Goal: Task Accomplishment & Management: Manage account settings

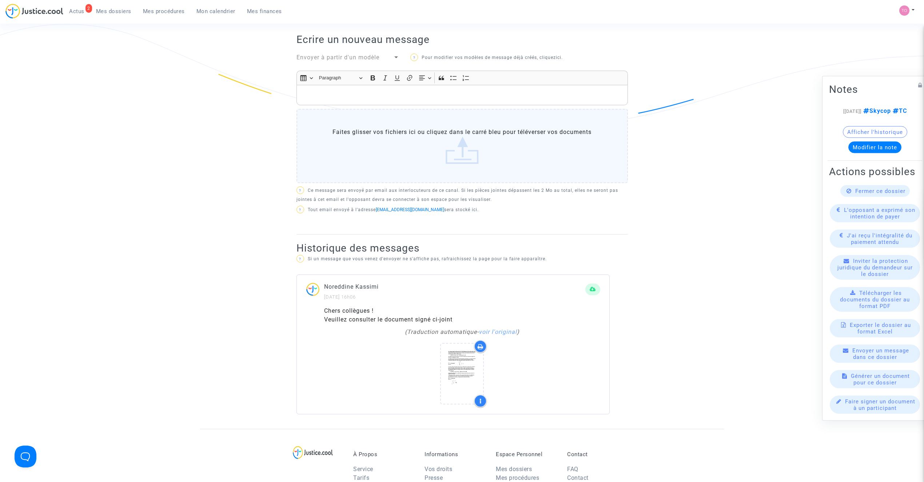
scroll to position [275, 0]
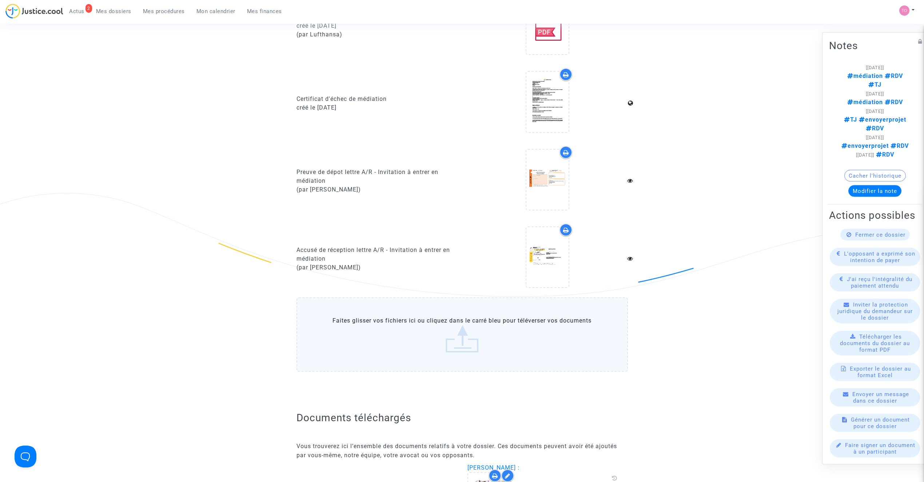
scroll to position [549, 0]
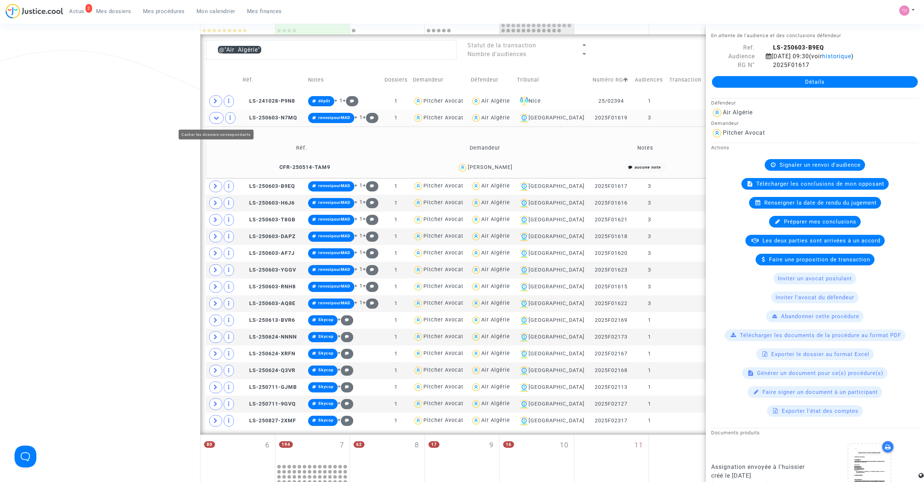
click at [213, 117] on span at bounding box center [216, 118] width 15 height 12
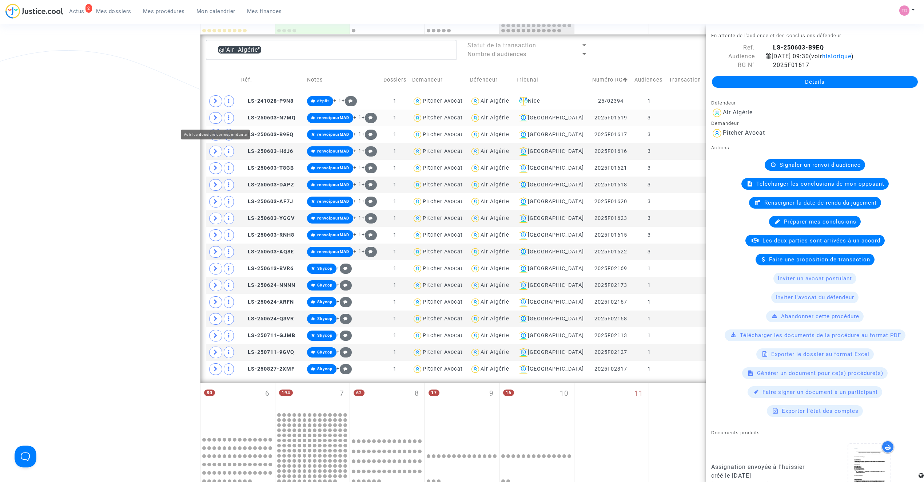
click at [153, 112] on div "Date de clôture d'instruction Date de conciliation Date d'audience Date de juge…" at bounding box center [462, 250] width 924 height 810
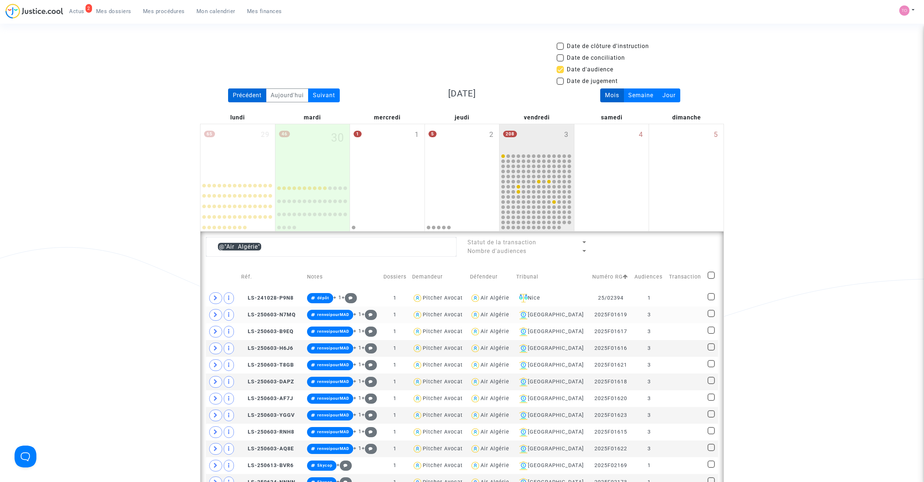
click at [248, 96] on div "Précédent" at bounding box center [247, 95] width 38 height 14
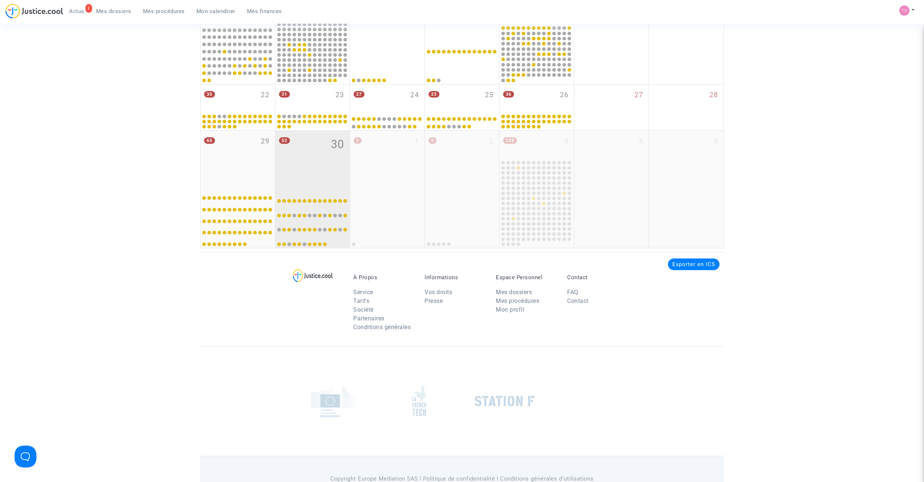
scroll to position [382, 0]
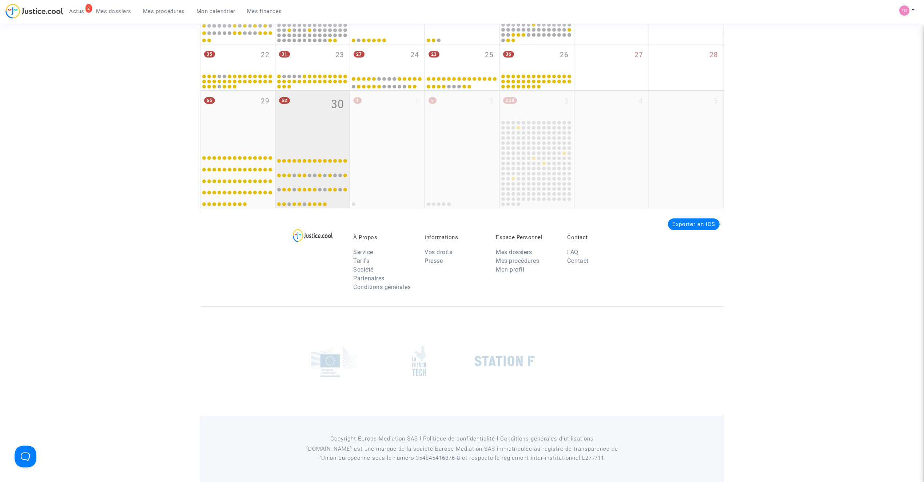
click at [312, 141] on div "52 30" at bounding box center [312, 119] width 75 height 57
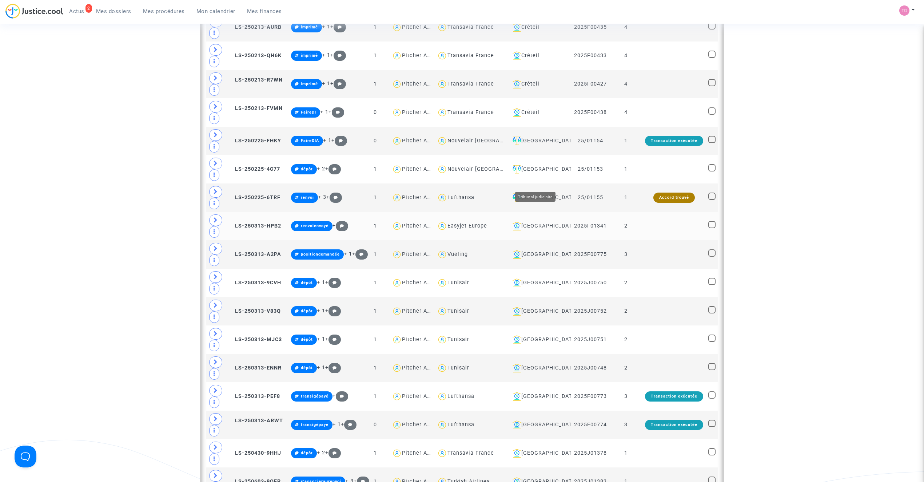
scroll to position [1352, 0]
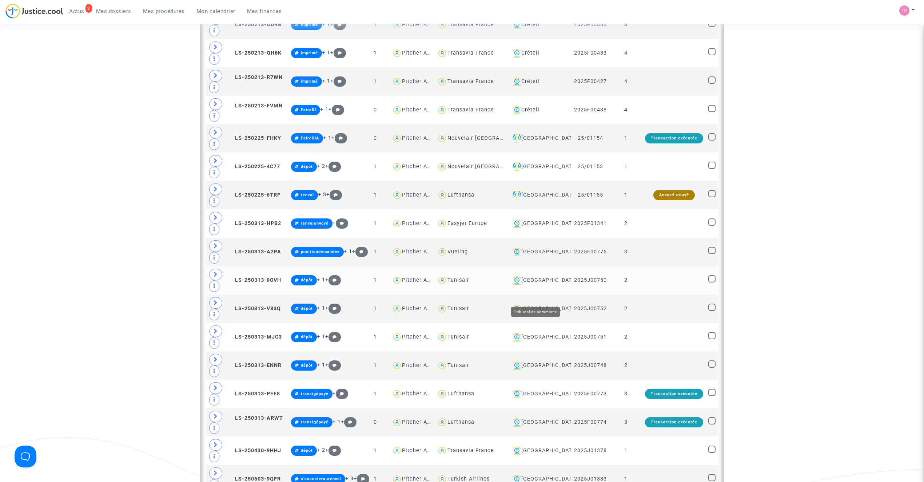
click at [527, 285] on div "Lyon" at bounding box center [539, 280] width 59 height 9
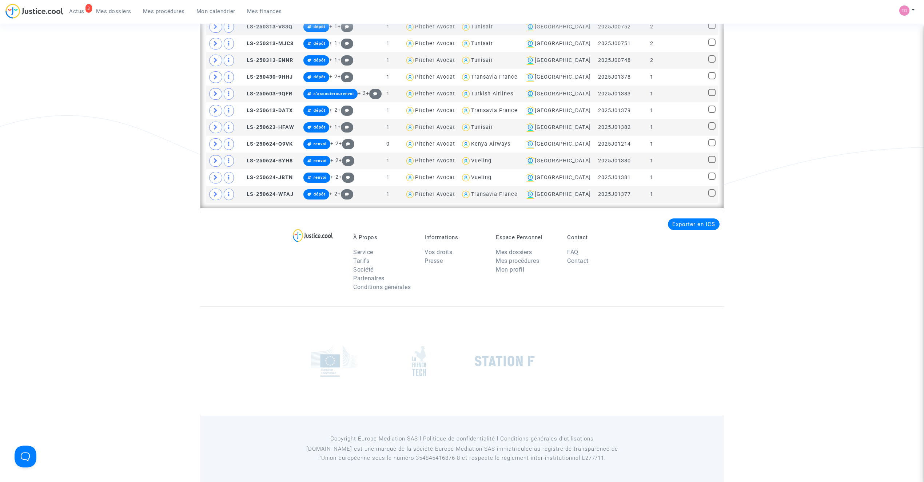
scroll to position [537, 0]
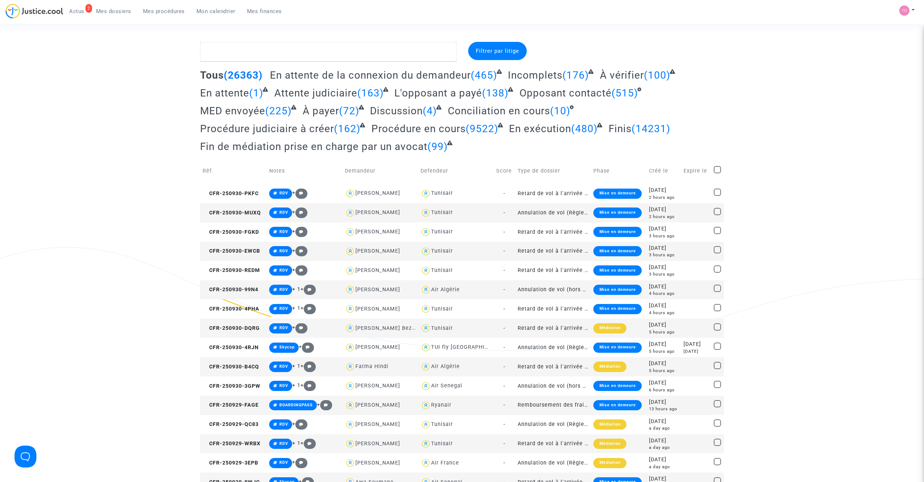
click at [205, 9] on span "Mon calendrier" at bounding box center [215, 11] width 39 height 7
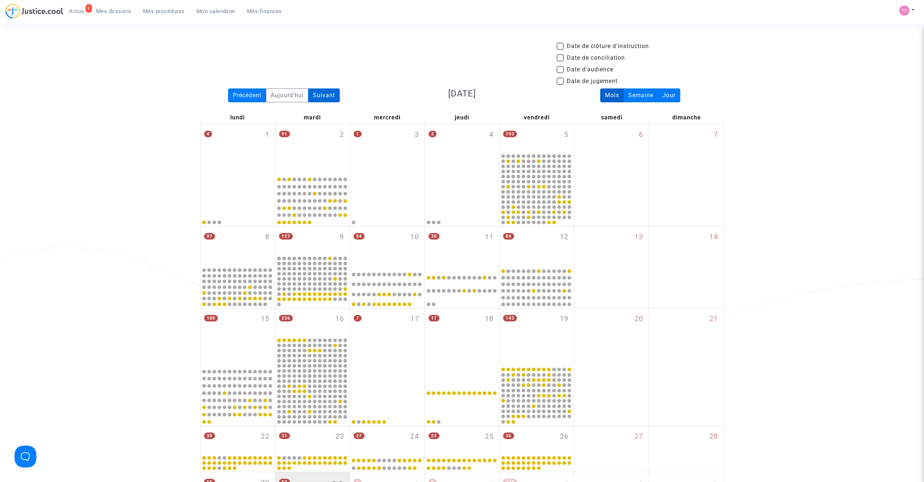
click at [325, 97] on div "Suivant" at bounding box center [324, 95] width 32 height 14
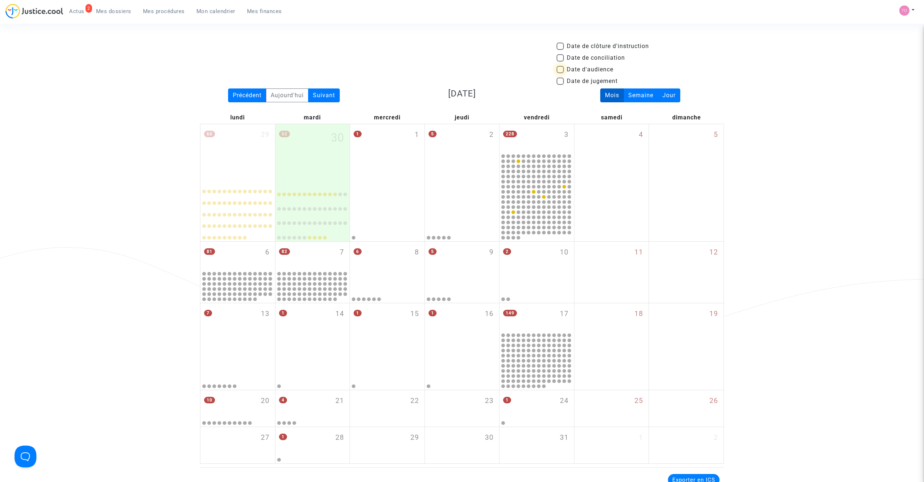
click at [559, 70] on span at bounding box center [560, 69] width 7 height 7
click at [560, 73] on input "Date d'audience" at bounding box center [560, 73] width 0 height 0
checkbox input "true"
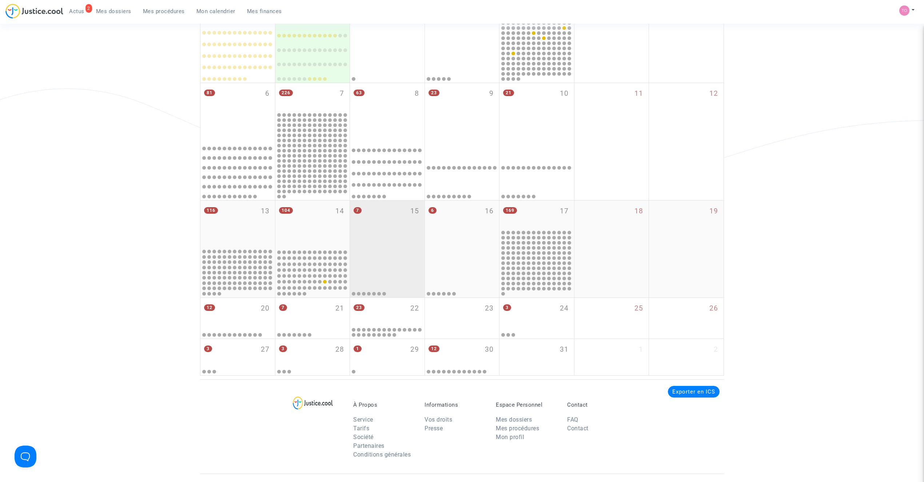
scroll to position [226, 0]
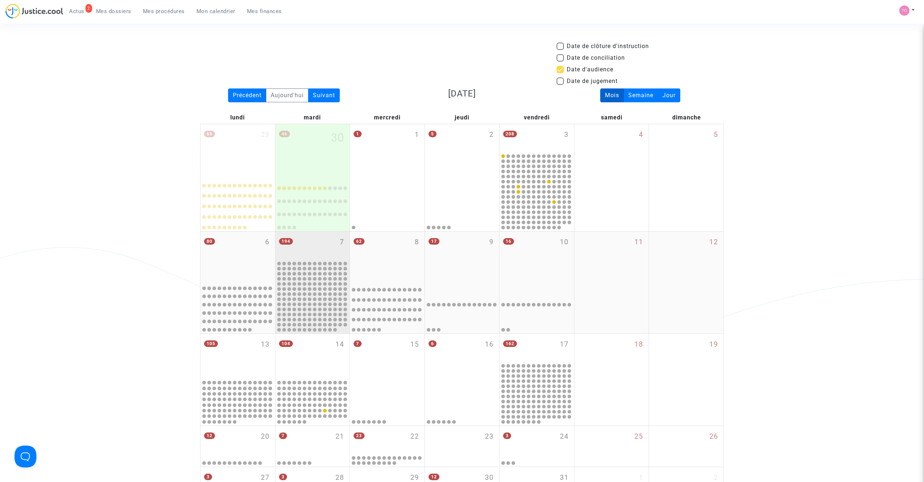
click at [313, 238] on div "194 7" at bounding box center [312, 245] width 75 height 28
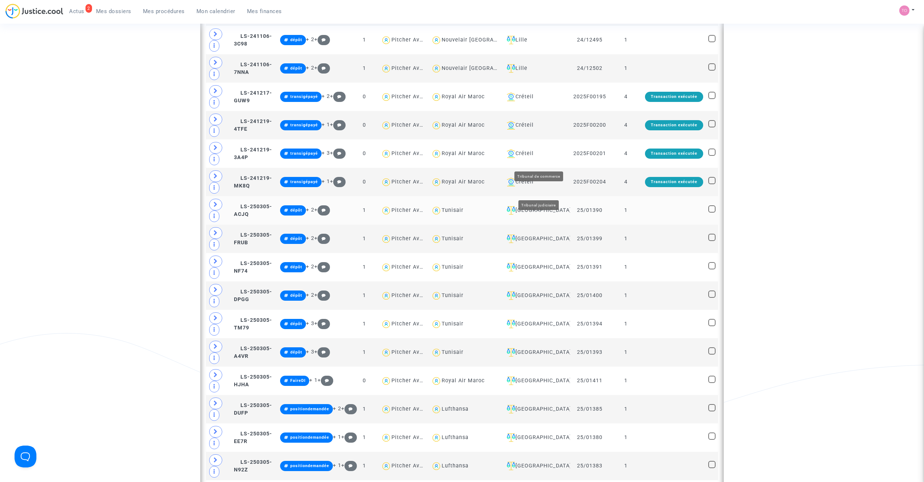
scroll to position [453, 0]
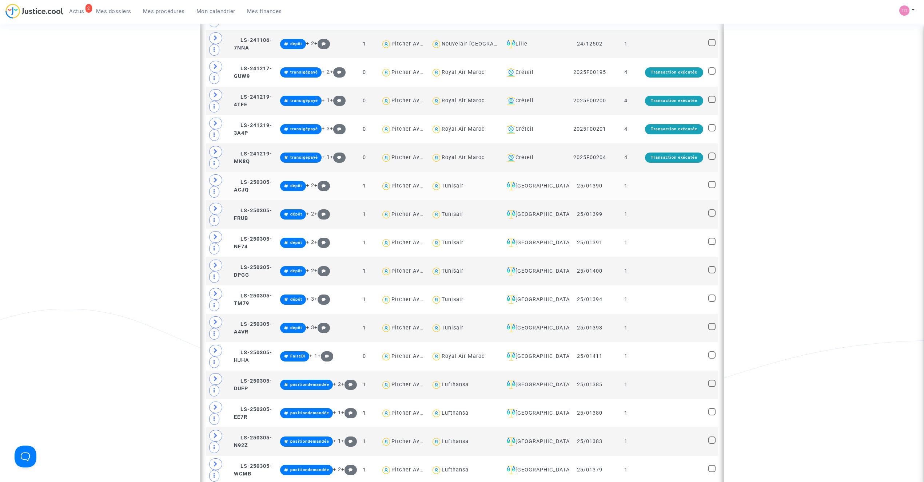
click at [549, 190] on div "[GEOGRAPHIC_DATA]" at bounding box center [535, 186] width 63 height 9
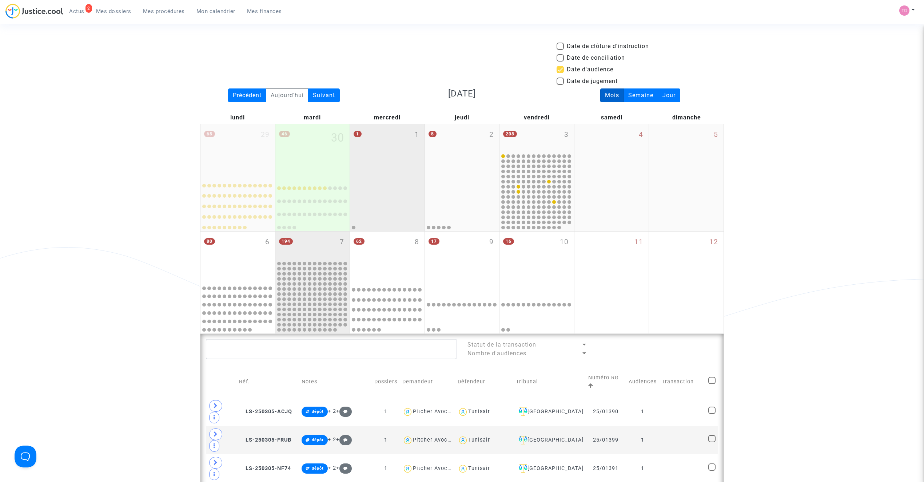
click at [395, 167] on div "1 1" at bounding box center [387, 150] width 75 height 52
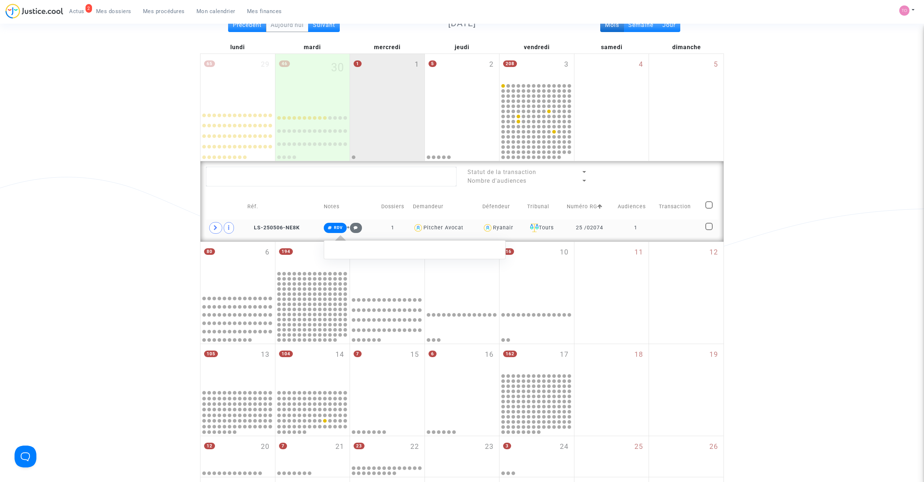
scroll to position [81, 0]
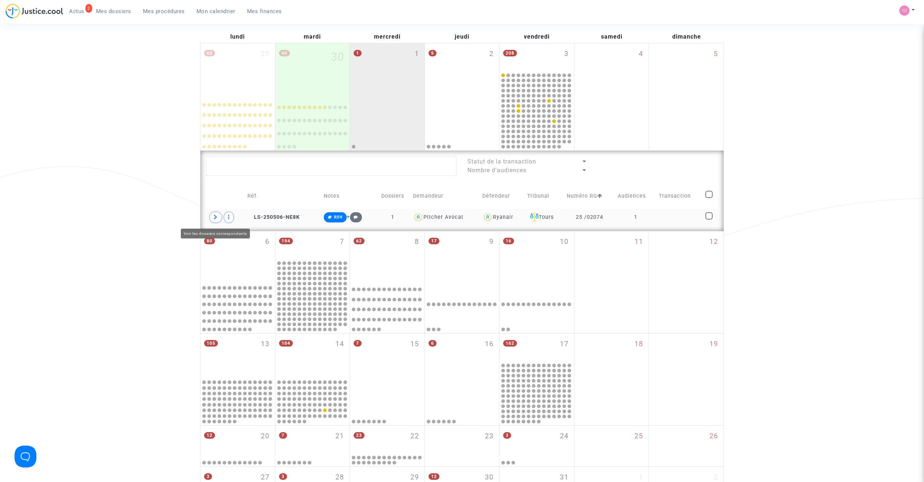
click at [216, 218] on icon at bounding box center [216, 216] width 4 height 5
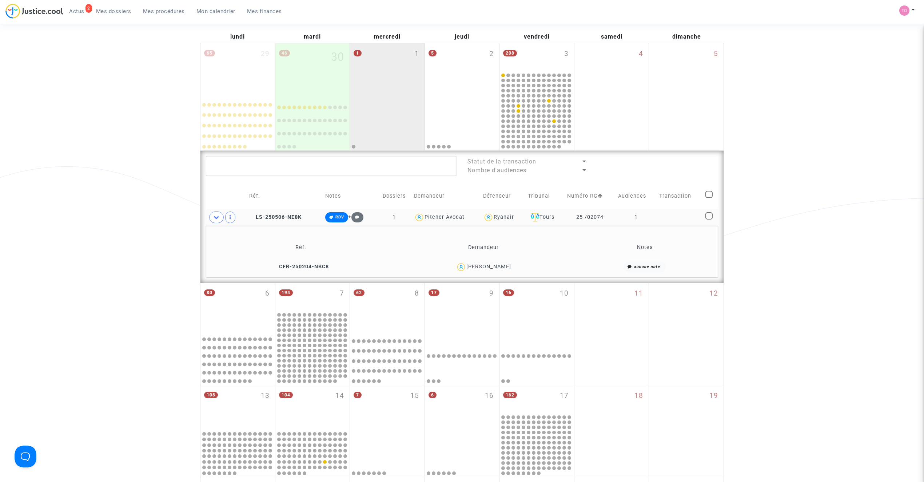
drag, startPoint x: 520, startPoint y: 265, endPoint x: 504, endPoint y: 267, distance: 16.1
click at [504, 267] on div "Mohamed Amine Lofti" at bounding box center [483, 267] width 176 height 11
copy div "Lofti"
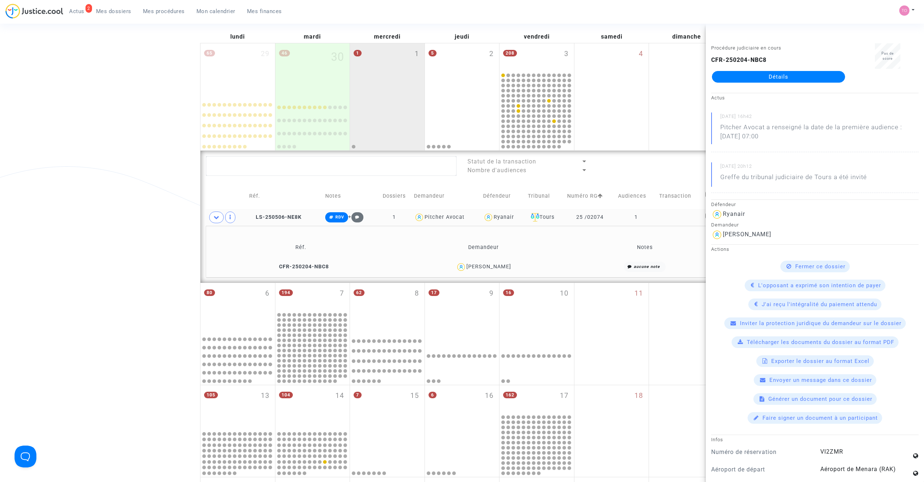
click at [126, 214] on div "Date de clôture d'instruction Date de conciliation Date d'audience Date de juge…" at bounding box center [462, 258] width 924 height 594
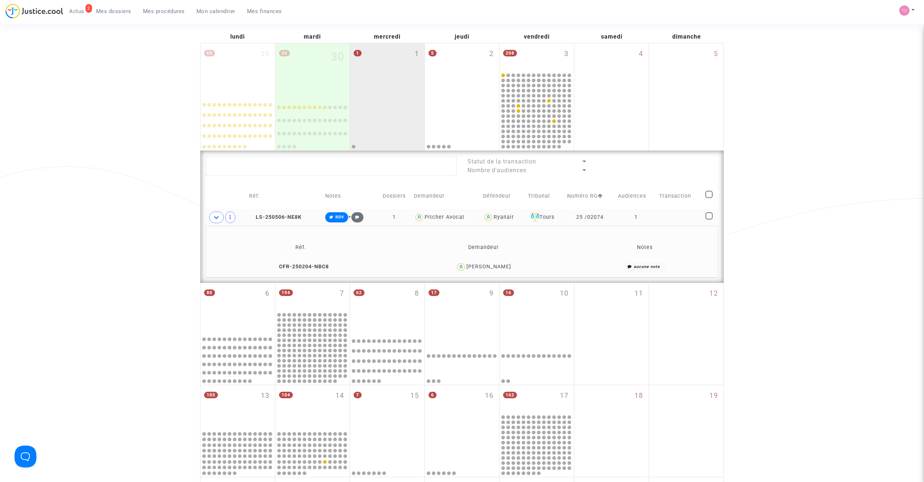
drag, startPoint x: 522, startPoint y: 269, endPoint x: 460, endPoint y: 268, distance: 62.6
click at [460, 268] on div "Mohamed Amine Lofti" at bounding box center [483, 267] width 176 height 11
copy div "Mohamed Amine Lofti"
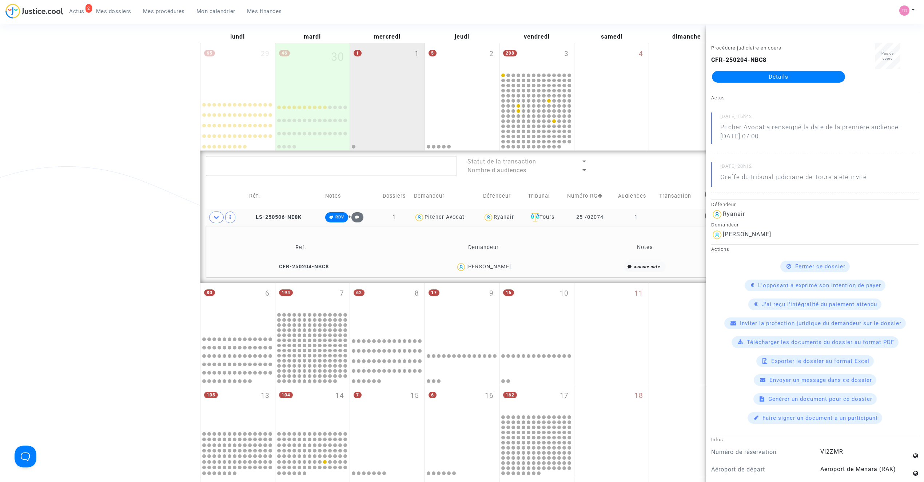
drag, startPoint x: 610, startPoint y: 218, endPoint x: 578, endPoint y: 218, distance: 31.3
click at [578, 218] on td "25 /02074" at bounding box center [590, 217] width 51 height 17
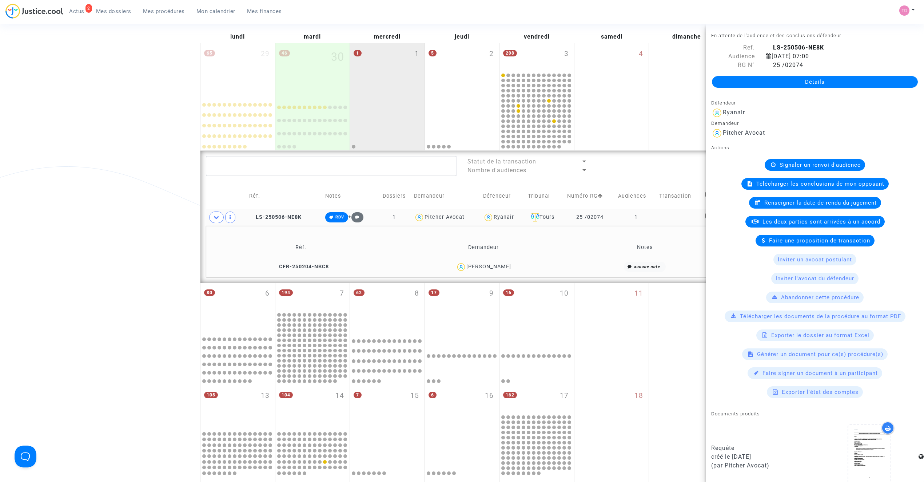
copy td "25 /02074"
click at [421, 271] on button "Modifier la note" at bounding box center [416, 269] width 53 height 12
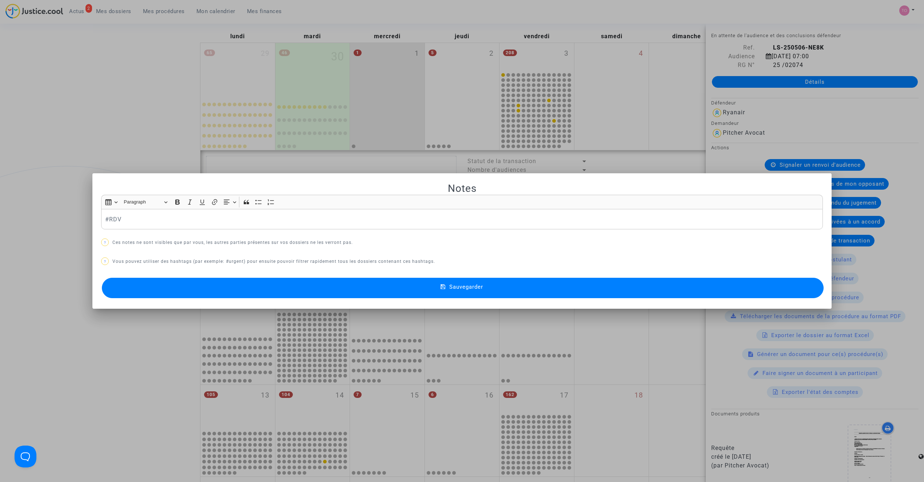
click at [105, 216] on p "#RDV" at bounding box center [462, 219] width 714 height 9
click at [101, 217] on div "#positiondemandée #RDV" at bounding box center [462, 219] width 722 height 20
click at [201, 290] on button "Sauvegarder" at bounding box center [463, 288] width 722 height 20
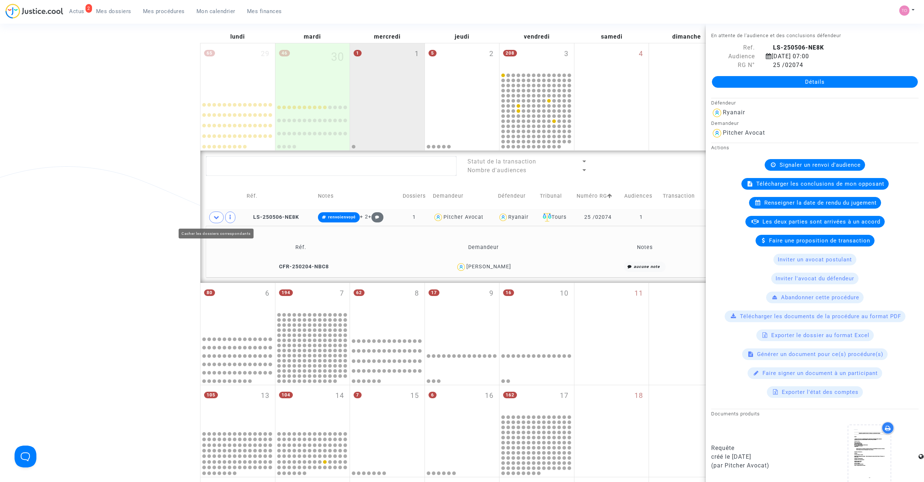
drag, startPoint x: 217, startPoint y: 218, endPoint x: 229, endPoint y: 218, distance: 12.0
click at [217, 218] on icon at bounding box center [217, 216] width 6 height 5
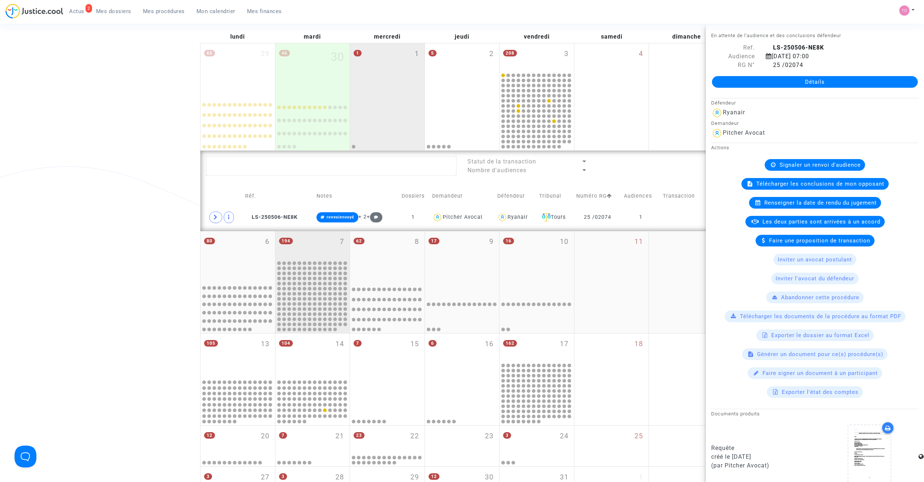
click at [311, 239] on div "194 7" at bounding box center [312, 245] width 75 height 28
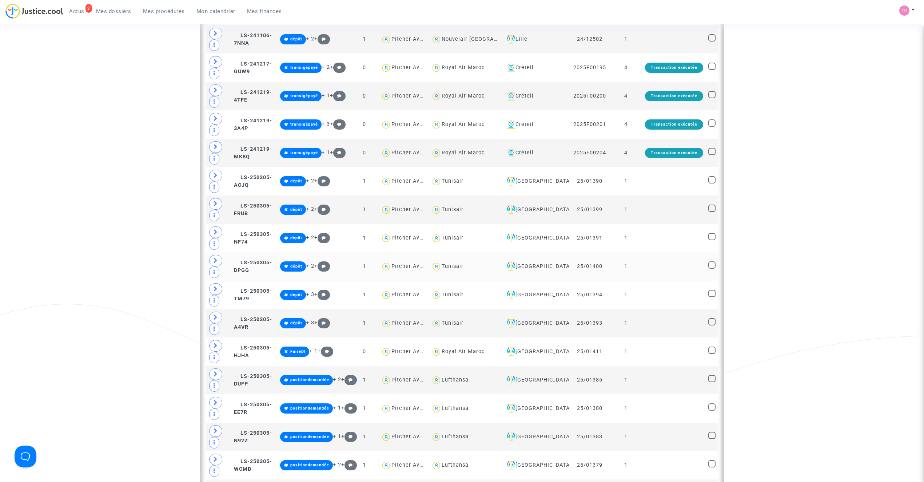
scroll to position [550, 0]
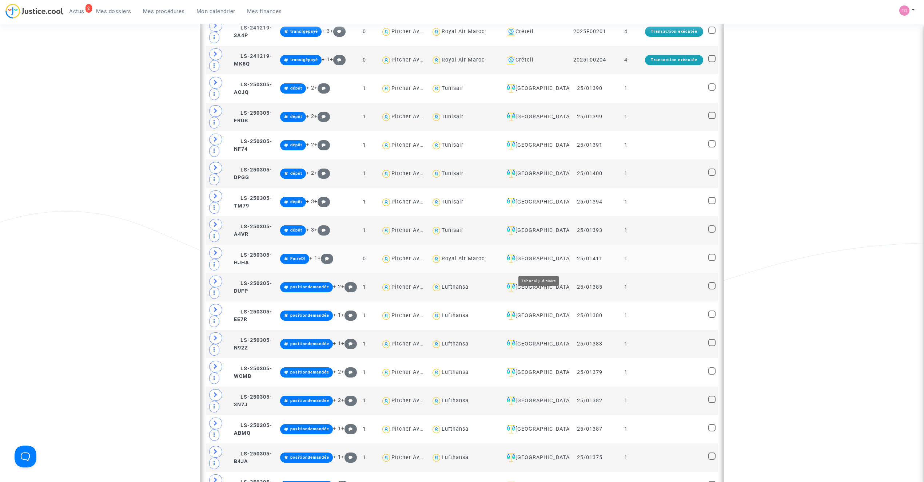
click at [539, 263] on div "[GEOGRAPHIC_DATA]" at bounding box center [535, 258] width 63 height 9
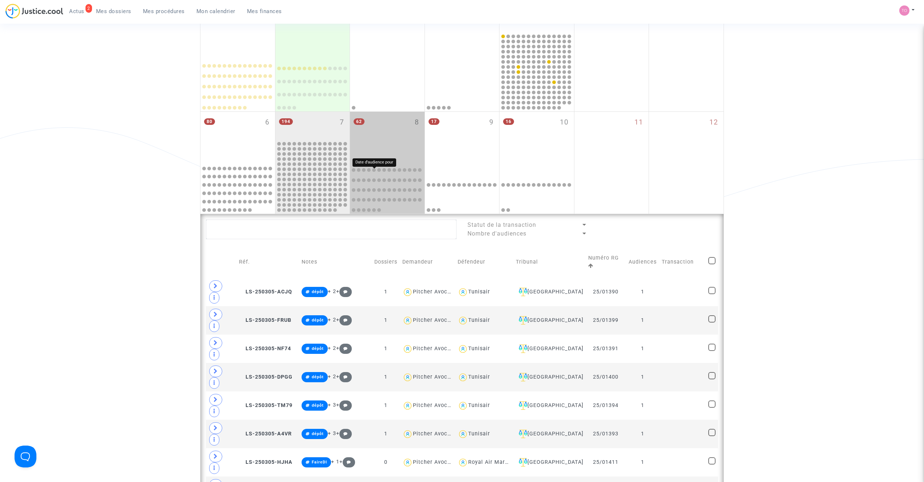
scroll to position [162, 0]
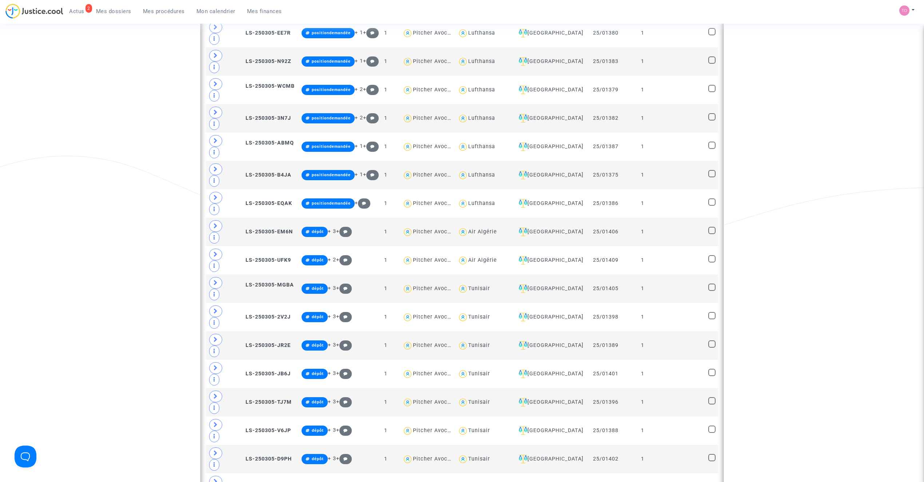
scroll to position [643, 0]
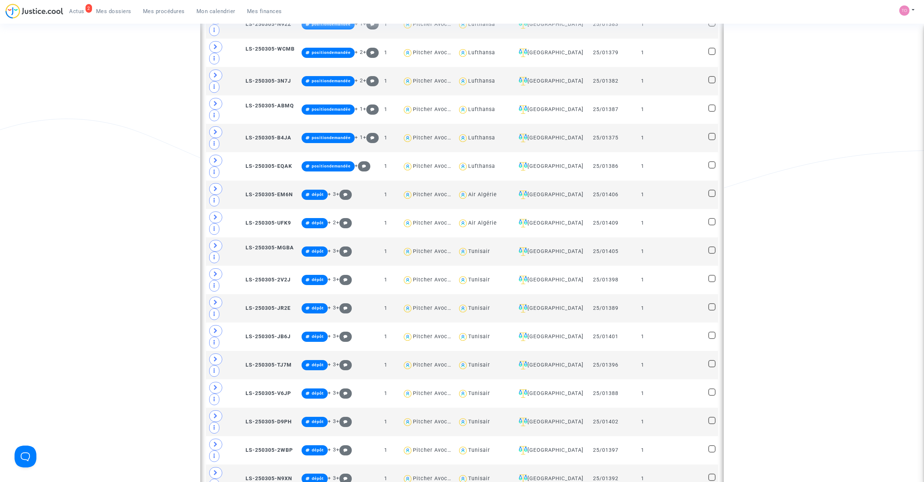
type textarea "@Eurowings"
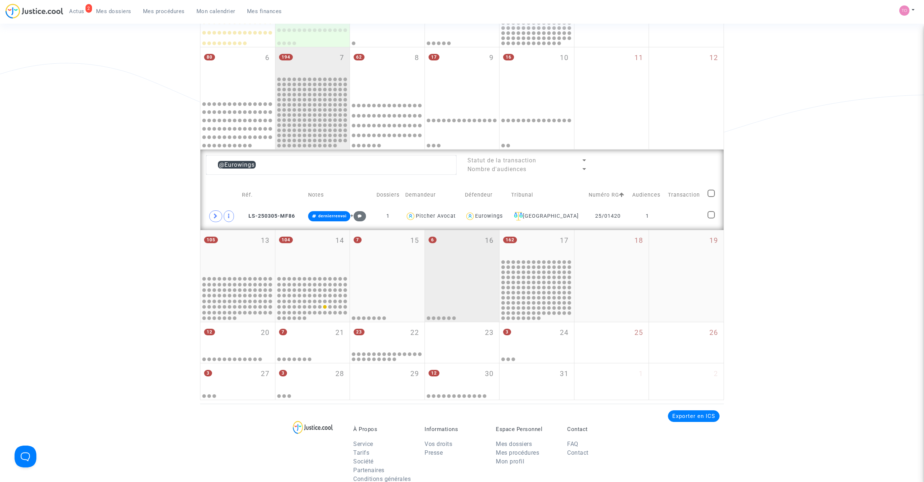
scroll to position [183, 0]
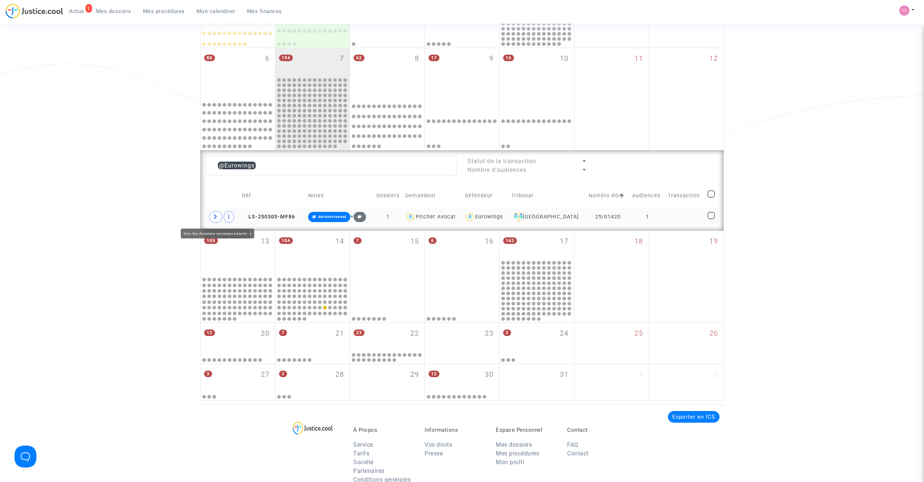
click at [219, 216] on span at bounding box center [215, 217] width 13 height 12
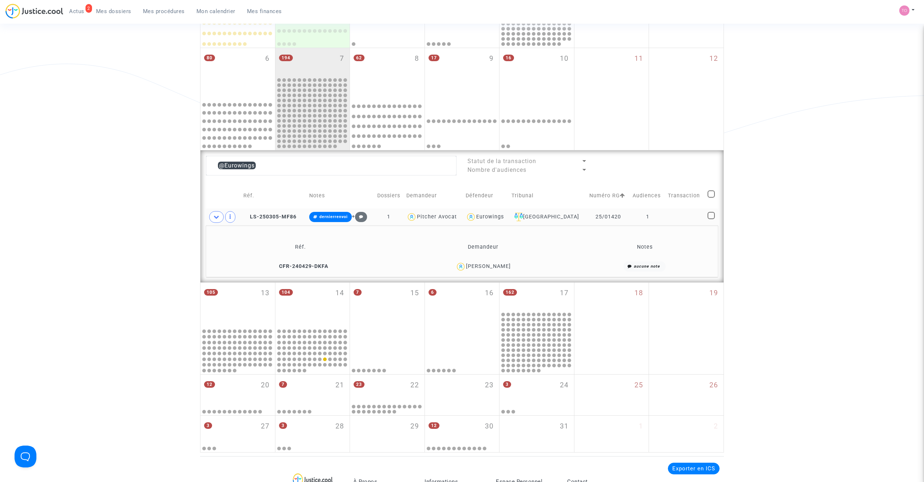
click at [502, 266] on div "Hélène BACHELIN" at bounding box center [488, 266] width 45 height 6
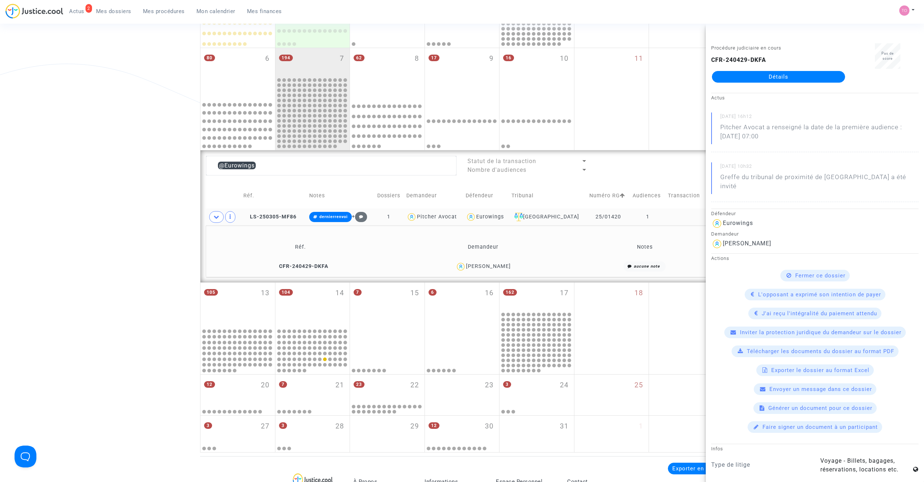
copy div "BACHELIN"
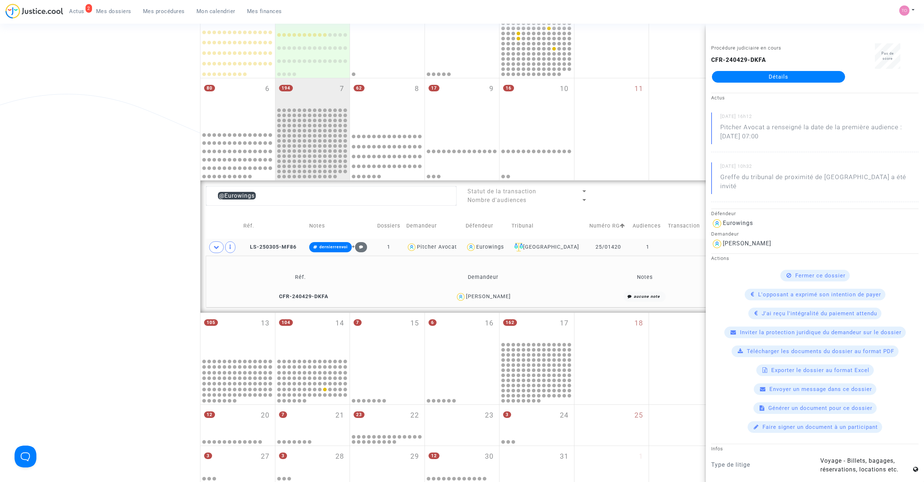
scroll to position [135, 0]
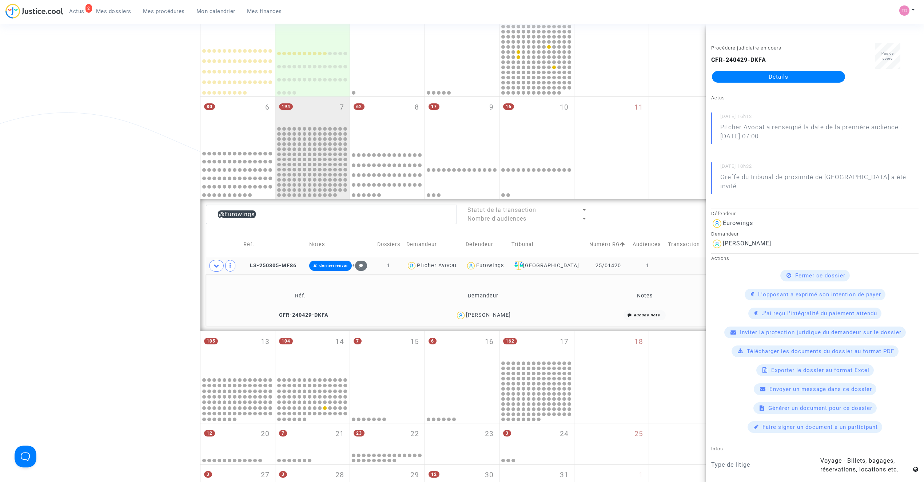
click at [105, 187] on div "Date de clôture d'instruction Date de conciliation Date d'audience Date de juge…" at bounding box center [462, 204] width 924 height 594
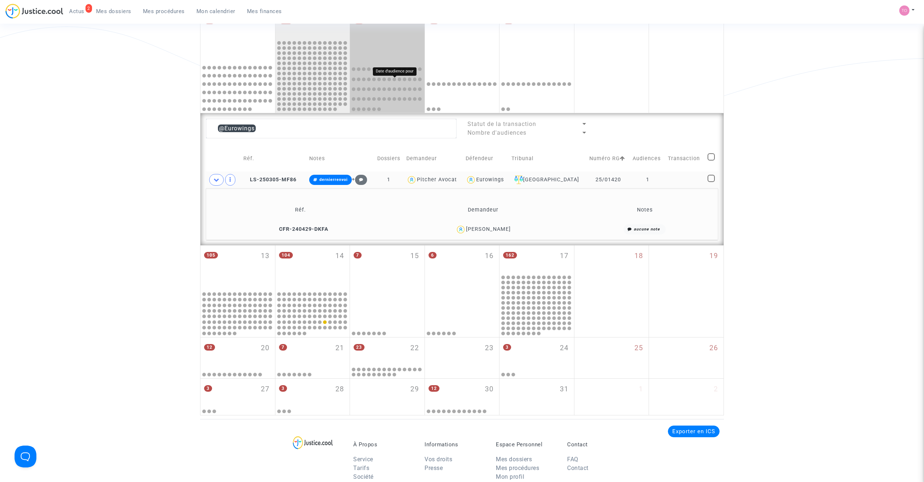
scroll to position [242, 0]
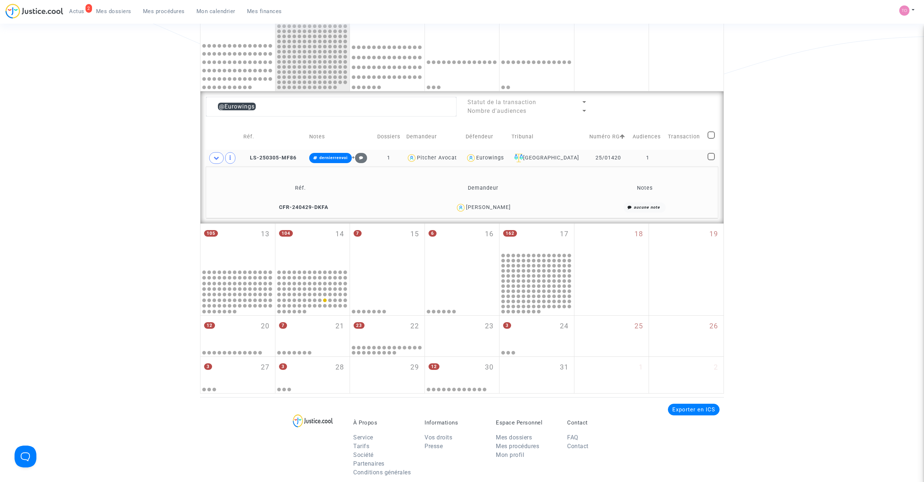
click at [492, 201] on td "Hélène BACHELIN" at bounding box center [483, 208] width 182 height 16
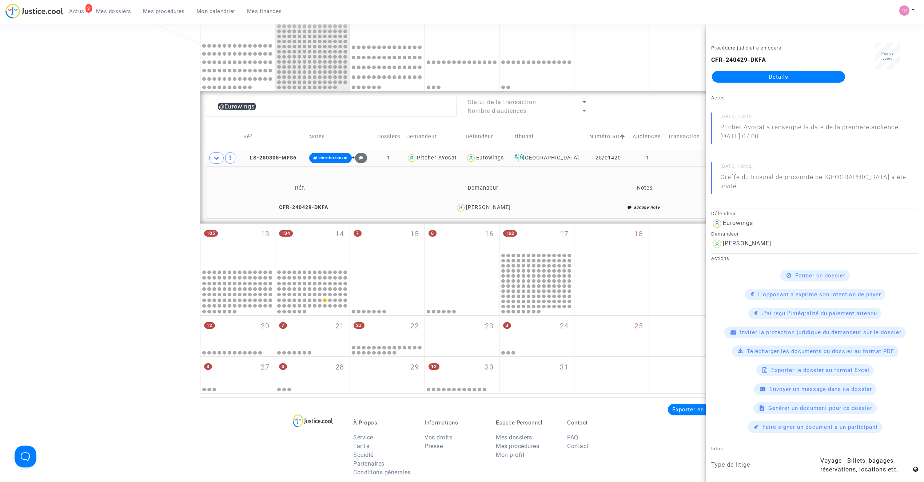
copy div "BACHELIN"
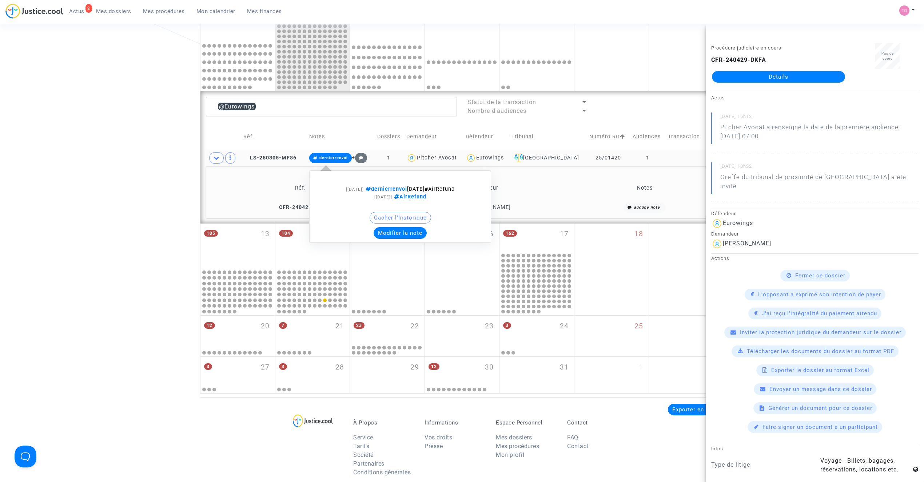
click at [410, 231] on button "Modifier la note" at bounding box center [400, 233] width 53 height 12
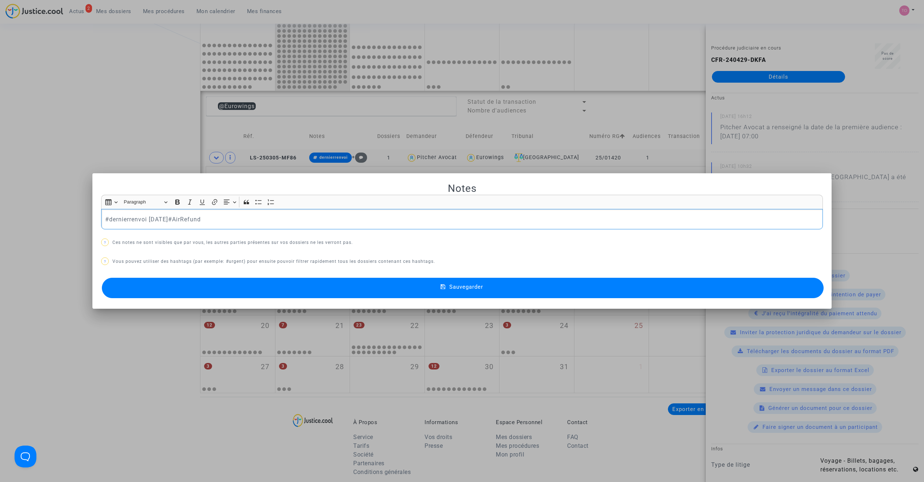
scroll to position [0, 0]
click at [289, 273] on div "Notes Rich Text Editor Insert table Insert table Heading Paragraph Paragraph He…" at bounding box center [462, 241] width 722 height 118
click at [290, 284] on button "Sauvegarder" at bounding box center [463, 288] width 722 height 20
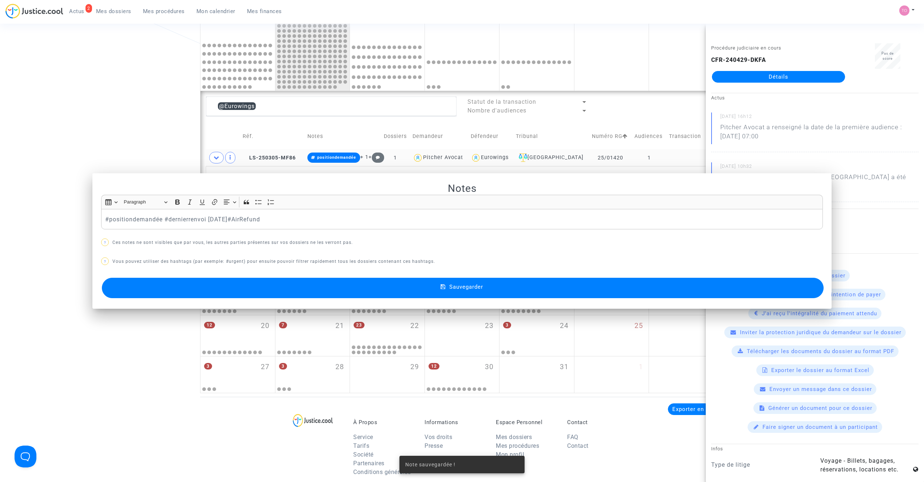
scroll to position [242, 0]
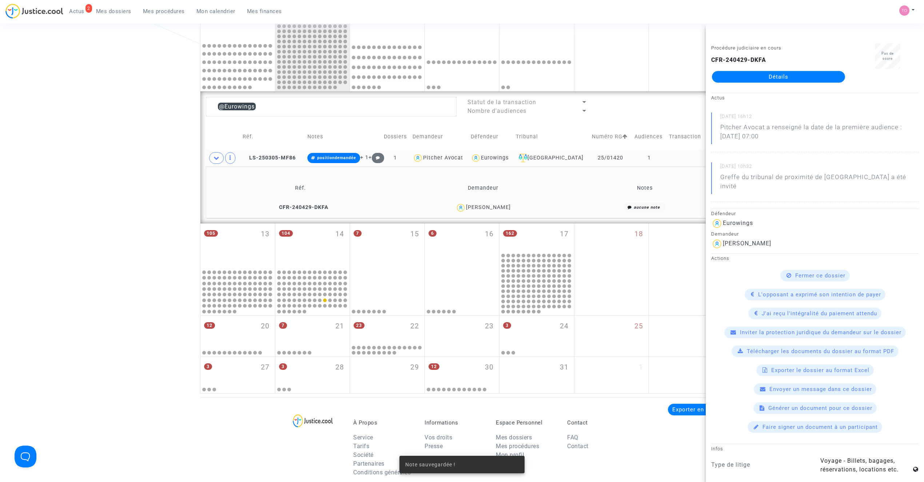
click at [102, 135] on div "Date de clôture d'instruction Date de conciliation Date d'audience Date de juge…" at bounding box center [462, 97] width 924 height 594
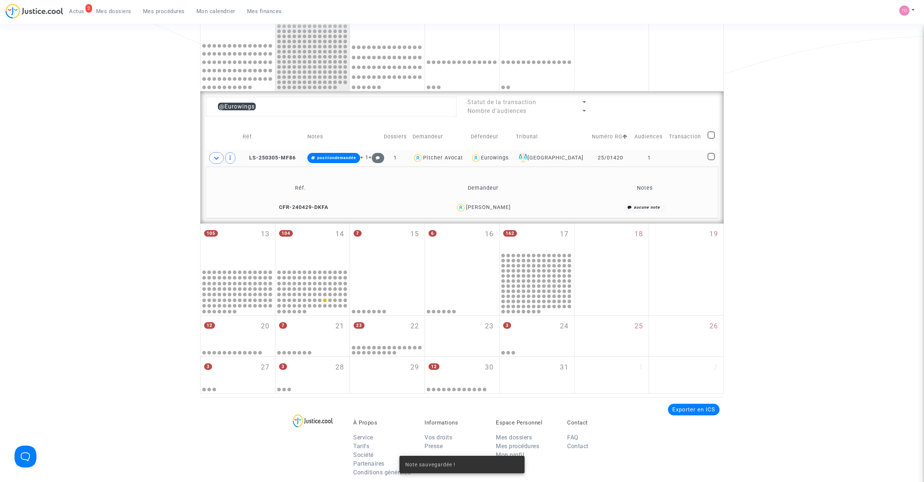
click at [504, 159] on div "Eurowings" at bounding box center [495, 158] width 28 height 6
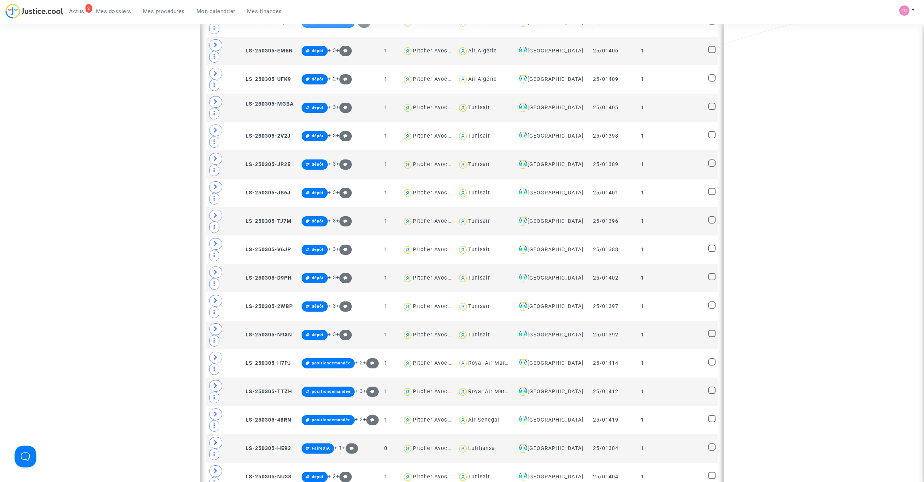
scroll to position [792, 0]
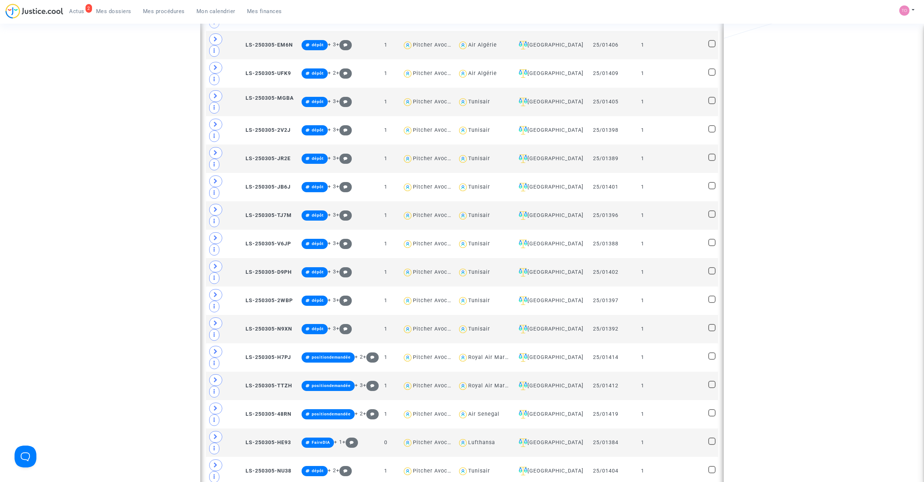
type textarea "@"Easyjet Europe""
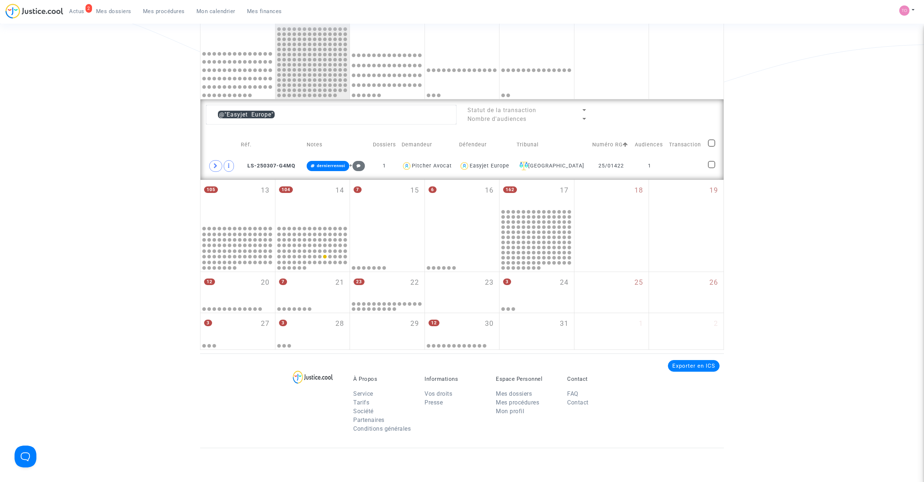
scroll to position [232, 0]
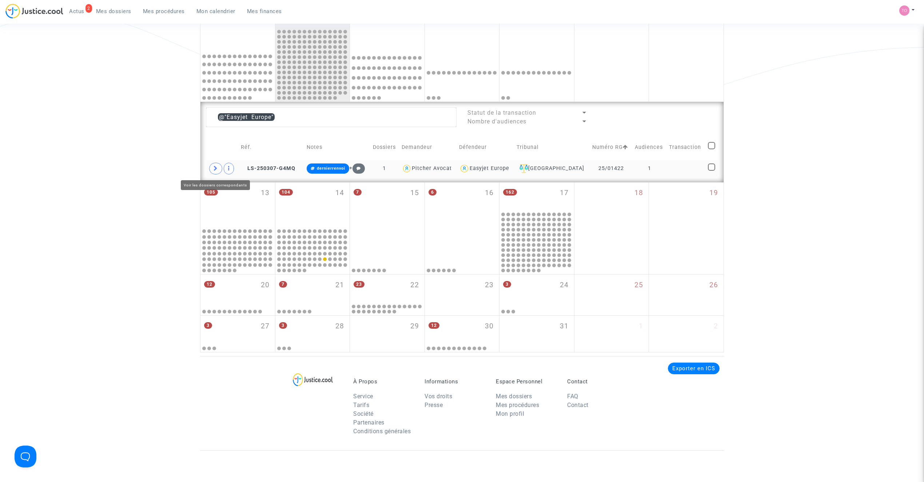
click at [220, 168] on span at bounding box center [215, 169] width 13 height 12
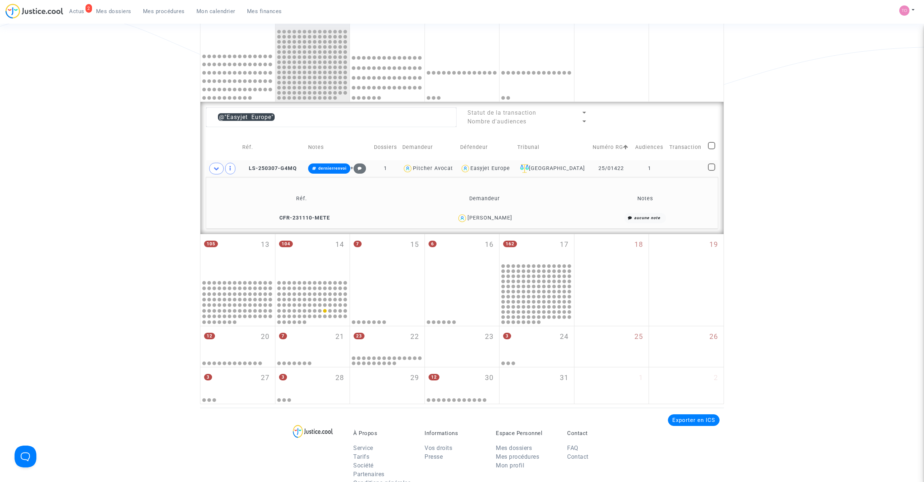
drag, startPoint x: 529, startPoint y: 218, endPoint x: 476, endPoint y: 218, distance: 52.8
click at [476, 218] on div "Guillaume PEREIRA DA SILVA" at bounding box center [484, 218] width 175 height 11
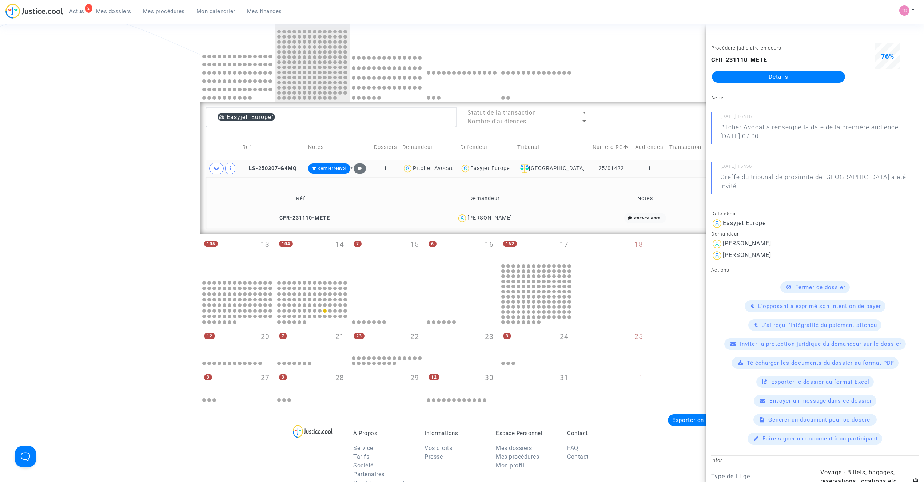
copy div "PEREIRA DA SILVA"
click at [400, 243] on button "Modifier la note" at bounding box center [399, 244] width 53 height 12
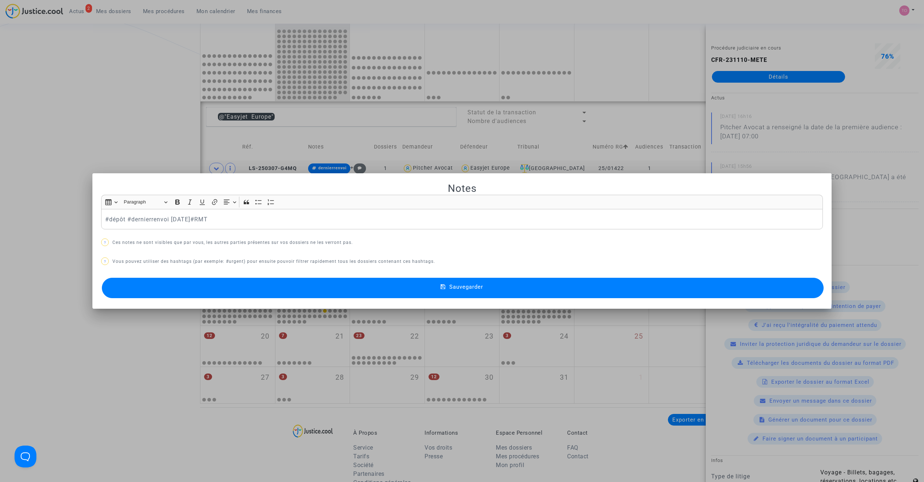
drag, startPoint x: 357, startPoint y: 283, endPoint x: 344, endPoint y: 282, distance: 12.7
click at [357, 283] on button "Sauvegarder" at bounding box center [463, 288] width 722 height 20
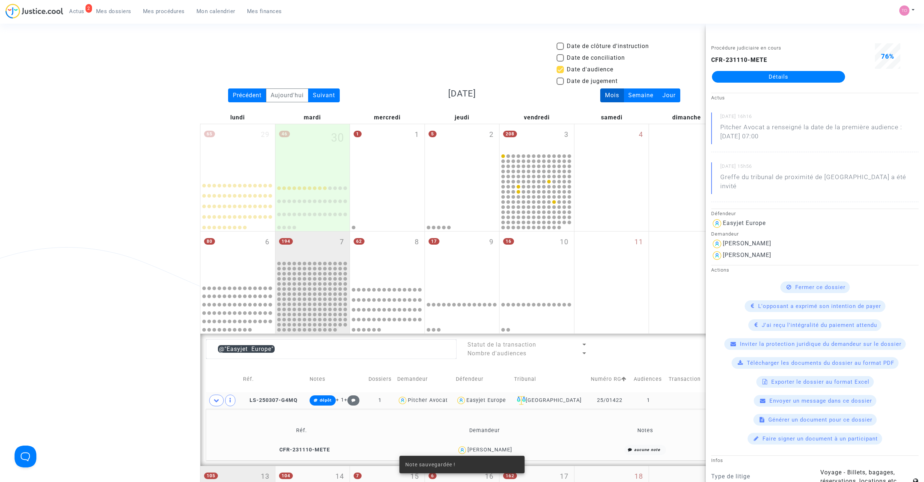
scroll to position [232, 0]
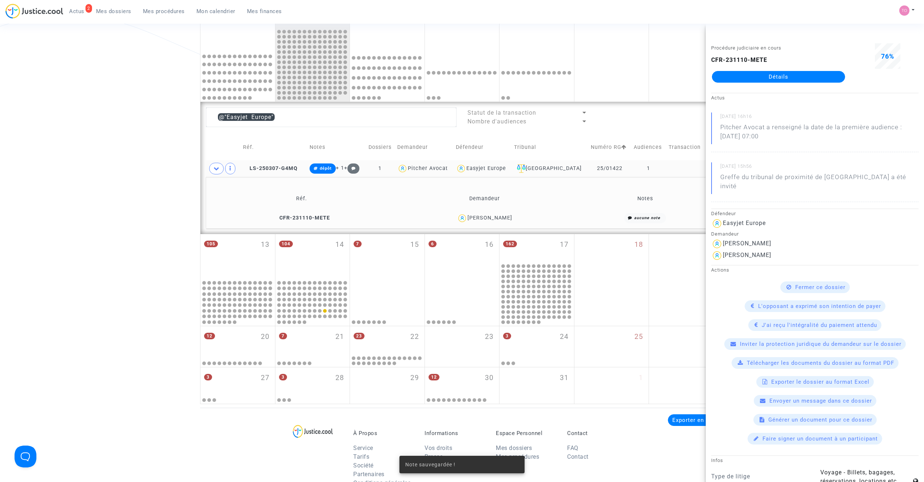
click at [162, 212] on div "Date de clôture d'instruction Date de conciliation Date d'audience Date de juge…" at bounding box center [462, 107] width 924 height 594
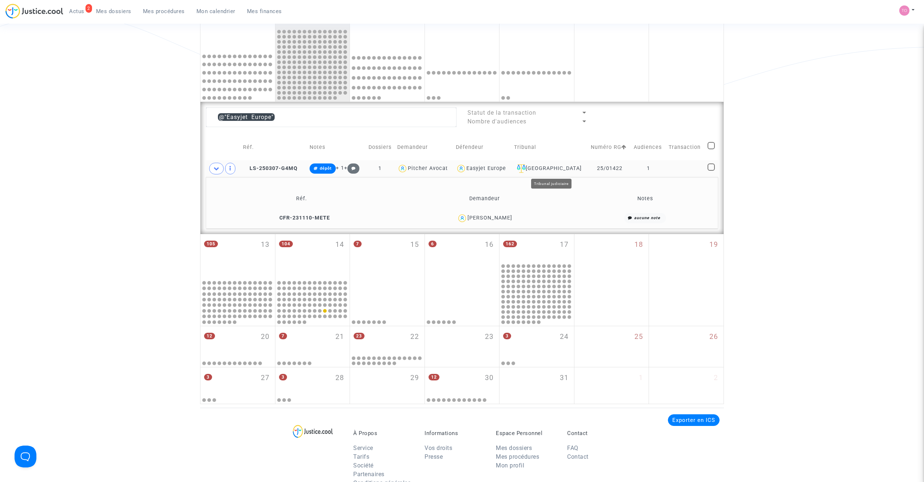
click at [503, 168] on div "Easyjet Europe" at bounding box center [486, 168] width 40 height 6
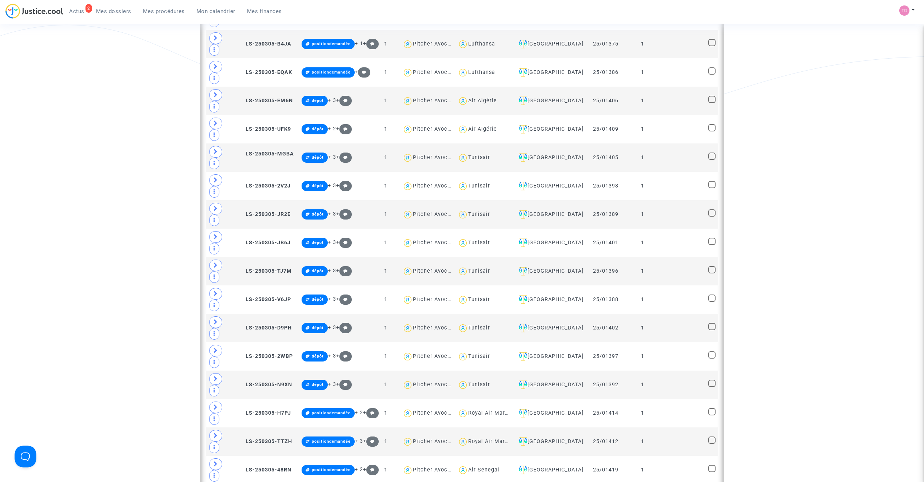
scroll to position [749, 0]
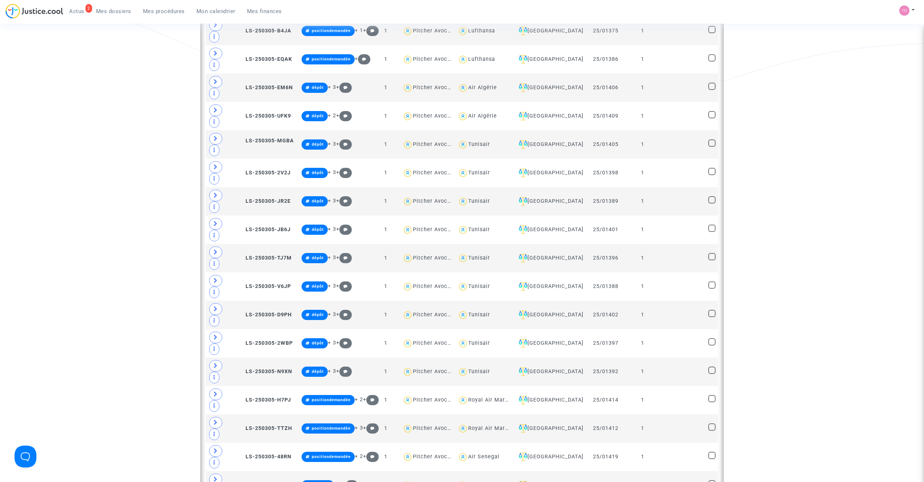
type textarea "@"Croatia Airlines""
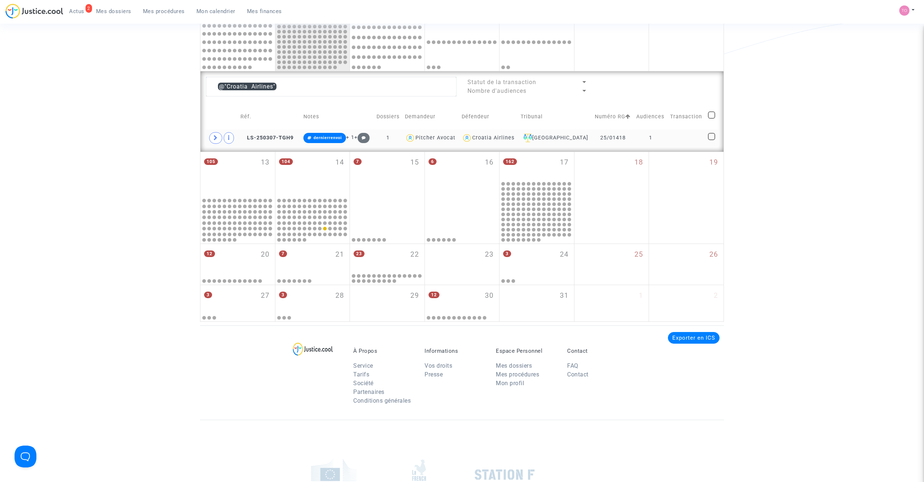
scroll to position [199, 0]
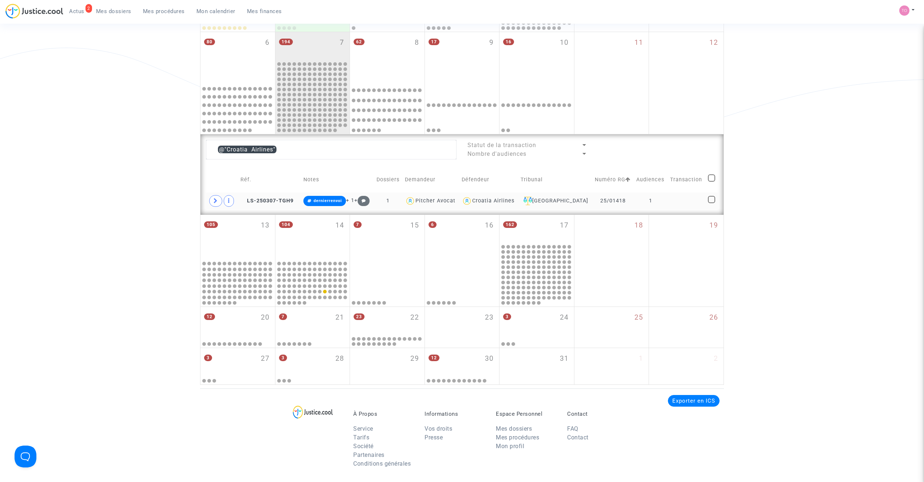
click at [219, 202] on span at bounding box center [215, 201] width 13 height 12
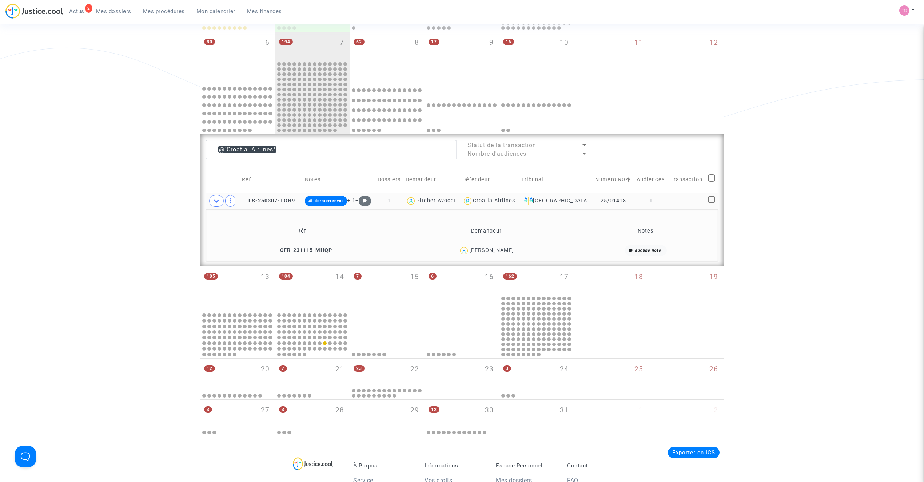
drag, startPoint x: 517, startPoint y: 250, endPoint x: 491, endPoint y: 252, distance: 25.6
click at [491, 252] on div "Olivier RAMOS" at bounding box center [487, 250] width 174 height 11
copy div "RAMOS"
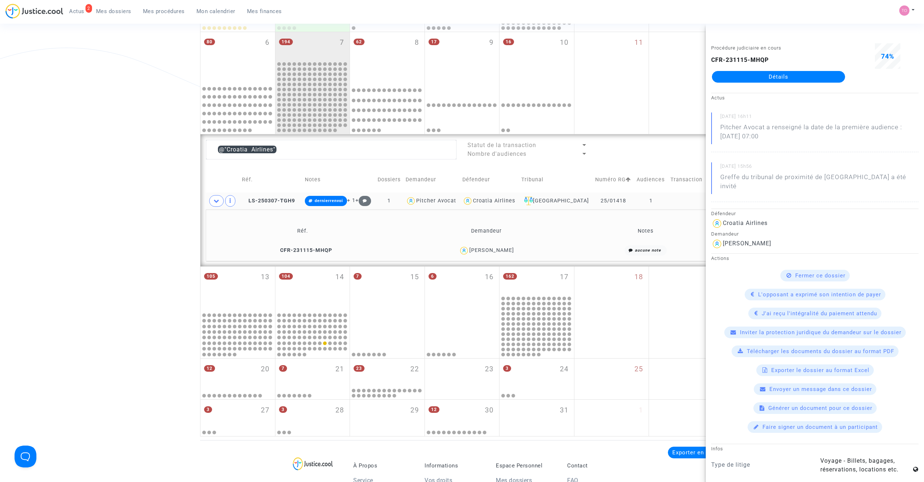
click at [518, 250] on div "Olivier RAMOS" at bounding box center [487, 250] width 174 height 11
drag, startPoint x: 514, startPoint y: 248, endPoint x: 474, endPoint y: 252, distance: 40.2
click at [474, 252] on div "Olivier RAMOS" at bounding box center [487, 250] width 174 height 11
copy div "Olivier RAMOS"
drag, startPoint x: 628, startPoint y: 200, endPoint x: 596, endPoint y: 200, distance: 32.0
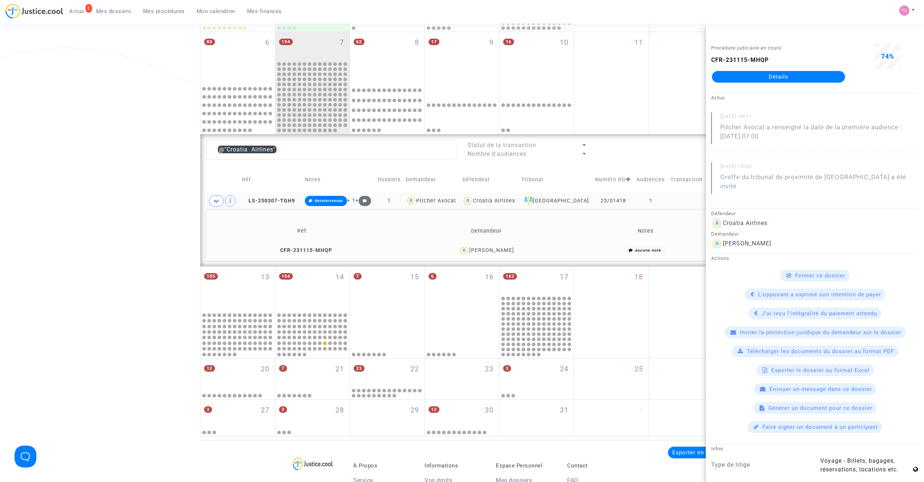
click at [596, 200] on td "25/01418" at bounding box center [613, 200] width 41 height 17
copy td "25/01418"
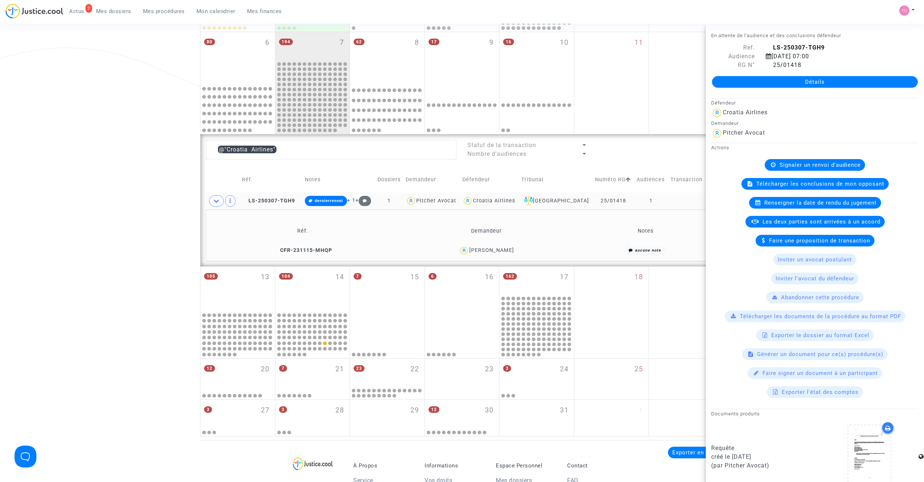
drag, startPoint x: 523, startPoint y: 200, endPoint x: 482, endPoint y: 204, distance: 41.3
click at [482, 203] on div "Croatia Airlines" at bounding box center [489, 201] width 54 height 11
copy div "Croatia Airlines"
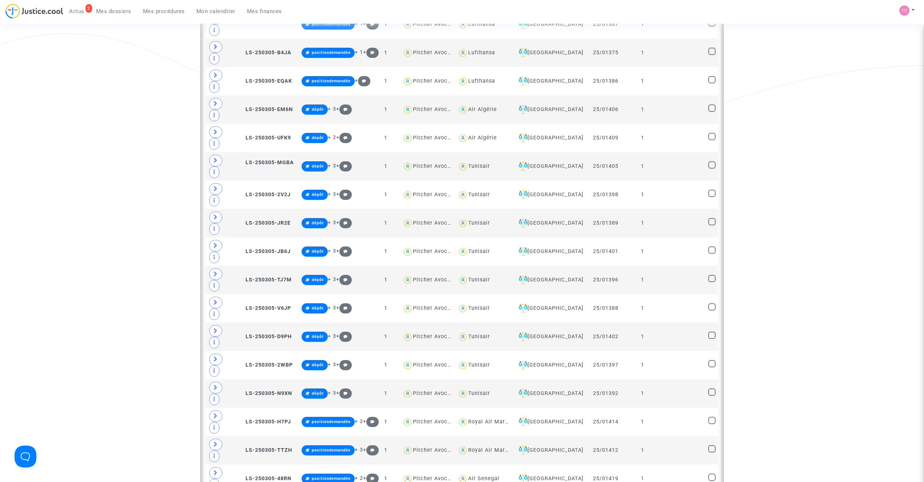
scroll to position [733, 0]
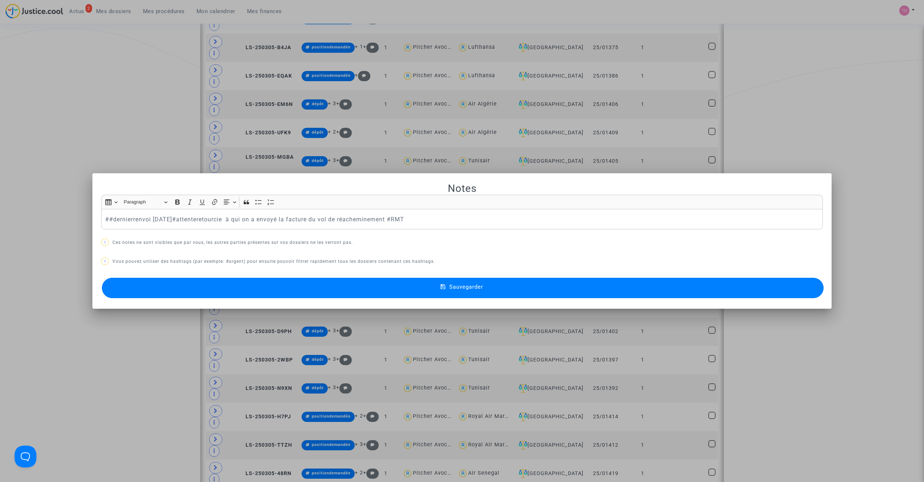
click at [108, 215] on p "##dernierrenvoi 20 JANVIER 2026#attenteretourcie à qui on a envoyé la facture d…" at bounding box center [462, 219] width 714 height 9
click at [69, 111] on div at bounding box center [462, 241] width 924 height 482
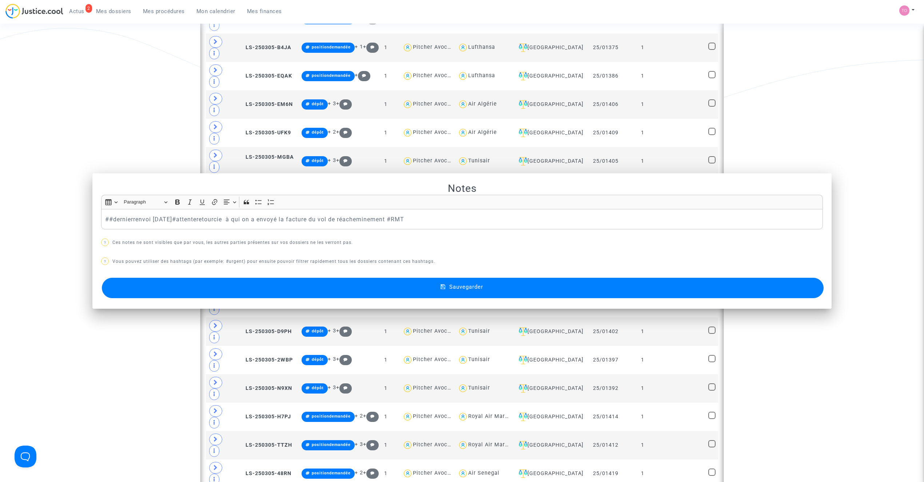
scroll to position [733, 0]
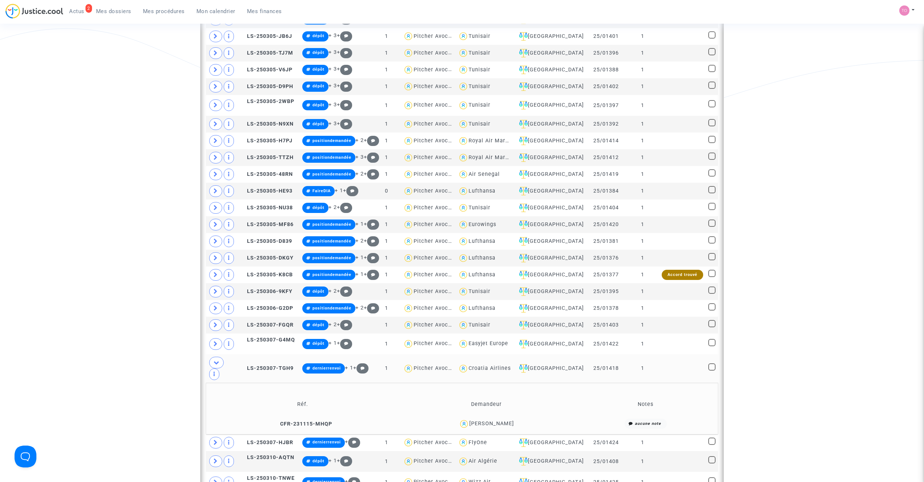
click at [491, 420] on div "Olivier RAMOS" at bounding box center [491, 423] width 45 height 6
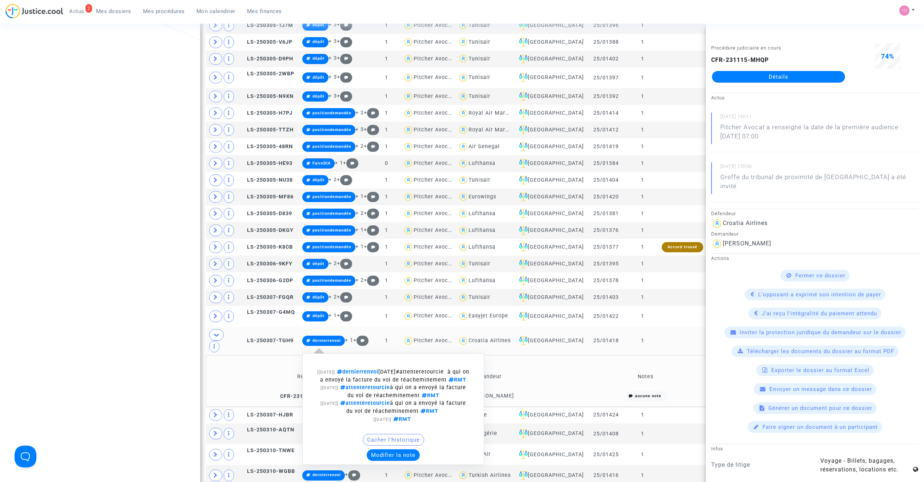
scroll to position [765, 0]
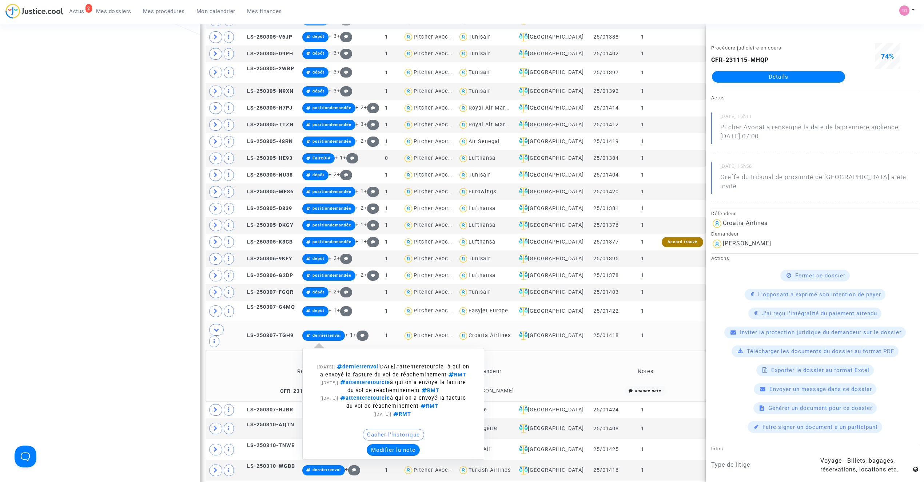
click at [394, 444] on button "Modifier la note" at bounding box center [393, 450] width 53 height 12
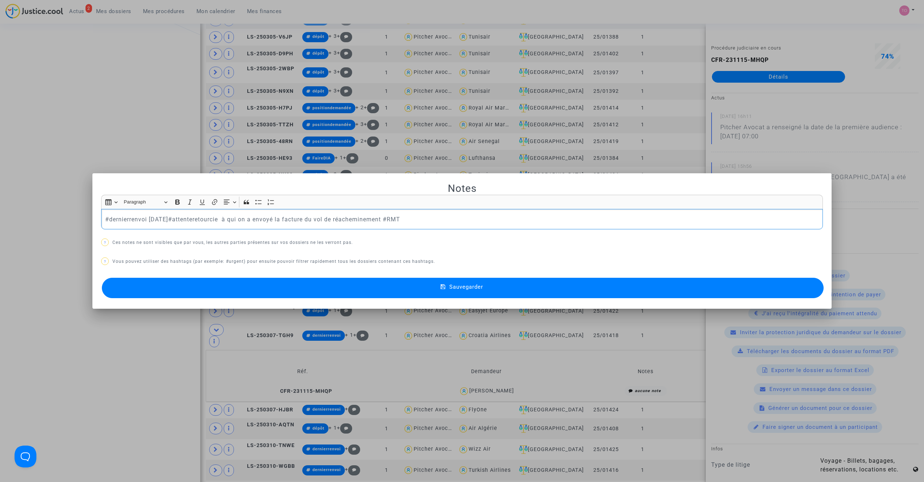
scroll to position [0, 0]
click at [244, 295] on button "Sauvegarder" at bounding box center [463, 288] width 722 height 20
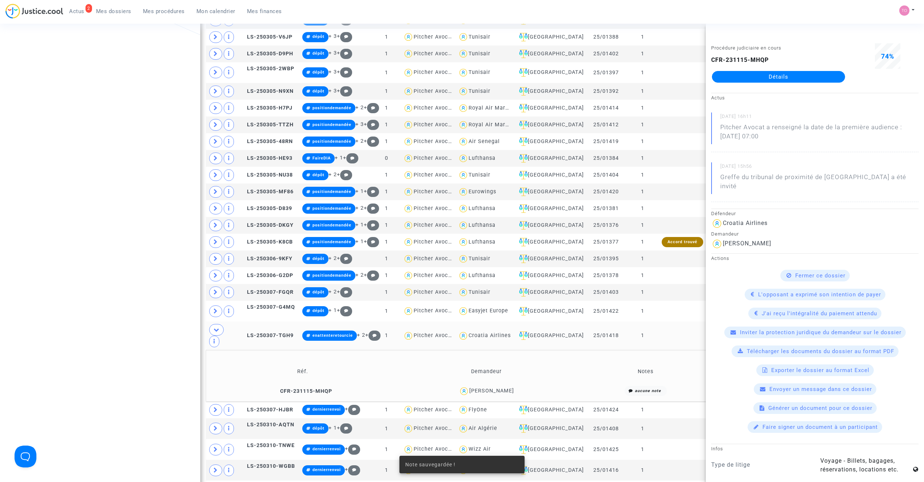
click at [85, 278] on div "Date de clôture d'instruction Date de conciliation Date d'audience Date de juge…" at bounding box center [462, 9] width 924 height 1467
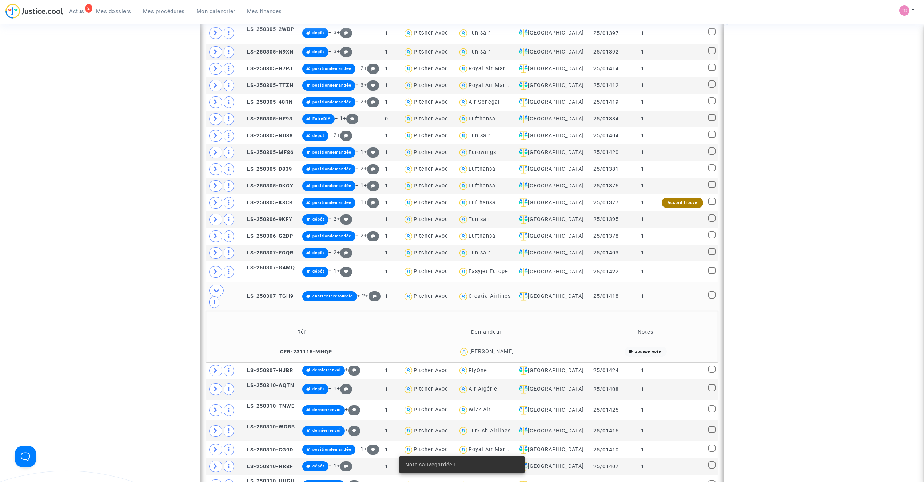
scroll to position [830, 0]
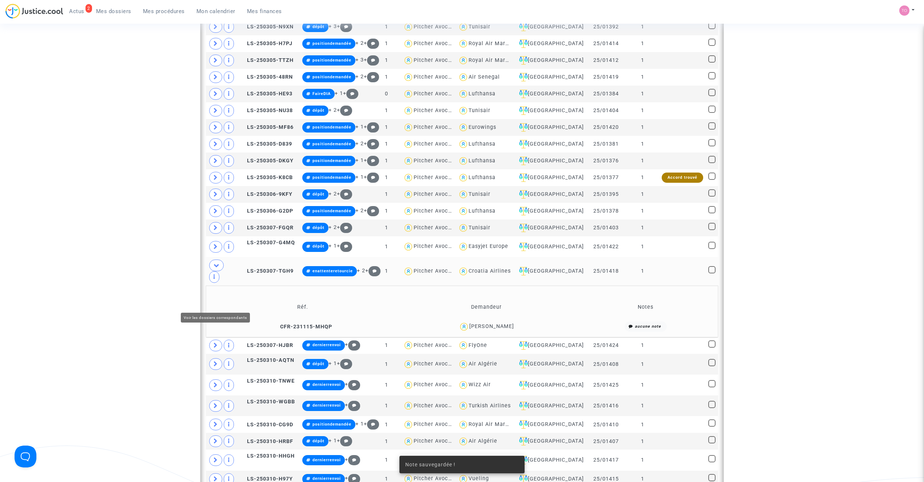
drag, startPoint x: 219, startPoint y: 300, endPoint x: 219, endPoint y: 291, distance: 9.1
click at [219, 339] on span at bounding box center [215, 345] width 13 height 12
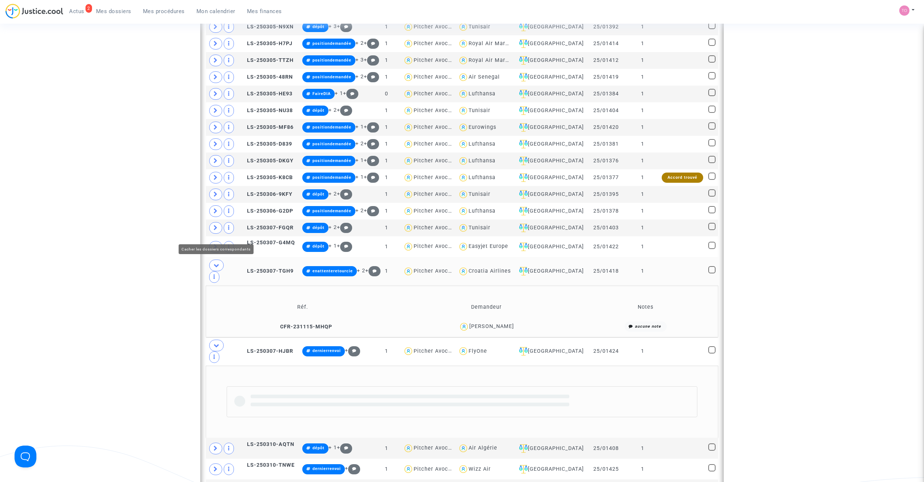
click at [216, 262] on icon at bounding box center [217, 264] width 6 height 5
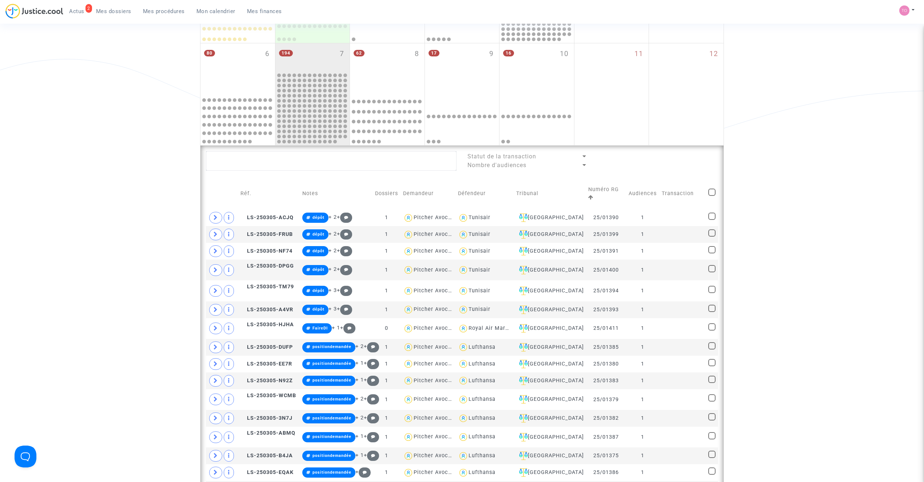
scroll to position [183, 0]
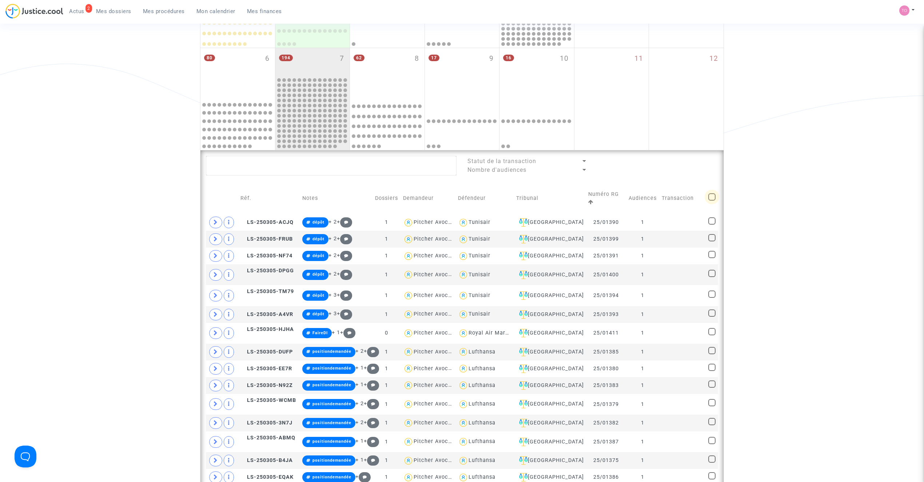
click at [709, 193] on span at bounding box center [711, 196] width 7 height 7
click at [712, 200] on input "checkbox" at bounding box center [712, 200] width 0 height 0
checkbox input "true"
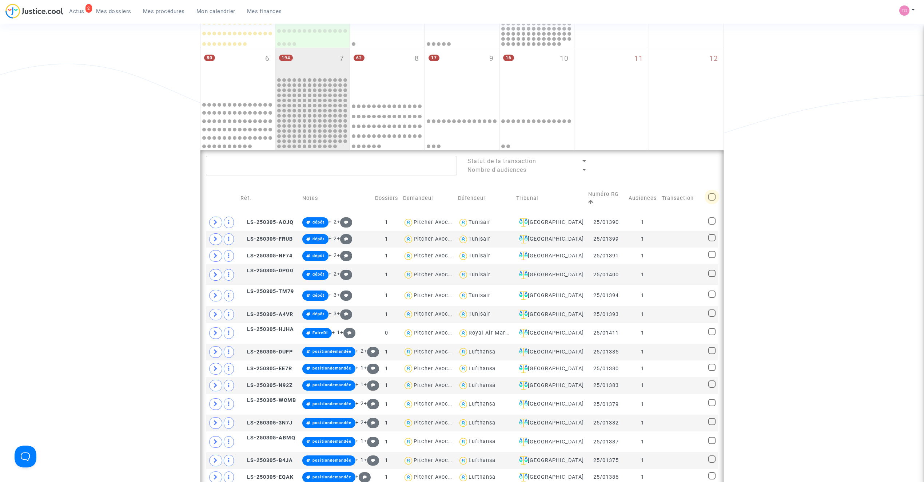
checkbox input "true"
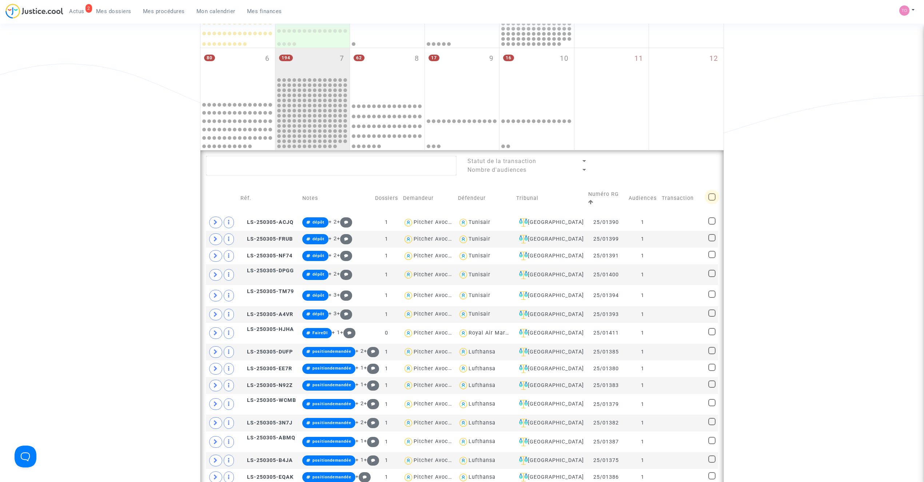
checkbox input "true"
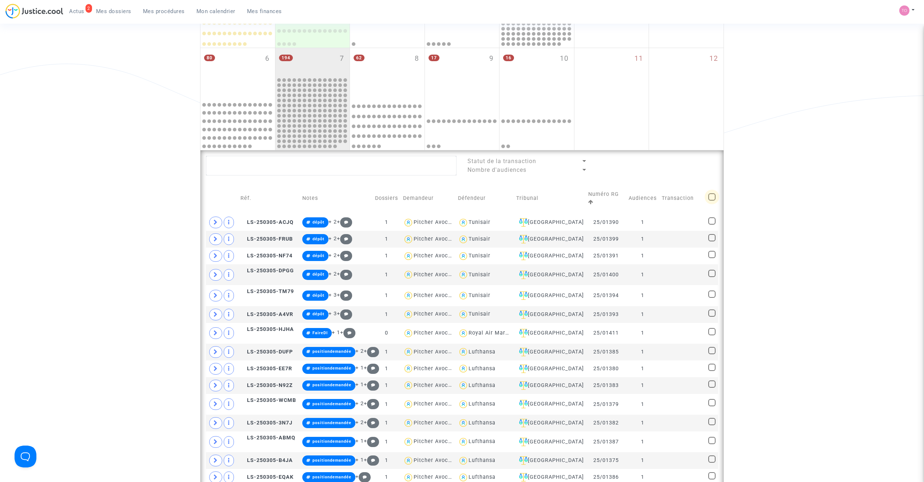
checkbox input "true"
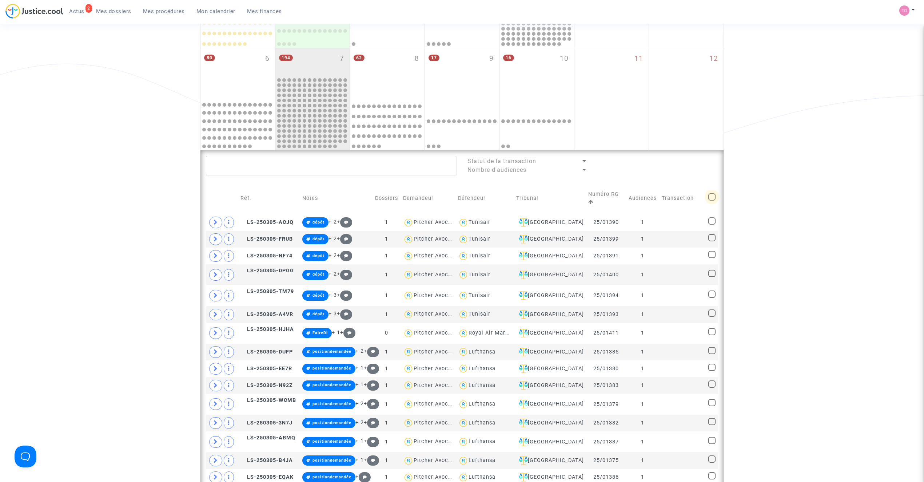
checkbox input "true"
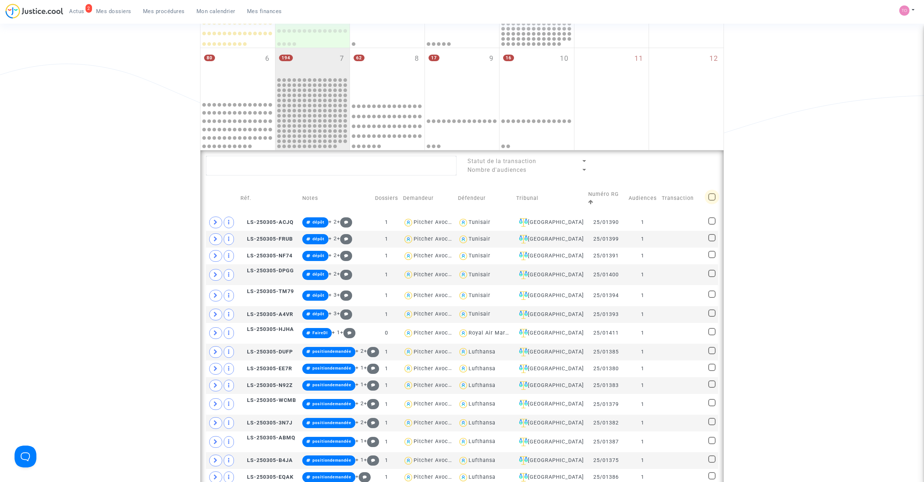
checkbox input "true"
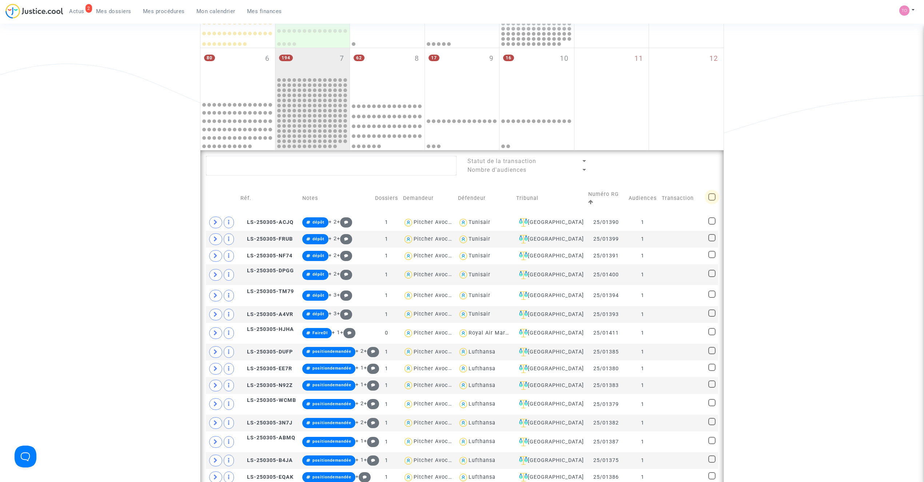
checkbox input "true"
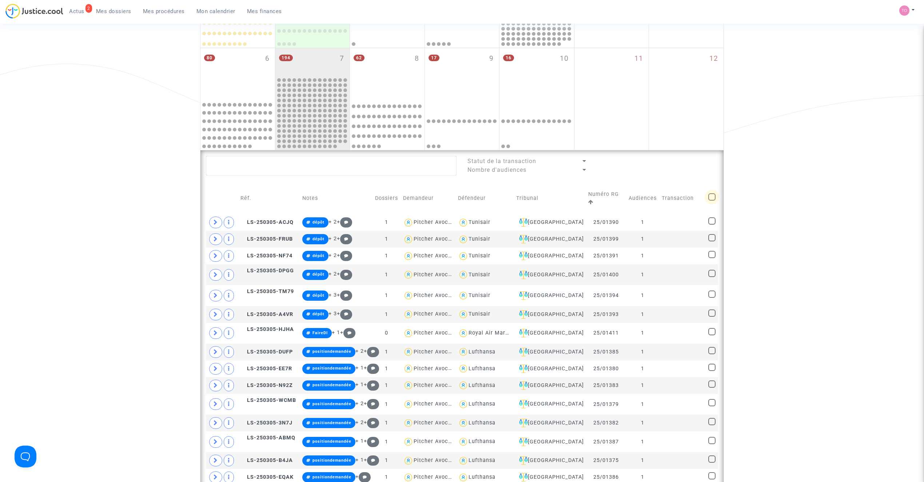
checkbox input "true"
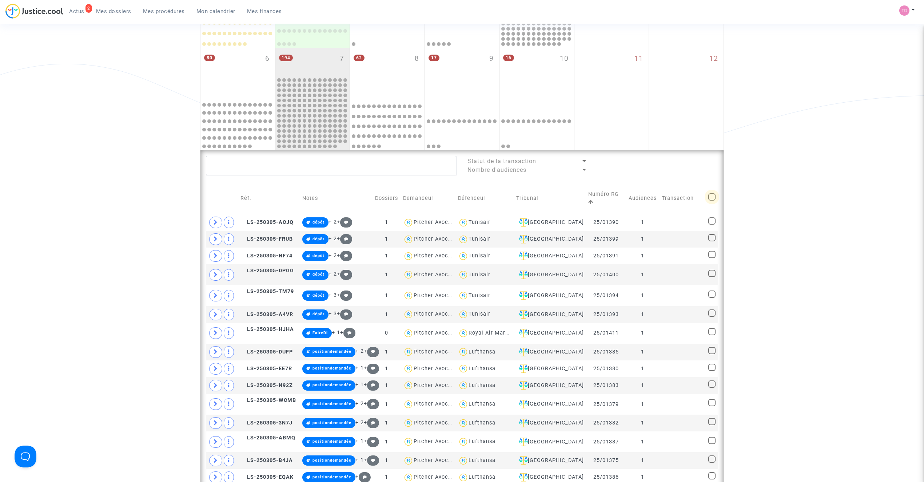
checkbox input "true"
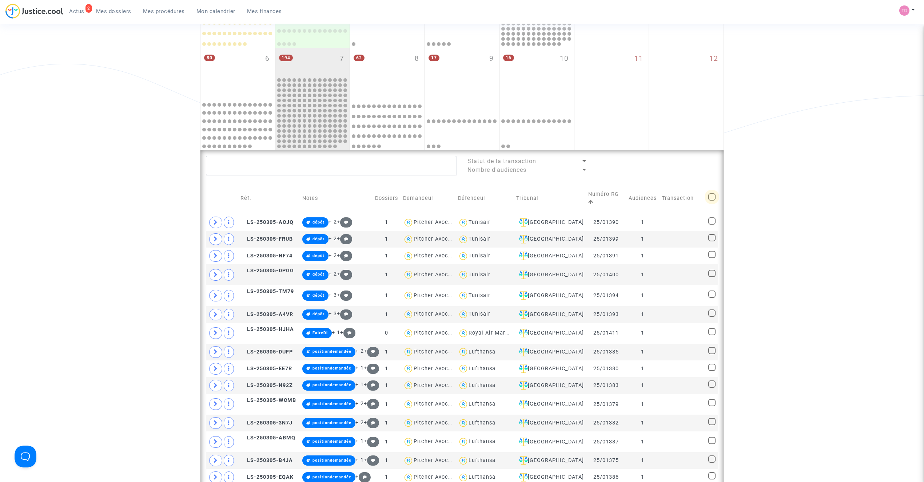
checkbox input "true"
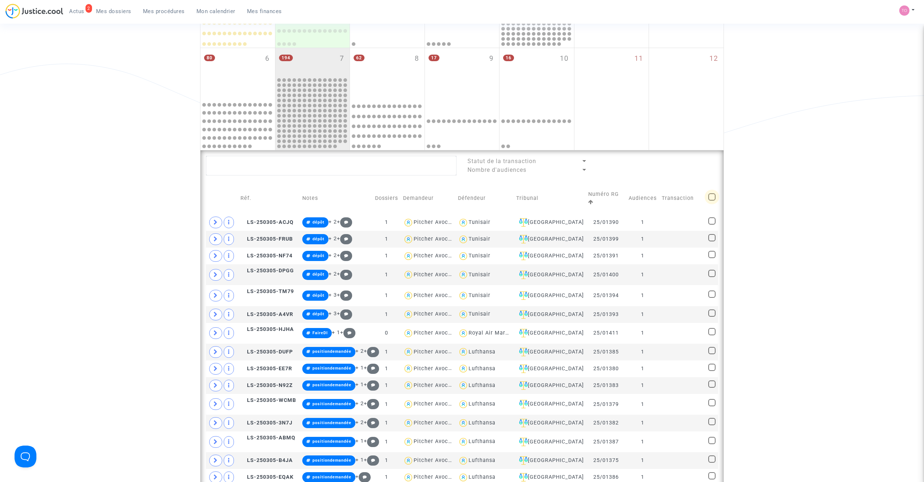
checkbox input "true"
click at [709, 193] on span at bounding box center [711, 196] width 7 height 7
click at [712, 200] on input "checkbox" at bounding box center [712, 200] width 0 height 0
checkbox input "false"
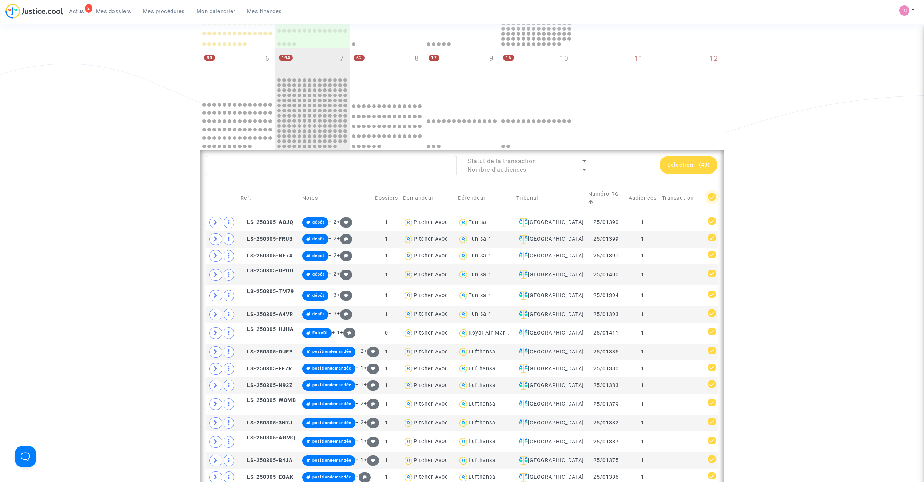
checkbox input "false"
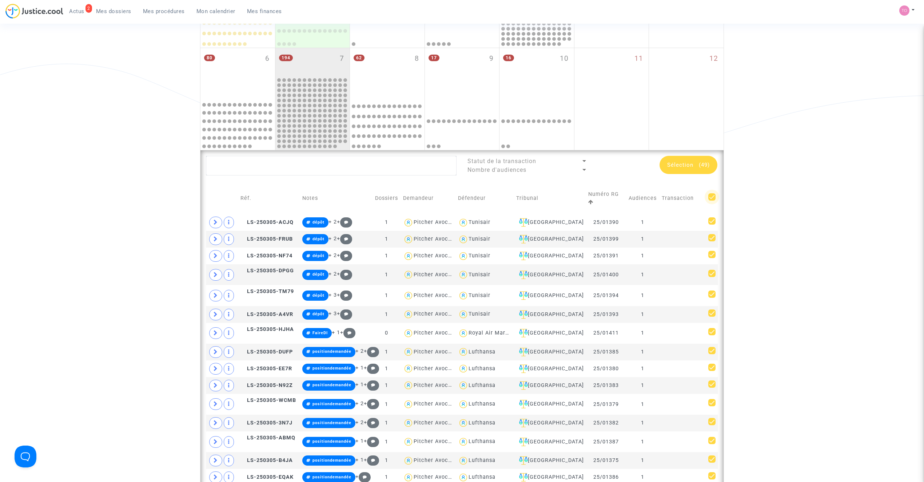
checkbox input "false"
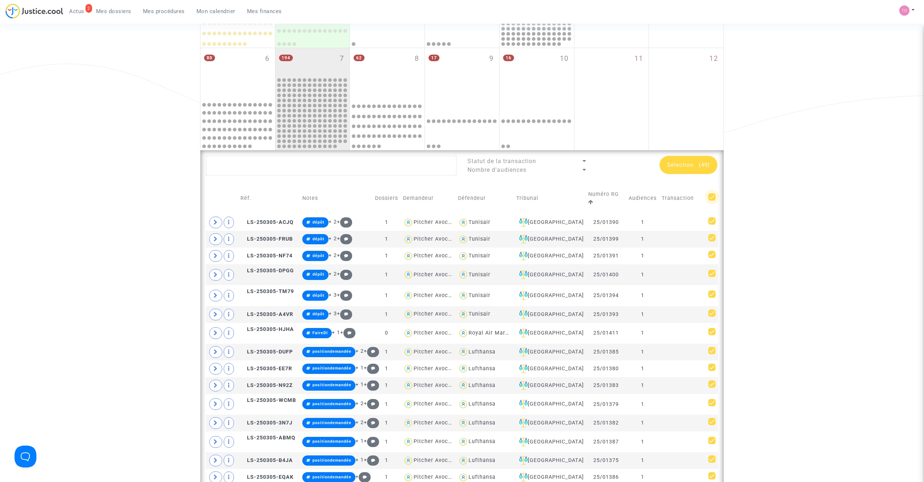
checkbox input "false"
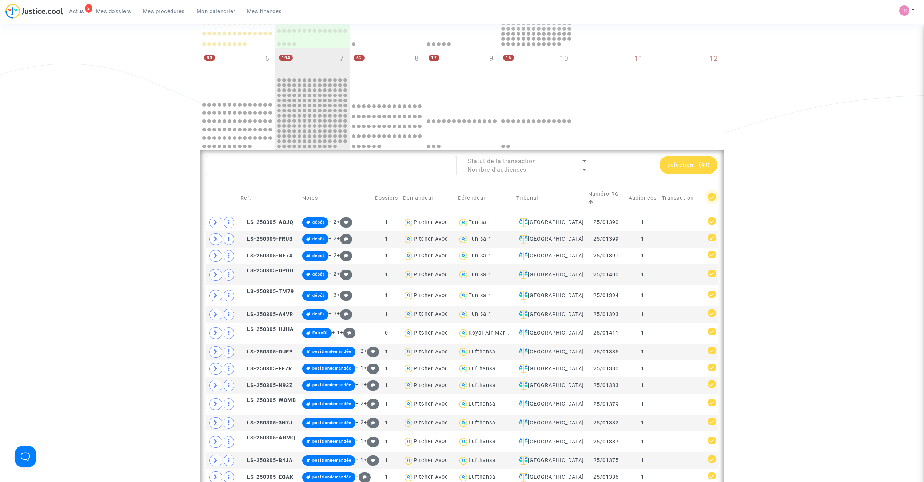
checkbox input "false"
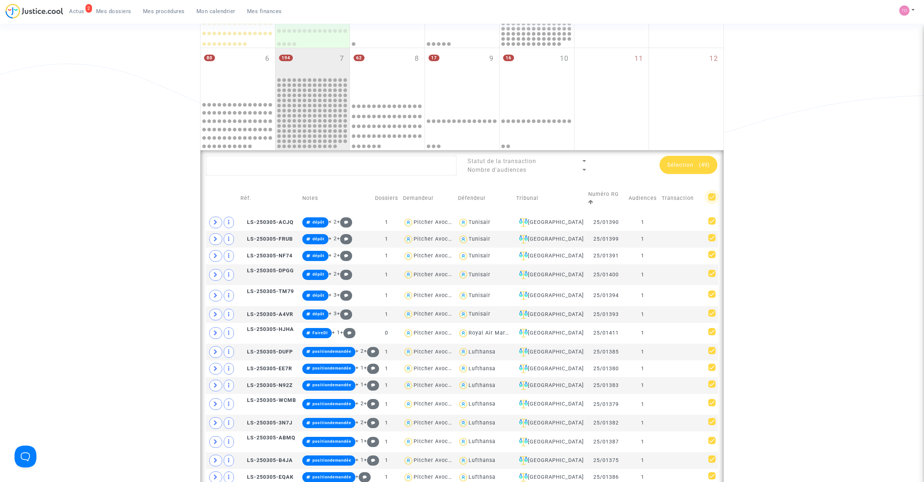
checkbox input "false"
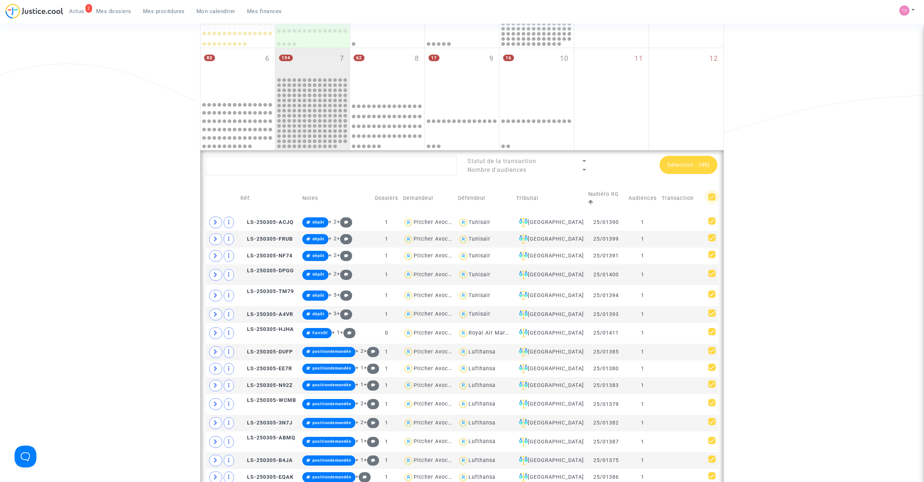
checkbox input "false"
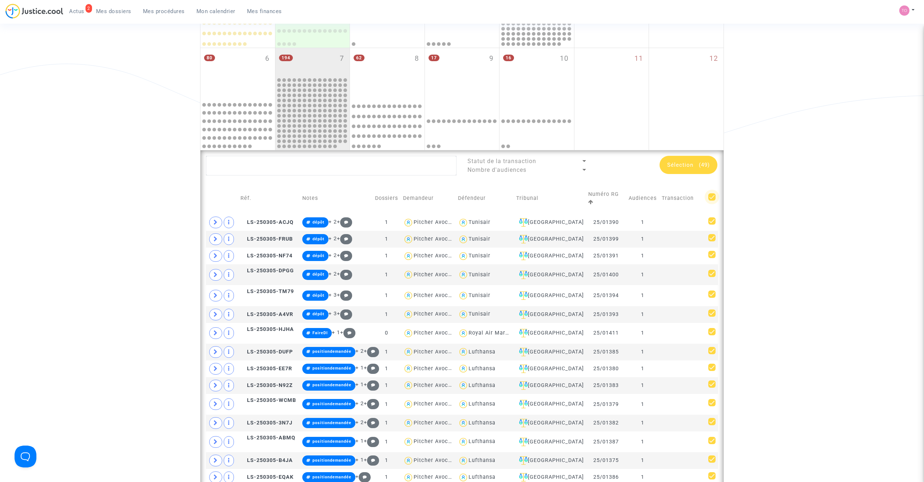
checkbox input "false"
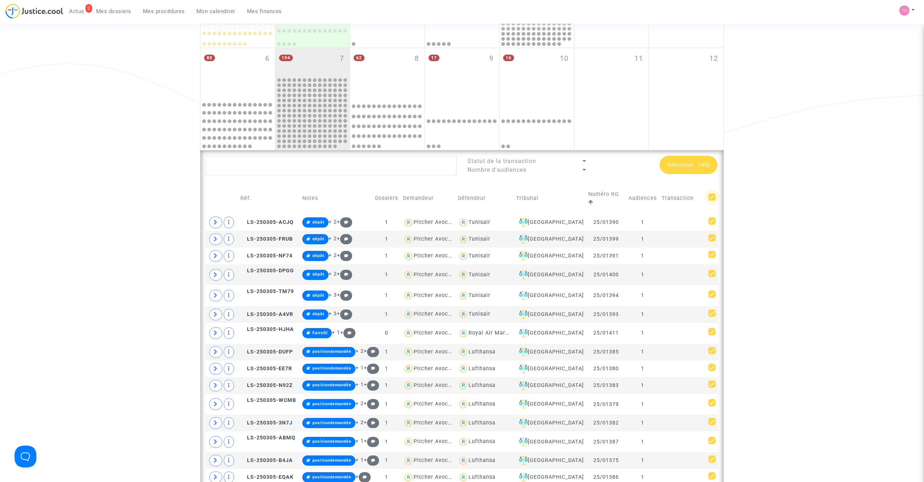
checkbox input "false"
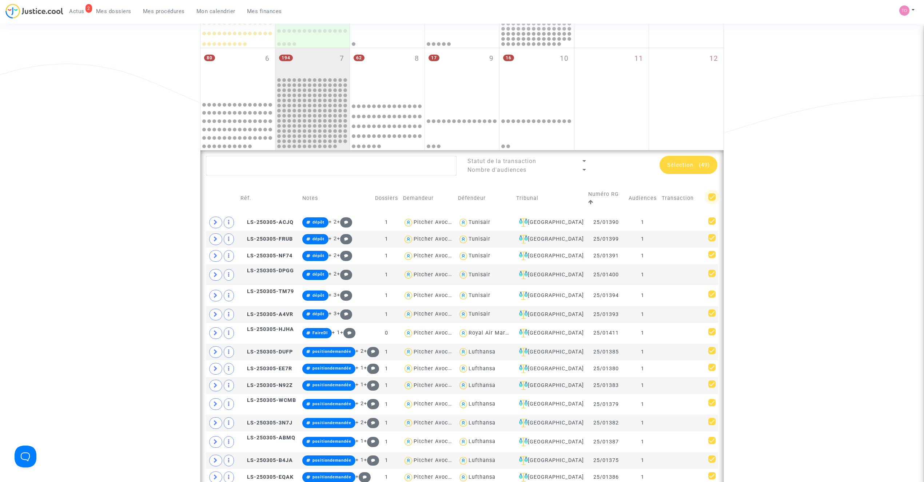
checkbox input "false"
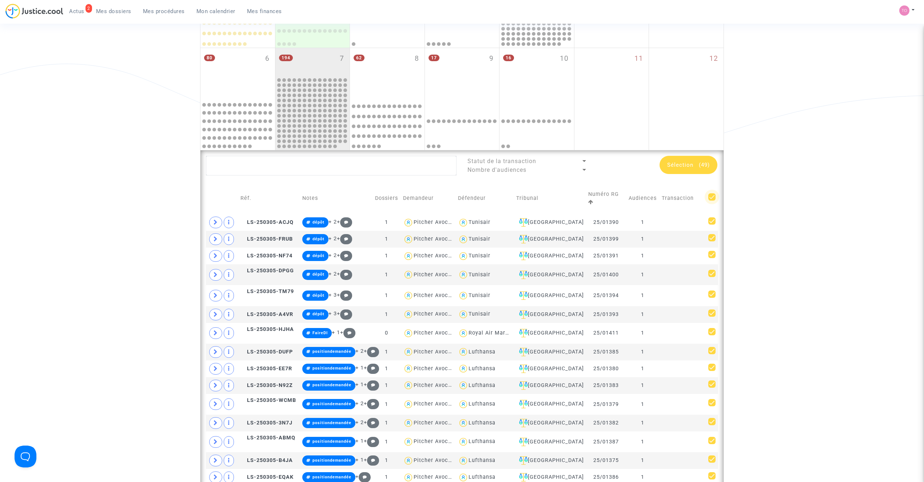
checkbox input "false"
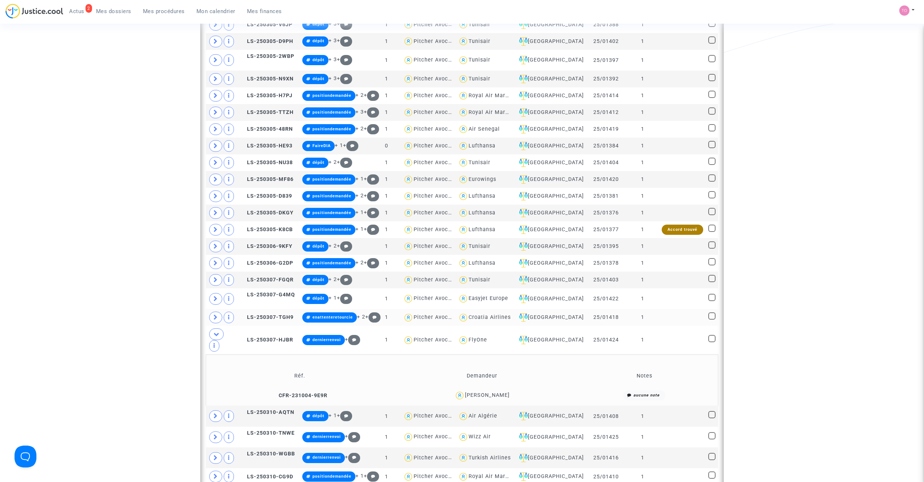
scroll to position [781, 0]
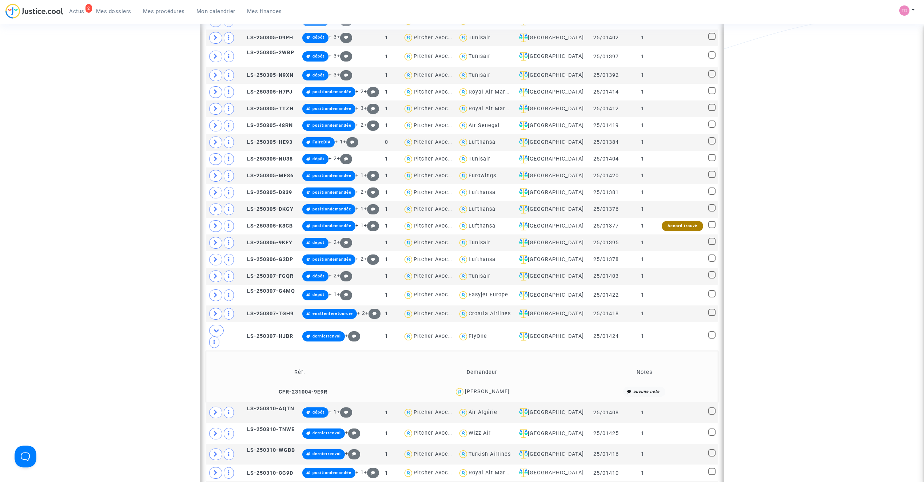
drag, startPoint x: 510, startPoint y: 348, endPoint x: 482, endPoint y: 351, distance: 27.8
click at [482, 386] on div "Sarkis Dounouyan" at bounding box center [482, 391] width 177 height 11
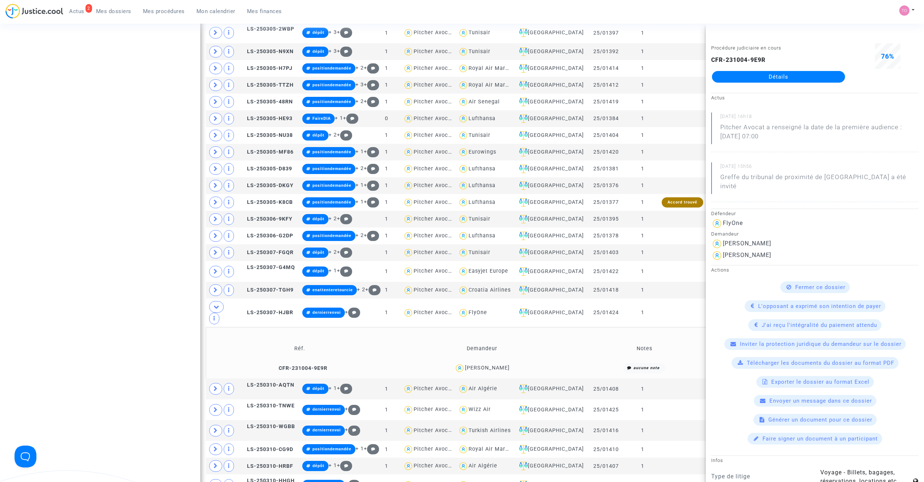
scroll to position [814, 0]
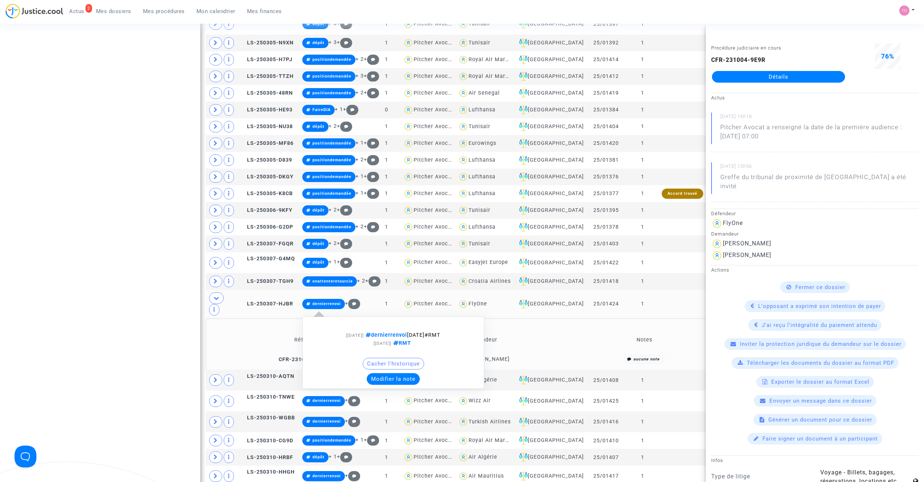
click at [401, 373] on button "Modifier la note" at bounding box center [393, 379] width 53 height 12
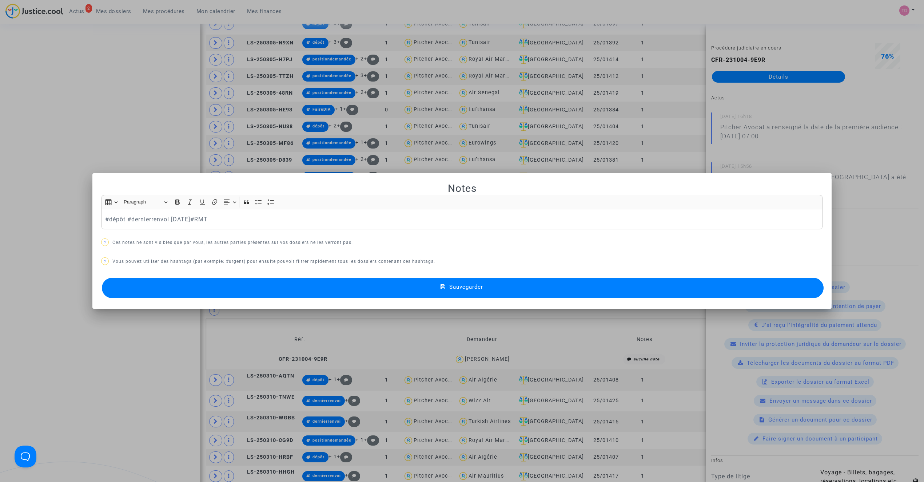
click at [389, 287] on button "Sauvegarder" at bounding box center [463, 288] width 722 height 20
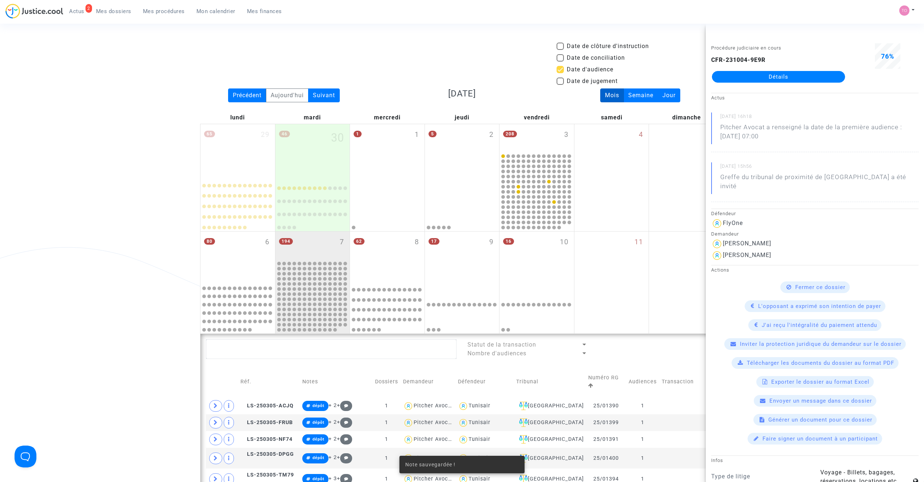
scroll to position [814, 0]
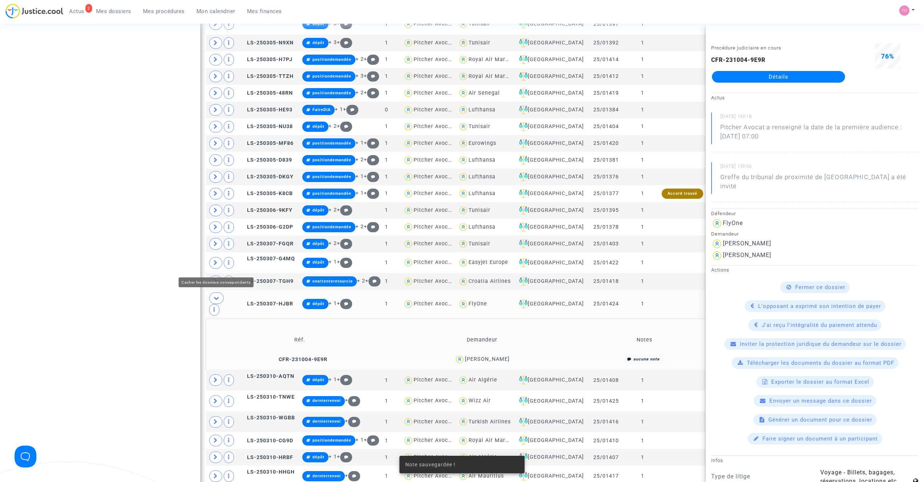
click at [217, 295] on icon at bounding box center [217, 297] width 6 height 5
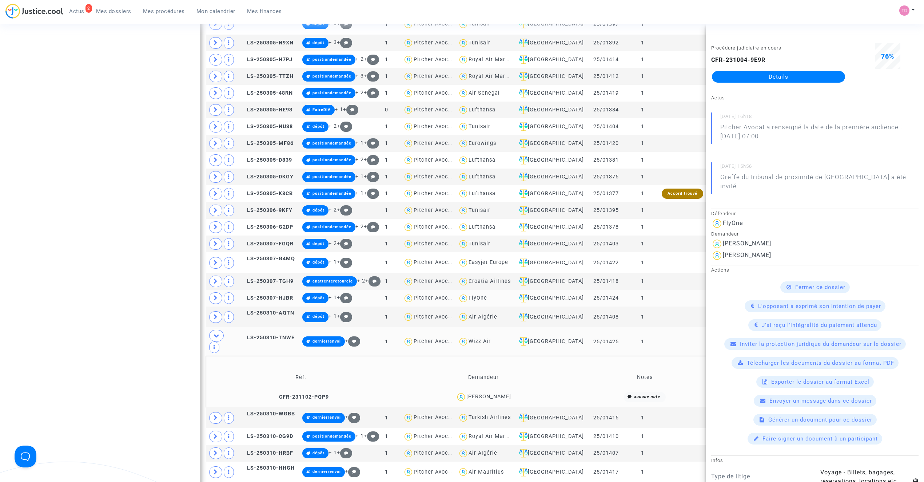
drag, startPoint x: 508, startPoint y: 348, endPoint x: 496, endPoint y: 349, distance: 12.4
click at [496, 391] on div "Sophie Tair" at bounding box center [483, 396] width 176 height 11
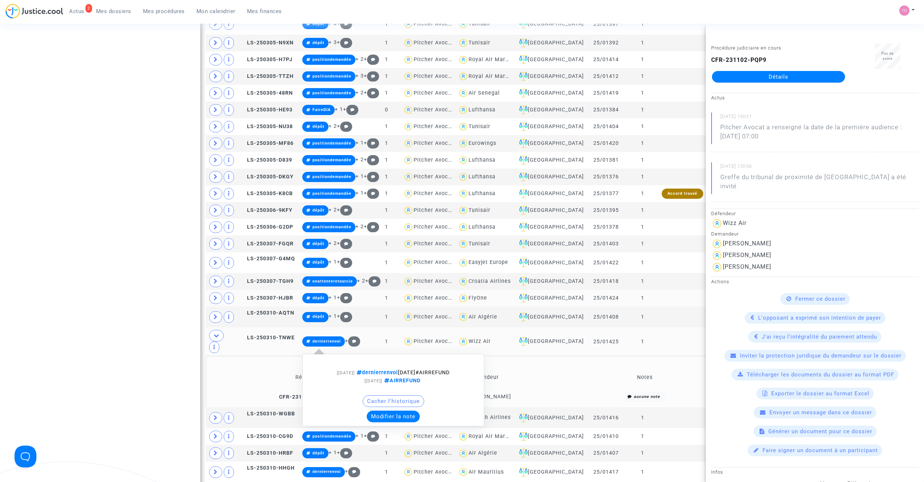
click at [399, 410] on button "Modifier la note" at bounding box center [393, 416] width 53 height 12
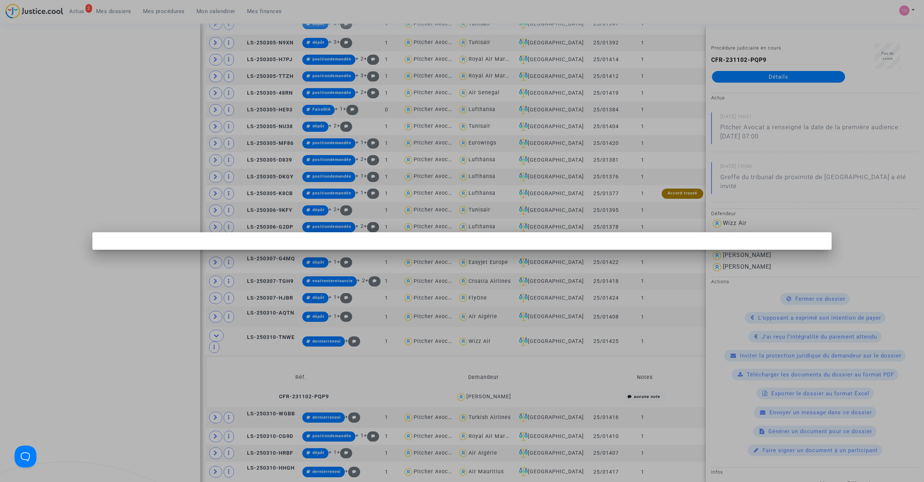
scroll to position [0, 0]
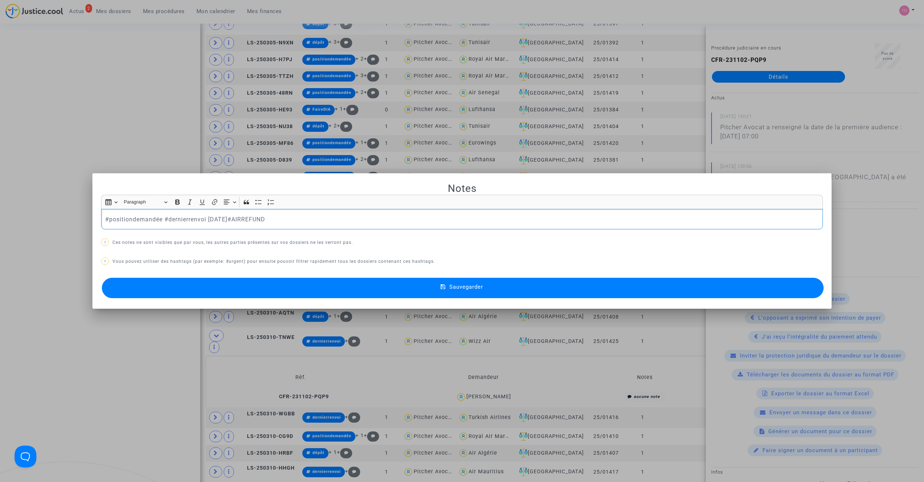
click at [361, 285] on button "Sauvegarder" at bounding box center [463, 288] width 722 height 20
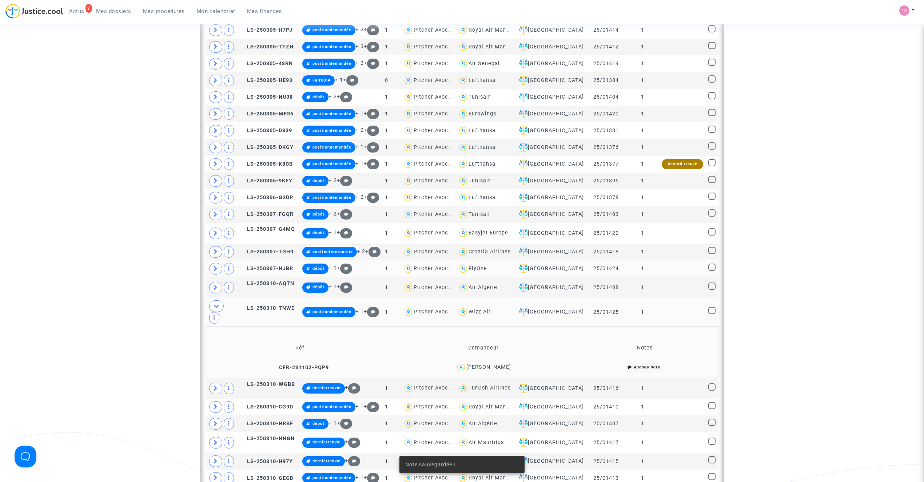
scroll to position [846, 0]
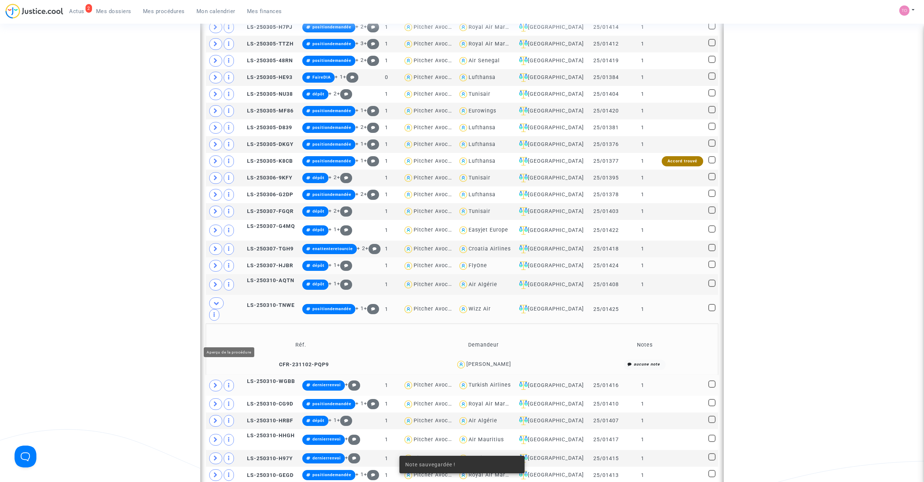
click at [220, 379] on span at bounding box center [215, 385] width 13 height 12
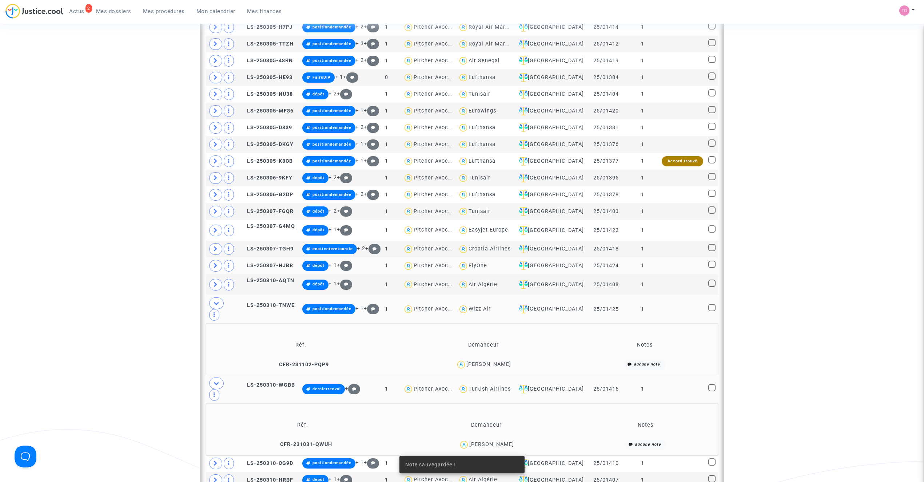
click at [217, 297] on span at bounding box center [216, 303] width 15 height 12
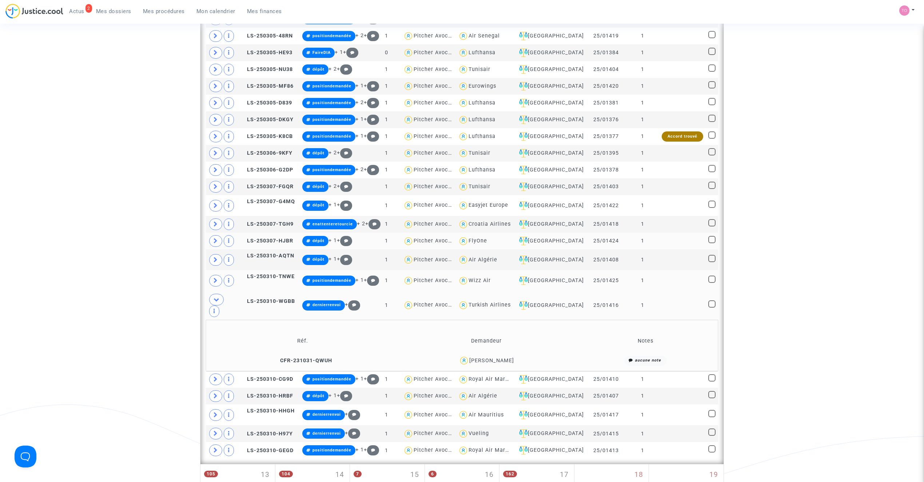
scroll to position [878, 0]
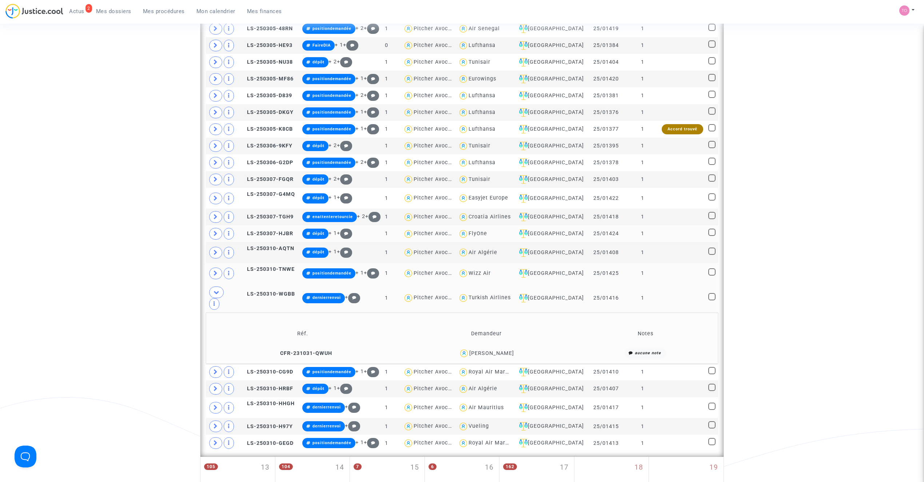
drag, startPoint x: 523, startPoint y: 303, endPoint x: 494, endPoint y: 303, distance: 29.1
click at [494, 348] on div "[PERSON_NAME]" at bounding box center [487, 353] width 174 height 11
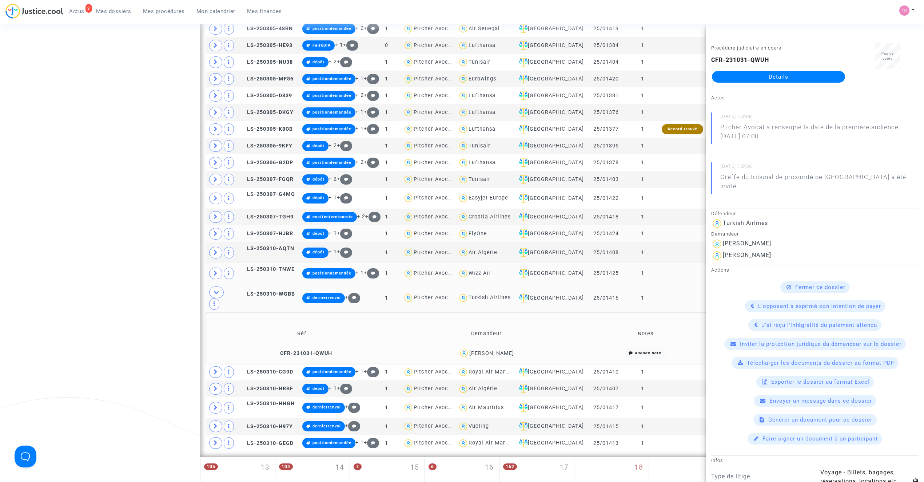
click at [494, 350] on div "[PERSON_NAME]" at bounding box center [491, 353] width 45 height 6
click at [510, 308] on span "[PERSON_NAME]" at bounding box center [491, 332] width 45 height 48
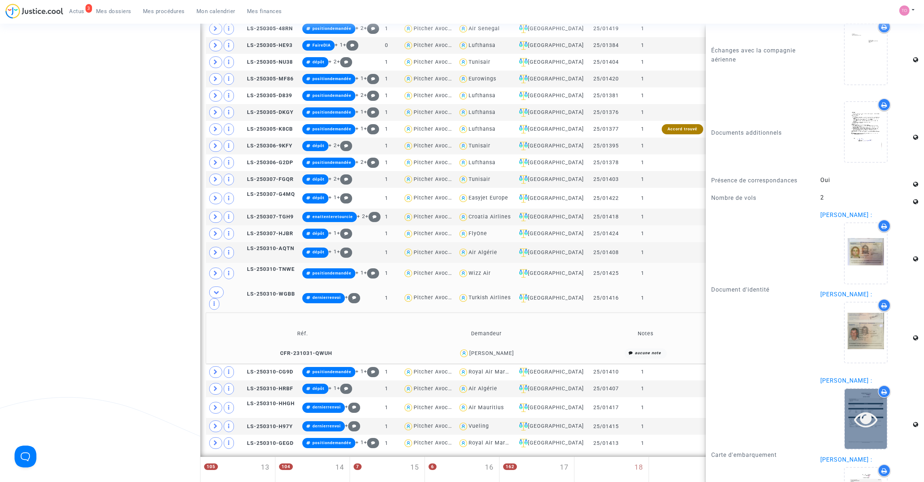
scroll to position [733, 0]
click at [848, 390] on div at bounding box center [866, 420] width 42 height 60
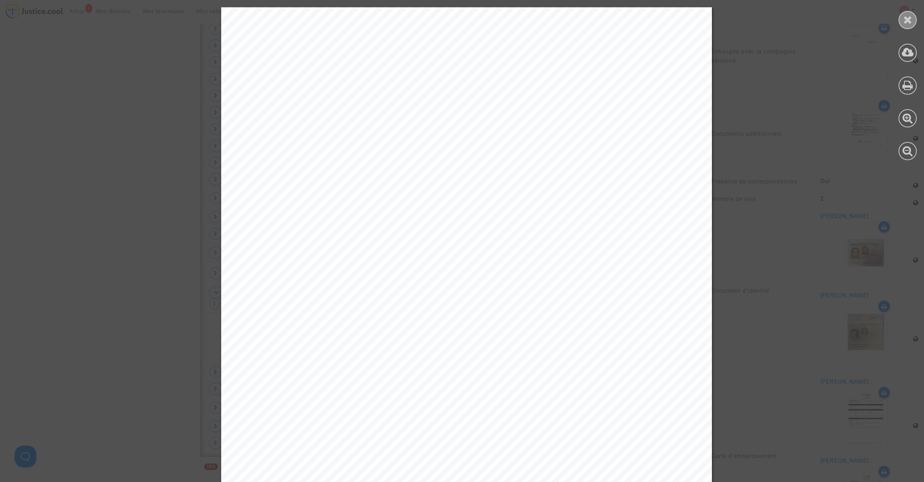
drag, startPoint x: 914, startPoint y: 15, endPoint x: 914, endPoint y: 25, distance: 10.2
click at [914, 15] on div at bounding box center [908, 20] width 18 height 18
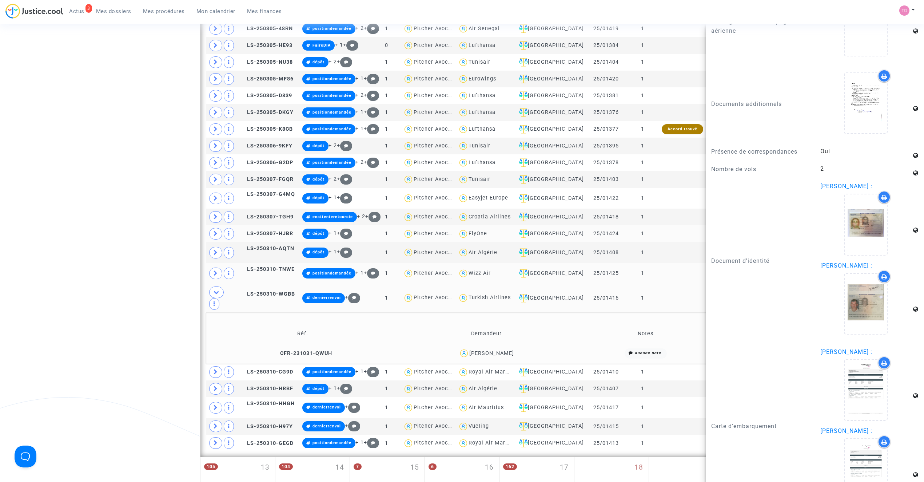
scroll to position [765, 0]
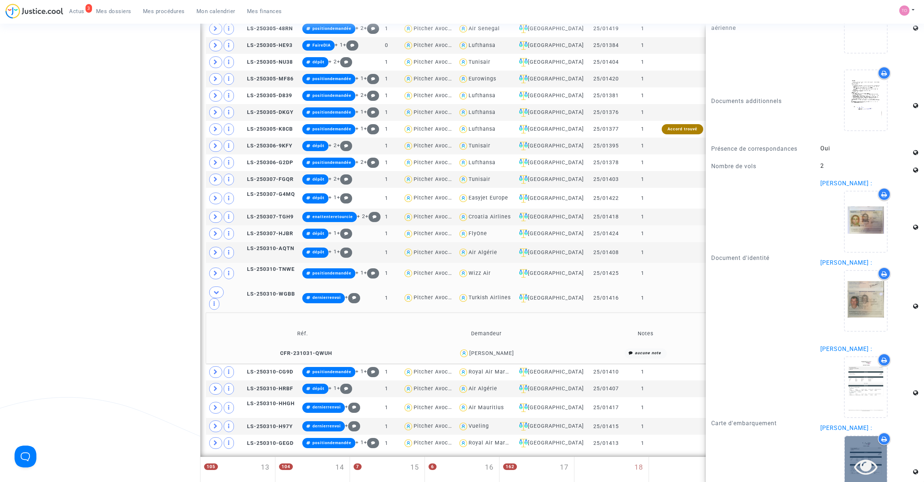
click at [856, 454] on icon at bounding box center [866, 465] width 24 height 23
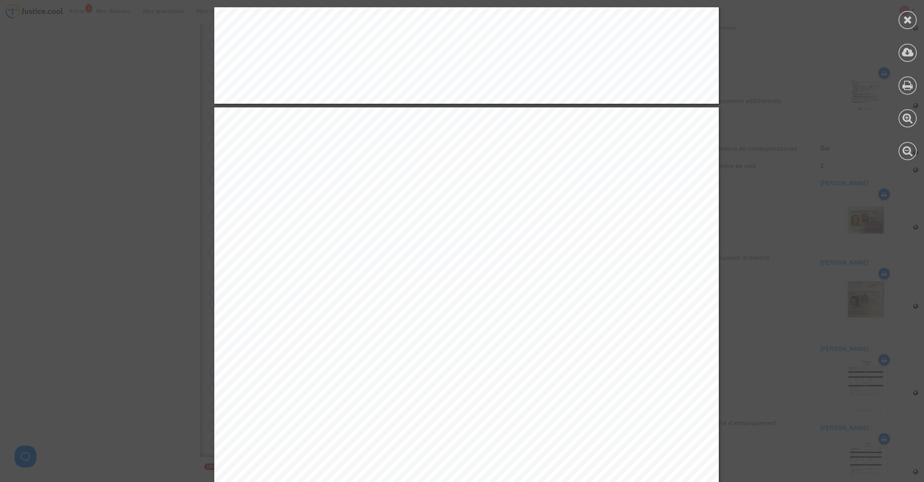
scroll to position [566, 0]
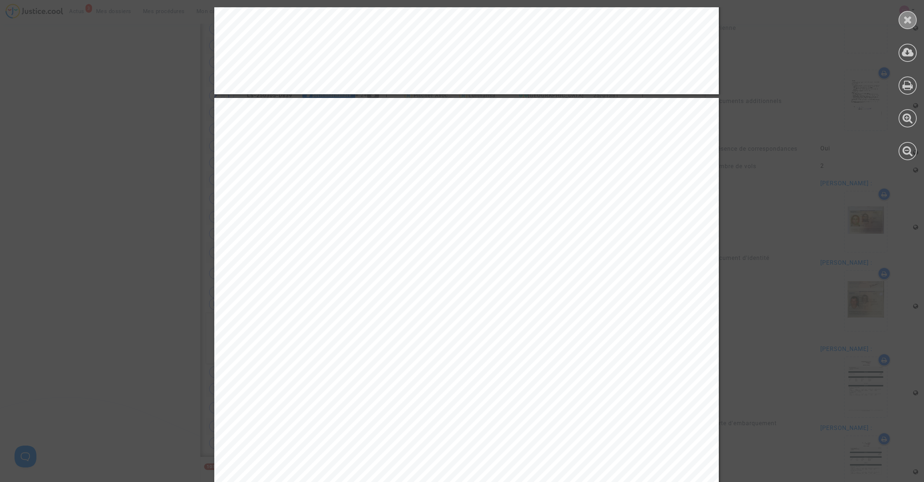
click at [901, 21] on div at bounding box center [908, 20] width 18 height 18
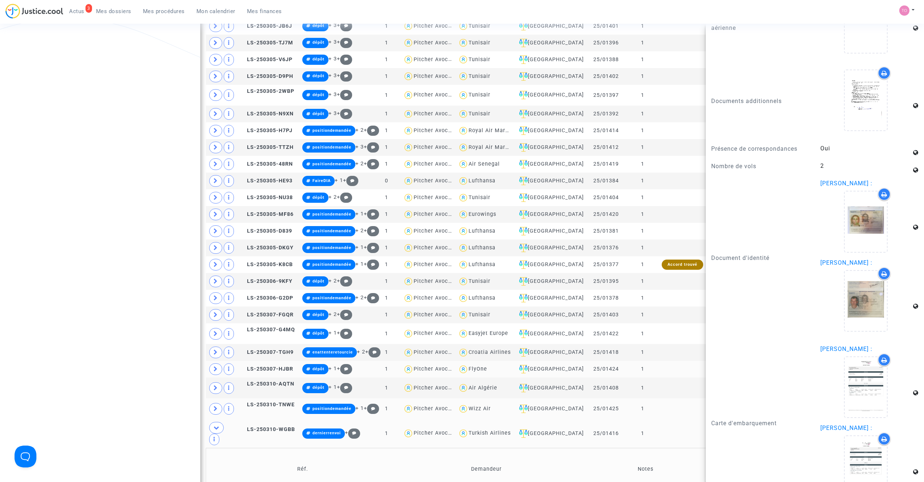
scroll to position [749, 0]
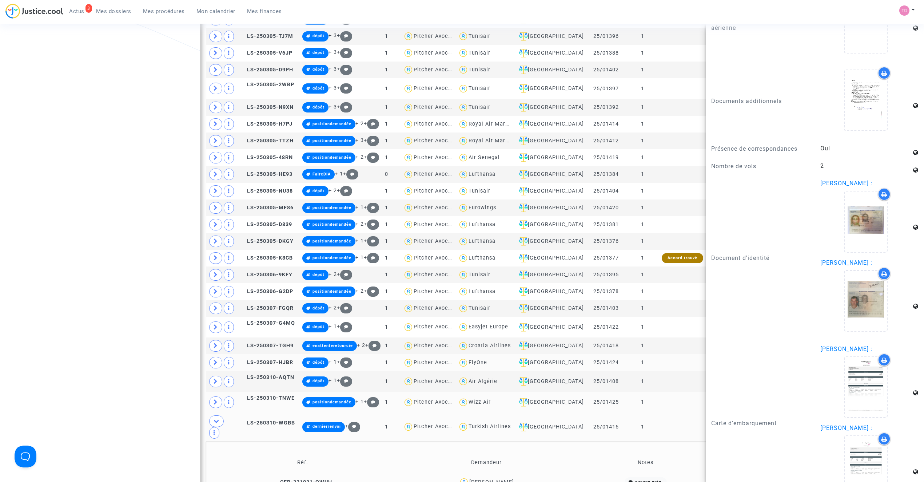
click at [142, 277] on div "Date de clôture d'instruction Date de conciliation Date d'audience Date de juge…" at bounding box center [462, 23] width 924 height 1463
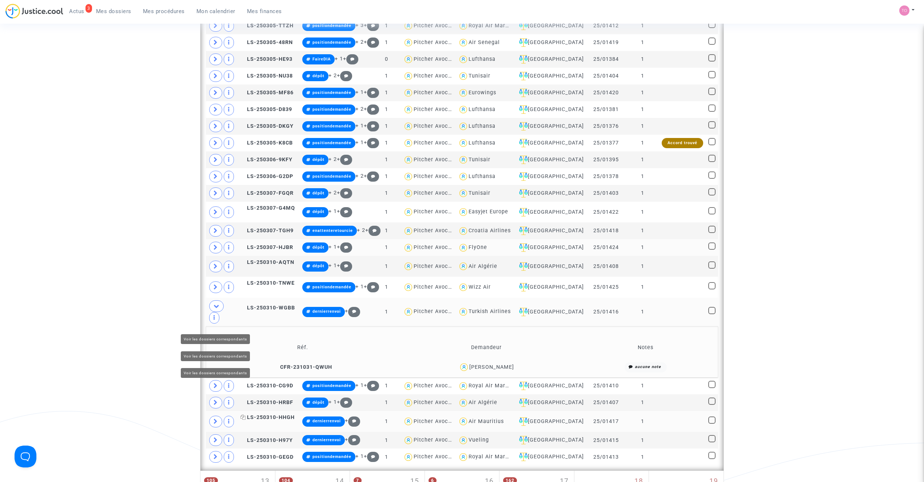
scroll to position [878, 0]
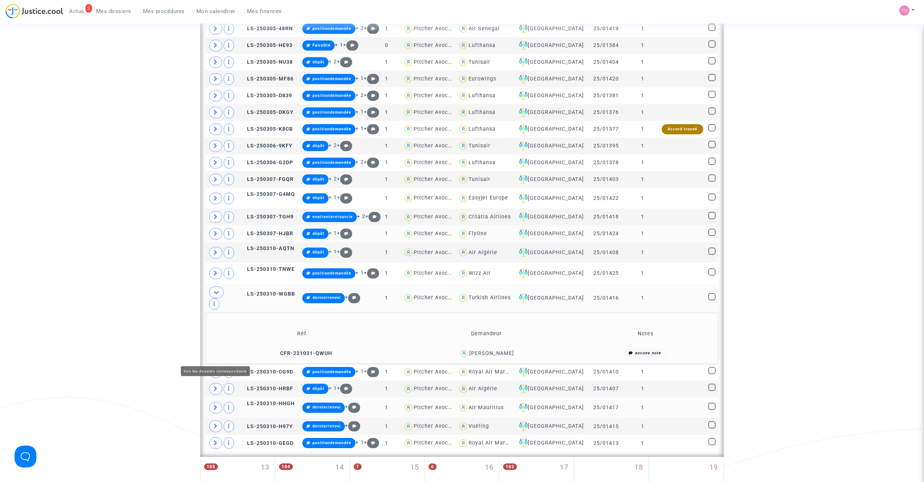
click at [220, 402] on span at bounding box center [215, 408] width 13 height 12
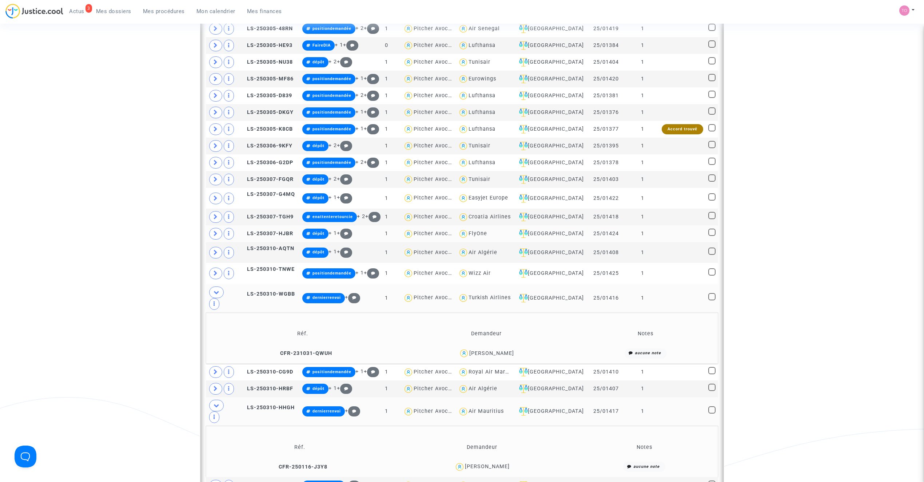
drag, startPoint x: 509, startPoint y: 405, endPoint x: 492, endPoint y: 405, distance: 17.1
click at [492, 463] on div "Chrystelle Martin" at bounding box center [487, 466] width 45 height 6
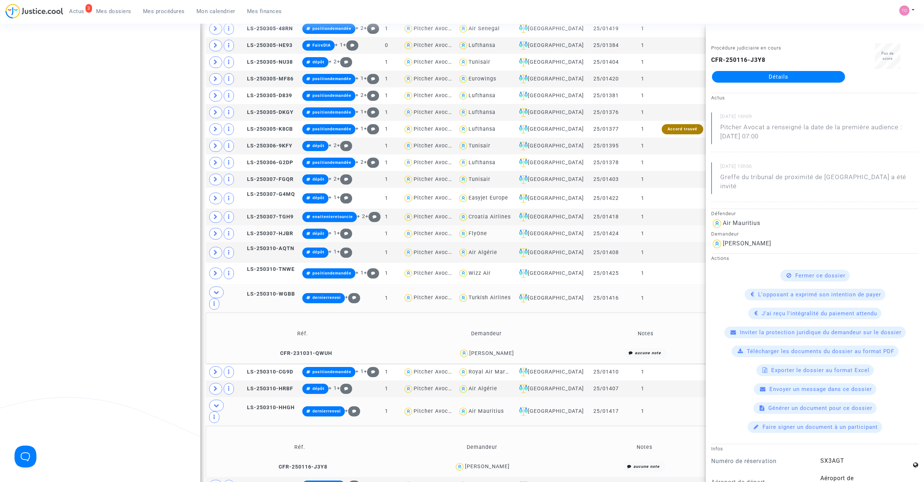
drag, startPoint x: 515, startPoint y: 301, endPoint x: 464, endPoint y: 303, distance: 51.0
click at [464, 348] on div "[PERSON_NAME]" at bounding box center [487, 353] width 174 height 11
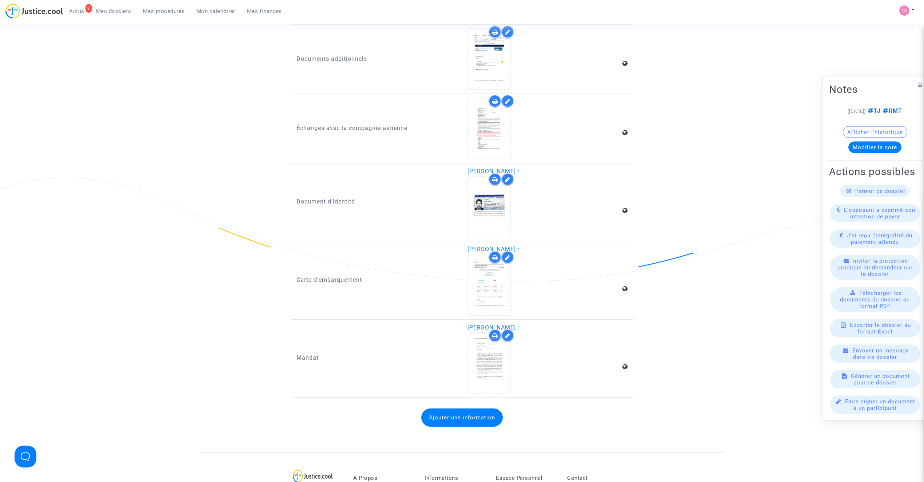
scroll to position [1003, 0]
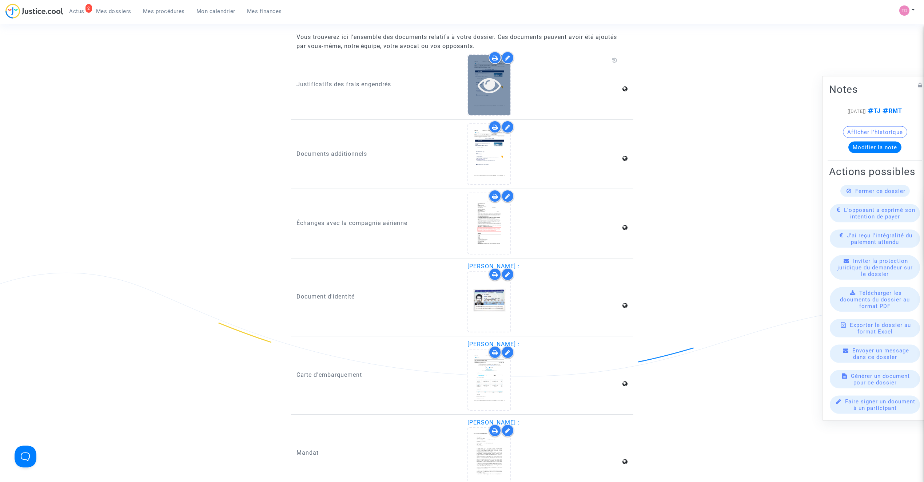
click at [493, 79] on icon at bounding box center [490, 84] width 24 height 23
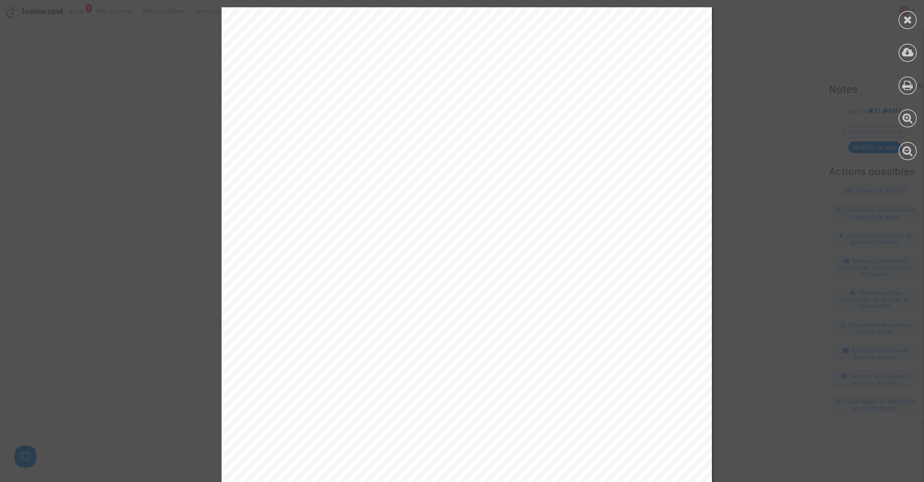
scroll to position [2732, 0]
click at [907, 20] on icon at bounding box center [907, 19] width 9 height 11
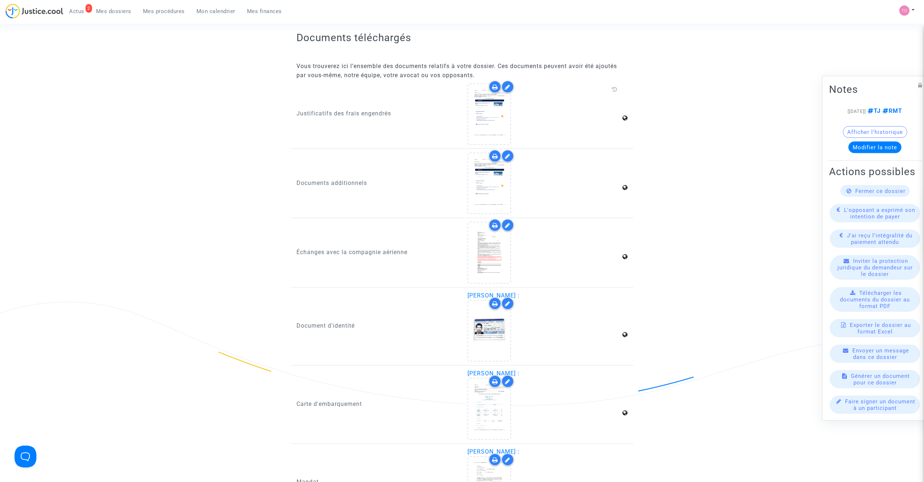
scroll to position [970, 0]
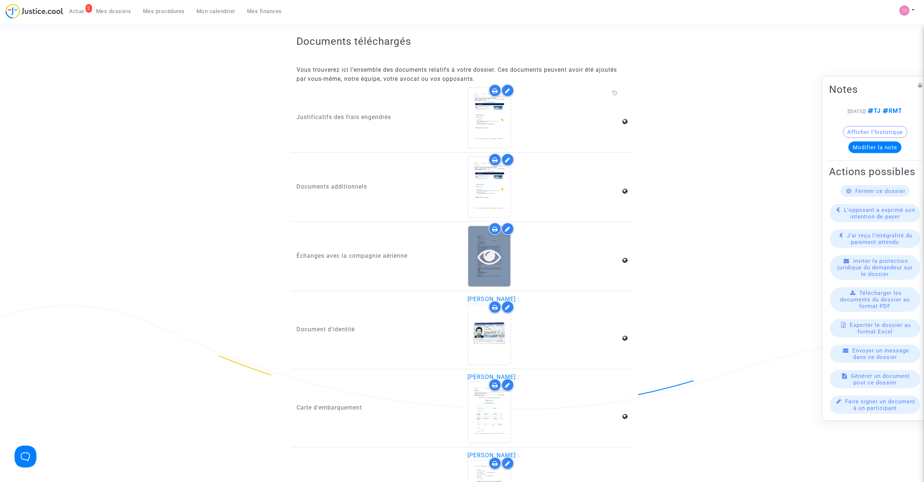
click at [485, 228] on div at bounding box center [489, 256] width 42 height 60
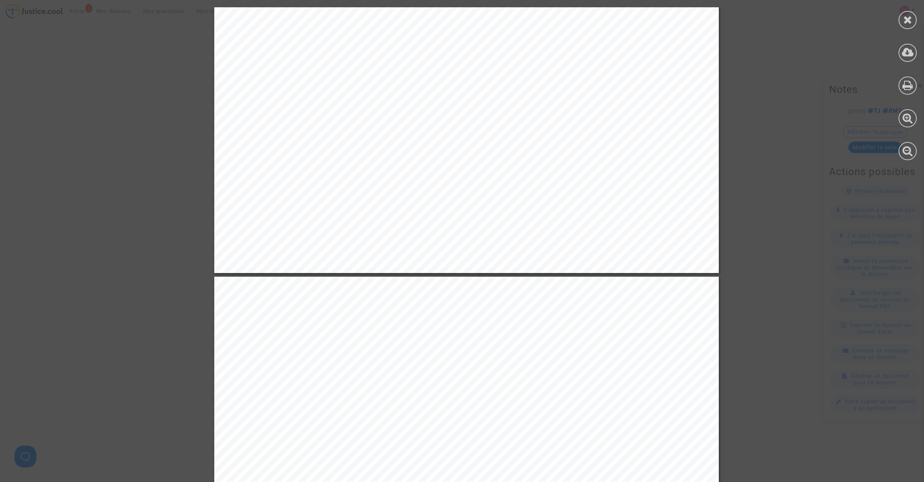
scroll to position [404, 0]
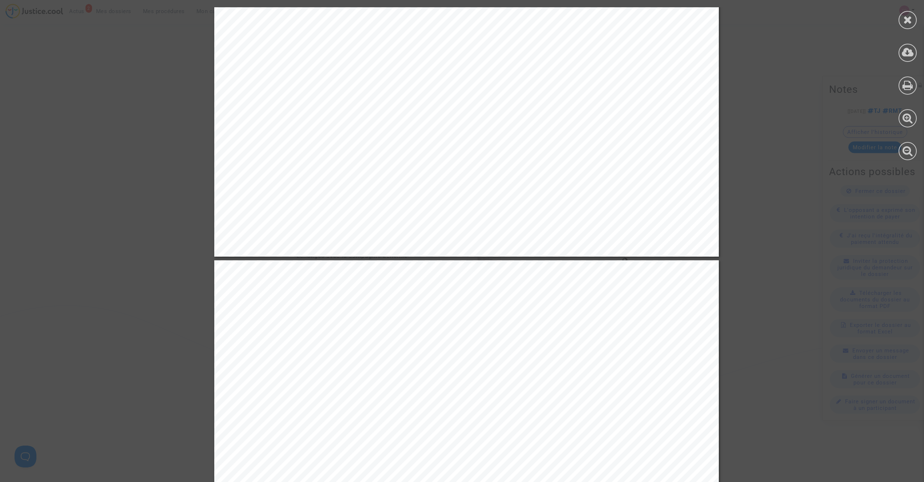
click at [911, 17] on icon at bounding box center [907, 19] width 9 height 11
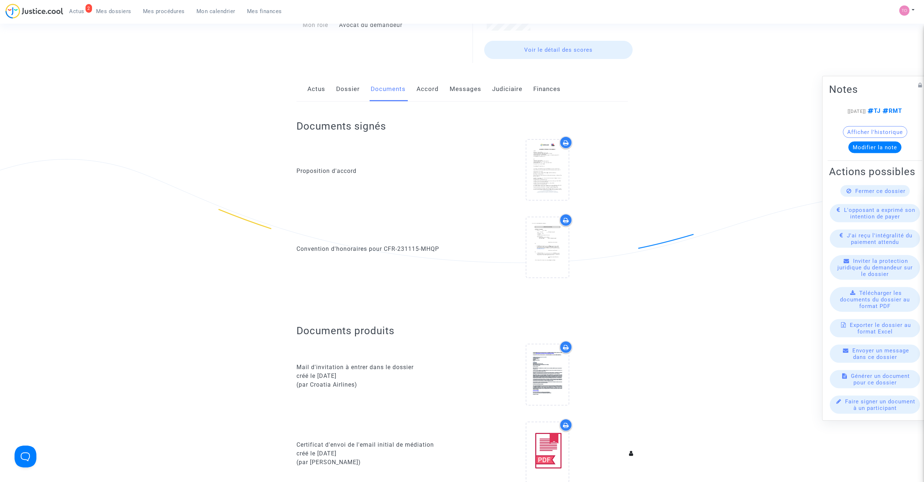
scroll to position [64, 0]
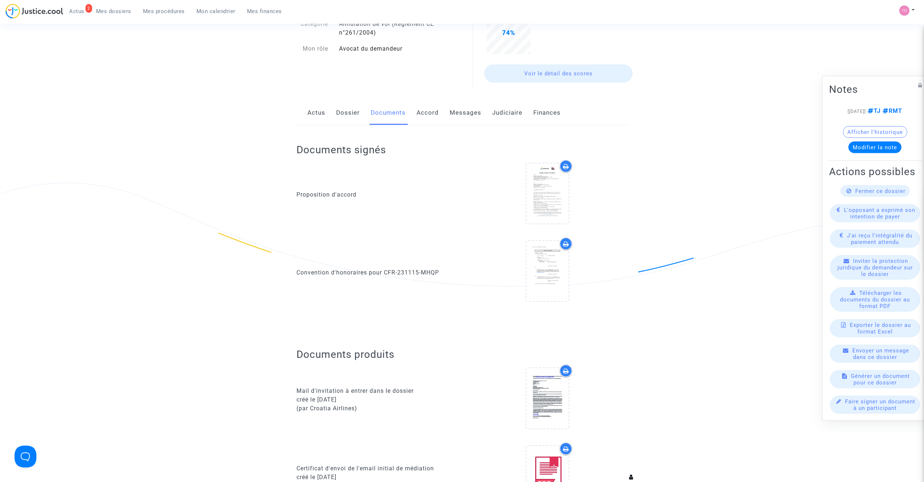
click at [351, 115] on link "Dossier" at bounding box center [348, 113] width 24 height 24
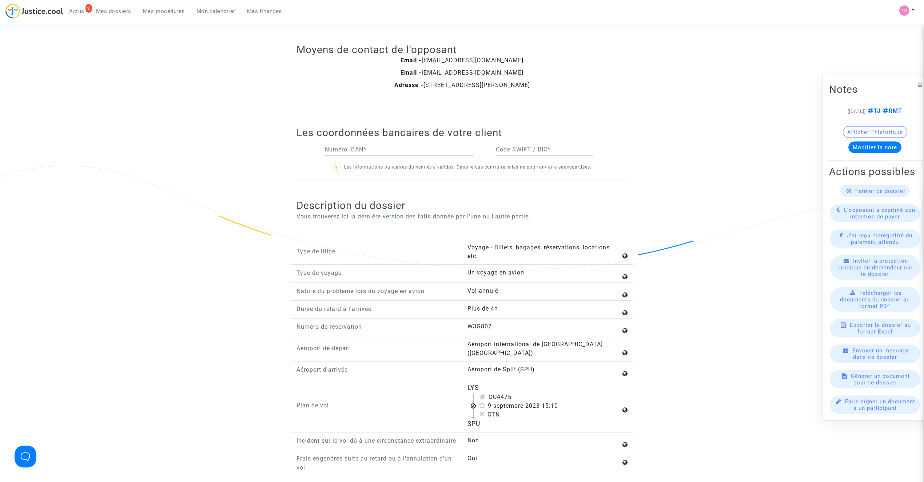
scroll to position [598, 0]
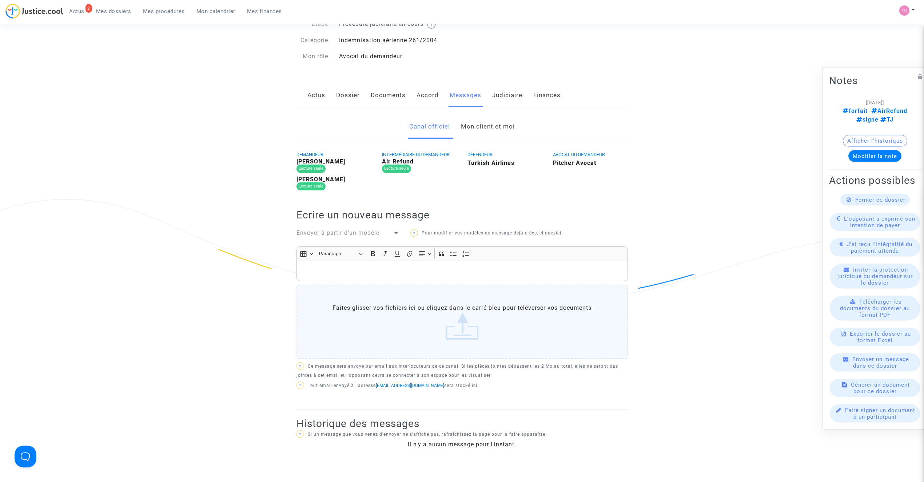
click at [480, 164] on b "Turkish Airlines" at bounding box center [491, 162] width 47 height 7
click at [476, 135] on link "Mon client et moi" at bounding box center [488, 126] width 54 height 24
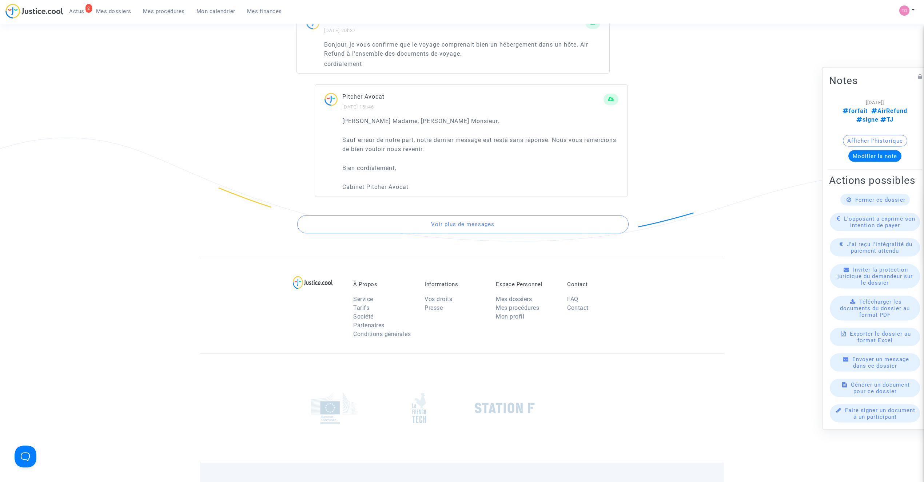
scroll to position [2153, 0]
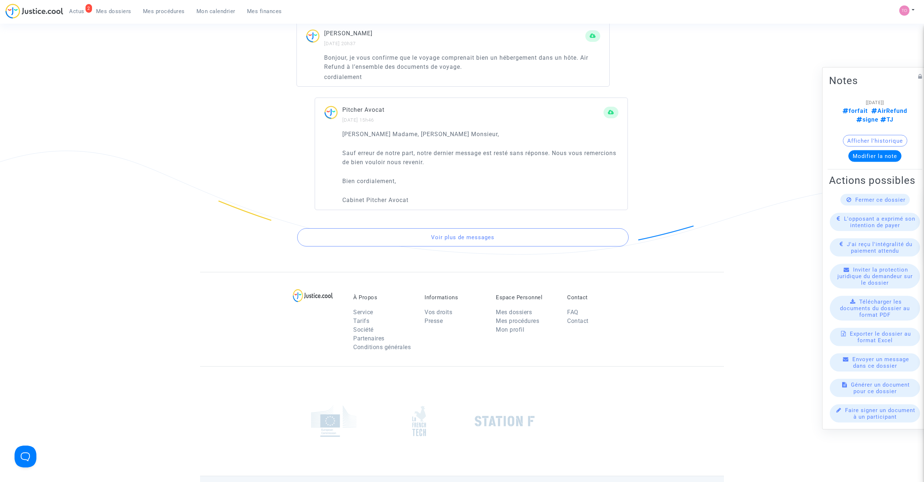
click at [475, 239] on button "Voir plus de messages" at bounding box center [462, 237] width 331 height 18
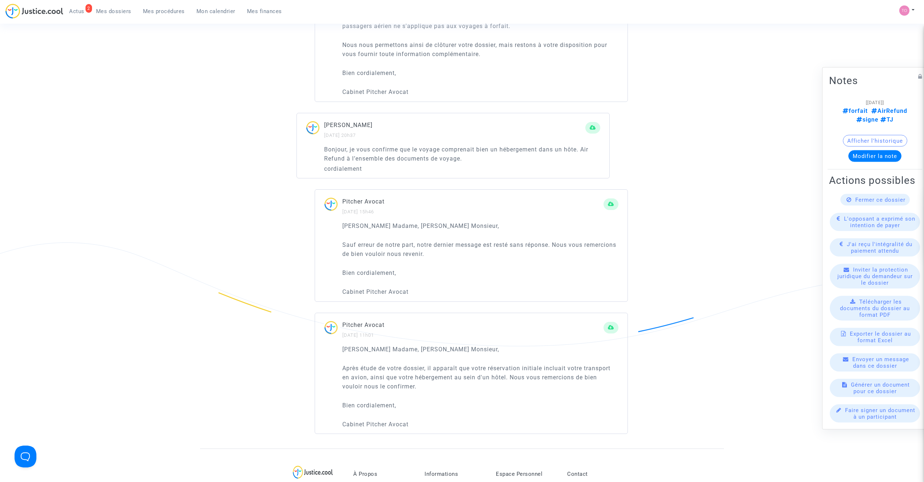
scroll to position [2056, 0]
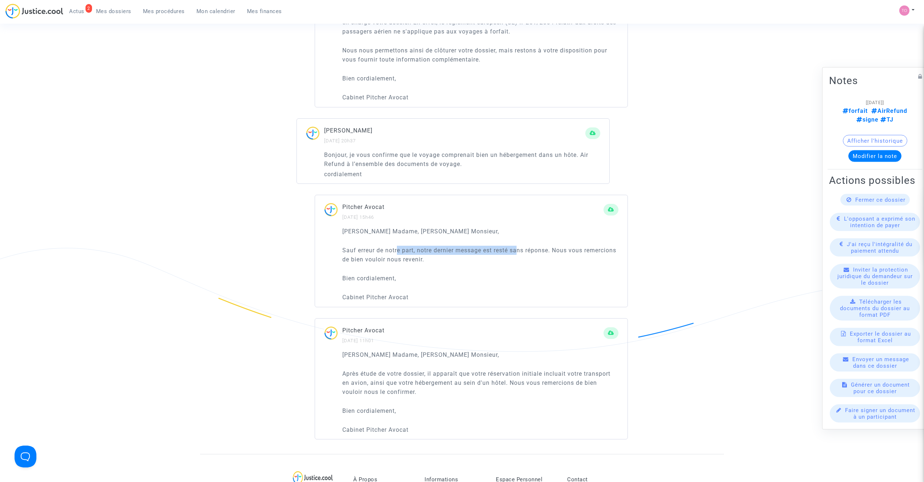
drag, startPoint x: 399, startPoint y: 256, endPoint x: 521, endPoint y: 255, distance: 122.2
click at [522, 254] on p "Sauf erreur de notre part, notre dernier message est resté sans réponse. Nous v…" at bounding box center [480, 255] width 276 height 18
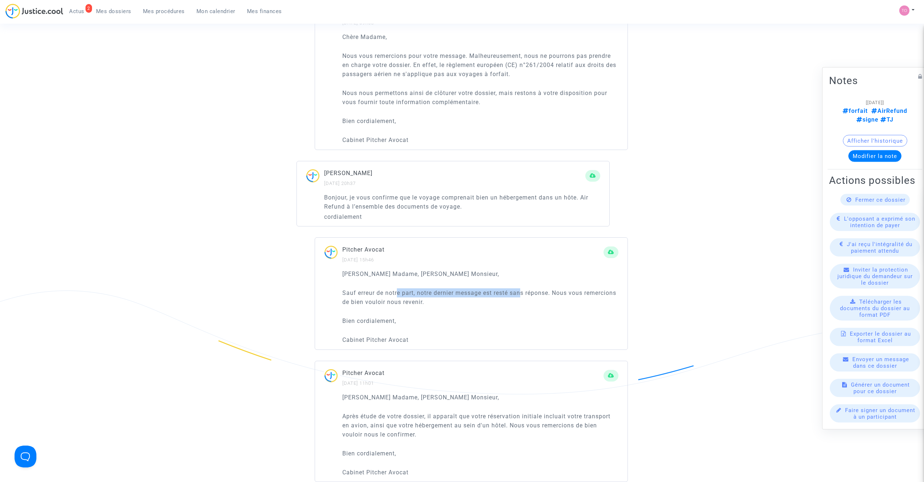
scroll to position [2007, 0]
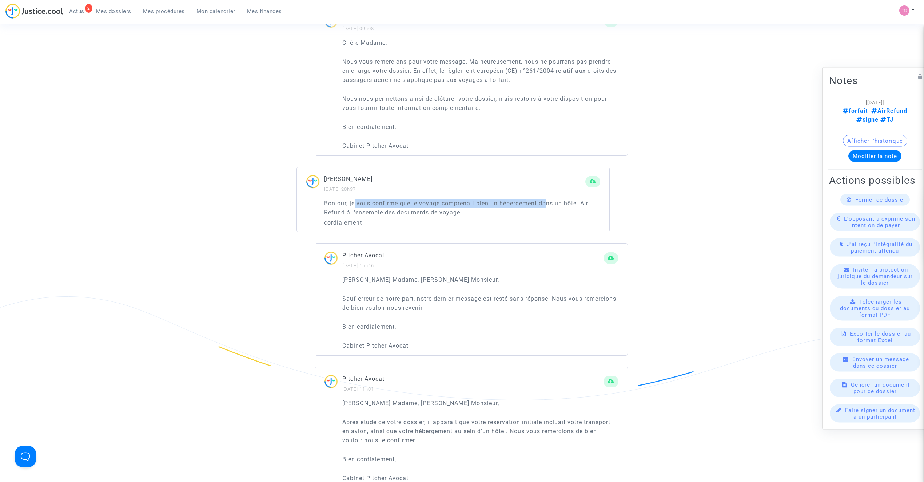
drag, startPoint x: 367, startPoint y: 207, endPoint x: 546, endPoint y: 204, distance: 178.3
click at [546, 204] on p "Bonjour, je vous confirme que le voyage comprenait bien un hébergement dans un …" at bounding box center [462, 208] width 276 height 18
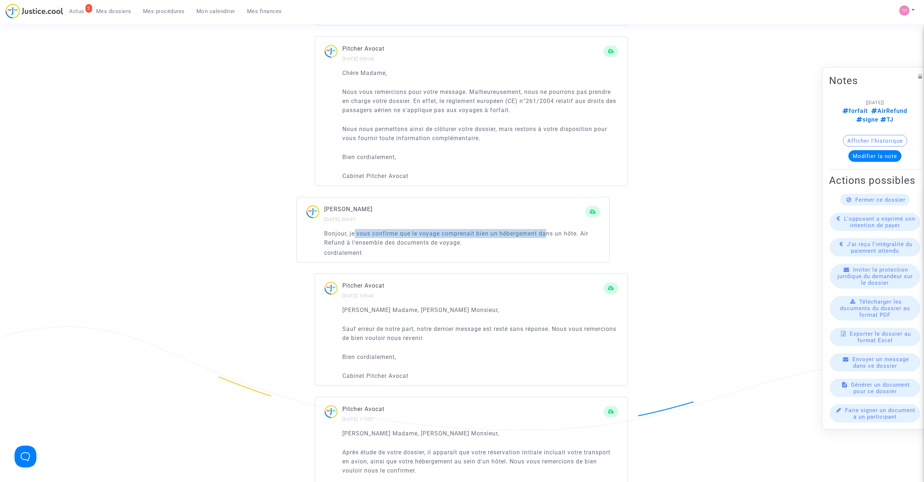
scroll to position [1975, 0]
drag, startPoint x: 345, startPoint y: 245, endPoint x: 421, endPoint y: 247, distance: 75.7
click at [419, 247] on p "Bonjour, je vous confirme que le voyage comprenait bien un hébergement dans un …" at bounding box center [462, 240] width 276 height 18
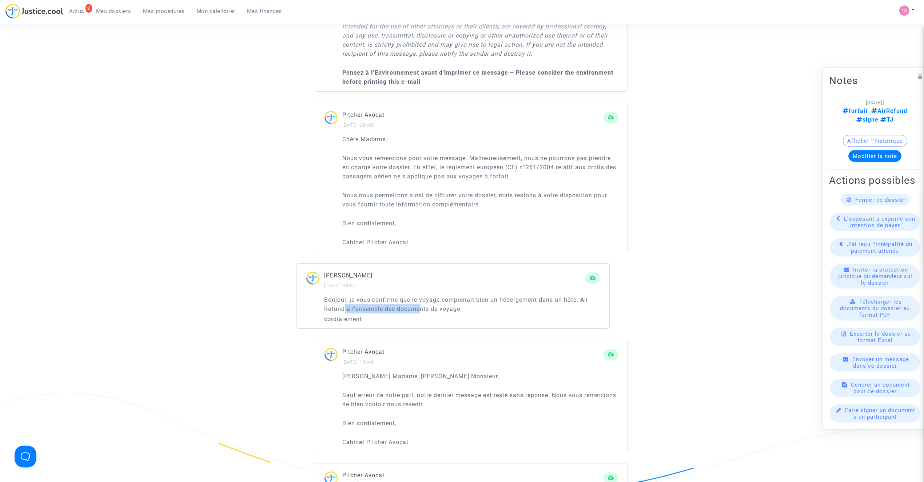
scroll to position [1910, 0]
drag, startPoint x: 502, startPoint y: 158, endPoint x: 561, endPoint y: 159, distance: 58.6
click at [562, 159] on p "Nous vous remercions pour votre message. Malheureusement, nous ne pourrons pas …" at bounding box center [480, 167] width 276 height 27
drag, startPoint x: 367, startPoint y: 169, endPoint x: 392, endPoint y: 169, distance: 24.4
click at [391, 169] on p "Nous vous remercions pour votre message. Malheureusement, nous ne pourrons pas …" at bounding box center [480, 167] width 276 height 27
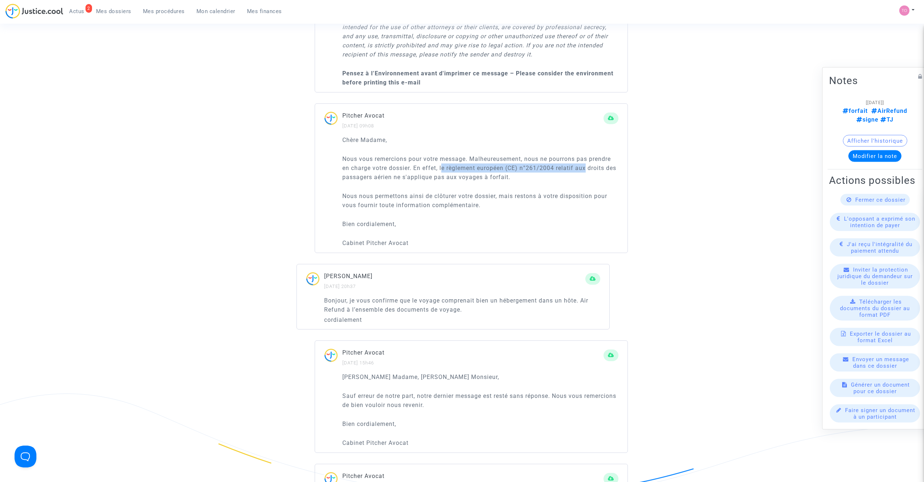
drag, startPoint x: 443, startPoint y: 169, endPoint x: 588, endPoint y: 168, distance: 145.2
click at [588, 168] on p "Nous vous remercions pour votre message. Malheureusement, nous ne pourrons pas …" at bounding box center [480, 167] width 276 height 27
drag, startPoint x: 383, startPoint y: 178, endPoint x: 491, endPoint y: 180, distance: 108.1
click at [491, 180] on p "Nous vous remercions pour votre message. Malheureusement, nous ne pourrons pas …" at bounding box center [480, 167] width 276 height 27
drag, startPoint x: 372, startPoint y: 199, endPoint x: 466, endPoint y: 197, distance: 93.9
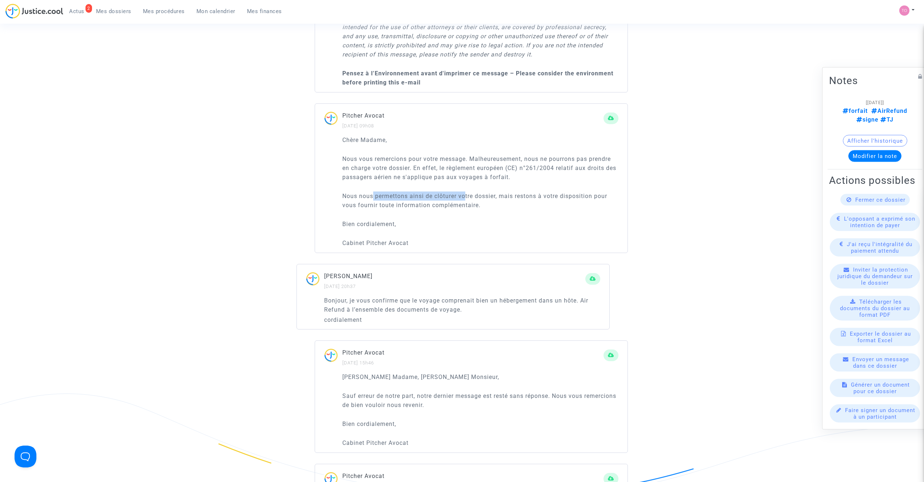
click at [466, 197] on p "Nous nous permettons ainsi de clôturer votre dossier, mais restons à votre disp…" at bounding box center [480, 200] width 276 height 18
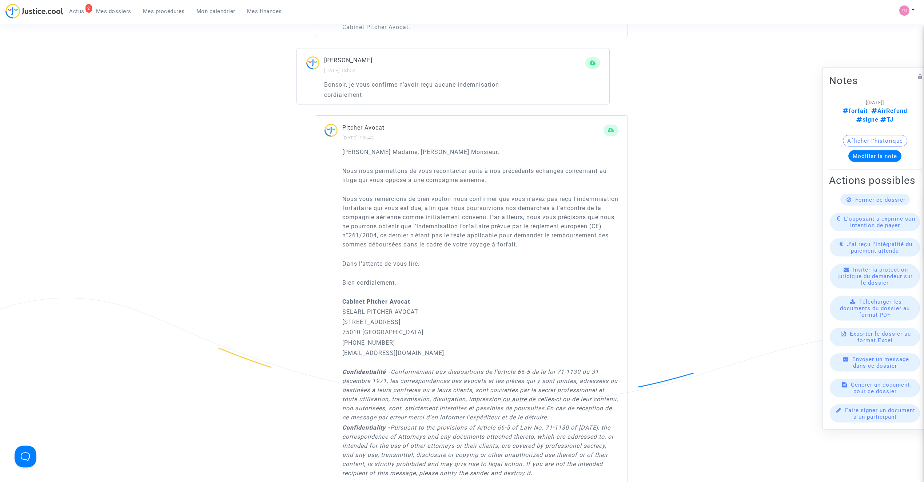
scroll to position [1489, 0]
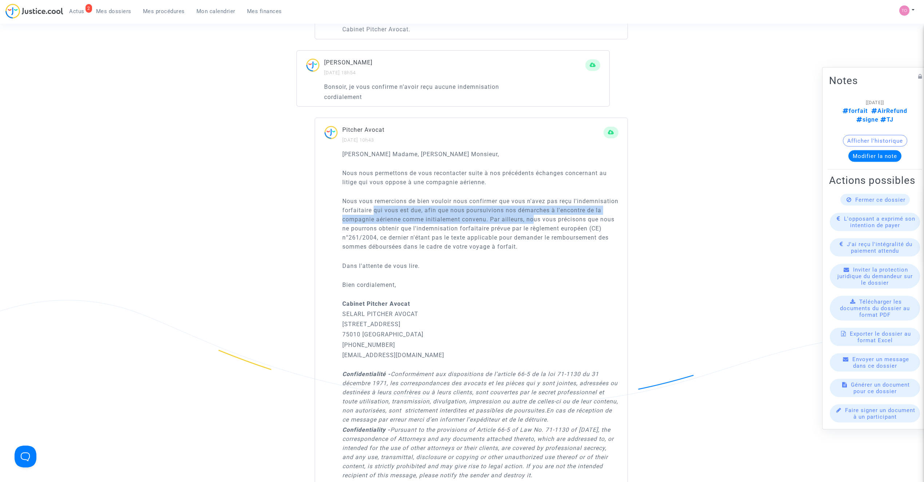
drag, startPoint x: 421, startPoint y: 214, endPoint x: 583, endPoint y: 218, distance: 161.9
click at [583, 218] on p "Nous vous remercions de bien vouloir nous confirmer que vous n'avez pas reçu l'…" at bounding box center [480, 223] width 276 height 55
click at [388, 226] on p "Nous vous remercions de bien vouloir nous confirmer que vous n'avez pas reçu l'…" at bounding box center [480, 223] width 276 height 55
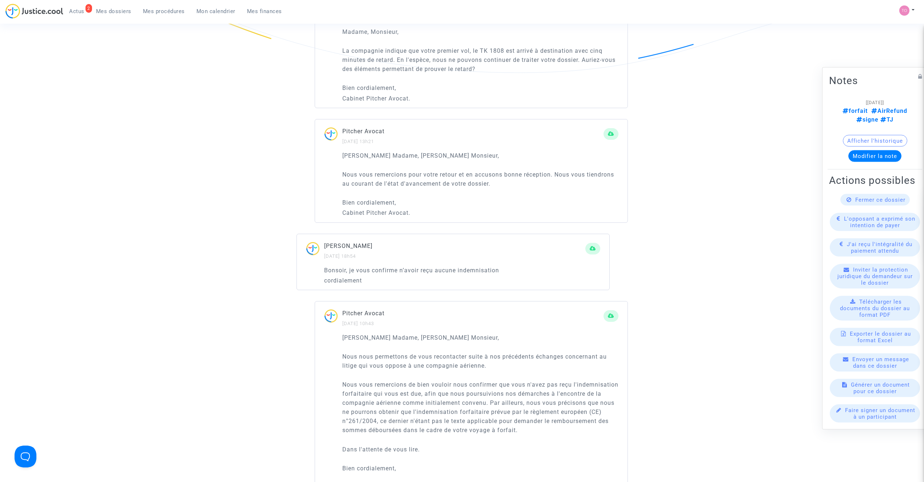
scroll to position [1296, 0]
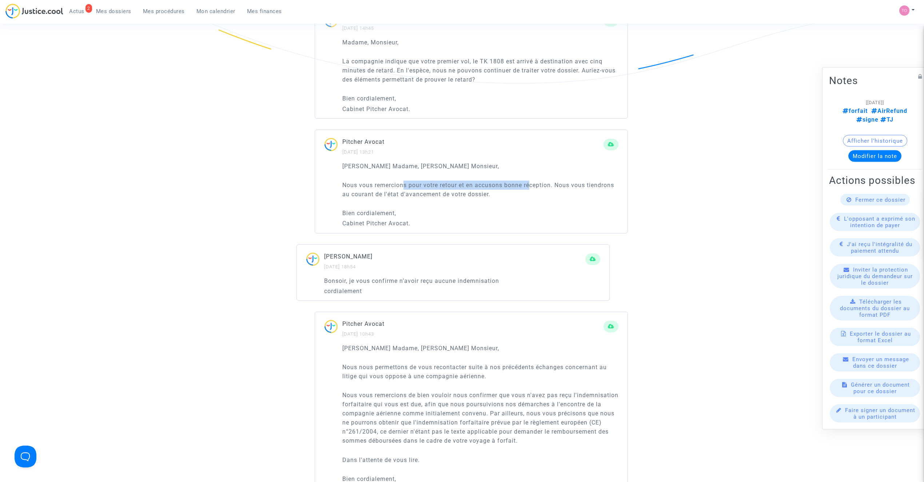
drag, startPoint x: 427, startPoint y: 188, endPoint x: 533, endPoint y: 184, distance: 106.3
click at [533, 184] on p "Nous vous remercions pour votre retour et en accusons bonne réception. Nous vou…" at bounding box center [480, 189] width 276 height 18
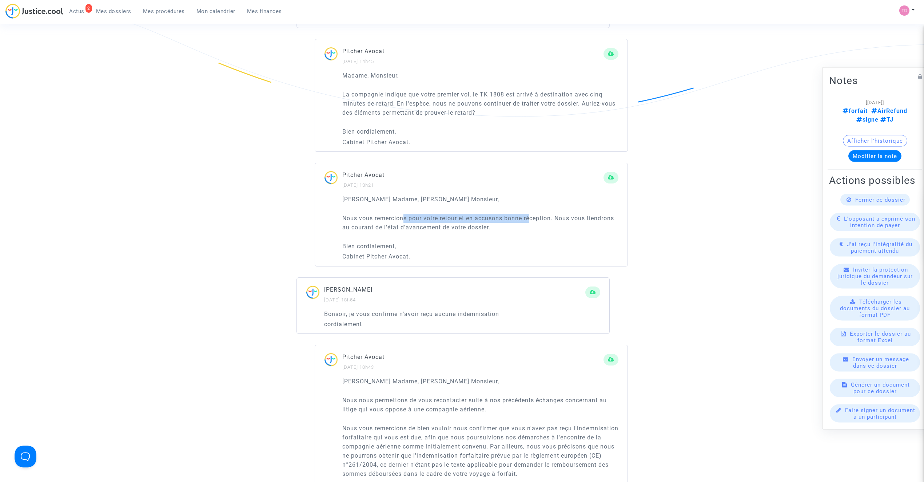
scroll to position [1247, 0]
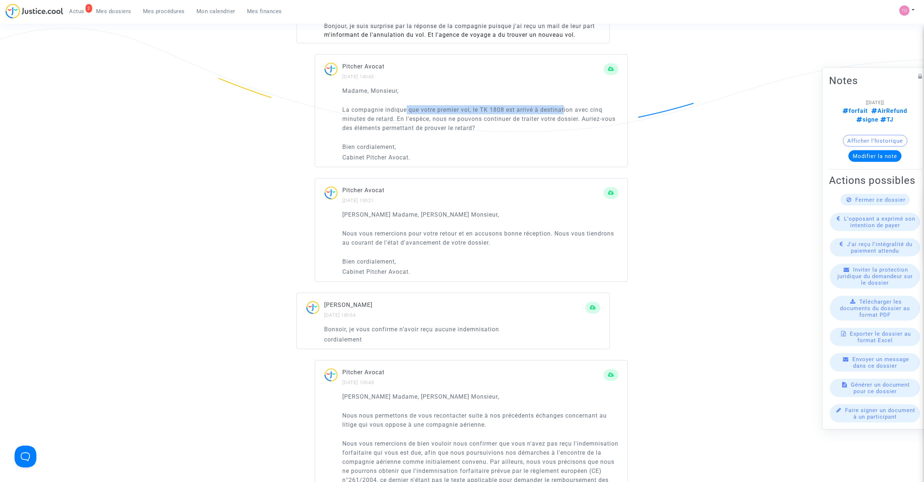
drag, startPoint x: 411, startPoint y: 113, endPoint x: 564, endPoint y: 114, distance: 153.2
click at [564, 114] on p "La compagnie indique que votre premier vol, le TK 1808 est arrivé à destination…" at bounding box center [480, 118] width 276 height 27
click at [384, 122] on p "La compagnie indique que votre premier vol, le TK 1808 est arrivé à destination…" at bounding box center [480, 118] width 276 height 27
drag, startPoint x: 422, startPoint y: 120, endPoint x: 553, endPoint y: 123, distance: 131.0
click at [553, 123] on p "La compagnie indique que votre premier vol, le TK 1808 est arrivé à destination…" at bounding box center [480, 118] width 276 height 27
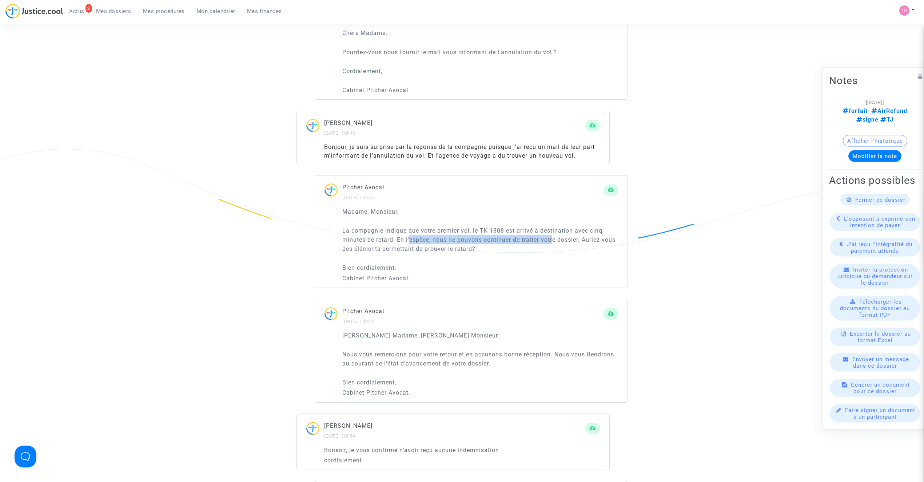
scroll to position [1102, 0]
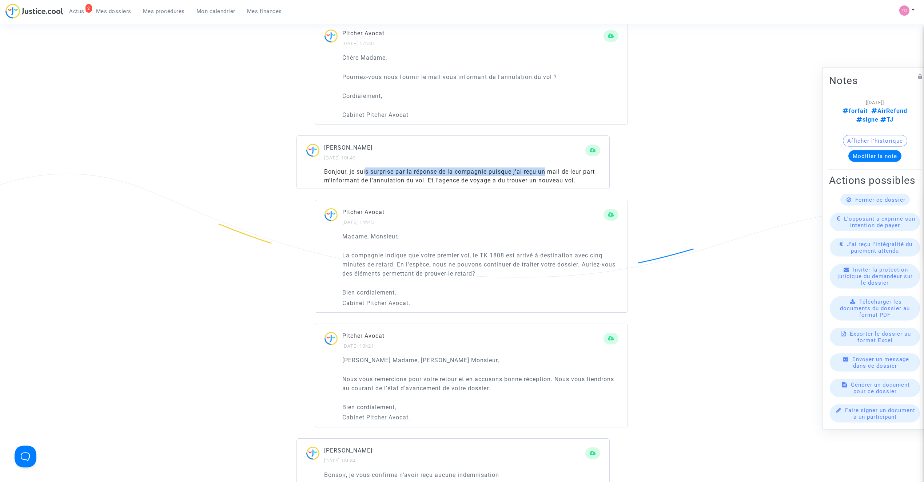
drag, startPoint x: 370, startPoint y: 172, endPoint x: 547, endPoint y: 172, distance: 177.2
click at [547, 172] on div "Bonjour, je suis surprise par la réponse de la compagnie puisque j'ai reçu un m…" at bounding box center [462, 175] width 276 height 17
drag, startPoint x: 364, startPoint y: 182, endPoint x: 397, endPoint y: 183, distance: 33.1
click at [396, 182] on div "Bonjour, je suis surprise par la réponse de la compagnie puisque j'ai reçu un m…" at bounding box center [462, 175] width 276 height 17
drag, startPoint x: 443, startPoint y: 182, endPoint x: 541, endPoint y: 184, distance: 98.2
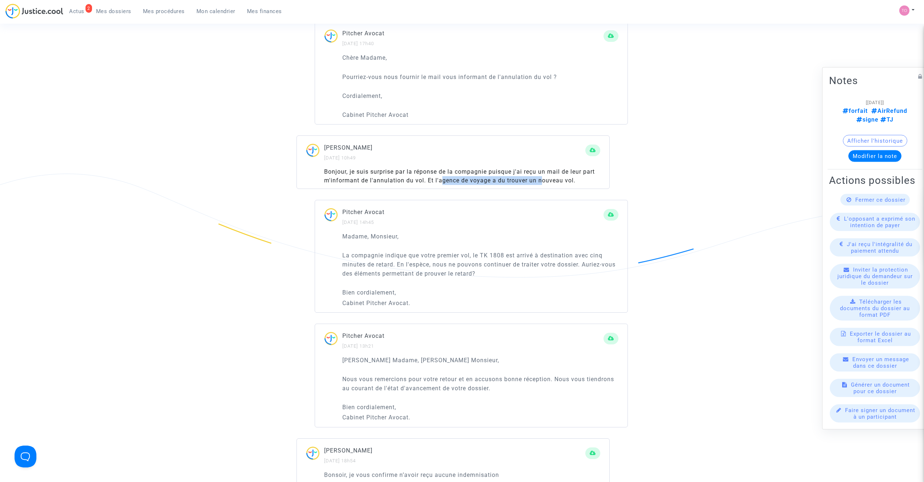
click at [541, 184] on div "Bonjour, je suis surprise par la réponse de la compagnie puisque j'ai reçu un m…" at bounding box center [462, 175] width 276 height 17
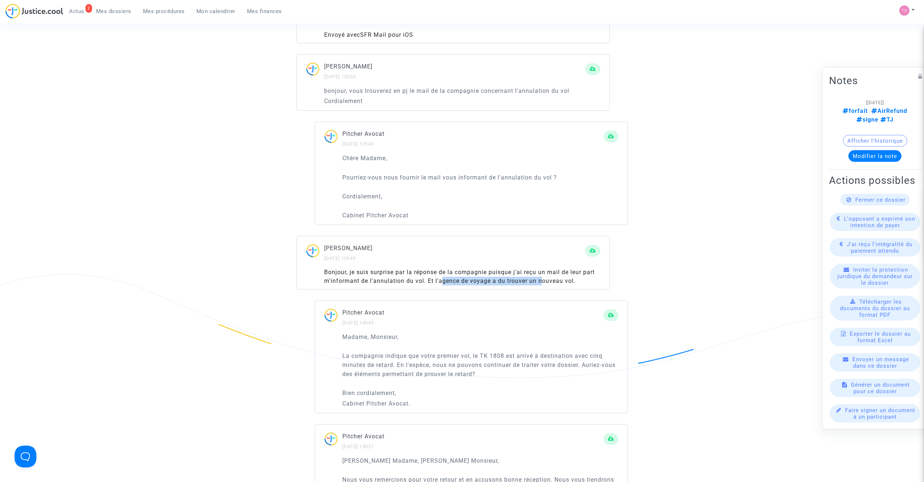
scroll to position [989, 0]
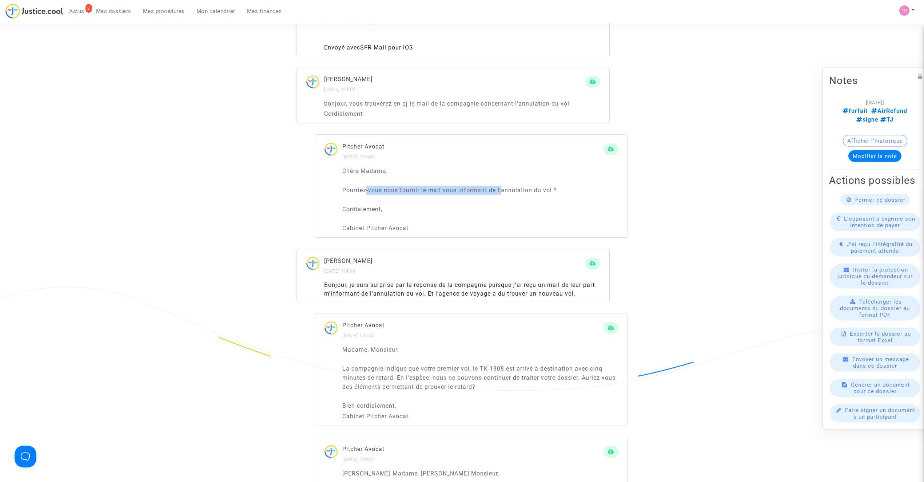
drag, startPoint x: 376, startPoint y: 190, endPoint x: 501, endPoint y: 188, distance: 124.4
click at [501, 188] on p "Pourriez-vous nous fournir le mail vous informant de l'annulation du vol ?" at bounding box center [480, 190] width 276 height 9
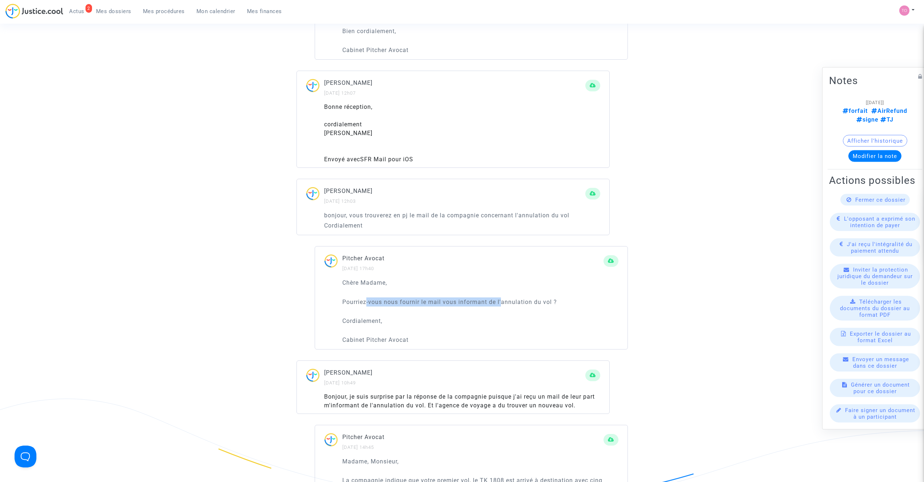
scroll to position [891, 0]
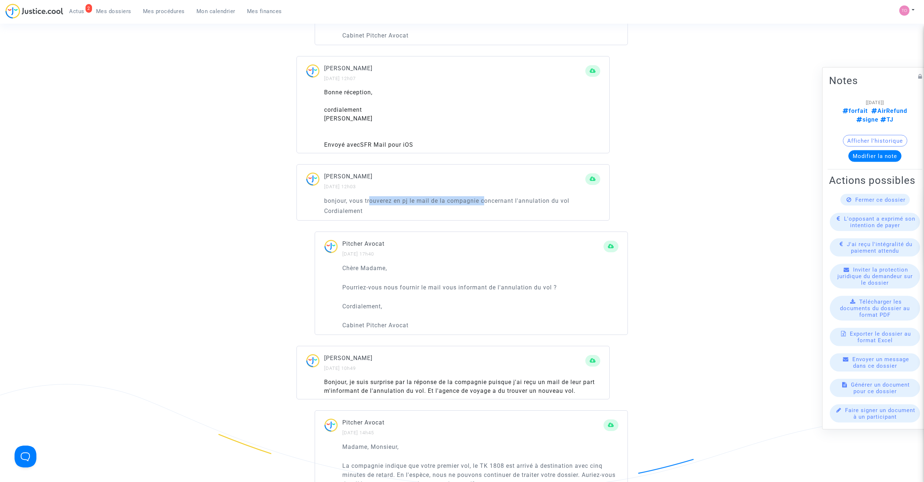
drag, startPoint x: 371, startPoint y: 202, endPoint x: 485, endPoint y: 203, distance: 113.5
click at [485, 203] on p "bonjour, vous trouverez en pj le mail de la compagnie concernant l'annulation d…" at bounding box center [462, 200] width 276 height 9
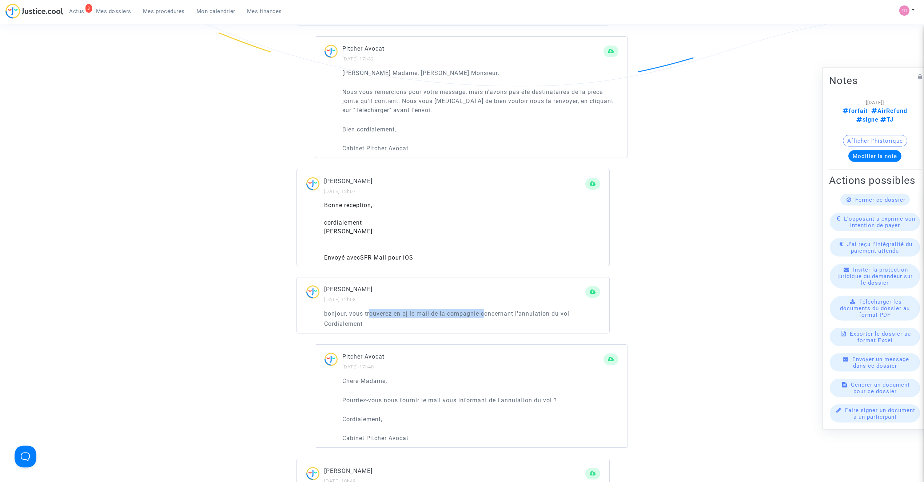
scroll to position [778, 0]
drag, startPoint x: 410, startPoint y: 94, endPoint x: 556, endPoint y: 93, distance: 145.5
click at [556, 93] on p "Nous vous remercions pour votre message, mais n'avons pas été destinataires de …" at bounding box center [480, 101] width 276 height 27
drag, startPoint x: 379, startPoint y: 102, endPoint x: 541, endPoint y: 104, distance: 161.5
click at [541, 104] on p "Nous vous remercions pour votre message, mais n'avons pas été destinataires de …" at bounding box center [480, 101] width 276 height 27
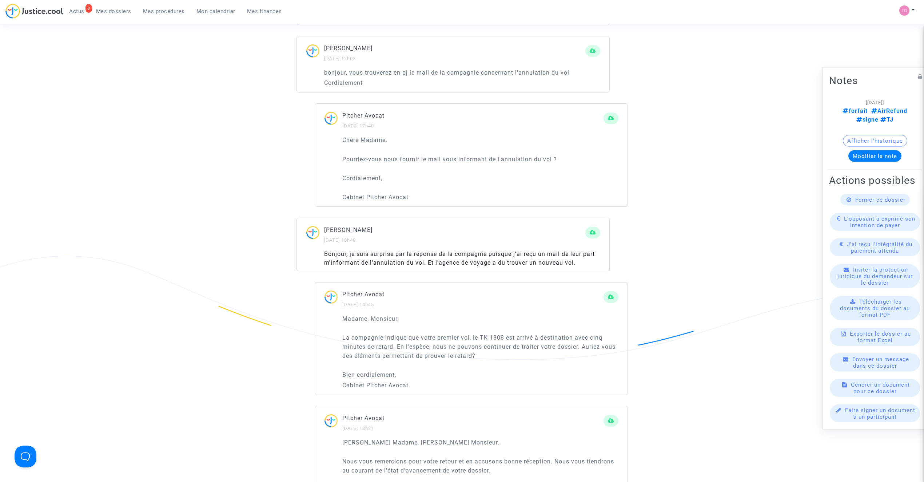
scroll to position [1021, 0]
drag, startPoint x: 397, startPoint y: 162, endPoint x: 487, endPoint y: 160, distance: 89.5
click at [487, 160] on p "Pourriez-vous nous fournir le mail vous informant de l'annulation du vol ?" at bounding box center [480, 158] width 276 height 9
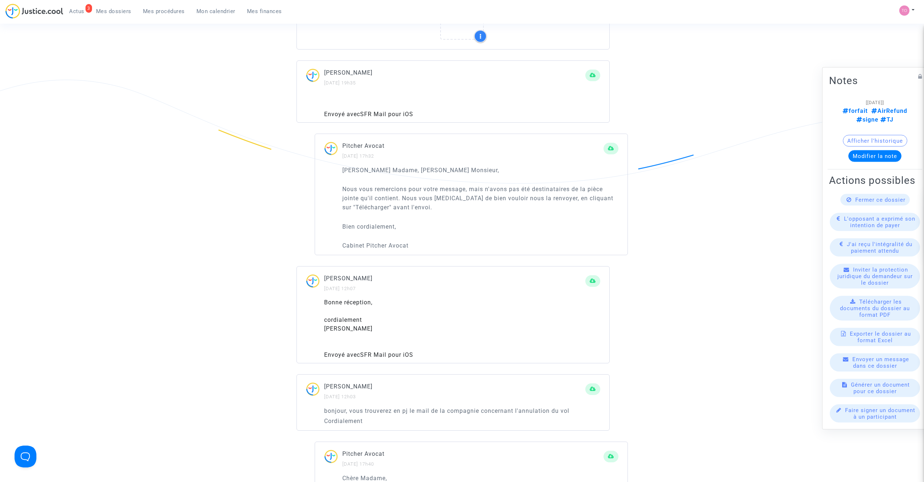
scroll to position [681, 0]
drag, startPoint x: 390, startPoint y: 195, endPoint x: 469, endPoint y: 190, distance: 78.8
click at [469, 190] on p "Nous vous remercions pour votre message, mais n'avons pas été destinataires de …" at bounding box center [480, 198] width 276 height 27
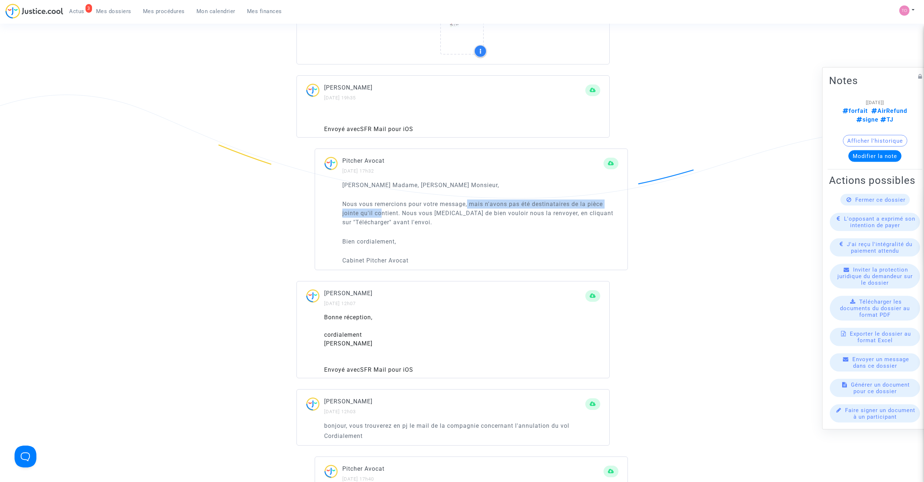
scroll to position [632, 0]
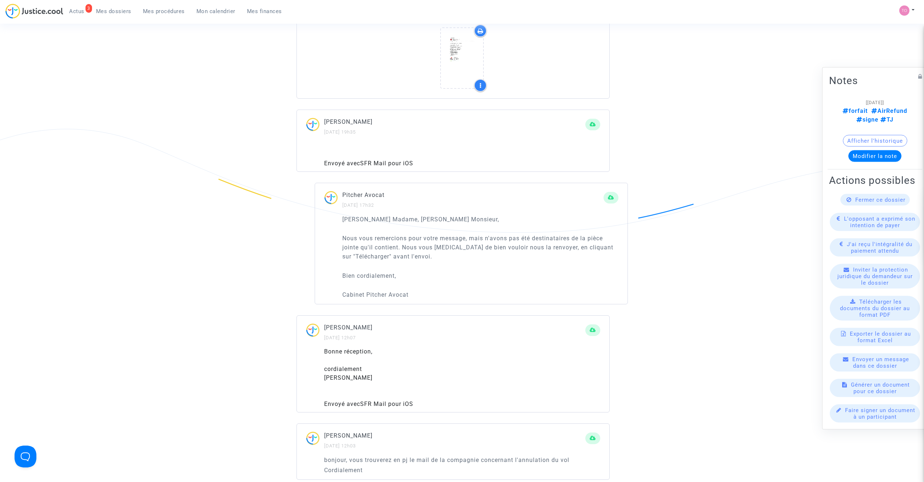
click at [403, 236] on p "Nous vous remercions pour votre message, mais n'avons pas été destinataires de …" at bounding box center [480, 247] width 276 height 27
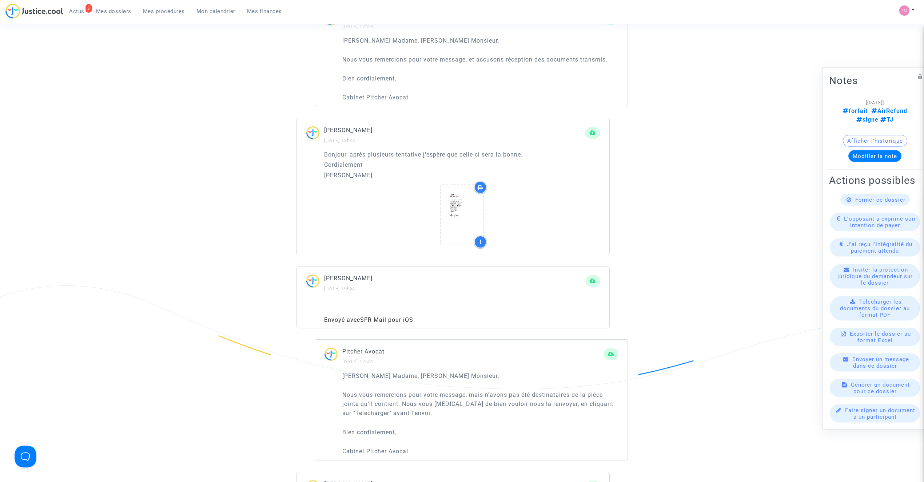
scroll to position [471, 0]
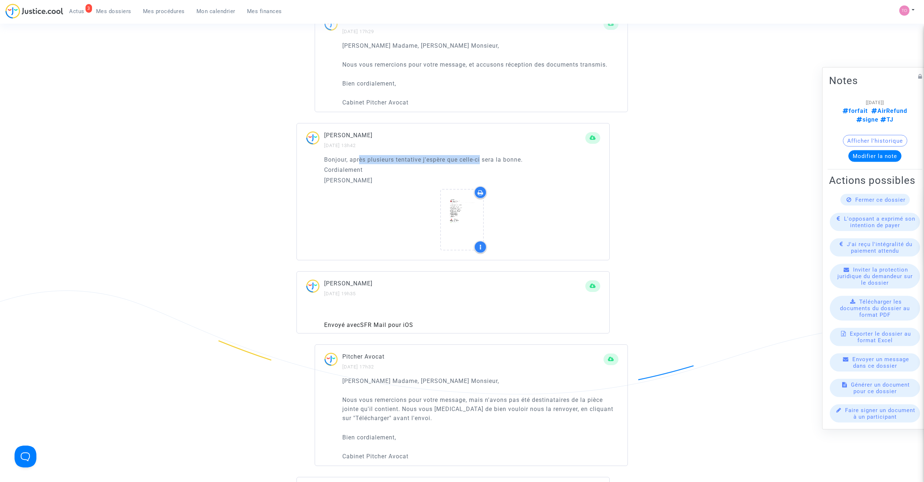
drag, startPoint x: 367, startPoint y: 162, endPoint x: 482, endPoint y: 160, distance: 115.0
click at [482, 160] on p "Bonjour, après plusieurs tentative j'espère que celle-ci sera la bonne." at bounding box center [462, 159] width 276 height 9
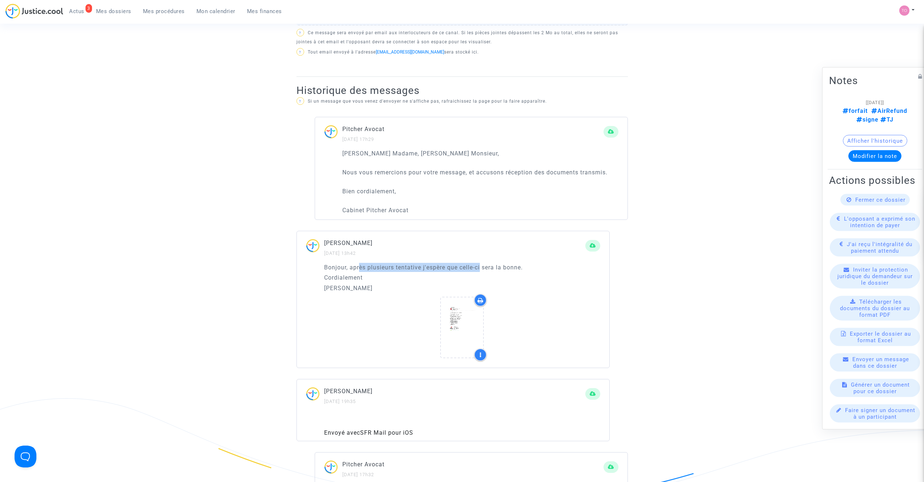
scroll to position [358, 0]
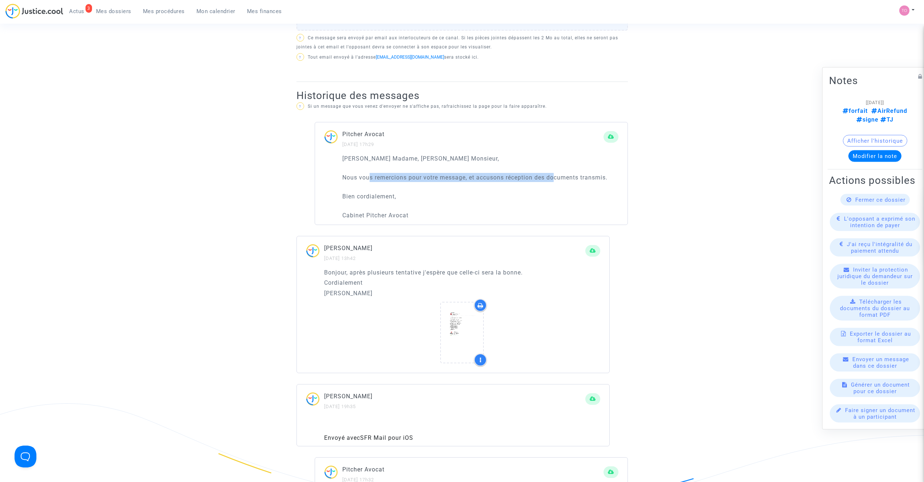
drag, startPoint x: 393, startPoint y: 178, endPoint x: 557, endPoint y: 180, distance: 163.7
click at [557, 180] on p "Nous vous remercions pour votre message, et accusons réception des documents tr…" at bounding box center [480, 177] width 276 height 9
click at [856, 135] on button "Afficher l'historique" at bounding box center [875, 141] width 64 height 12
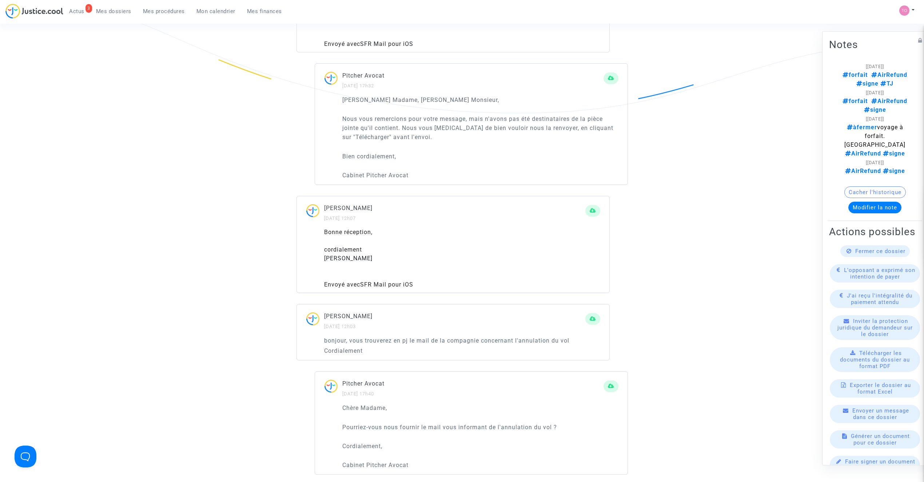
scroll to position [778, 0]
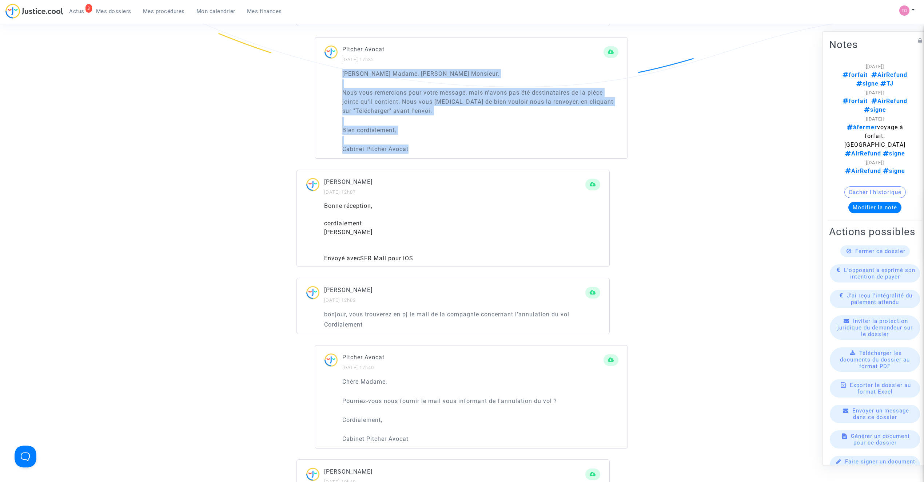
drag, startPoint x: 413, startPoint y: 148, endPoint x: 343, endPoint y: 75, distance: 100.9
click at [343, 75] on div "Chère Madame, Cher Monsieur, Nous vous remercions pour votre message, mais n'av…" at bounding box center [480, 111] width 276 height 84
click at [438, 150] on p "Cabinet Pitcher Avocat" at bounding box center [480, 148] width 276 height 9
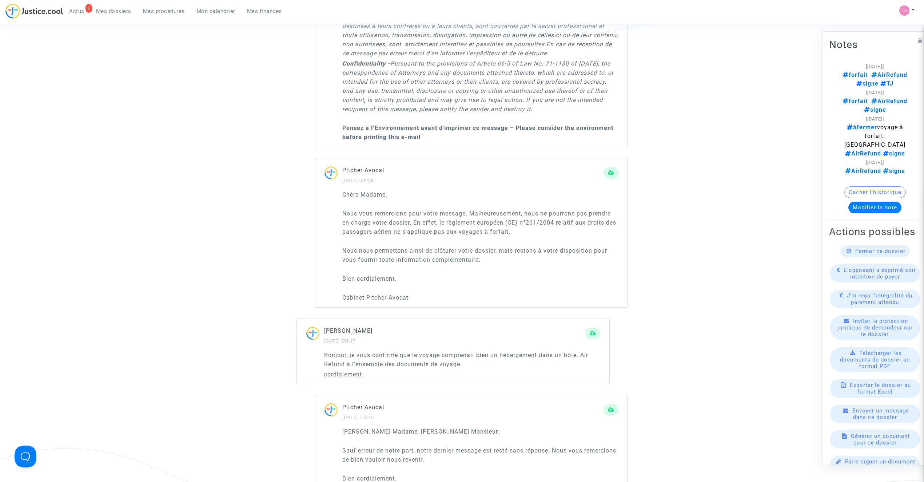
scroll to position [1850, 0]
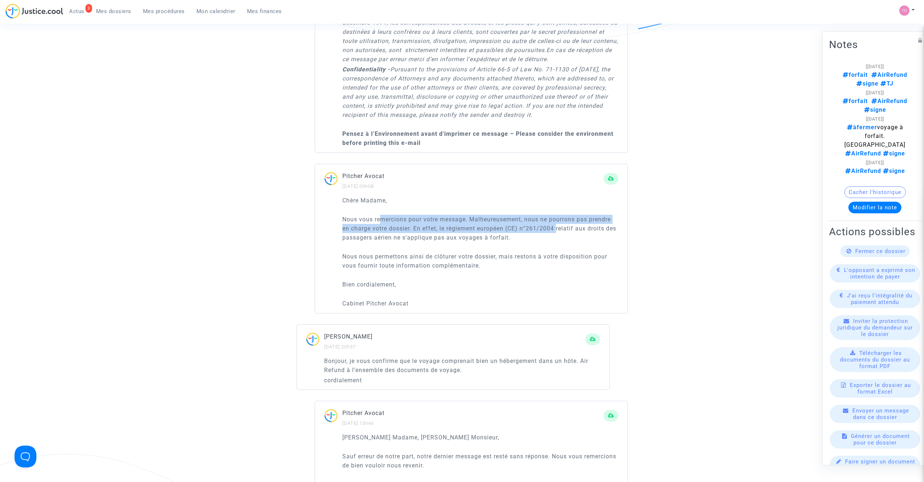
drag, startPoint x: 383, startPoint y: 222, endPoint x: 558, endPoint y: 229, distance: 175.2
click at [558, 229] on p "Nous vous remercions pour votre message. Malheureusement, nous ne pourrons pas …" at bounding box center [480, 228] width 276 height 27
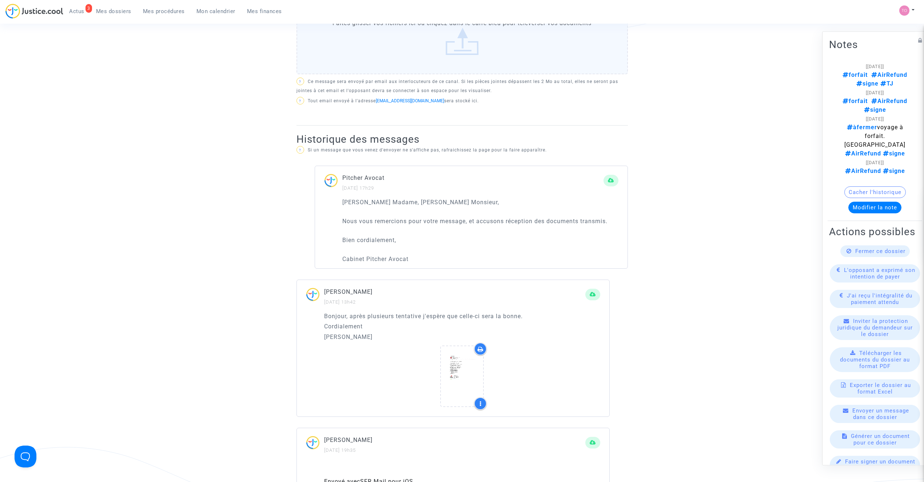
scroll to position [313, 0]
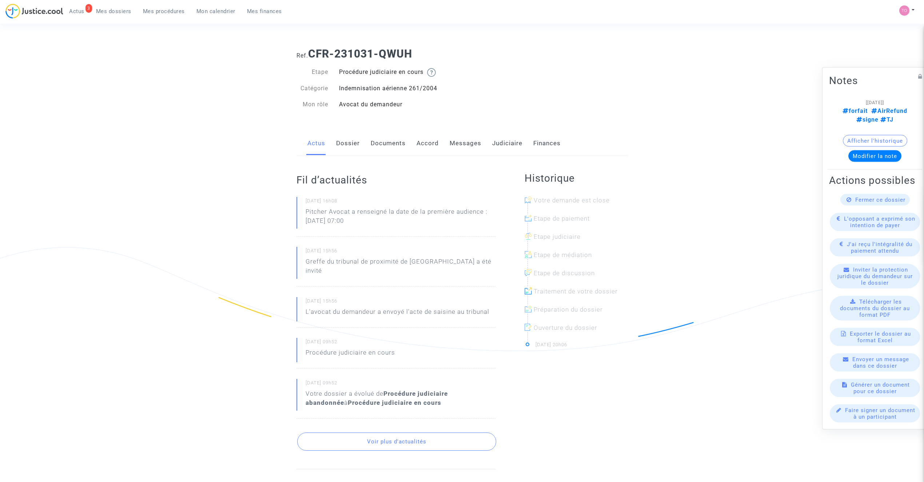
click at [456, 143] on link "Messages" at bounding box center [466, 143] width 32 height 24
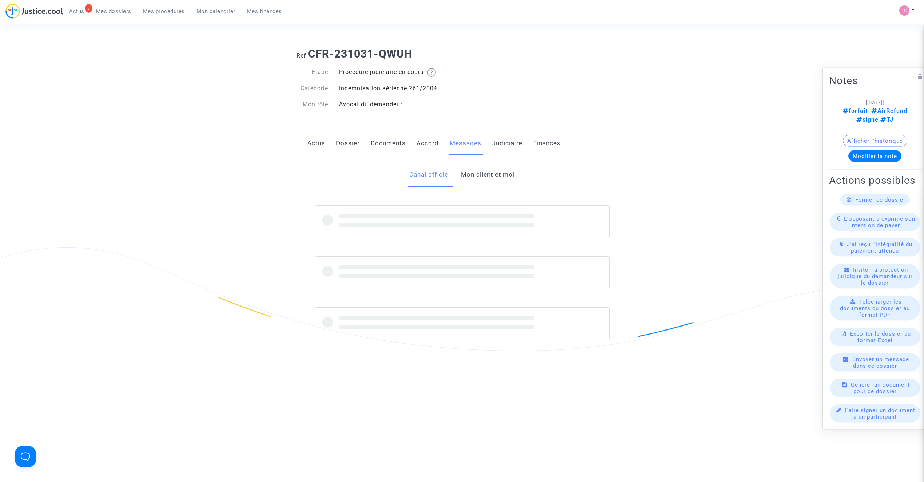
click at [480, 178] on link "Mon client et moi" at bounding box center [488, 175] width 54 height 24
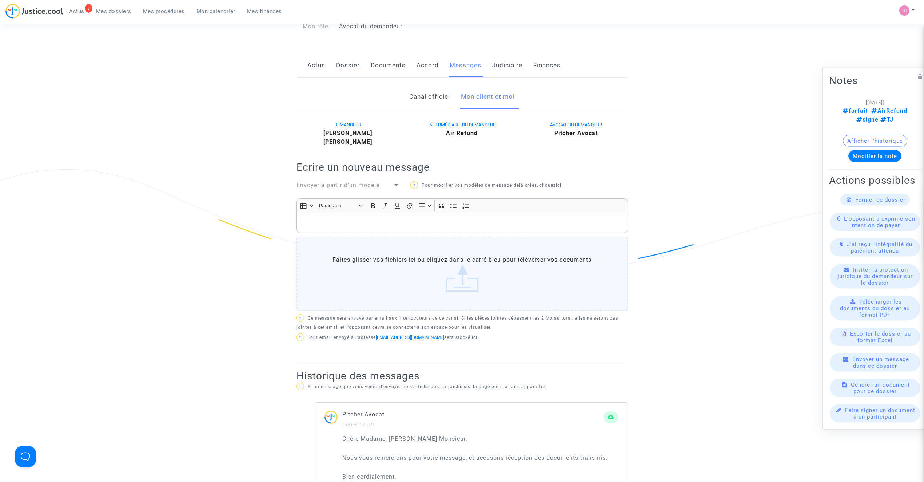
scroll to position [64, 0]
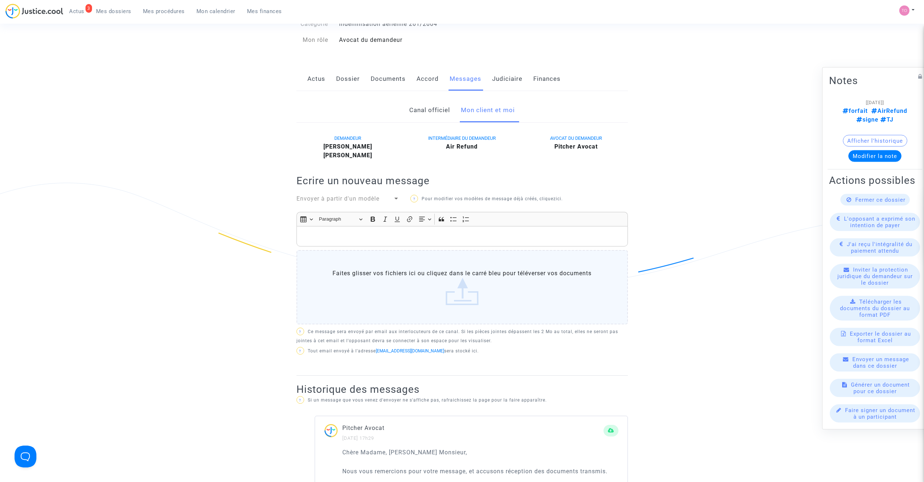
click at [327, 83] on div "Actus Dossier Documents Accord Messages Judiciaire Finances" at bounding box center [462, 79] width 331 height 24
click at [318, 82] on link "Actus" at bounding box center [316, 79] width 18 height 24
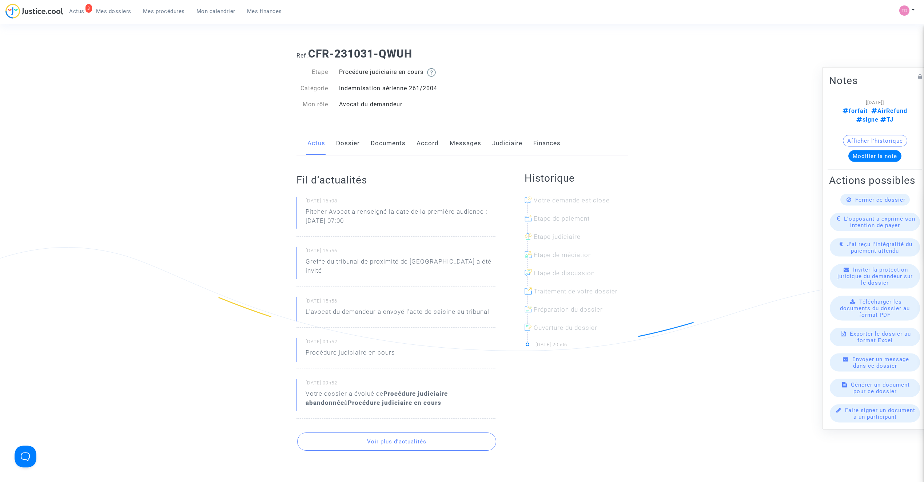
drag, startPoint x: 472, startPoint y: 143, endPoint x: 472, endPoint y: 148, distance: 5.1
click at [472, 144] on link "Messages" at bounding box center [466, 143] width 32 height 24
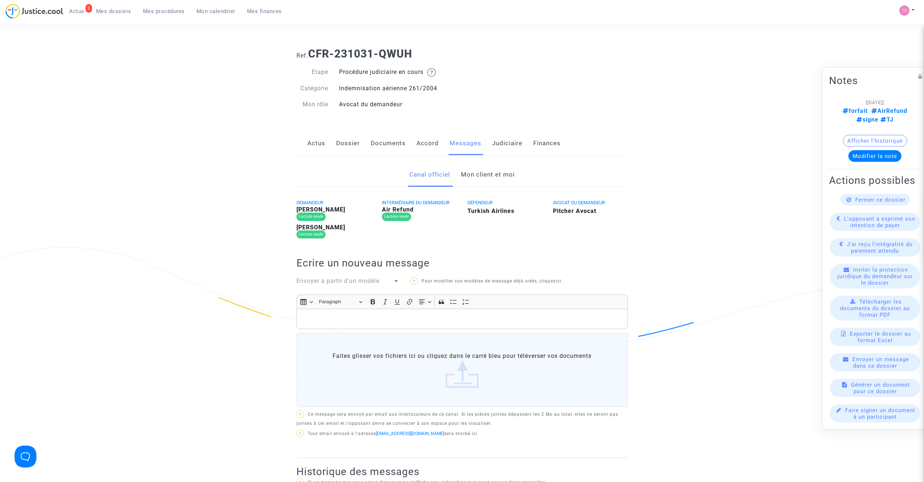
click at [472, 190] on div "Canal officiel Mon client et moi DEMANDEUR [PERSON_NAME] Lecture seule [PERSON_…" at bounding box center [462, 333] width 342 height 341
click at [473, 172] on link "Mon client et moi" at bounding box center [488, 175] width 54 height 24
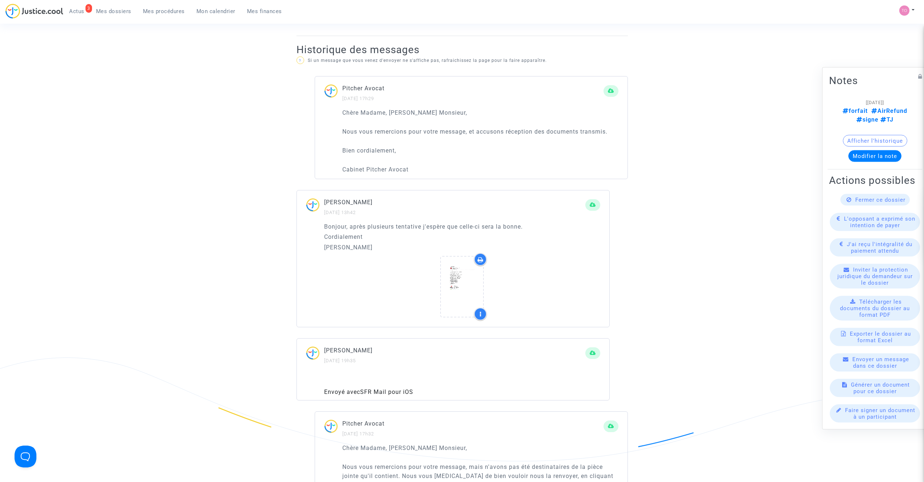
scroll to position [421, 0]
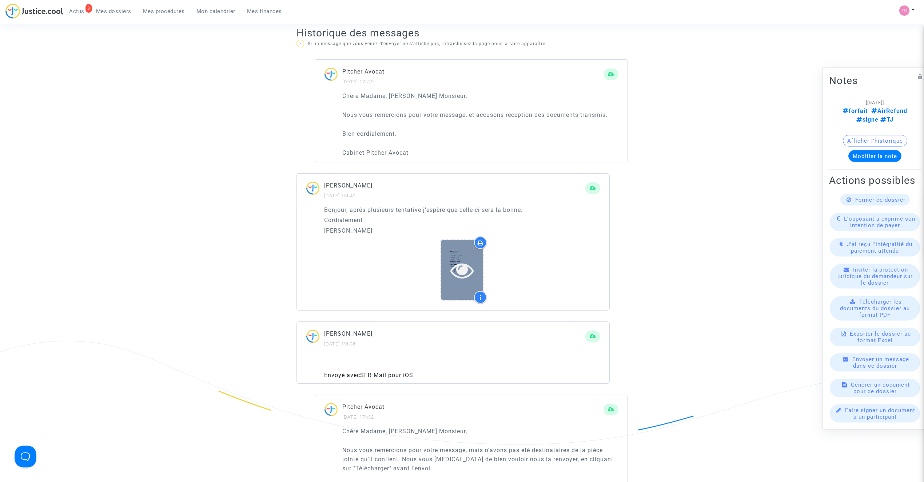
click at [457, 262] on icon at bounding box center [462, 269] width 24 height 23
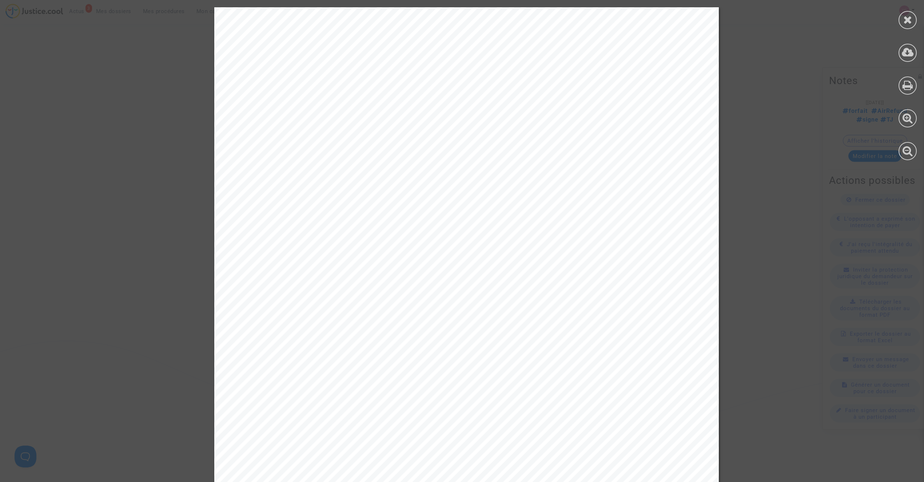
drag, startPoint x: 298, startPoint y: 119, endPoint x: 357, endPoint y: 165, distance: 74.7
click at [354, 159] on div at bounding box center [466, 333] width 505 height 653
click at [911, 77] on div at bounding box center [908, 85] width 18 height 18
drag, startPoint x: 276, startPoint y: 55, endPoint x: 360, endPoint y: 127, distance: 110.7
click at [360, 127] on div at bounding box center [466, 333] width 505 height 653
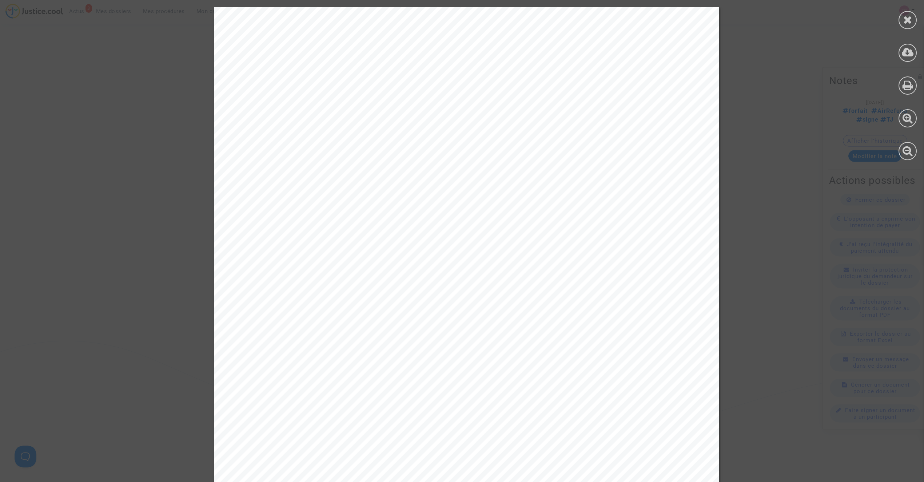
click at [902, 22] on div at bounding box center [908, 20] width 18 height 18
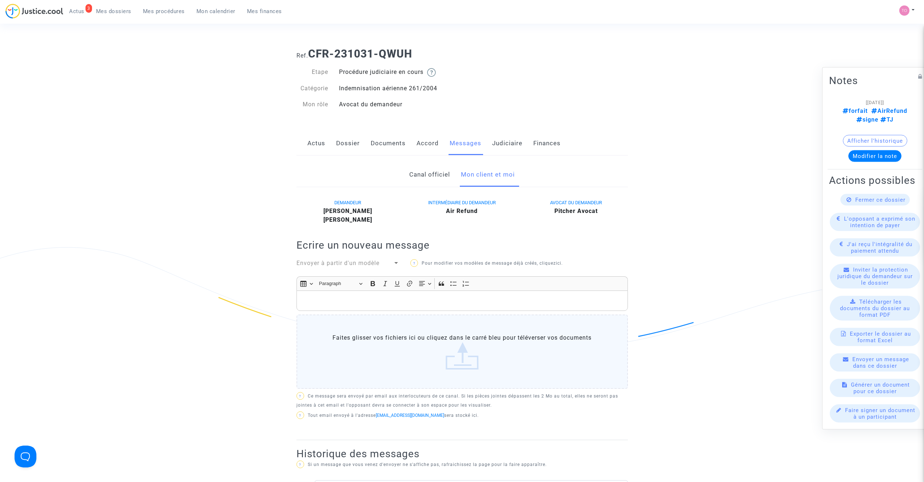
scroll to position [16, 0]
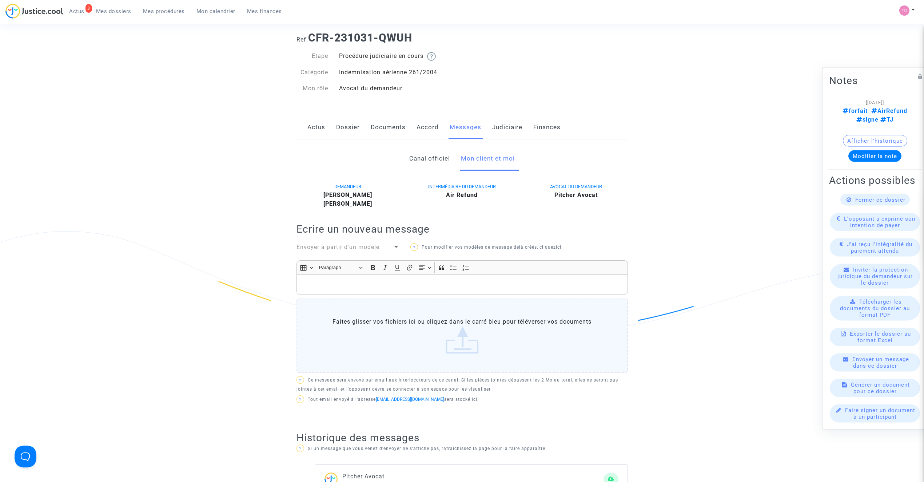
click at [343, 121] on link "Dossier" at bounding box center [348, 127] width 24 height 24
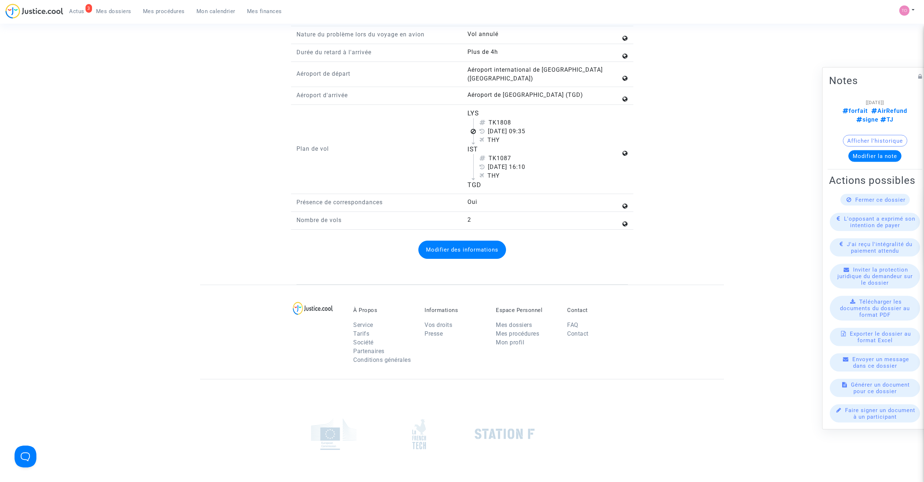
scroll to position [924, 0]
drag, startPoint x: 467, startPoint y: 190, endPoint x: 464, endPoint y: 155, distance: 34.7
click at [464, 155] on div "LYS TK1808 [DATE] 09:35 THY IST TK1087 [DATE] 16:10 THY TGD" at bounding box center [547, 149] width 171 height 81
click at [459, 158] on div "Plan de vol" at bounding box center [376, 149] width 171 height 81
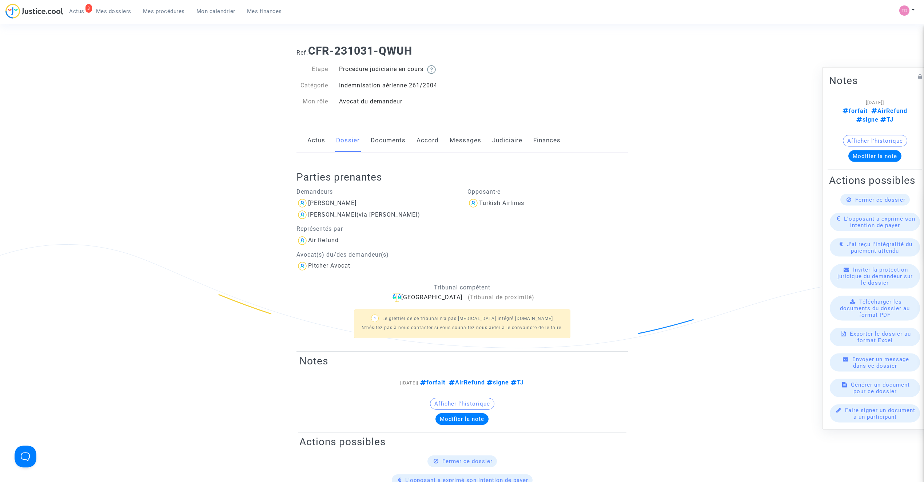
scroll to position [0, 0]
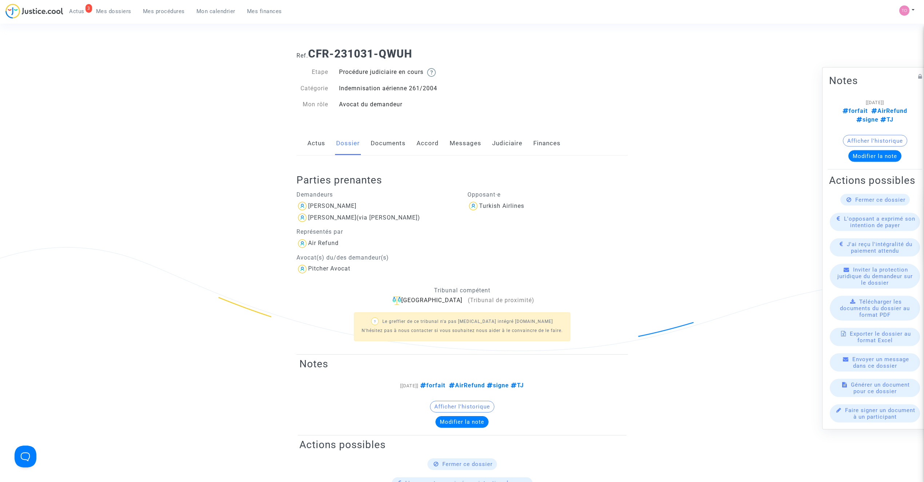
click at [430, 147] on link "Accord" at bounding box center [428, 143] width 22 height 24
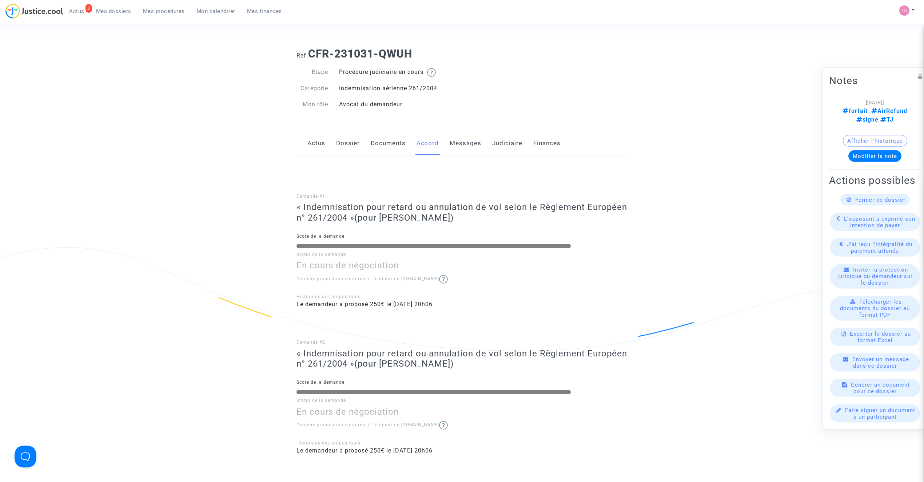
click at [393, 142] on link "Documents" at bounding box center [388, 143] width 35 height 24
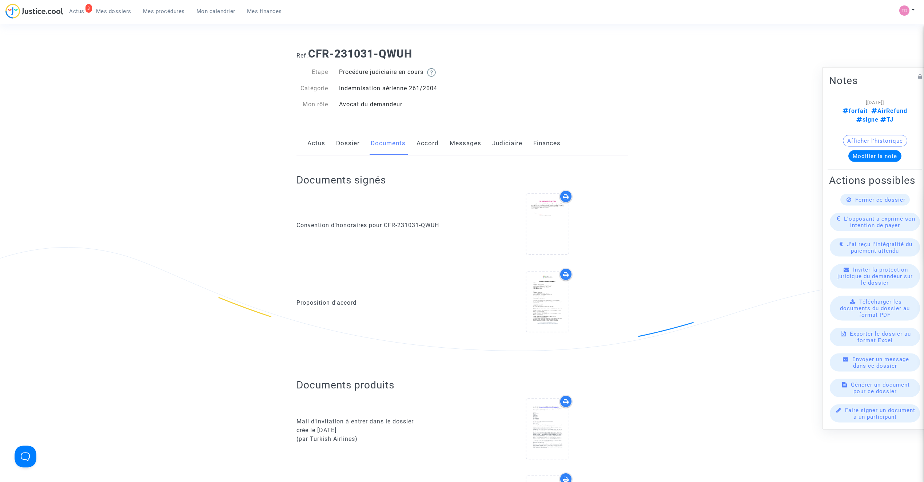
click at [493, 152] on link "Judiciaire" at bounding box center [507, 143] width 30 height 24
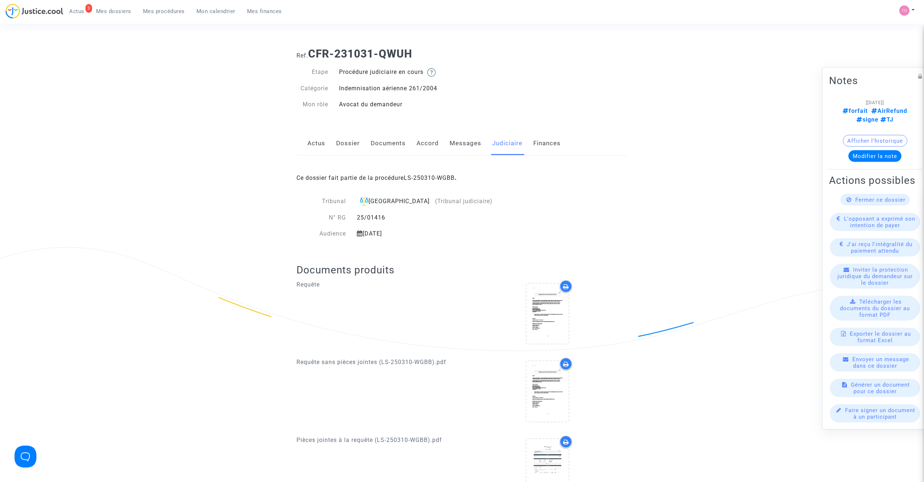
click at [457, 146] on link "Messages" at bounding box center [466, 143] width 32 height 24
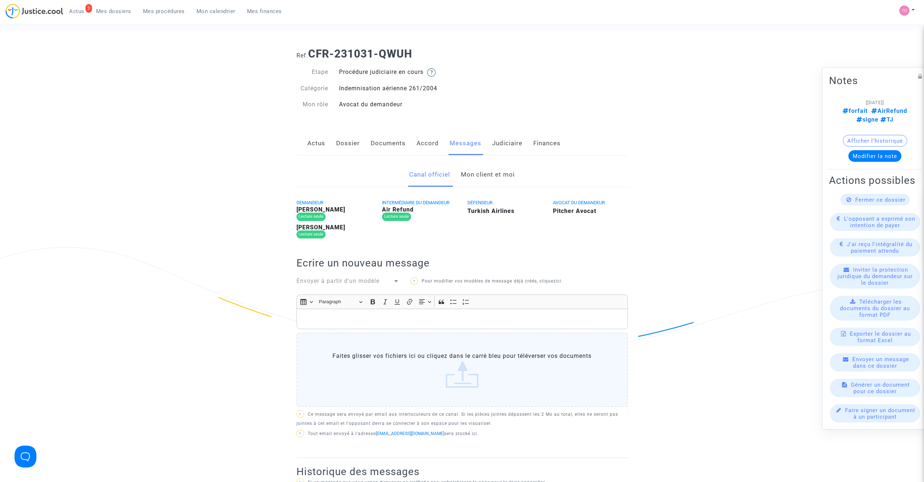
click at [502, 144] on link "Judiciaire" at bounding box center [507, 143] width 30 height 24
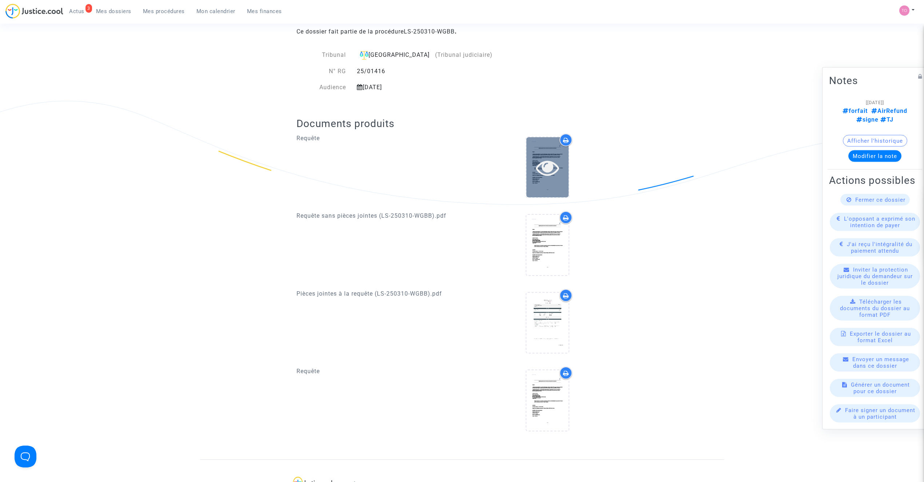
scroll to position [150, 0]
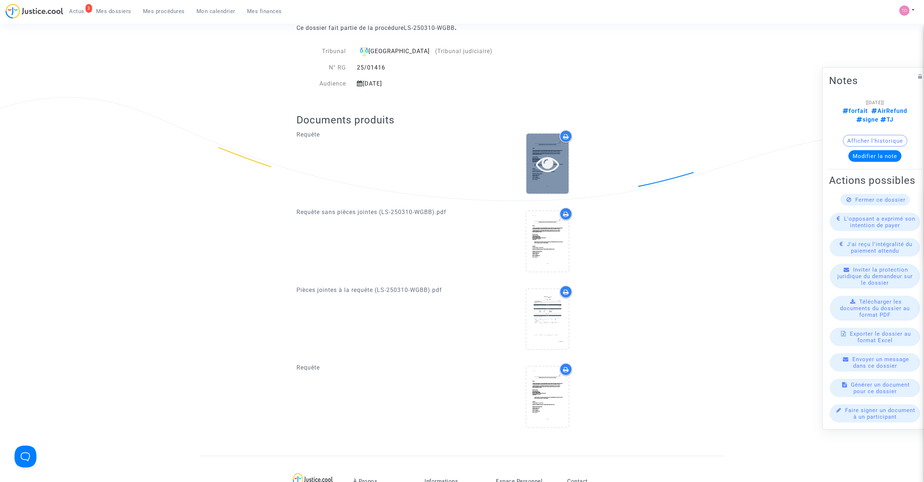
click at [536, 175] on icon at bounding box center [548, 163] width 24 height 23
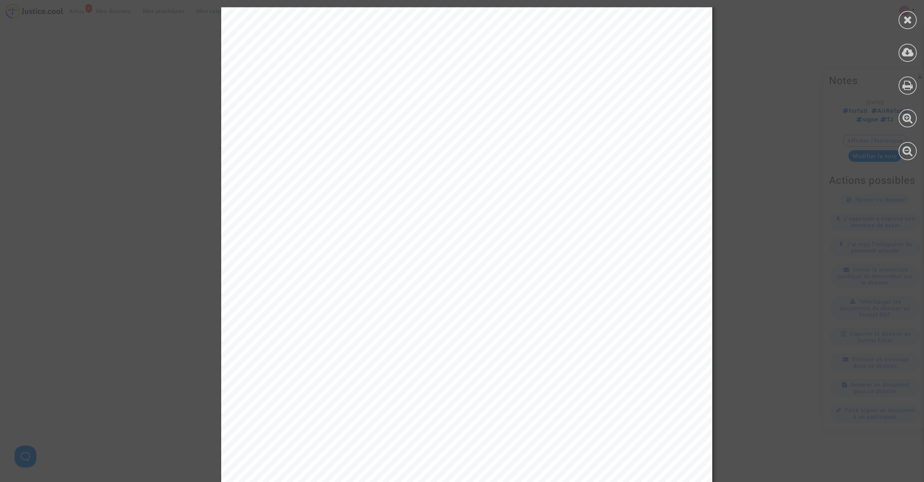
scroll to position [889, 0]
click at [898, 16] on div at bounding box center [907, 83] width 33 height 167
drag, startPoint x: 906, startPoint y: 15, endPoint x: 891, endPoint y: 23, distance: 16.9
click at [906, 15] on icon at bounding box center [907, 19] width 9 height 11
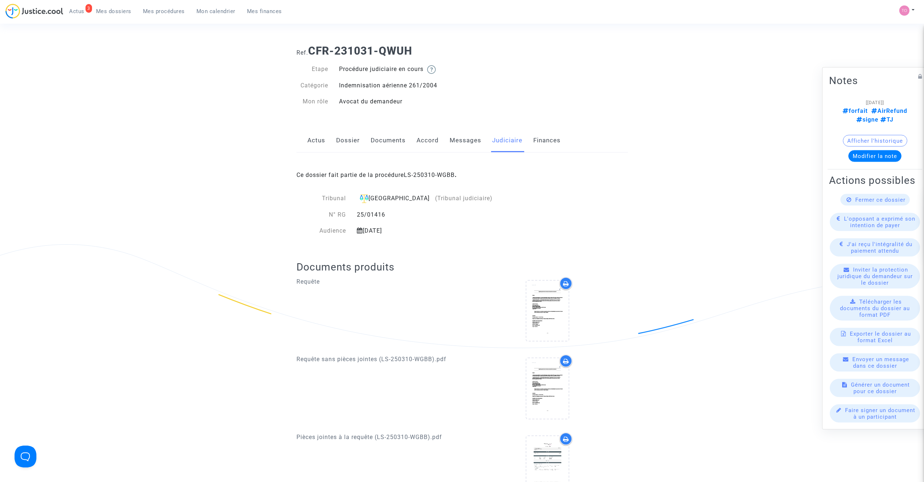
scroll to position [0, 0]
click at [351, 147] on link "Dossier" at bounding box center [348, 143] width 24 height 24
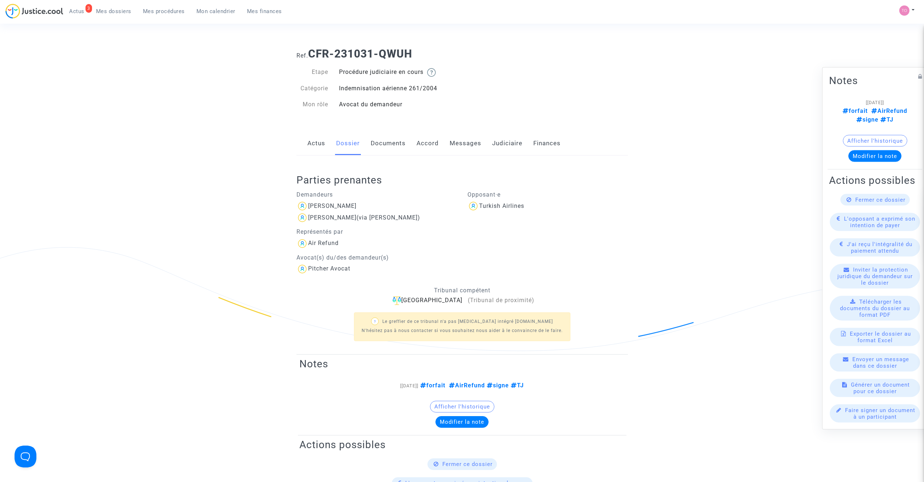
click at [468, 143] on link "Messages" at bounding box center [466, 143] width 32 height 24
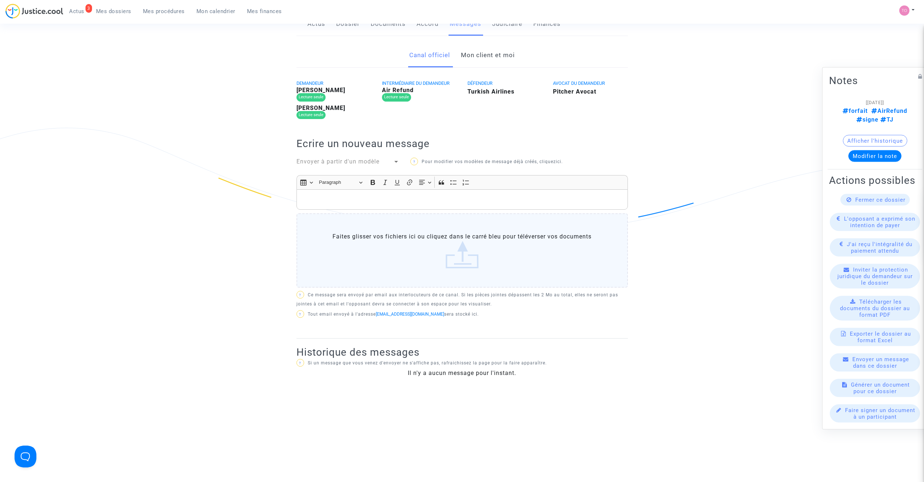
scroll to position [119, 0]
click at [484, 67] on link "Mon client et moi" at bounding box center [488, 56] width 54 height 24
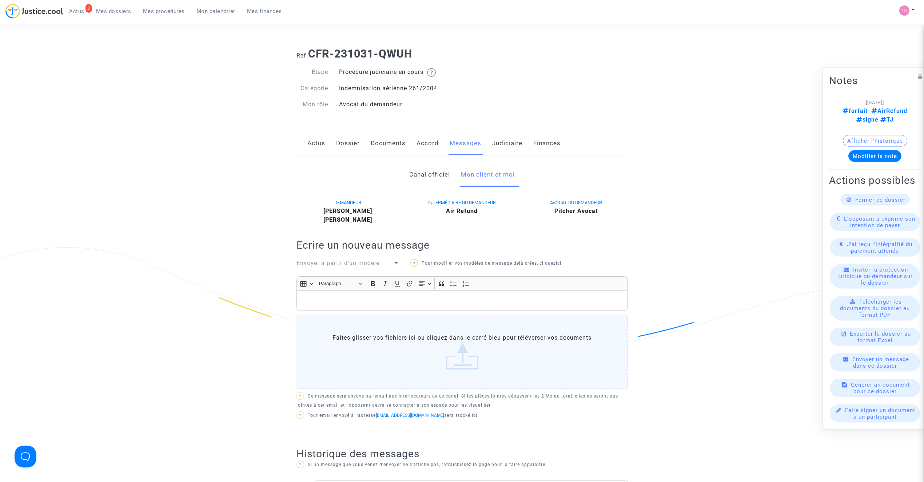
scroll to position [16, 0]
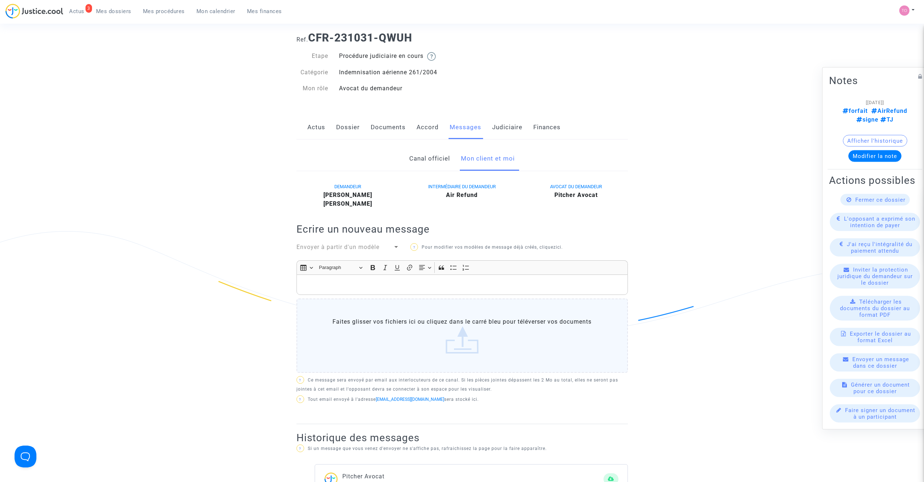
click at [875, 150] on button "Modifier la note" at bounding box center [874, 156] width 53 height 12
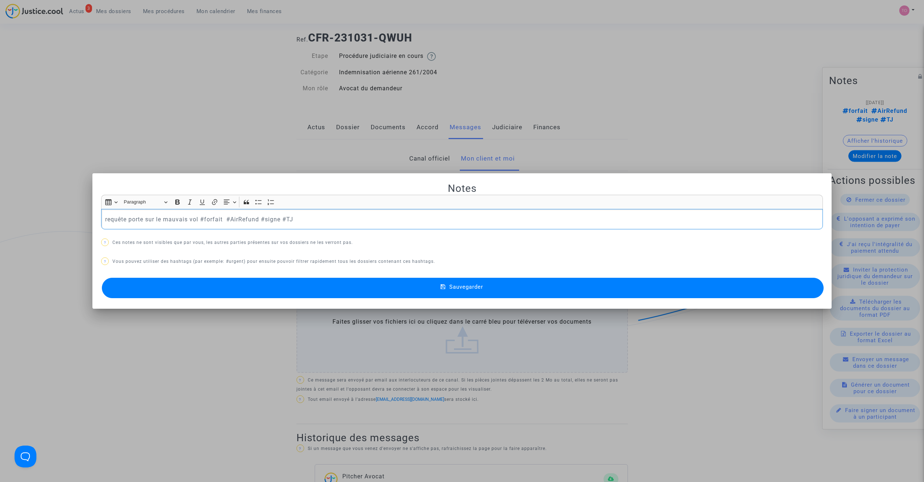
click at [101, 218] on div "requête porte sur le mauvais vol #forfait #AirRefund #signe #TJ" at bounding box center [462, 219] width 722 height 20
drag, startPoint x: 191, startPoint y: 219, endPoint x: 241, endPoint y: 216, distance: 49.5
click at [241, 216] on p "#enattretourClara requête porte sur le mauvais vol #forfait #AirRefund #signe #…" at bounding box center [462, 219] width 714 height 9
drag, startPoint x: 154, startPoint y: 217, endPoint x: 107, endPoint y: 220, distance: 47.0
click at [107, 220] on p "#enattretourClara requête porte sur le mauvais vol #forfait #AirRefund #signe #…" at bounding box center [462, 219] width 714 height 9
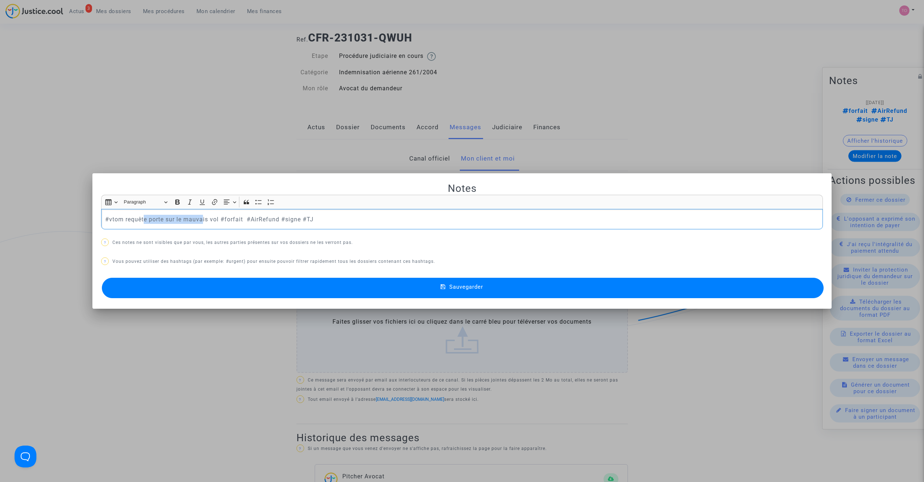
drag, startPoint x: 158, startPoint y: 217, endPoint x: 202, endPoint y: 219, distance: 44.0
click at [202, 219] on p "#vtom requête porte sur le mauvais vol #forfait #AirRefund #signe #TJ" at bounding box center [462, 219] width 714 height 9
drag, startPoint x: 217, startPoint y: 219, endPoint x: 222, endPoint y: 219, distance: 4.7
click at [219, 219] on p "#vtom requête porte sur le mauvais vol #forfait #AirRefund #signe #TJ" at bounding box center [462, 219] width 714 height 9
click at [217, 217] on p "#vtom requête porte sur le mauvais vol #forfait #AirRefund #signe #TJ" at bounding box center [462, 219] width 714 height 9
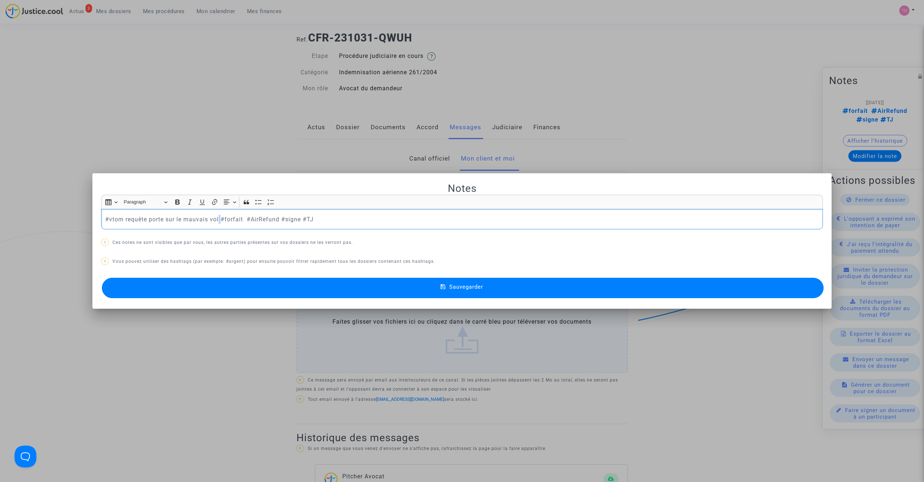
click at [219, 217] on p "#vtom requête porte sur le mauvais vol #forfait #AirRefund #signe #TJ" at bounding box center [462, 219] width 714 height 9
drag, startPoint x: 313, startPoint y: 213, endPoint x: 325, endPoint y: 216, distance: 11.6
click at [314, 213] on div "#vtom requête porte sur le mauvais vol : pax nous transmet annulation du vol #f…" at bounding box center [462, 219] width 722 height 20
click at [331, 218] on p "#vtom requête porte sur le mauvais vol : pax nous transmet annulation du vol #f…" at bounding box center [462, 219] width 714 height 9
click at [333, 218] on p "#vtom requête porte sur le mauvais vol : pax nous transmet annulation du vol 24…" at bounding box center [462, 219] width 714 height 9
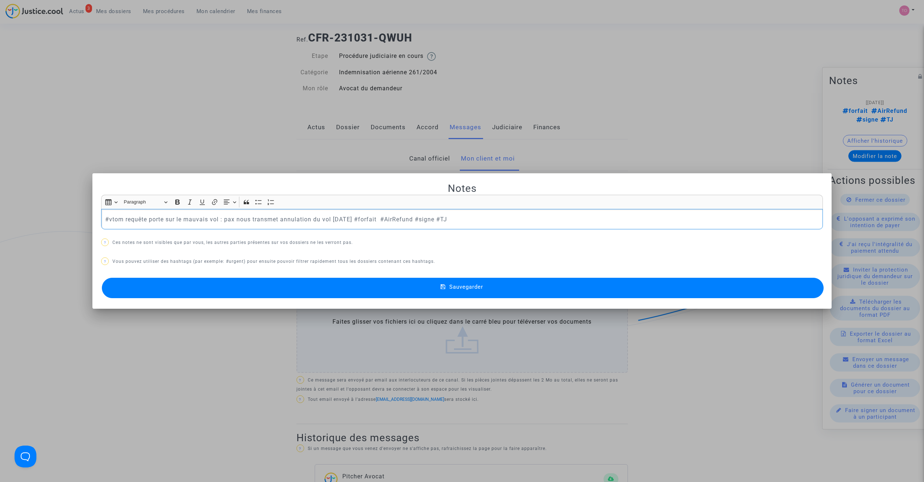
click at [331, 218] on p "#vtom requête porte sur le mauvais vol : pax nous transmet annulation du vol 24…" at bounding box center [462, 219] width 714 height 9
drag, startPoint x: 360, startPoint y: 217, endPoint x: 381, endPoint y: 223, distance: 21.9
click at [361, 217] on p "#vtom requête porte sur le mauvais vol : pax nous transmet annulation du vol du…" at bounding box center [462, 219] width 714 height 9
click at [364, 217] on p "#vtom requête porte sur le mauvais vol : pax nous transmet annulation du vol du…" at bounding box center [462, 219] width 714 height 9
click at [504, 218] on p "#vtom requête porte sur le mauvais vol : pax nous transmet annulation du vol du…" at bounding box center [462, 219] width 714 height 9
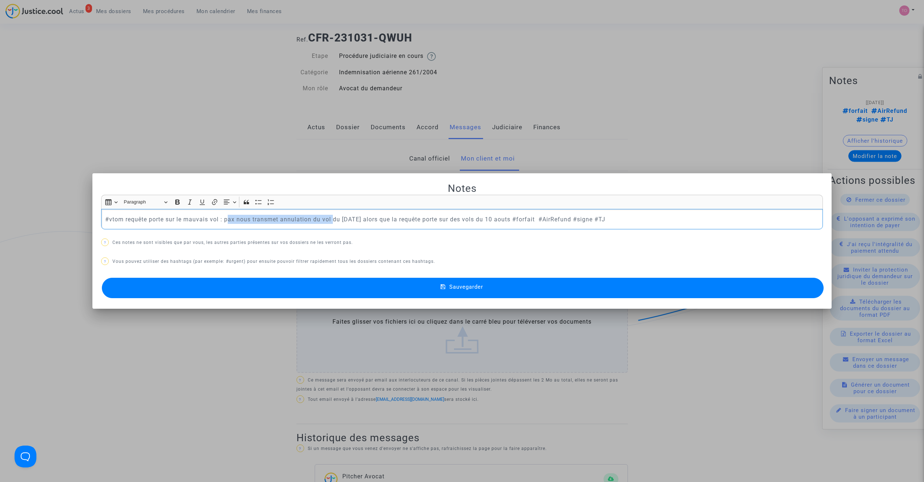
drag, startPoint x: 237, startPoint y: 219, endPoint x: 332, endPoint y: 219, distance: 94.6
click at [332, 219] on p "#vtom requête porte sur le mauvais vol : pax nous transmet annulation du vol du…" at bounding box center [462, 219] width 714 height 9
click at [349, 218] on p "#vtom requête porte sur le mauvais vol : pax nous transmet annulation du vol du…" at bounding box center [462, 219] width 714 height 9
click at [365, 217] on p "#vtom requête porte sur le mauvais vol : pax nous transmet annulation du vol du…" at bounding box center [462, 219] width 714 height 9
click at [363, 217] on p "#vtom requête porte sur le mauvais vol : pax nous transmet annulation du vol du…" at bounding box center [462, 219] width 714 height 9
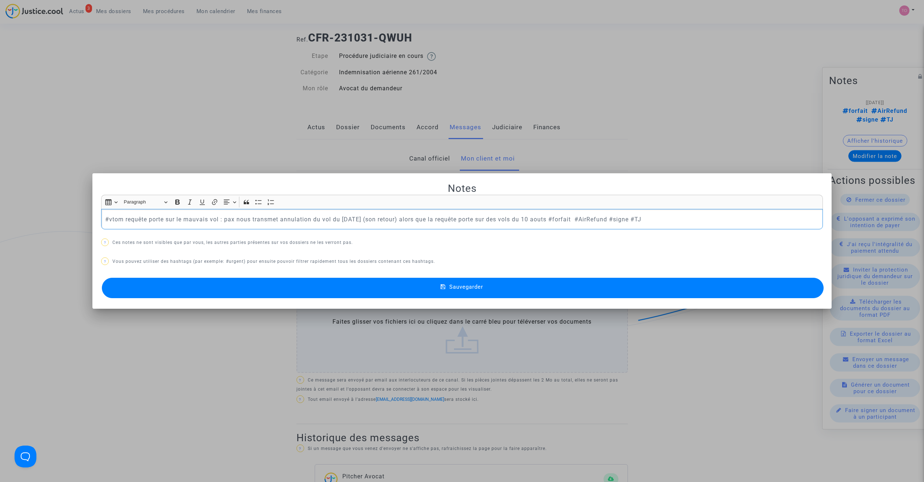
click at [548, 217] on p "#vtom requête porte sur le mauvais vol : pax nous transmet annulation du vol du…" at bounding box center [462, 219] width 714 height 9
click at [557, 285] on button "Sauvegarder" at bounding box center [463, 288] width 722 height 20
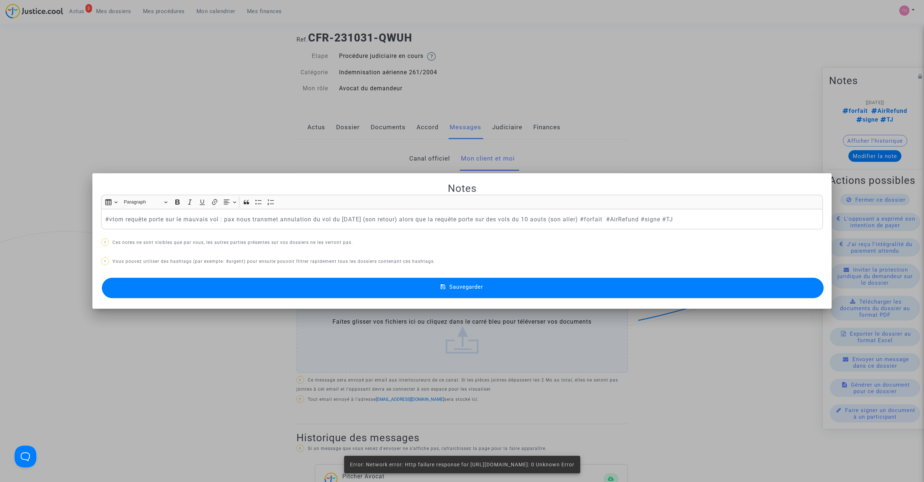
click at [425, 286] on button "Sauvegarder" at bounding box center [463, 288] width 722 height 20
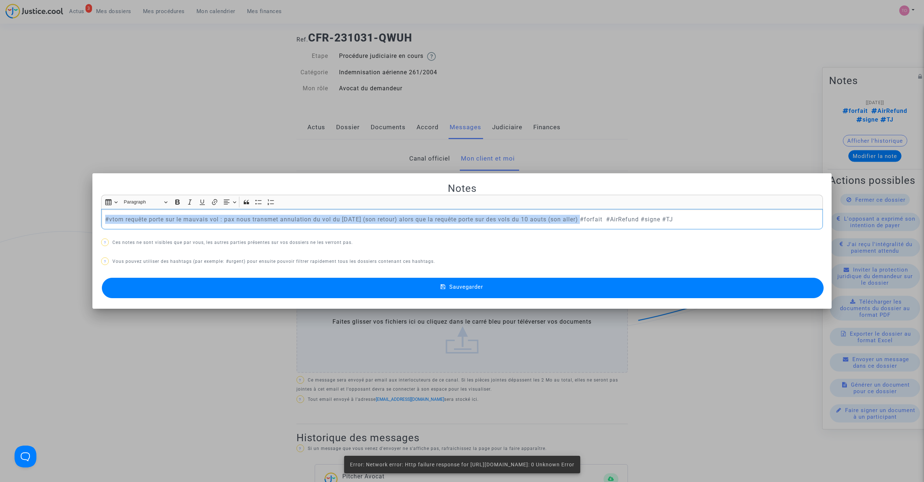
drag, startPoint x: 581, startPoint y: 216, endPoint x: 15, endPoint y: 213, distance: 566.1
click at [15, 213] on div "Notes Rich Text Editor Insert table Insert table Heading Paragraph Paragraph He…" at bounding box center [462, 241] width 924 height 482
copy p "#vtom requête porte sur le mauvais vol : pax nous transmet annulation du vol du…"
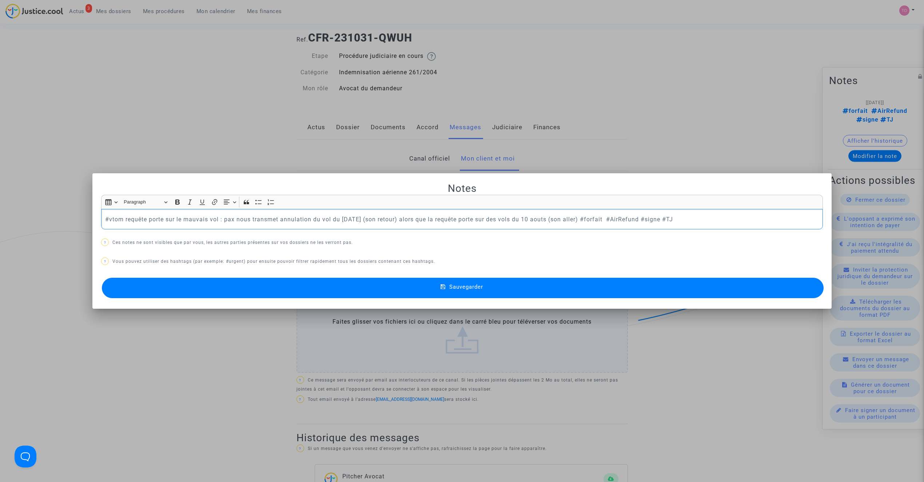
click at [587, 218] on p "#vtom requête porte sur le mauvais vol : pax nous transmet annulation du vol du…" at bounding box center [462, 219] width 714 height 9
click at [274, 130] on div at bounding box center [462, 241] width 924 height 482
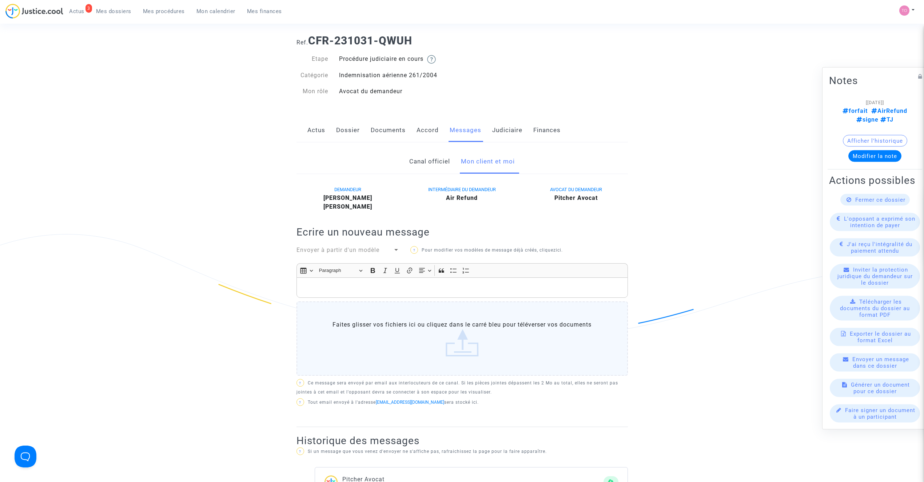
scroll to position [16, 0]
click at [503, 130] on link "Judiciaire" at bounding box center [507, 127] width 30 height 24
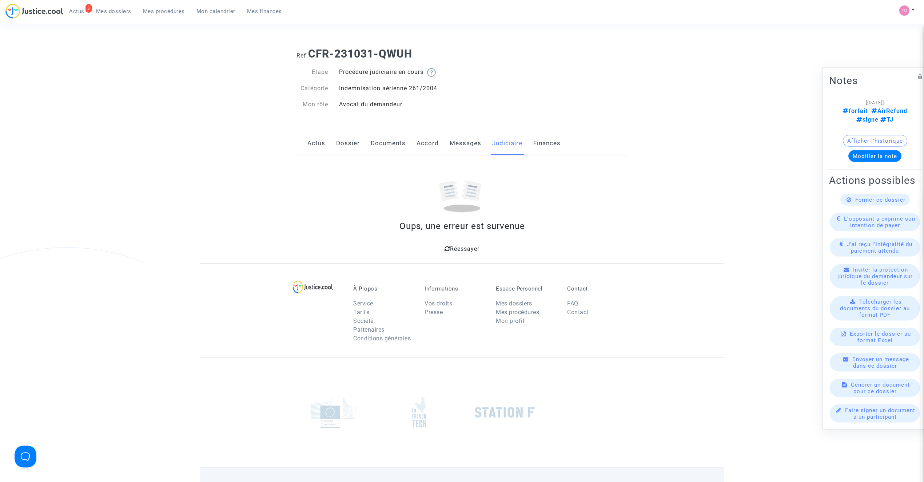
click at [459, 244] on div "Réessayer" at bounding box center [462, 247] width 314 height 13
click at [458, 248] on span "Réessayer" at bounding box center [464, 248] width 29 height 7
click at [228, 110] on ng-component "Ref. CFR-231031-QWUH Etape Procédure judiciaire en cours Catégorie Indemnisatio…" at bounding box center [462, 152] width 524 height 221
click at [458, 244] on div "Réessayer" at bounding box center [462, 247] width 314 height 13
click at [454, 249] on span "Réessayer" at bounding box center [464, 248] width 29 height 7
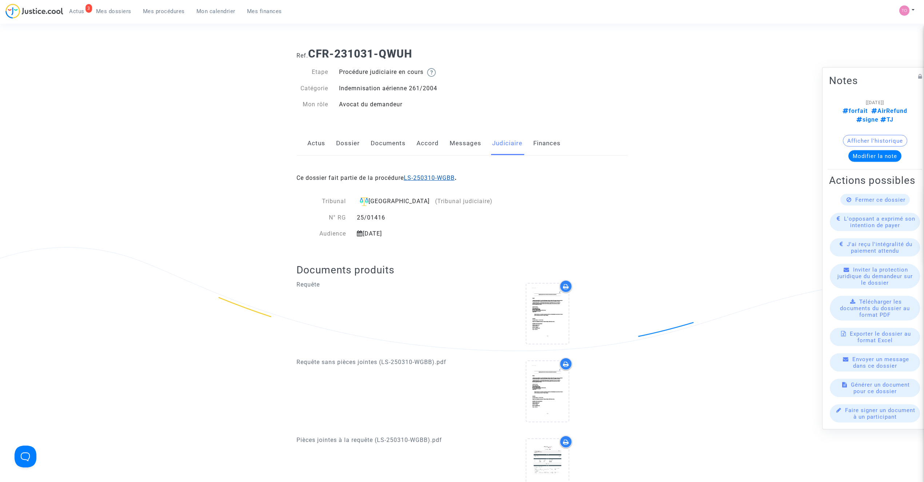
click at [420, 181] on link "LS-250310-WGBB" at bounding box center [429, 177] width 51 height 7
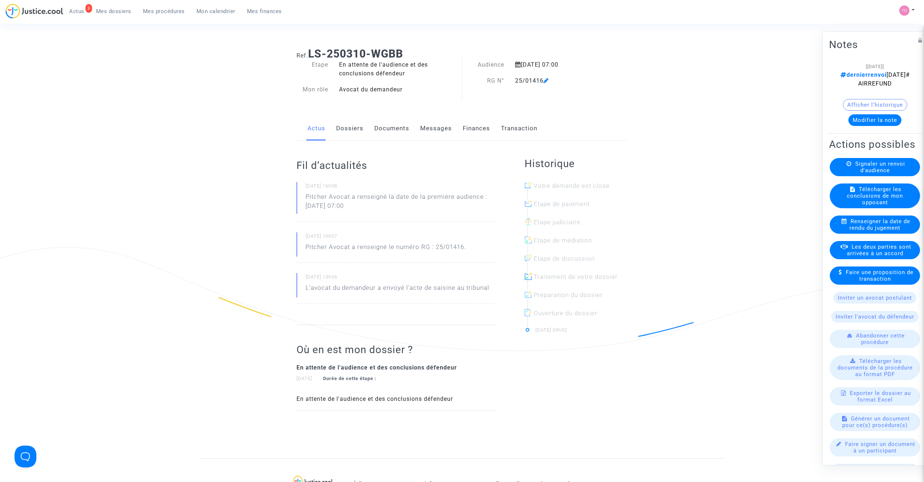
click at [871, 126] on button "Modifier la note" at bounding box center [874, 120] width 53 height 12
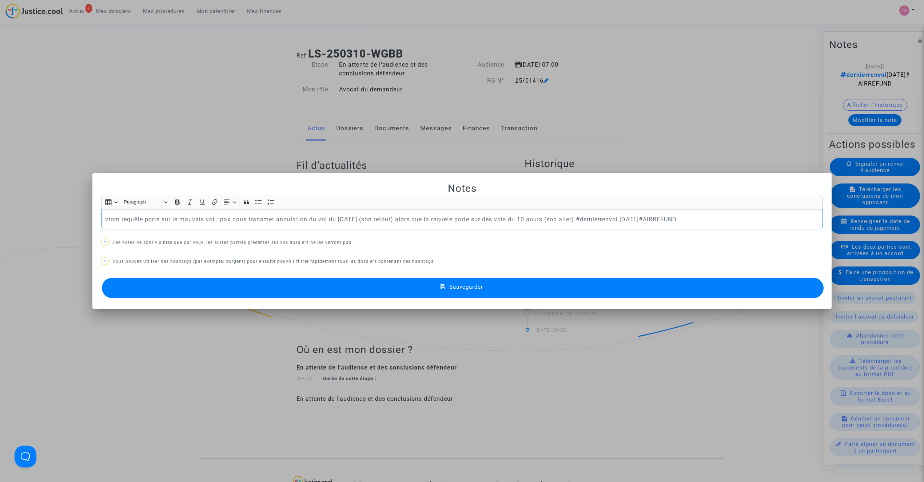
click at [347, 286] on button "Sauvegarder" at bounding box center [463, 288] width 722 height 20
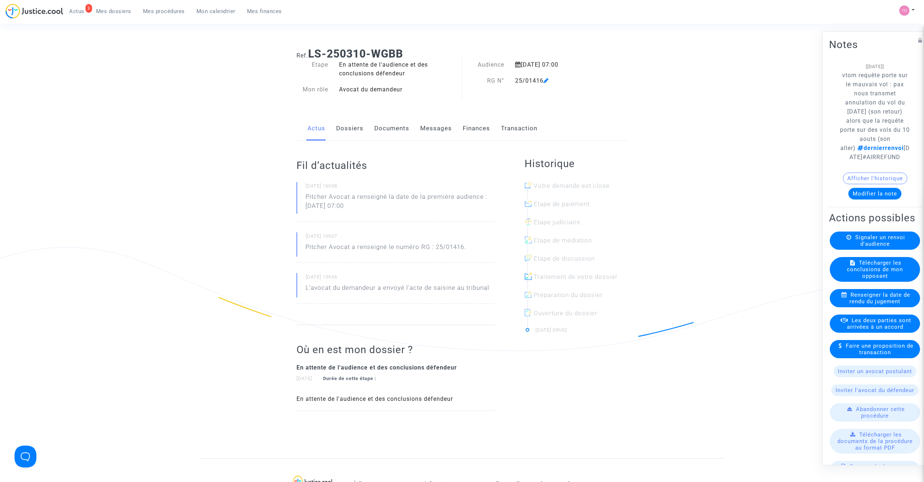
click at [871, 184] on button "Afficher l'historique" at bounding box center [875, 178] width 64 height 12
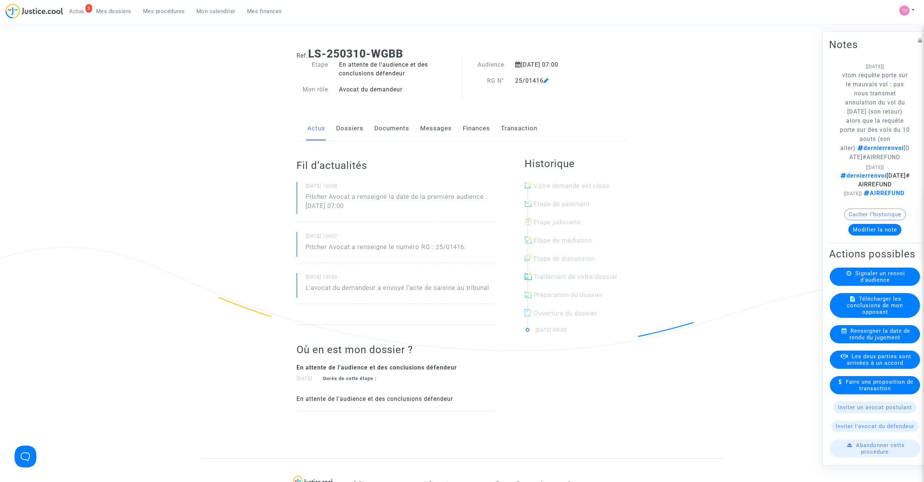
click at [872, 220] on button "Cacher l'historique" at bounding box center [874, 214] width 61 height 12
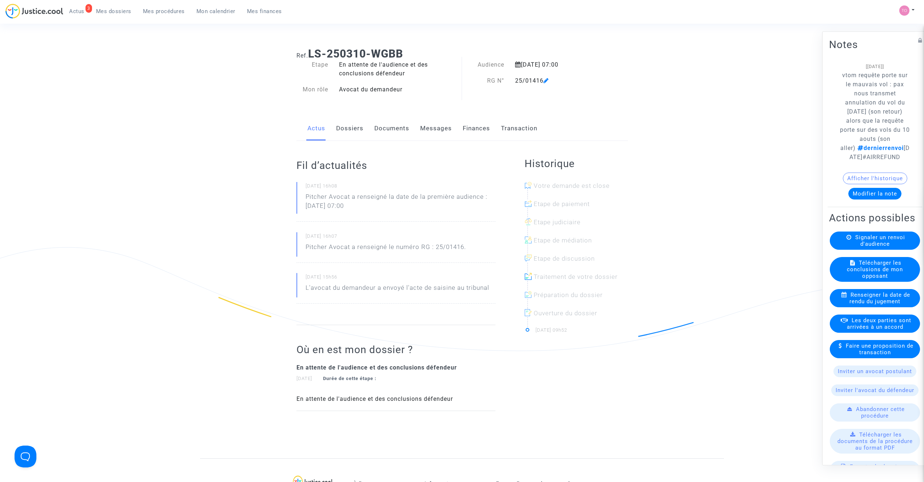
click at [871, 199] on button "Modifier la note" at bounding box center [874, 194] width 53 height 12
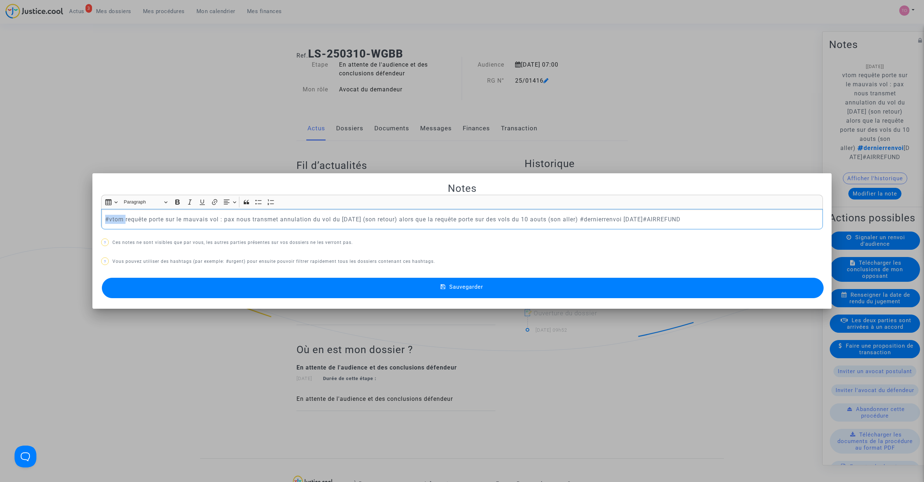
drag, startPoint x: 122, startPoint y: 217, endPoint x: 59, endPoint y: 219, distance: 63.7
click at [59, 219] on div "Notes Rich Text Editor Insert table Insert table Heading Paragraph Paragraph He…" at bounding box center [462, 241] width 924 height 482
click at [354, 284] on button "Sauvegarder" at bounding box center [463, 288] width 722 height 20
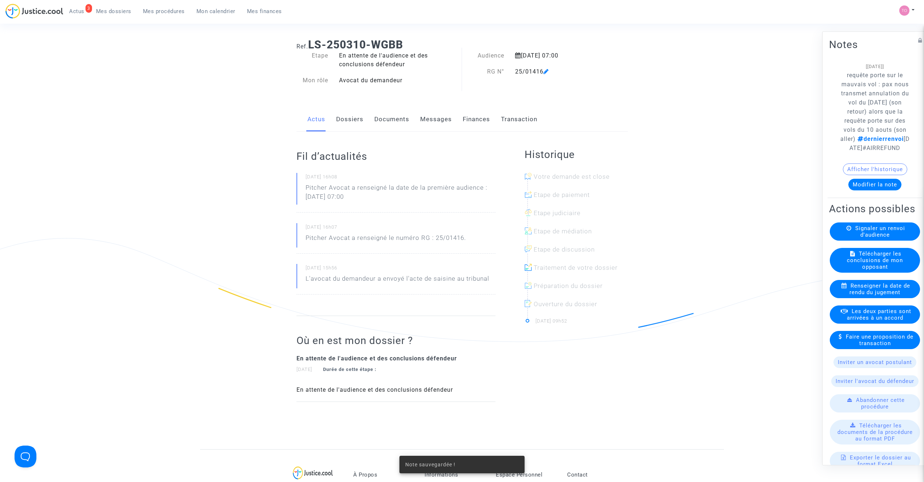
scroll to position [16, 0]
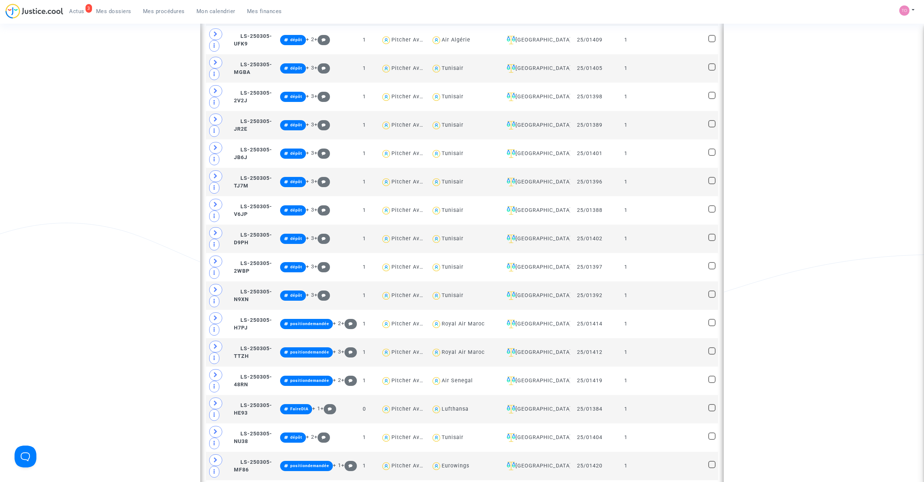
scroll to position [1197, 0]
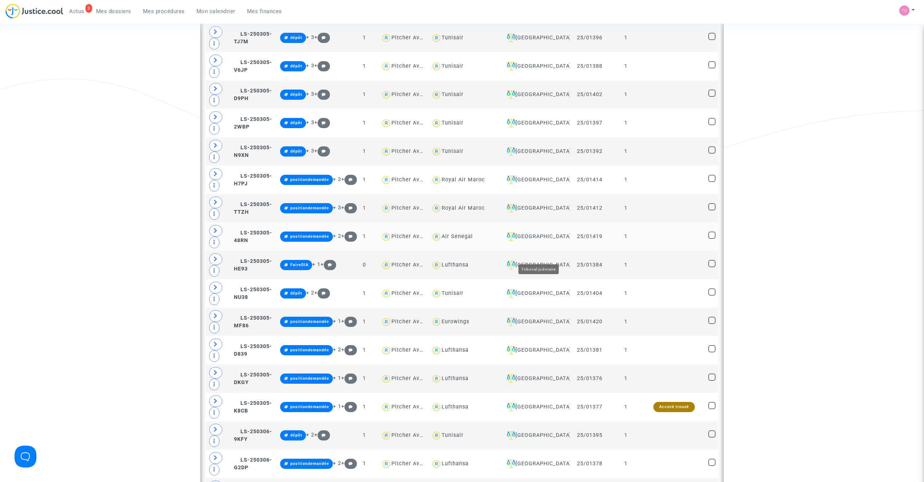
click at [548, 241] on div "[GEOGRAPHIC_DATA]" at bounding box center [535, 236] width 63 height 9
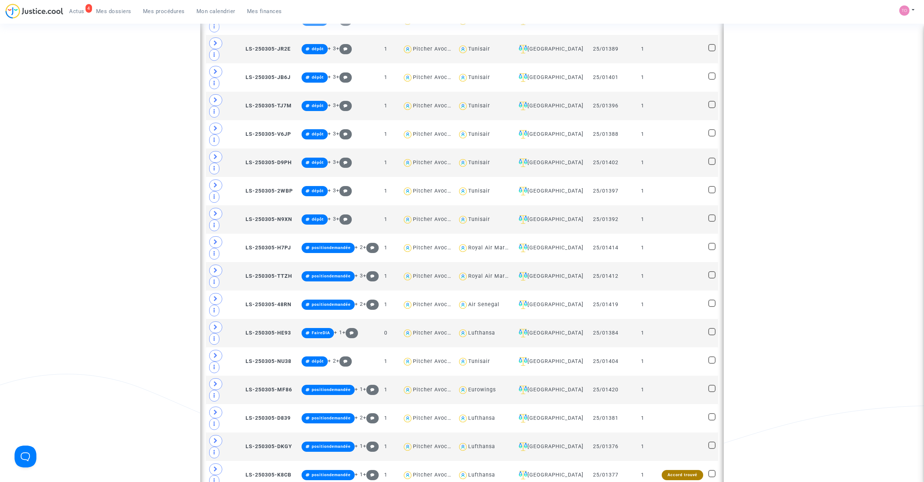
scroll to position [901, 0]
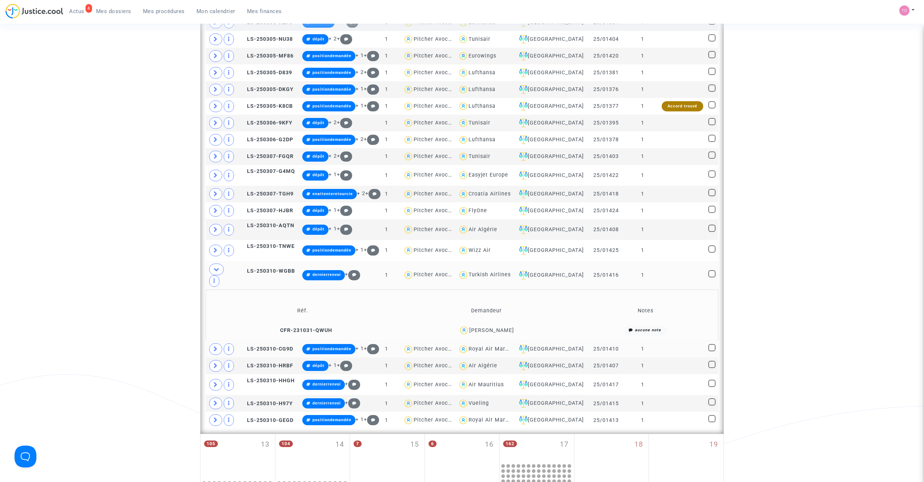
drag, startPoint x: 502, startPoint y: 230, endPoint x: 477, endPoint y: 232, distance: 25.2
click at [477, 270] on div "Turkish Airlines" at bounding box center [484, 275] width 53 height 11
type textarea "@"Turkish Airlines""
copy div "Turkish Airlines"
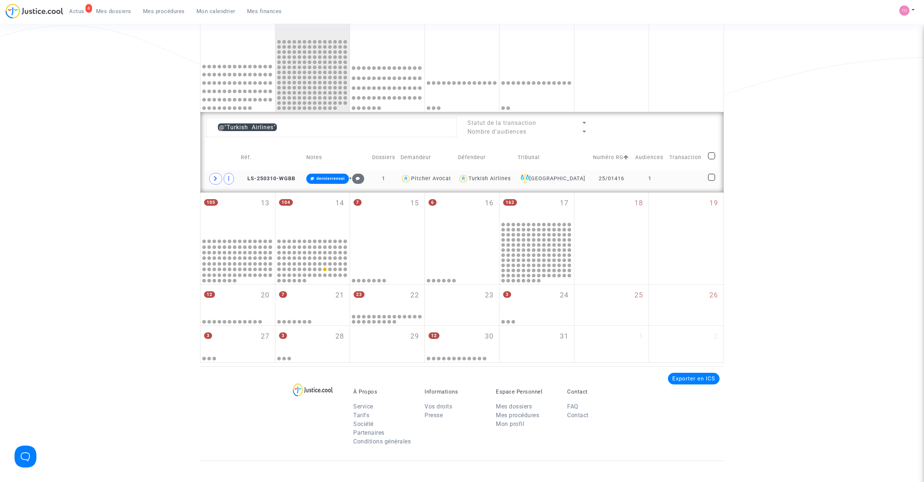
scroll to position [199, 0]
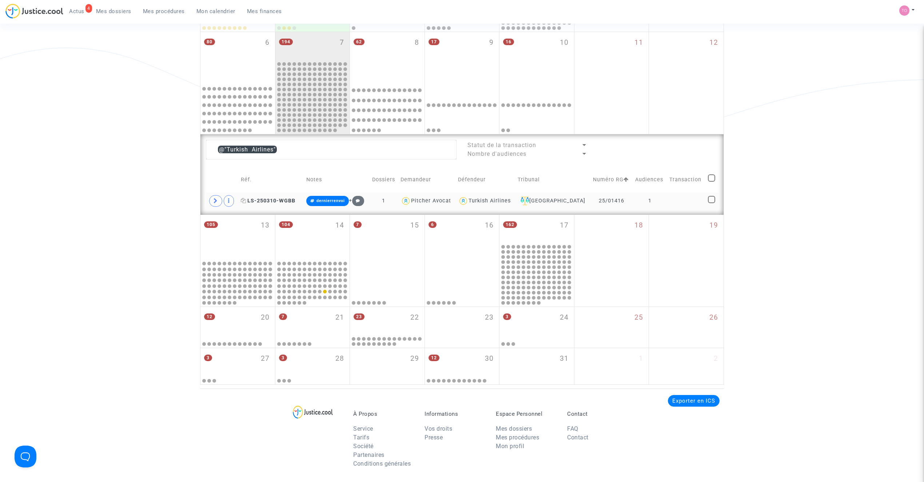
drag, startPoint x: 298, startPoint y: 201, endPoint x: 247, endPoint y: 203, distance: 51.0
click at [247, 203] on td "LS-250310-WGBB" at bounding box center [270, 200] width 65 height 17
copy span "LS-250310-WGBB"
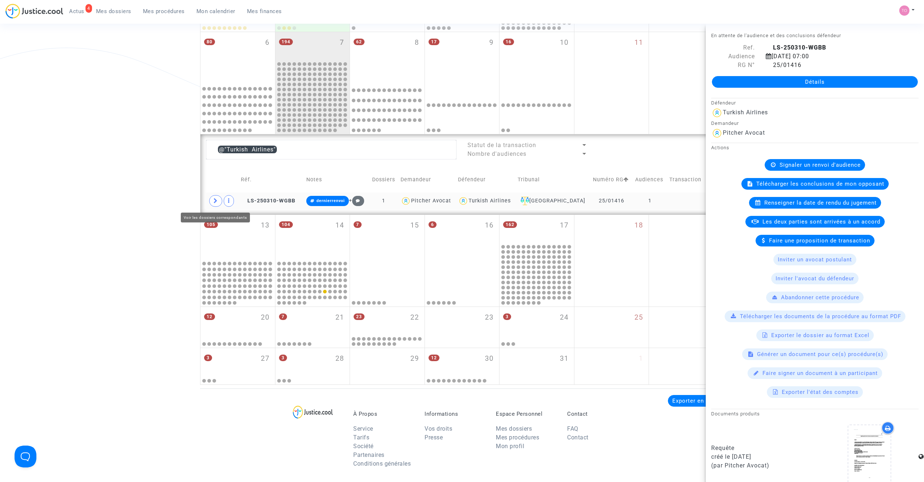
click at [212, 200] on span at bounding box center [215, 201] width 13 height 12
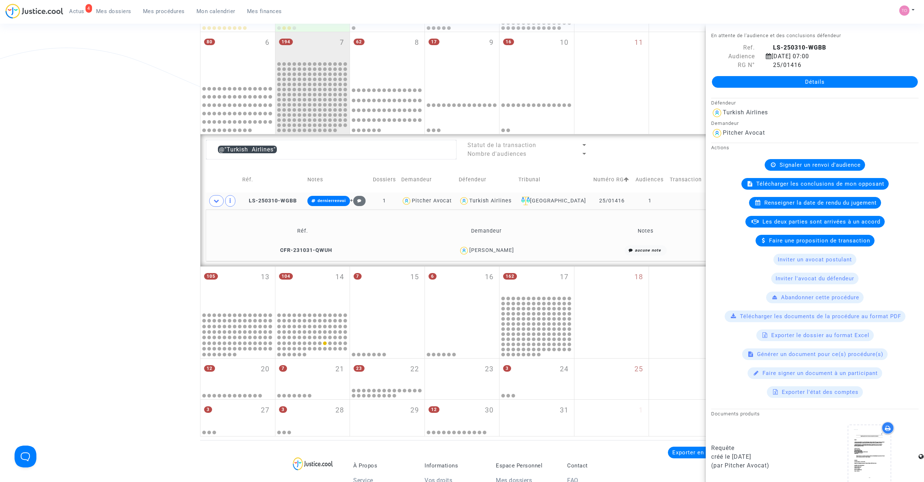
click at [482, 248] on div "[PERSON_NAME]" at bounding box center [491, 250] width 45 height 6
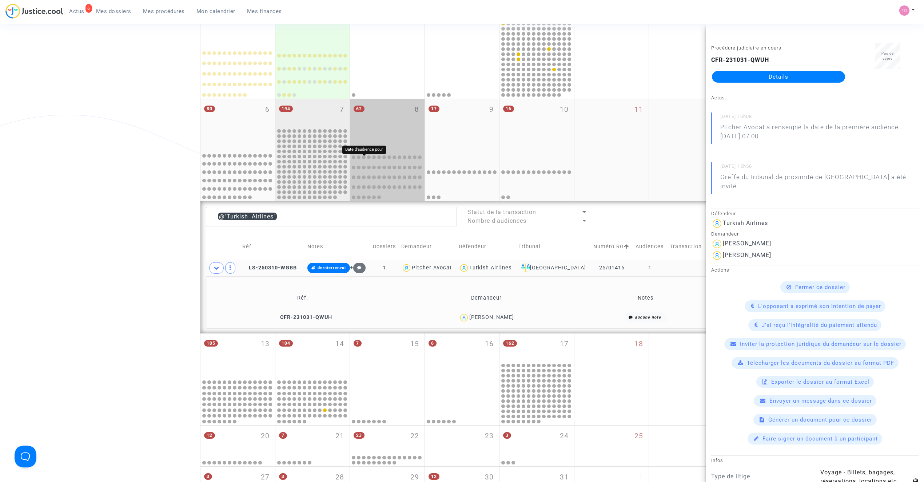
scroll to position [118, 0]
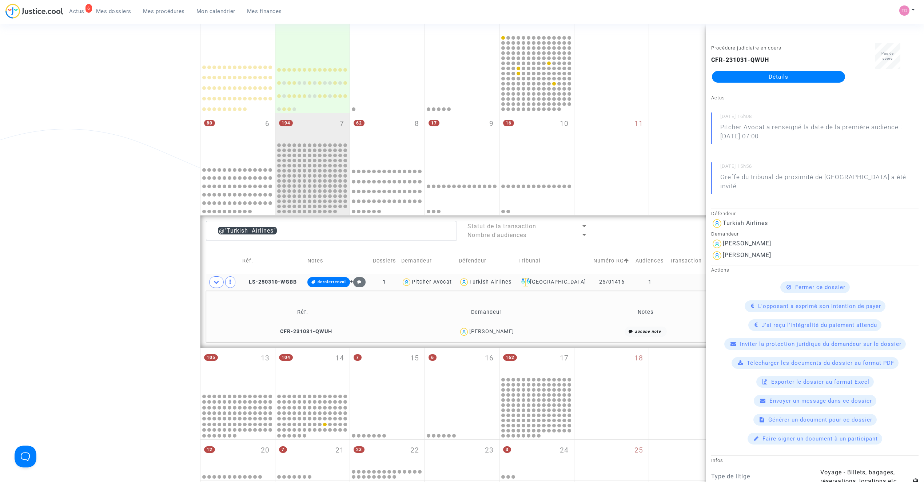
click at [492, 279] on div "Turkish Airlines" at bounding box center [490, 282] width 42 height 6
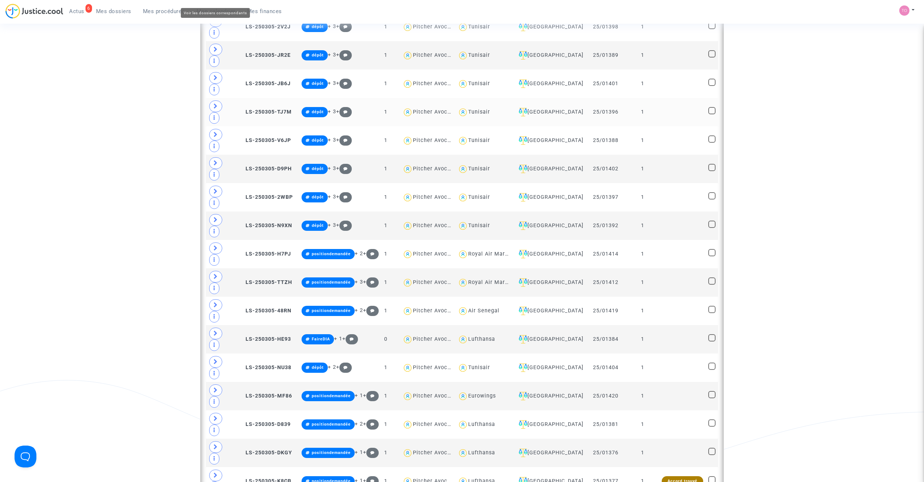
scroll to position [959, 0]
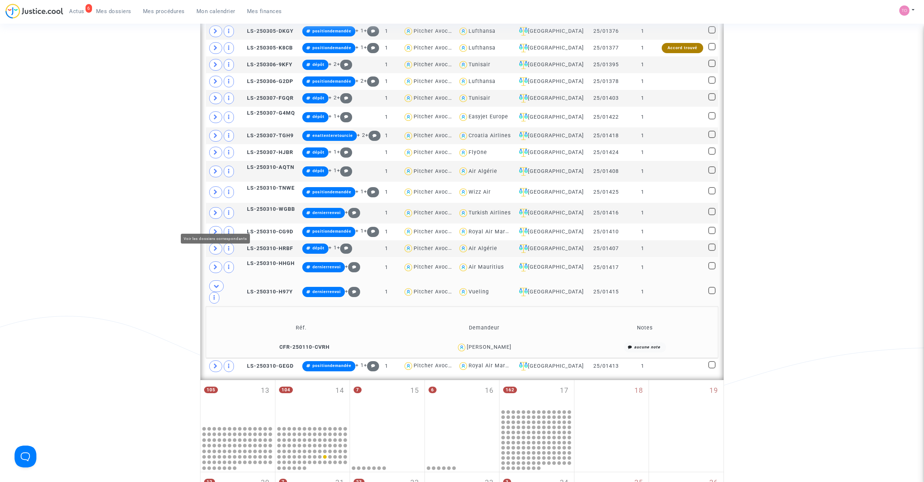
click at [214, 264] on icon at bounding box center [216, 266] width 4 height 5
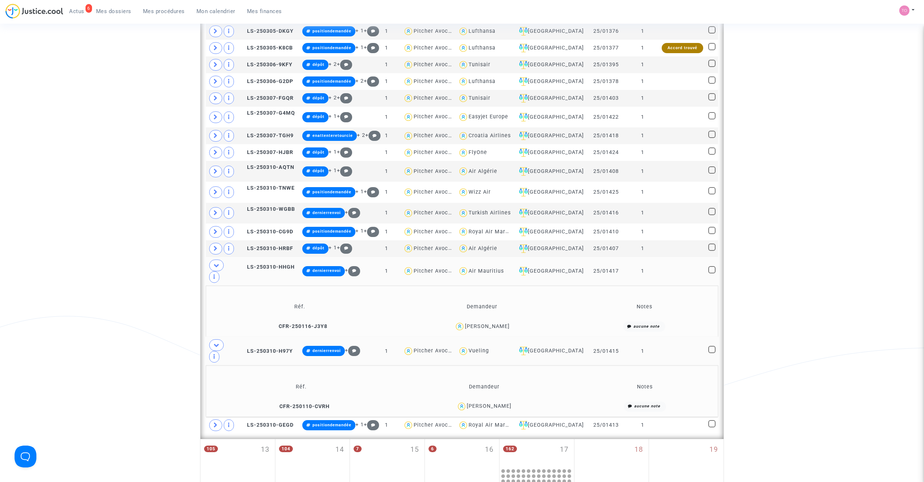
click at [498, 323] on div "Chrystelle Martin" at bounding box center [487, 326] width 45 height 6
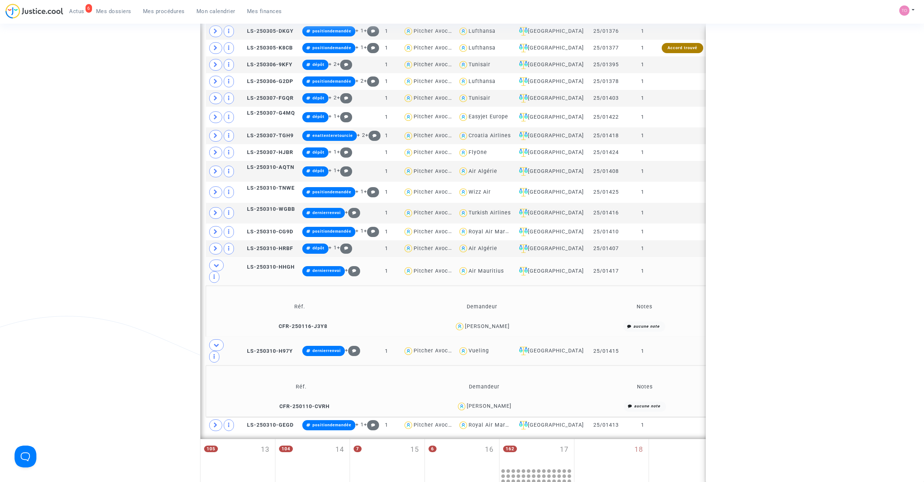
click at [498, 323] on div "Chrystelle Martin" at bounding box center [487, 326] width 45 height 6
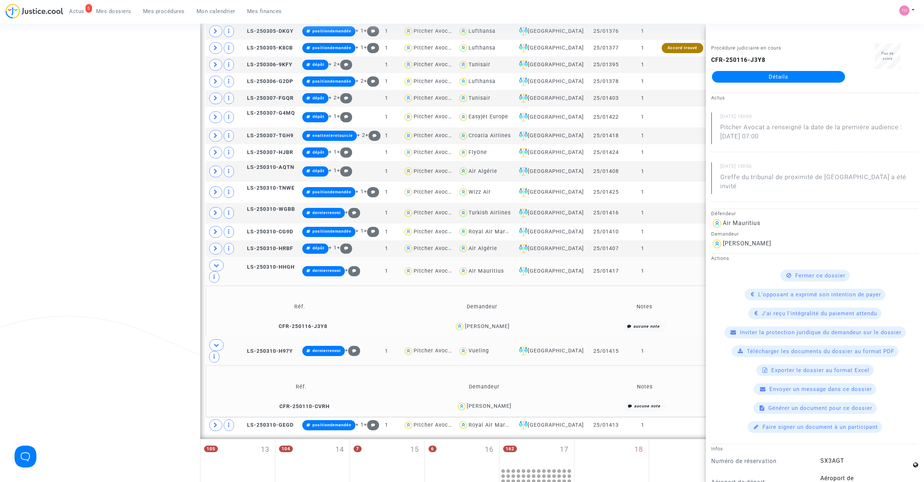
copy div "Martin"
click at [473, 323] on div "Chrystelle Martin" at bounding box center [487, 326] width 45 height 6
copy div "Chrystelle"
click at [519, 321] on div "Chrystelle Martin" at bounding box center [482, 326] width 177 height 11
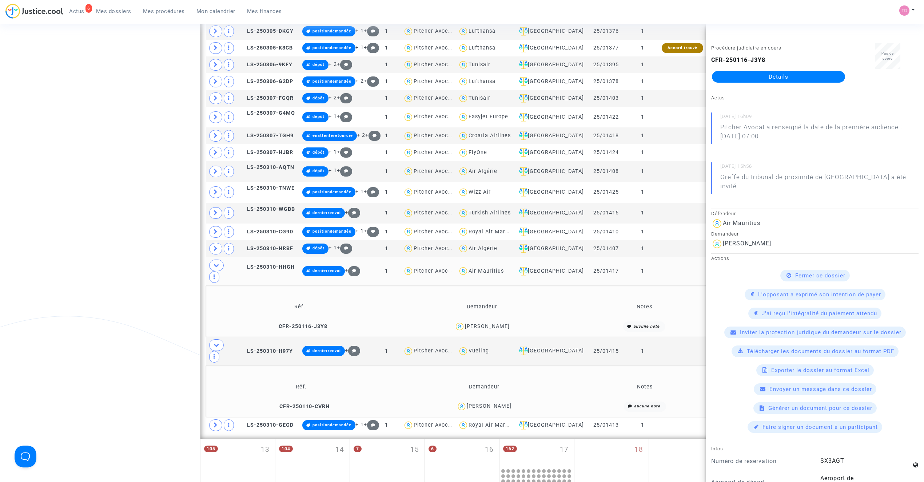
drag, startPoint x: 521, startPoint y: 271, endPoint x: 466, endPoint y: 273, distance: 55.0
click at [466, 321] on div "Chrystelle Martin" at bounding box center [482, 326] width 177 height 11
click at [517, 321] on div "Chrystelle Martin" at bounding box center [482, 326] width 177 height 11
drag, startPoint x: 487, startPoint y: 271, endPoint x: 462, endPoint y: 273, distance: 24.8
click at [462, 321] on div "Chrystelle Martin" at bounding box center [482, 326] width 177 height 11
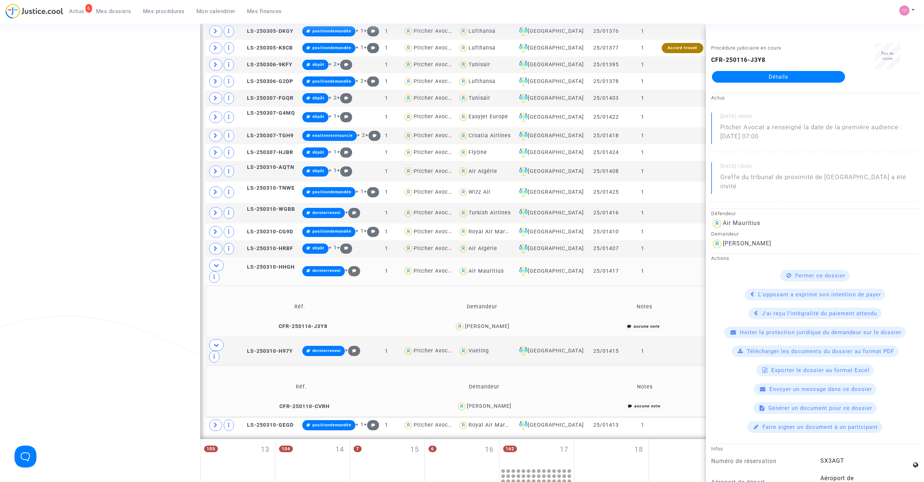
drag, startPoint x: 618, startPoint y: 223, endPoint x: 586, endPoint y: 224, distance: 32.8
click at [586, 257] on td "25/01417" at bounding box center [606, 271] width 40 height 28
copy td "25/01417"
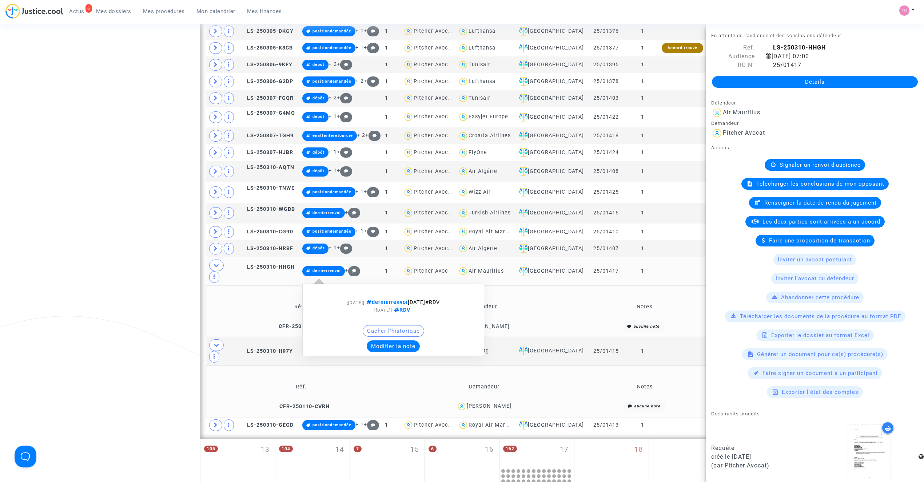
click at [399, 340] on button "Modifier la note" at bounding box center [393, 346] width 53 height 12
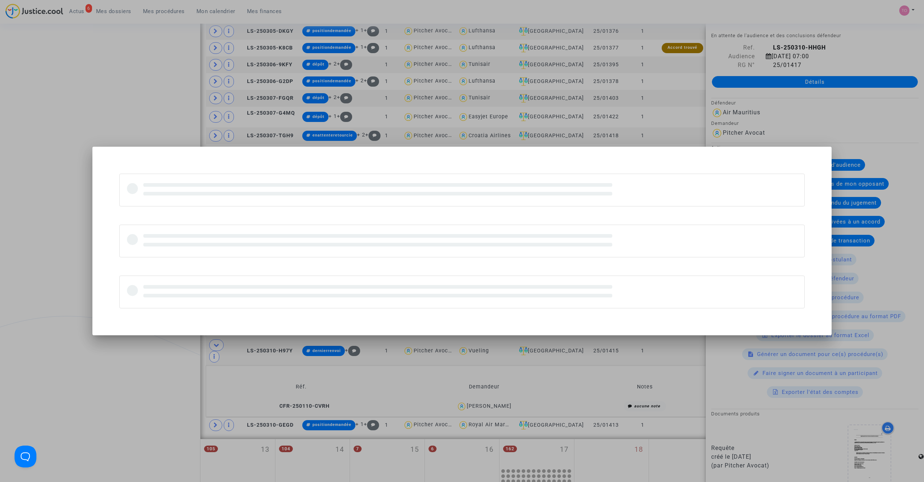
scroll to position [0, 0]
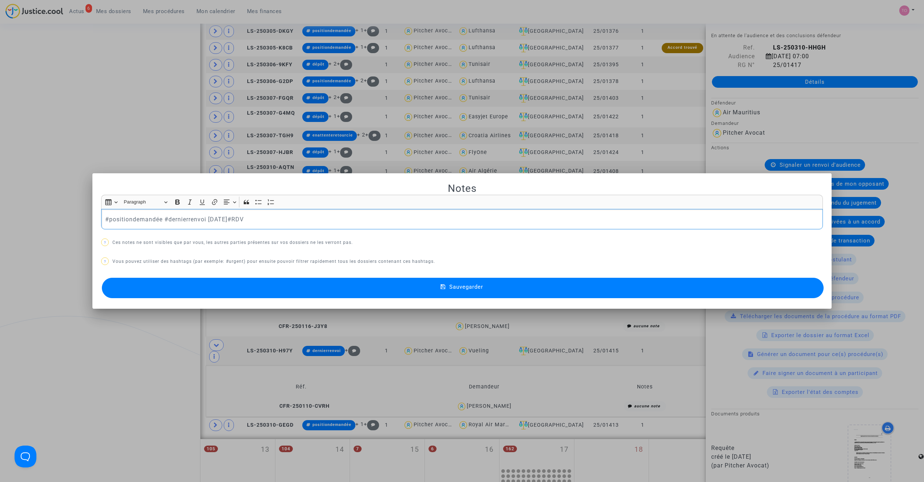
click at [434, 291] on button "Sauvegarder" at bounding box center [463, 288] width 722 height 20
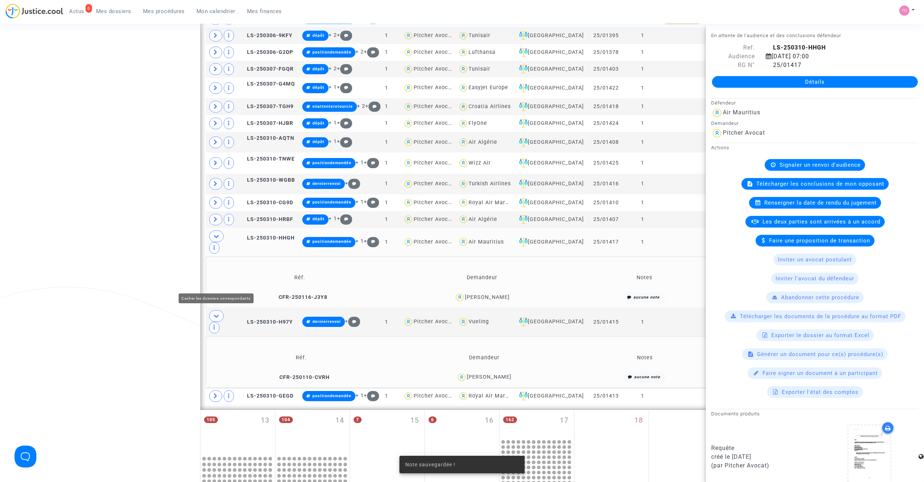
scroll to position [992, 0]
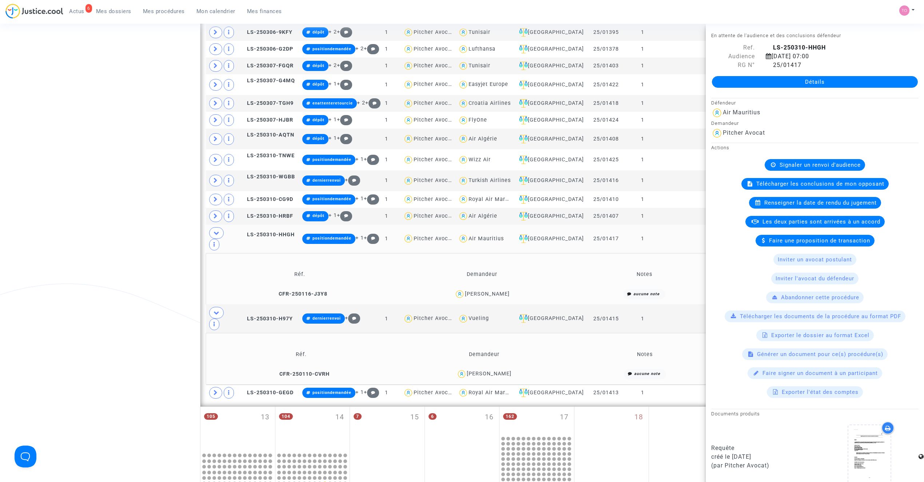
drag, startPoint x: 511, startPoint y: 306, endPoint x: 492, endPoint y: 307, distance: 18.9
click at [492, 369] on div "Brice Horta" at bounding box center [484, 374] width 176 height 11
copy div "Horta"
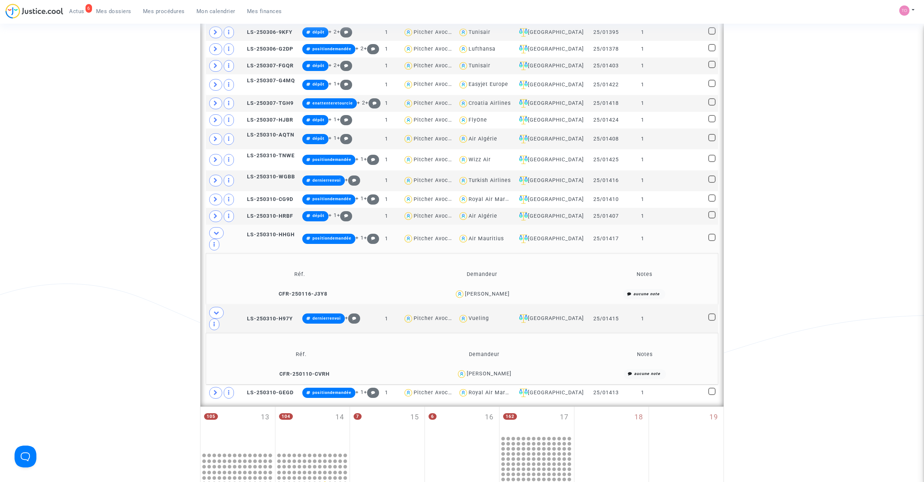
drag, startPoint x: 523, startPoint y: 310, endPoint x: 478, endPoint y: 313, distance: 45.6
click at [478, 369] on div "Brice Horta" at bounding box center [484, 374] width 176 height 11
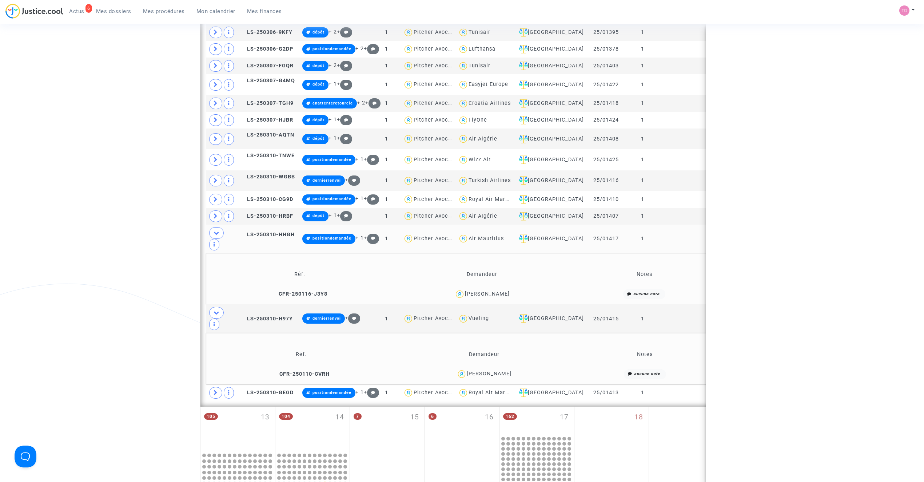
copy div "Brice Horta"
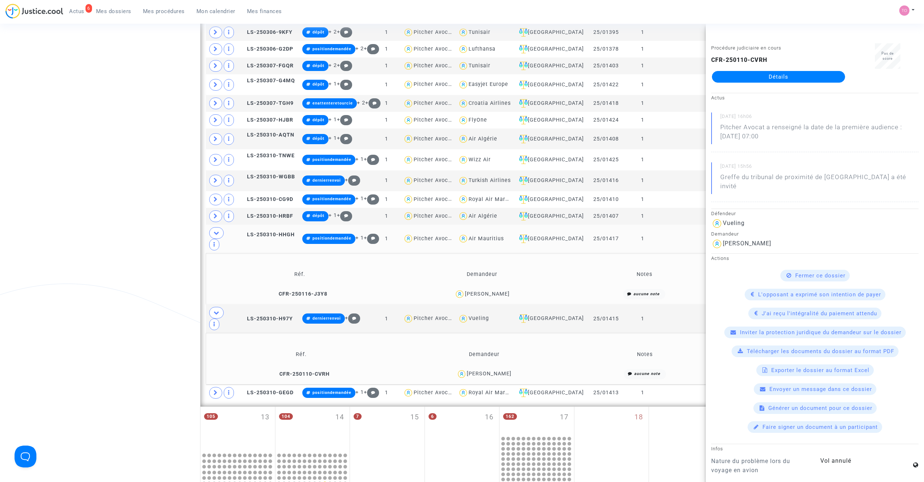
drag, startPoint x: 616, startPoint y: 188, endPoint x: 585, endPoint y: 189, distance: 30.6
click at [586, 224] on td "25/01417" at bounding box center [606, 238] width 40 height 28
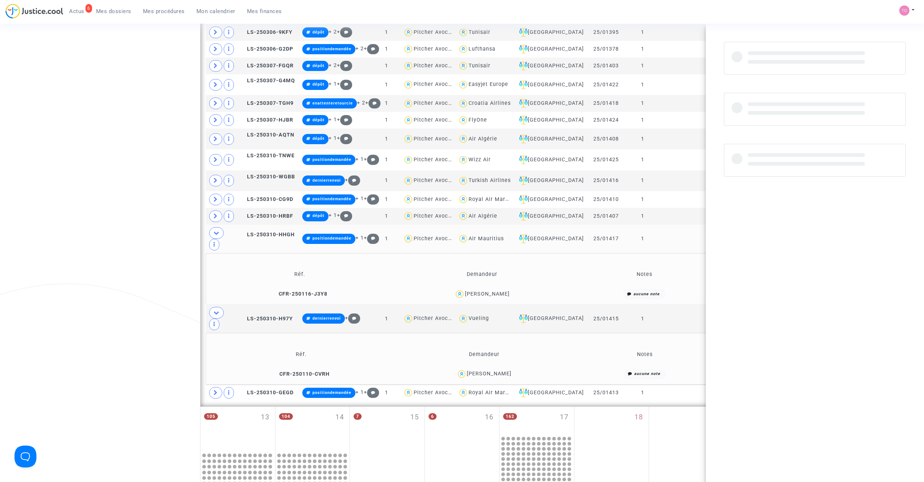
copy td "25/01417"
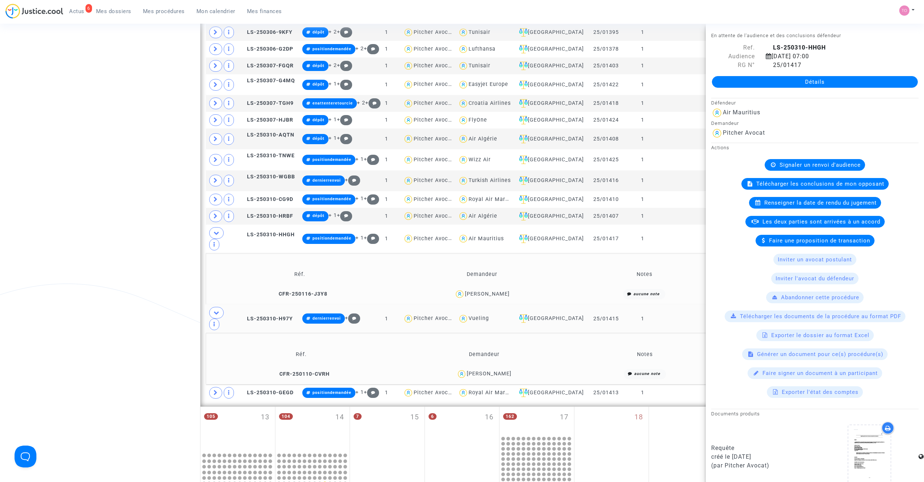
drag, startPoint x: 625, startPoint y: 258, endPoint x: 586, endPoint y: 260, distance: 38.6
click at [586, 304] on tr "LS-250310-H97Y dernierrenvoi + 1 Pitcher Avocat Vueling Villeurbanne 25/01415 1" at bounding box center [462, 318] width 512 height 28
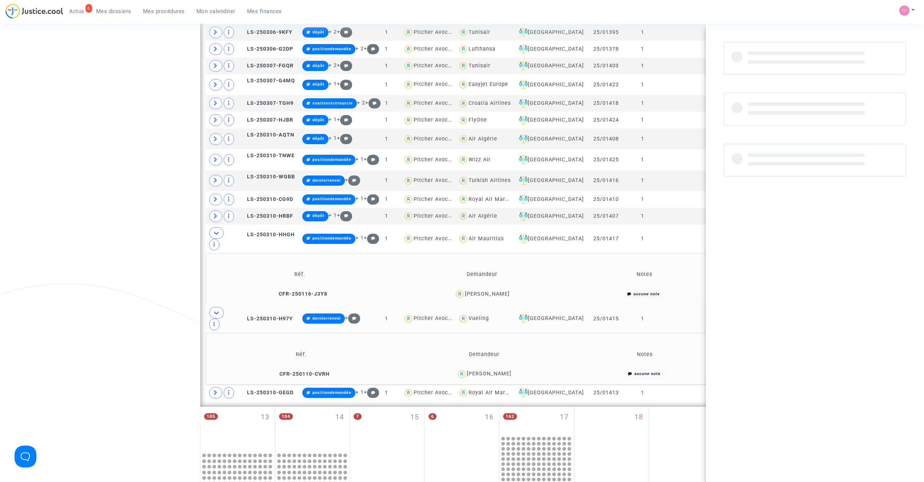
copy td "25/01415"
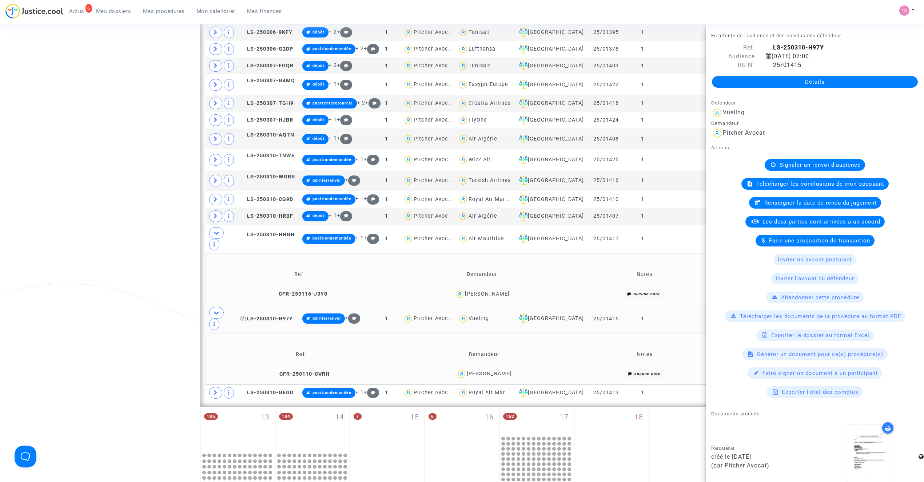
click at [269, 315] on span "LS-250310-H97Y" at bounding box center [266, 318] width 52 height 6
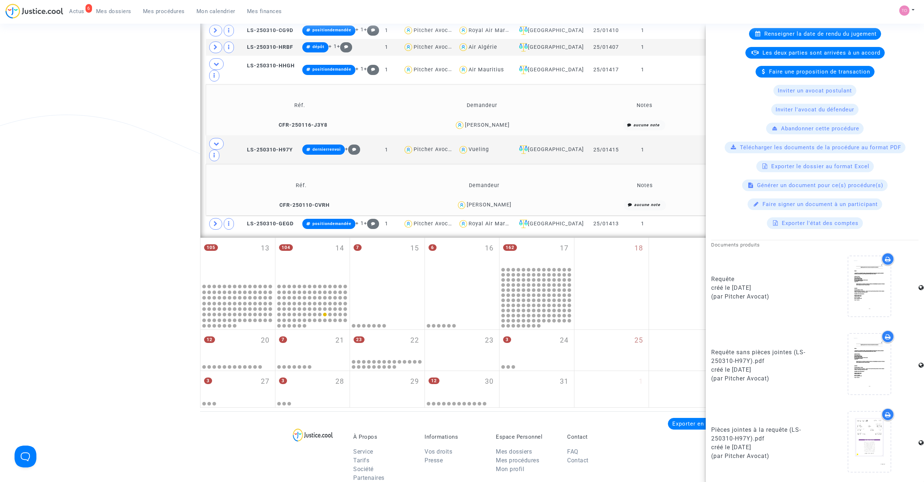
scroll to position [1186, 0]
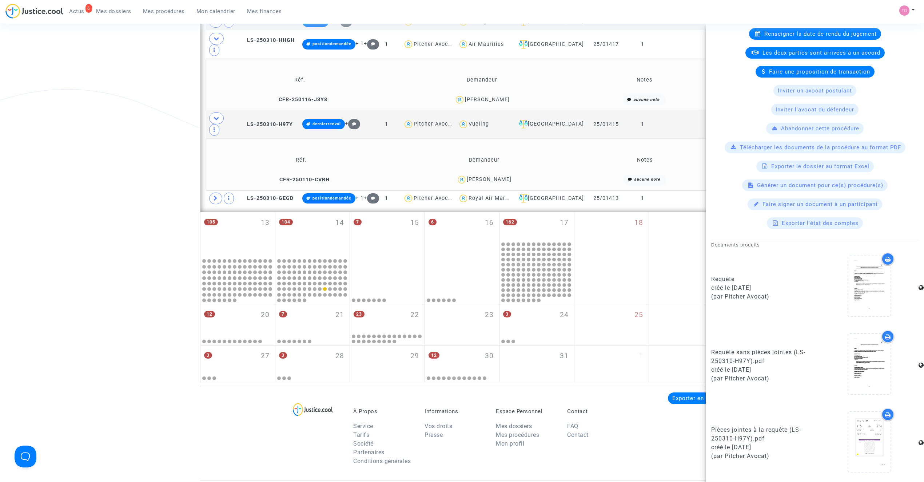
click at [884, 265] on div at bounding box center [888, 258] width 13 height 13
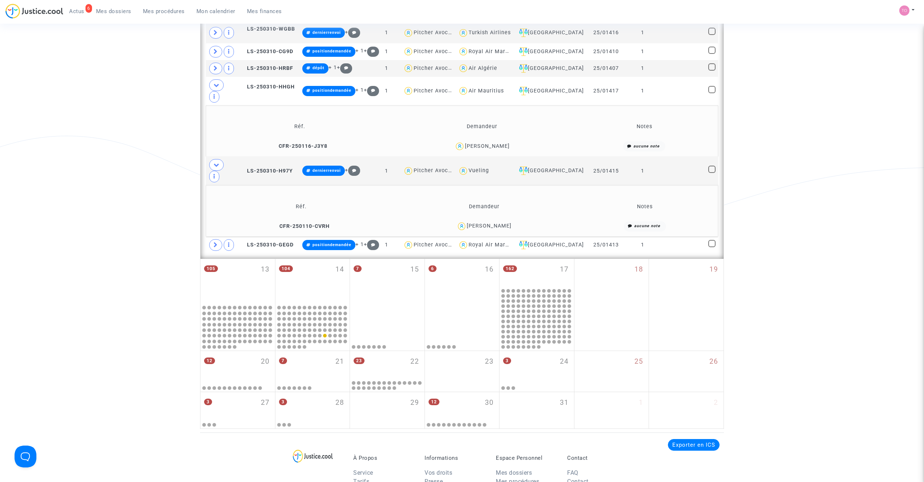
scroll to position [1121, 0]
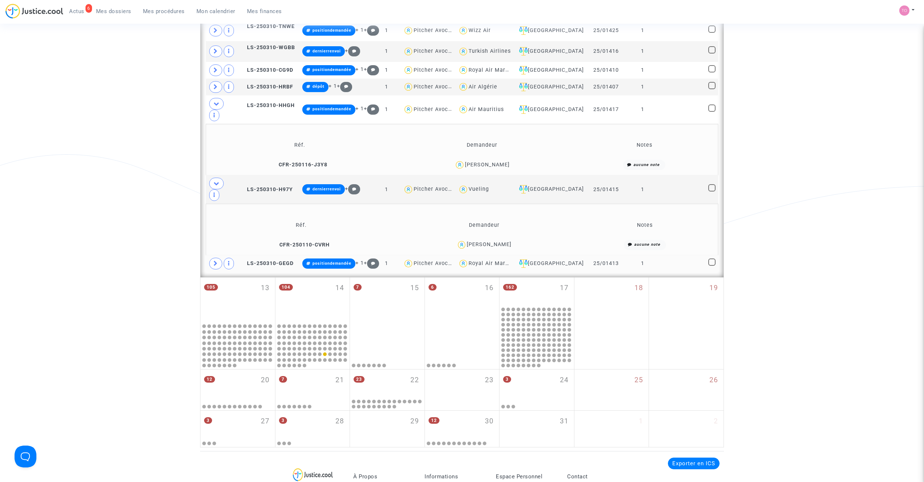
click at [213, 258] on span at bounding box center [215, 264] width 13 height 12
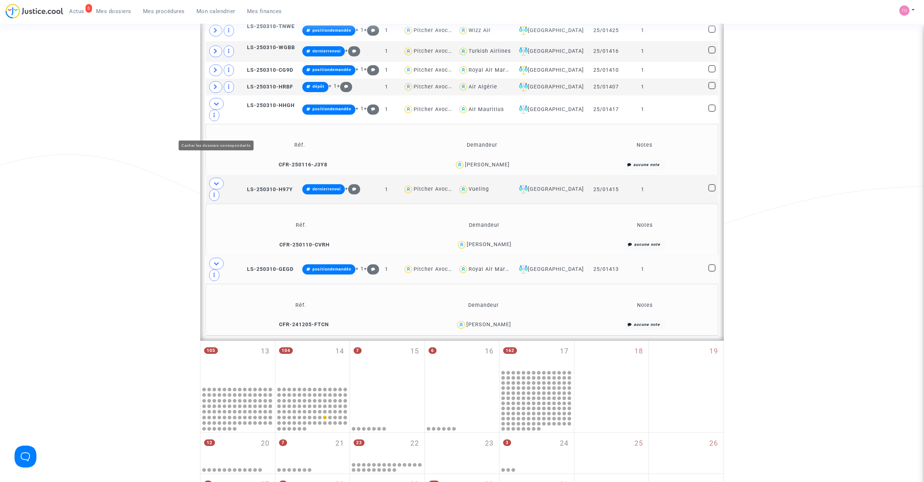
click at [213, 178] on span at bounding box center [216, 184] width 15 height 12
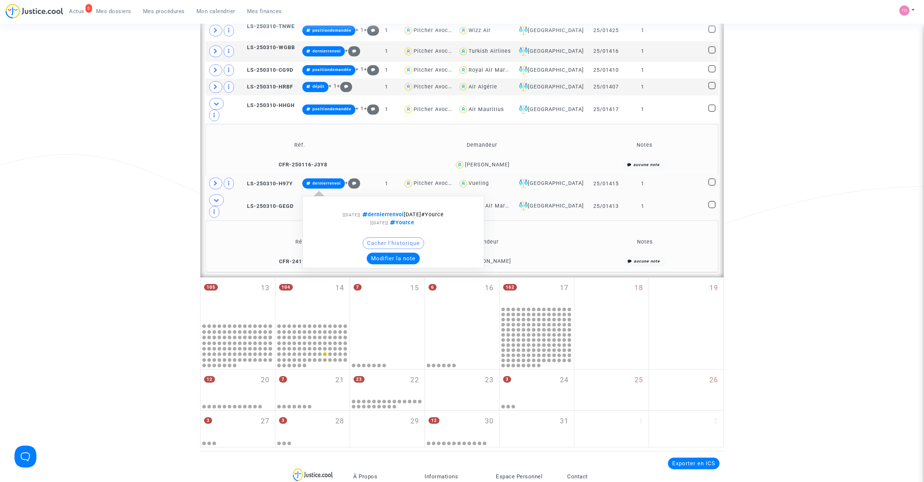
click at [396, 252] on button "Modifier la note" at bounding box center [393, 258] width 53 height 12
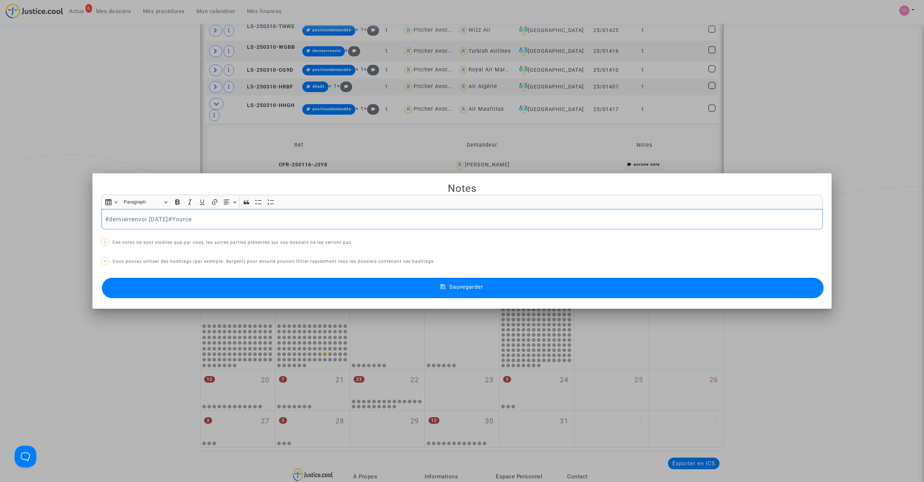
scroll to position [0, 0]
click at [169, 285] on button "Sauvegarder" at bounding box center [463, 288] width 722 height 20
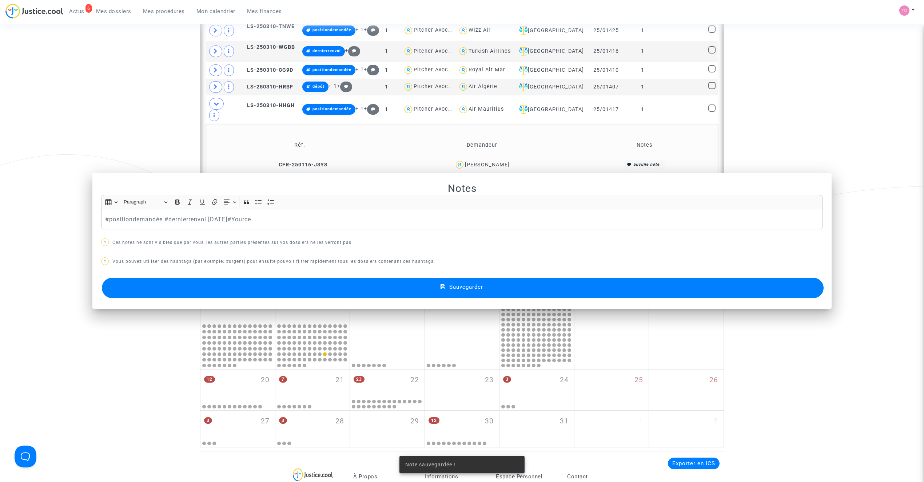
scroll to position [1121, 0]
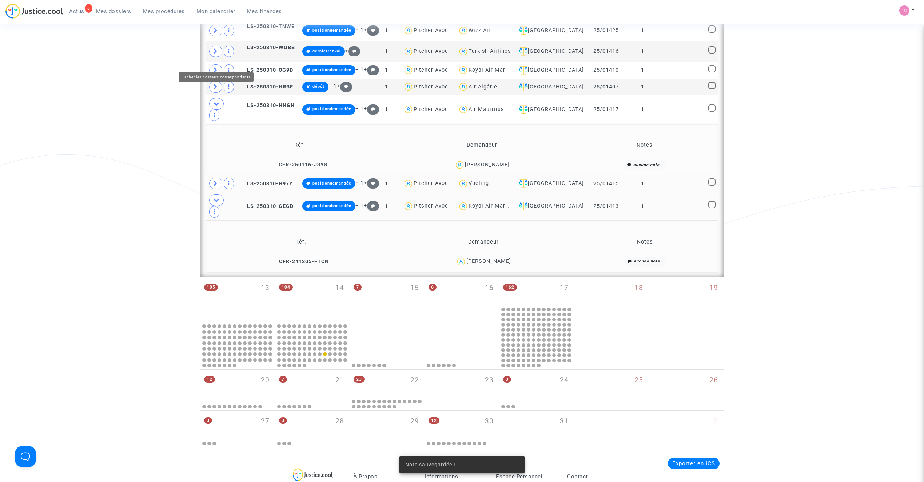
click at [220, 98] on span at bounding box center [216, 104] width 15 height 12
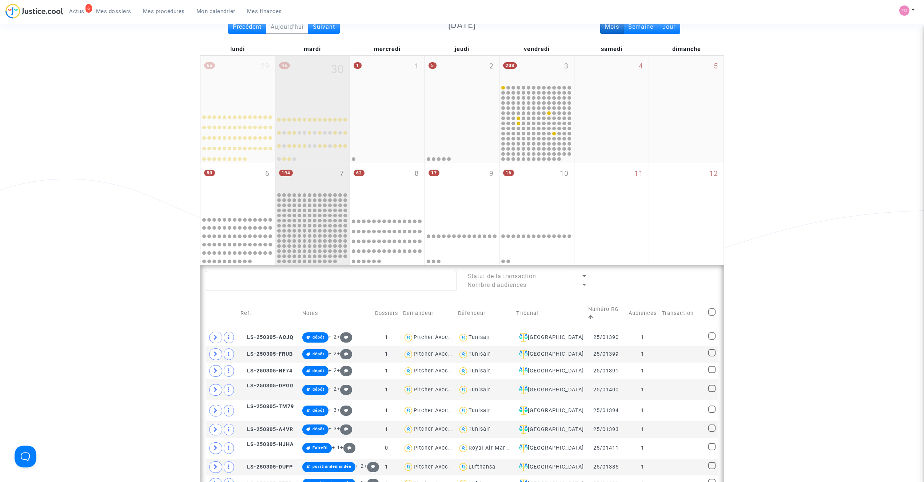
scroll to position [21, 0]
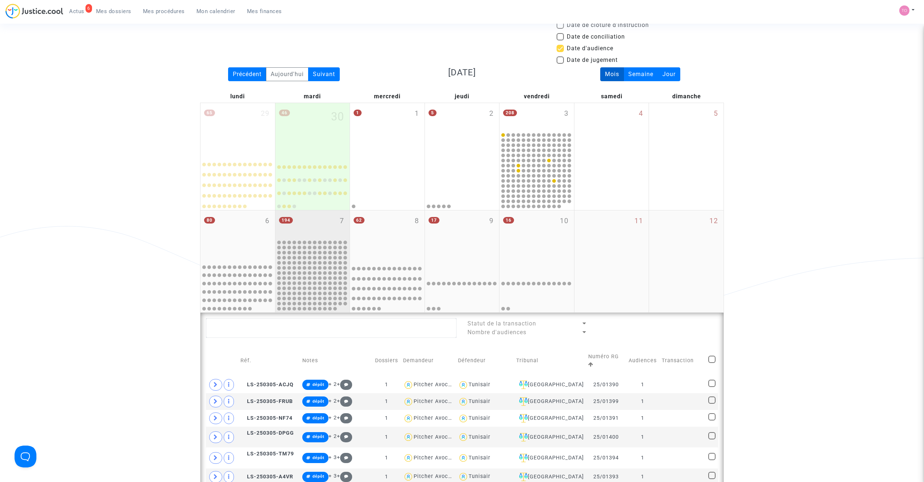
click at [302, 236] on div "194 7" at bounding box center [312, 224] width 75 height 28
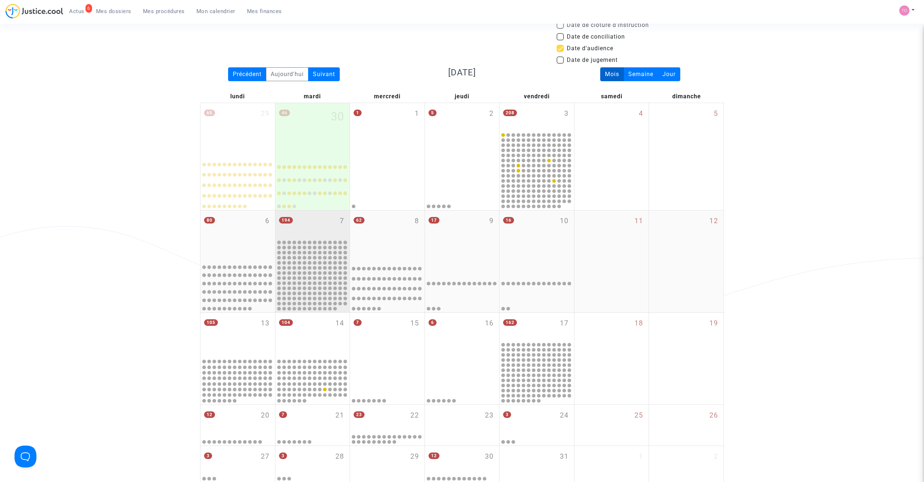
click at [319, 227] on div "194 7" at bounding box center [312, 224] width 75 height 28
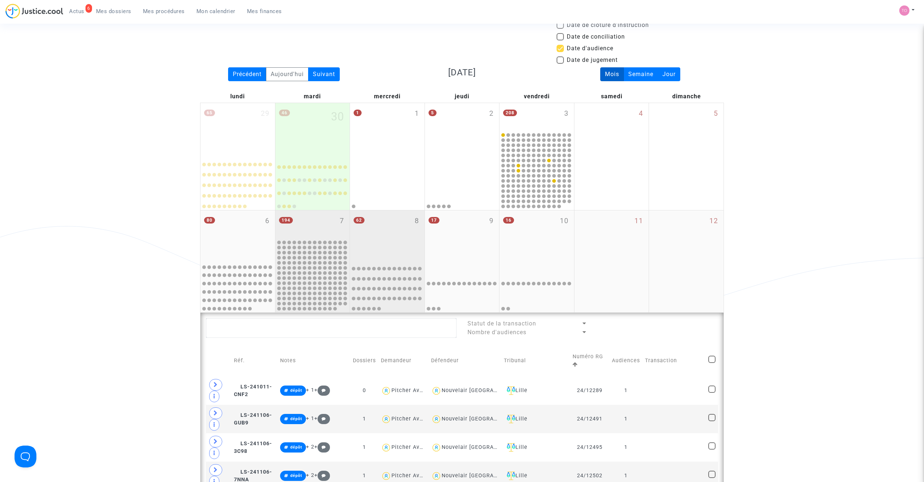
scroll to position [135, 0]
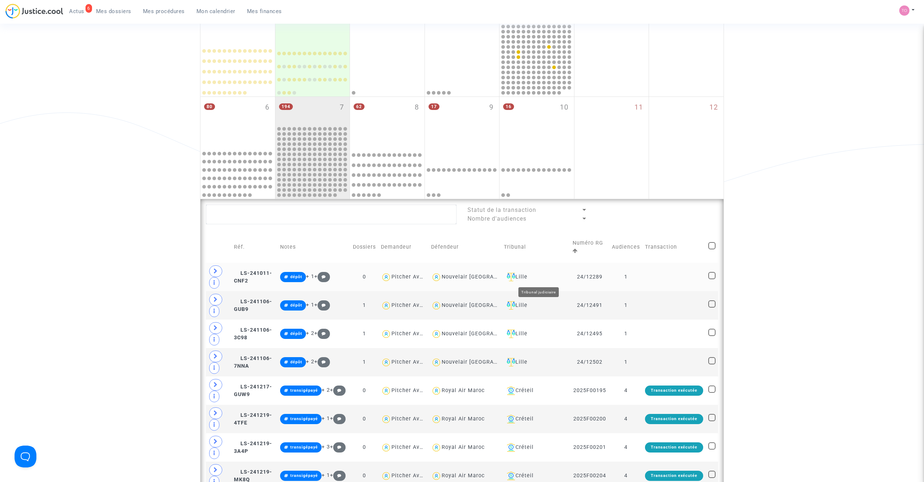
click at [539, 276] on div "Lille" at bounding box center [535, 277] width 63 height 9
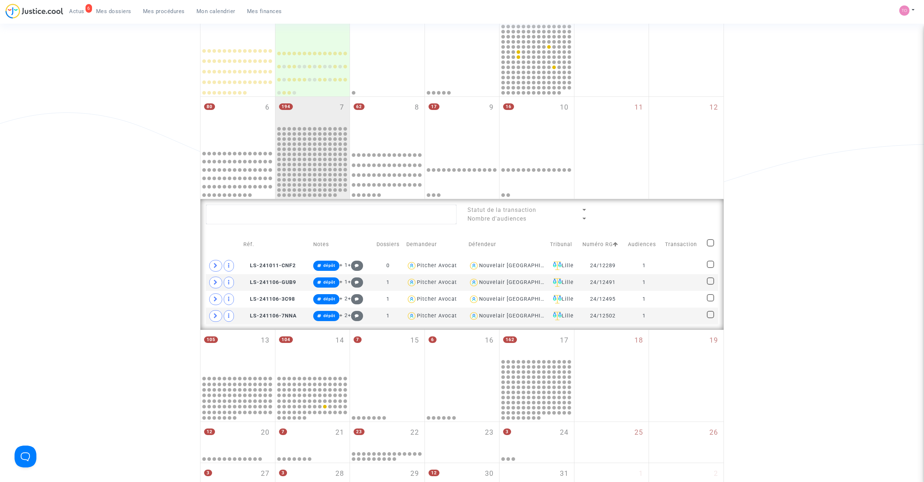
click at [709, 242] on span at bounding box center [710, 242] width 7 height 7
click at [710, 246] on input "checkbox" at bounding box center [710, 246] width 0 height 0
checkbox input "true"
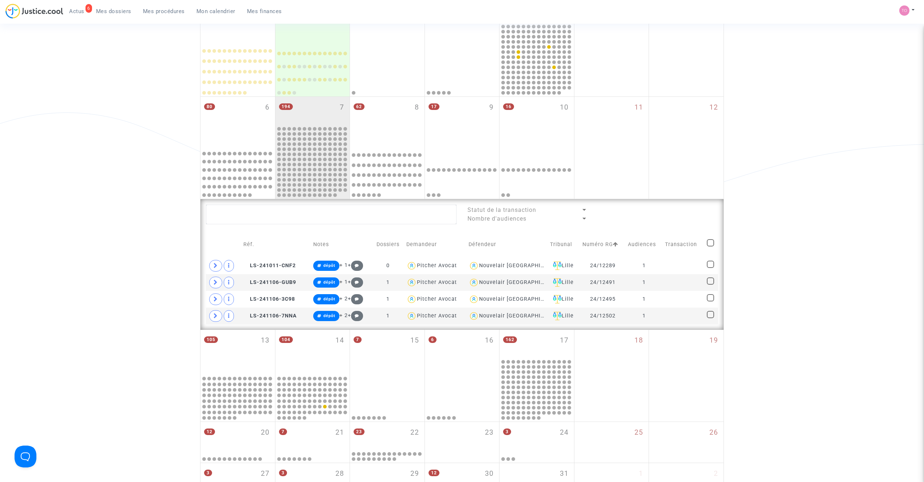
checkbox input "true"
click at [686, 209] on div "Sélection (4)" at bounding box center [690, 213] width 55 height 18
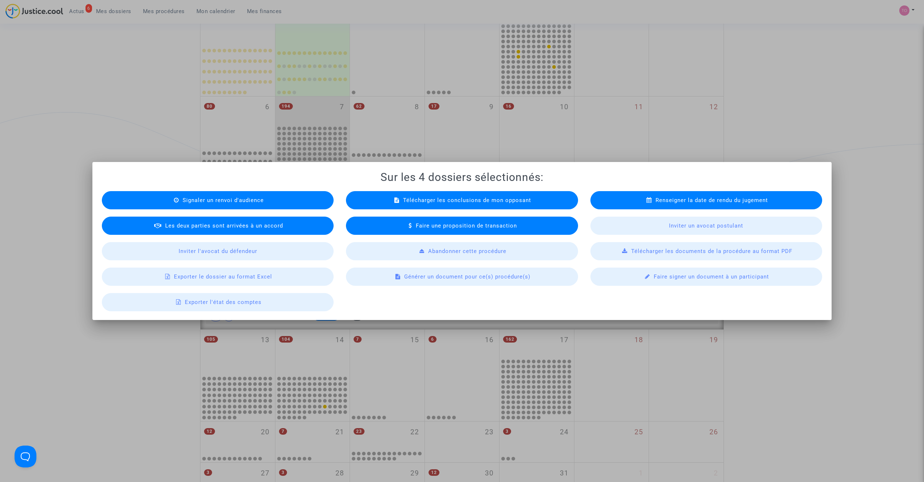
click at [236, 274] on span "Exporter le dossier au format Excel" at bounding box center [223, 276] width 98 height 7
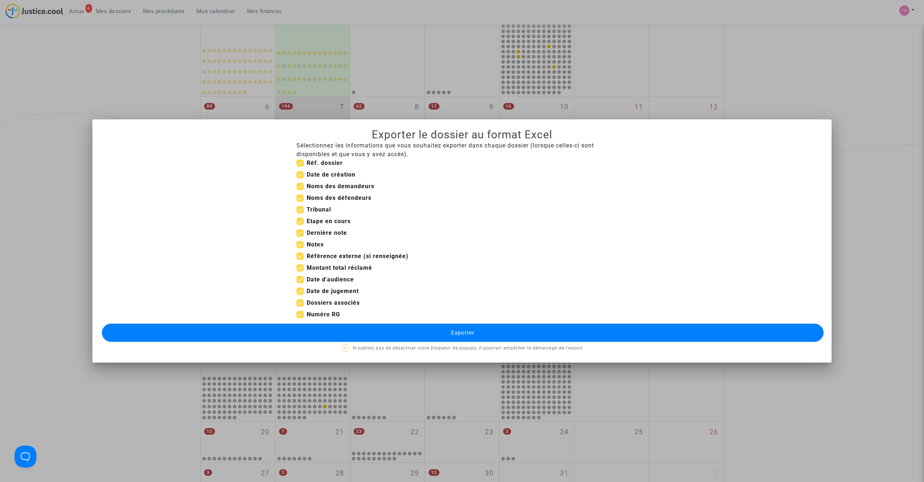
click at [300, 267] on span at bounding box center [300, 267] width 7 height 7
click at [300, 271] on input "Montant total réclamé" at bounding box center [300, 271] width 0 height 0
checkbox input "false"
click at [298, 255] on span at bounding box center [300, 255] width 7 height 7
click at [300, 260] on input "Référence externe (si renseignée)" at bounding box center [300, 260] width 0 height 0
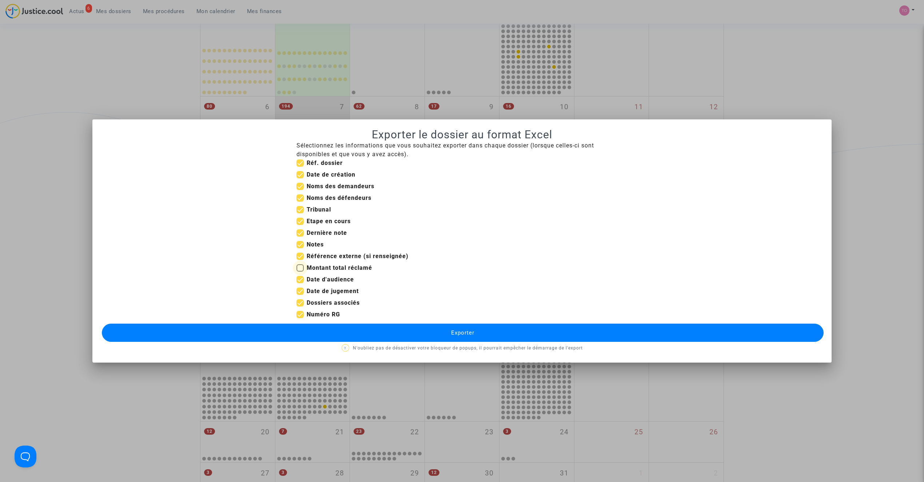
checkbox input "false"
drag, startPoint x: 300, startPoint y: 245, endPoint x: 300, endPoint y: 240, distance: 4.7
click at [300, 243] on span at bounding box center [300, 244] width 7 height 7
click at [300, 248] on input "Notes" at bounding box center [300, 248] width 0 height 0
checkbox input "false"
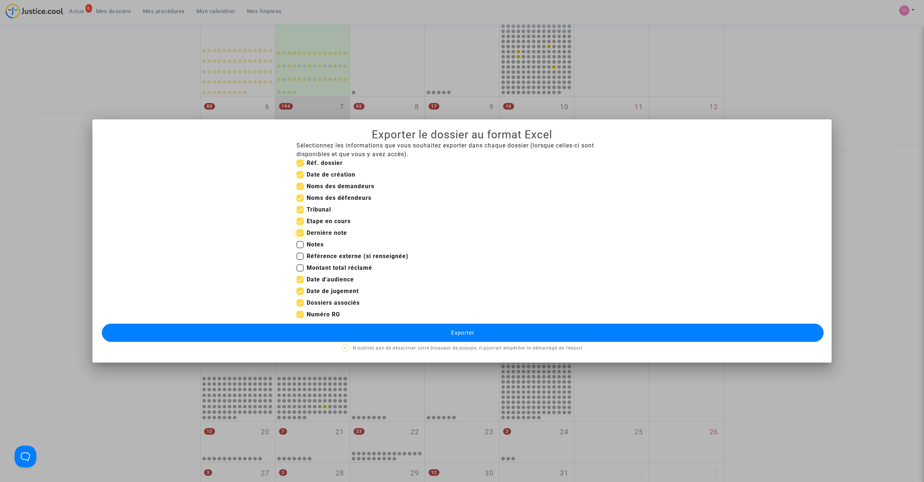
drag, startPoint x: 300, startPoint y: 233, endPoint x: 299, endPoint y: 226, distance: 7.4
click at [300, 231] on span at bounding box center [300, 232] width 7 height 7
click at [300, 236] on input "Dernière note" at bounding box center [300, 236] width 0 height 0
checkbox input "false"
click at [299, 220] on span at bounding box center [300, 221] width 7 height 7
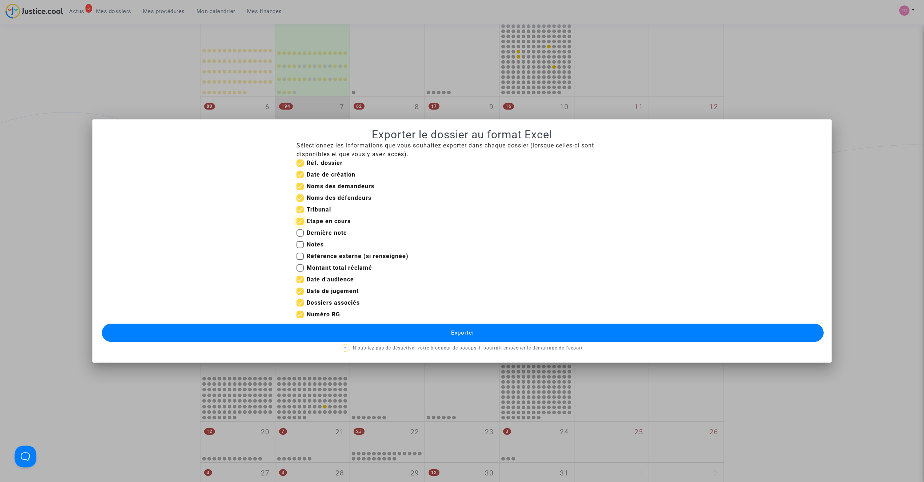
click at [300, 225] on input "Etape en cours" at bounding box center [300, 225] width 0 height 0
checkbox input "false"
click at [300, 231] on span at bounding box center [300, 232] width 7 height 7
click at [300, 236] on input "Dernière note" at bounding box center [300, 236] width 0 height 0
checkbox input "true"
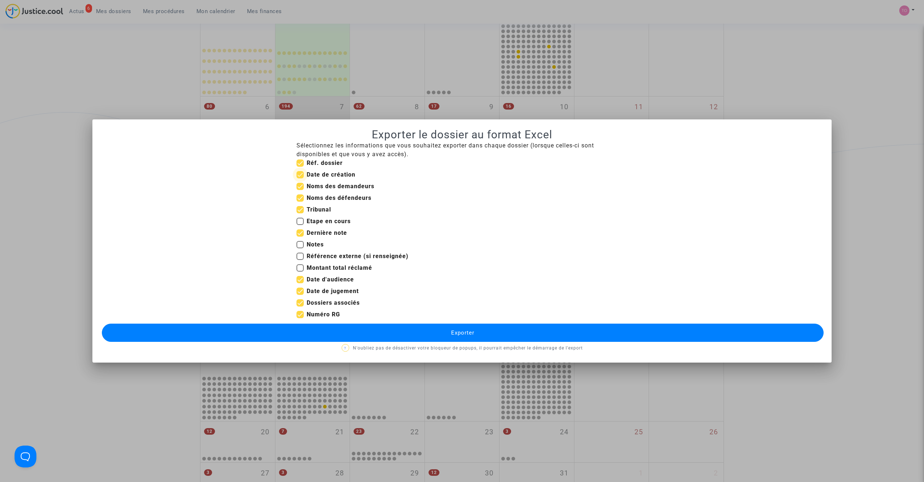
click at [300, 172] on span at bounding box center [300, 174] width 7 height 7
click at [300, 178] on input "Date de création" at bounding box center [300, 178] width 0 height 0
checkbox input "false"
click at [300, 290] on span at bounding box center [300, 290] width 7 height 7
click at [300, 295] on input "Date de jugement" at bounding box center [300, 295] width 0 height 0
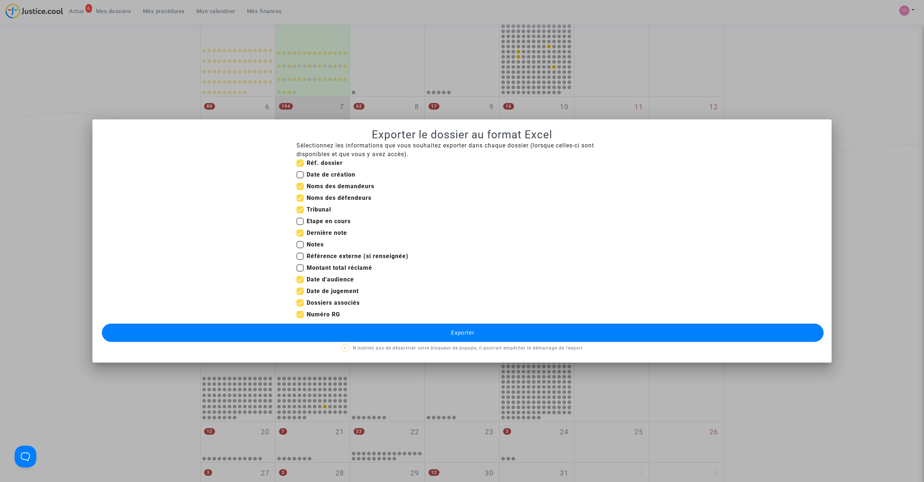
checkbox input "false"
click at [299, 300] on span at bounding box center [300, 302] width 7 height 7
click at [300, 306] on input "Dossiers associés" at bounding box center [300, 306] width 0 height 0
checkbox input "false"
click at [333, 335] on button "Exporter" at bounding box center [463, 332] width 722 height 18
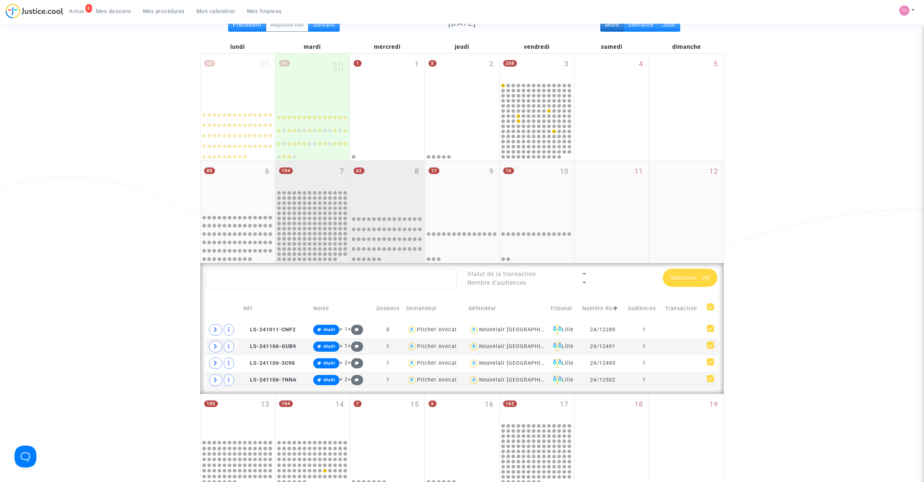
scroll to position [70, 0]
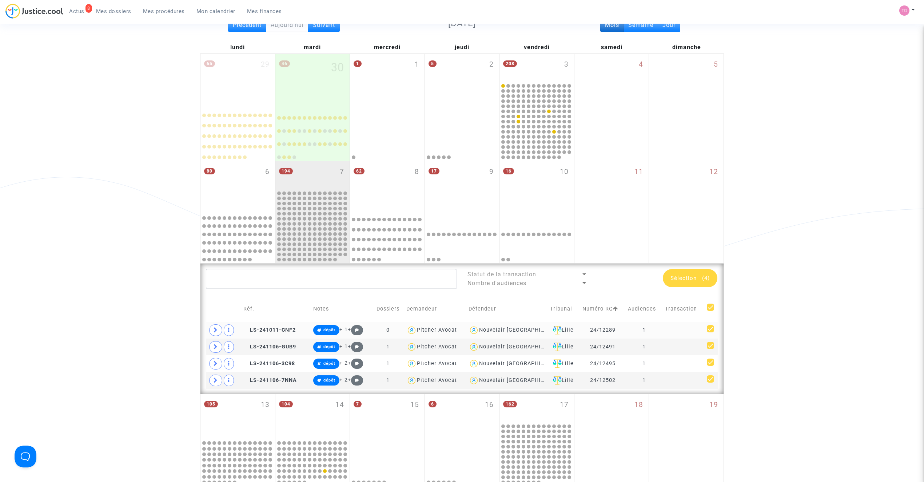
click at [501, 328] on div "Nouvelair Tunisie" at bounding box center [521, 330] width 84 height 6
type textarea "@"Nouvelair Tunisie""
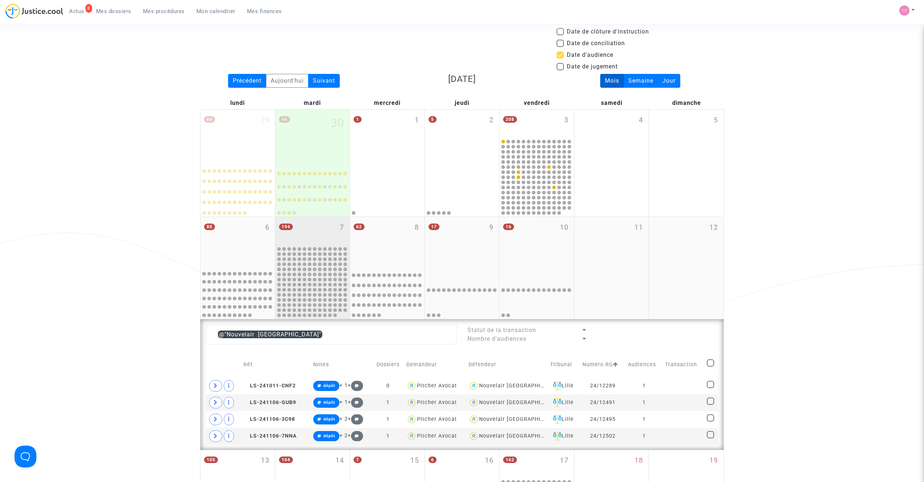
scroll to position [5, 0]
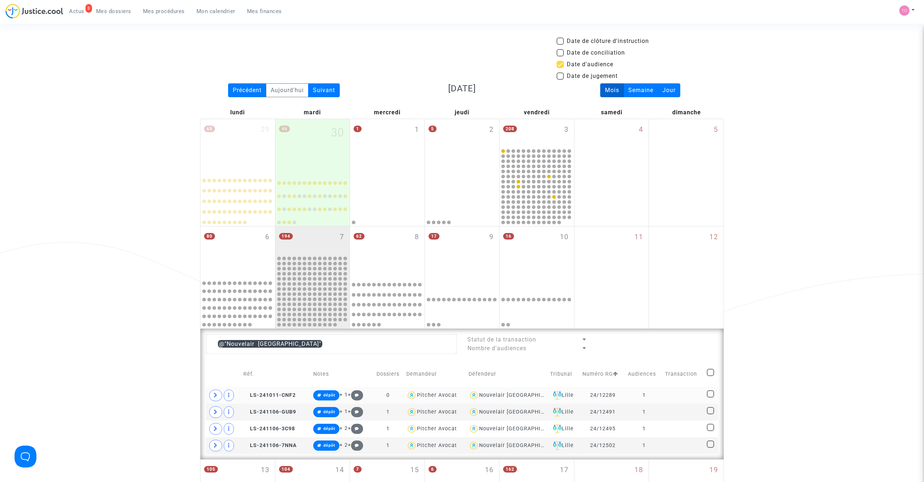
click at [501, 395] on div "Nouvelair Tunisie" at bounding box center [521, 395] width 84 height 6
click at [556, 395] on div "Lille" at bounding box center [563, 395] width 27 height 9
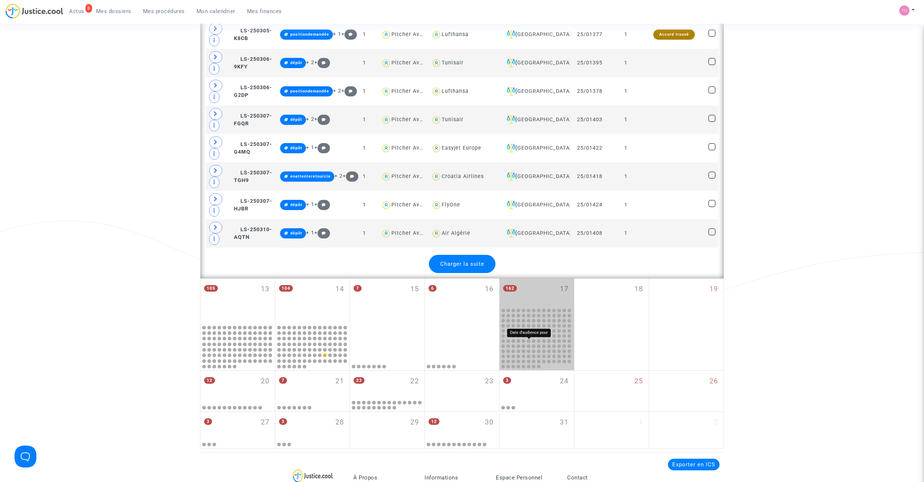
scroll to position [1558, 0]
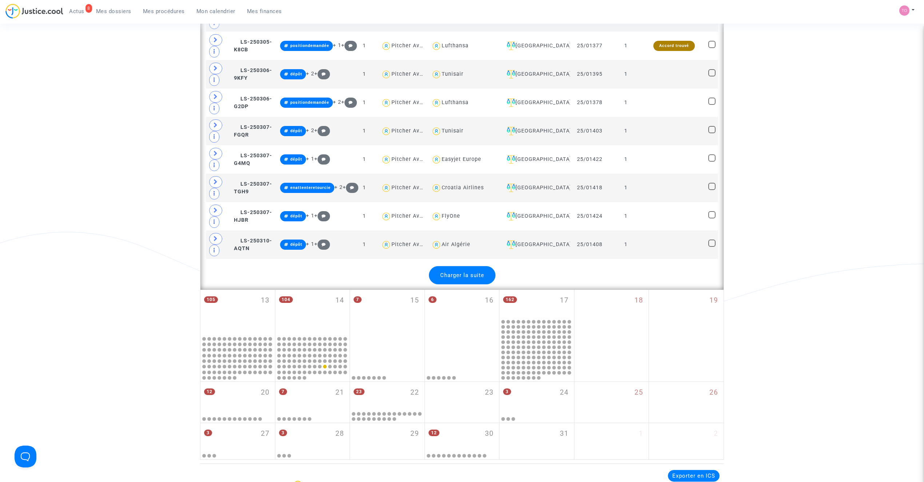
click at [464, 278] on span "Charger la suite" at bounding box center [462, 275] width 44 height 7
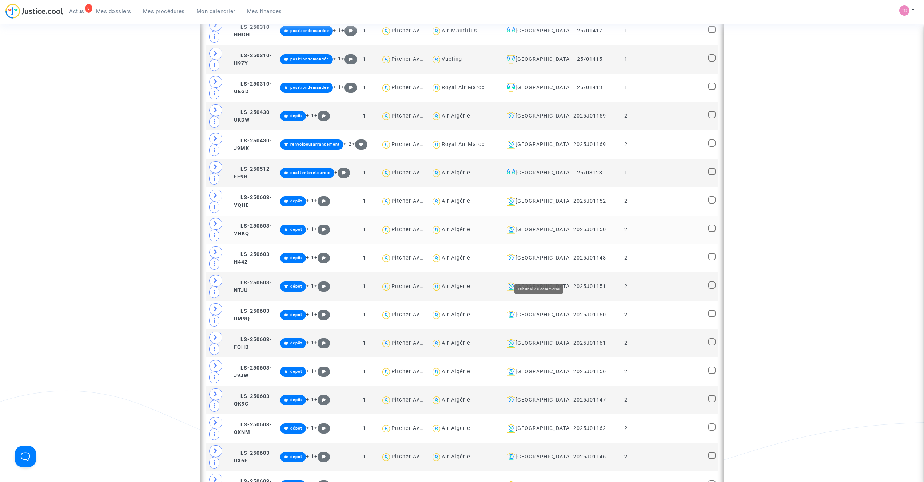
scroll to position [1914, 0]
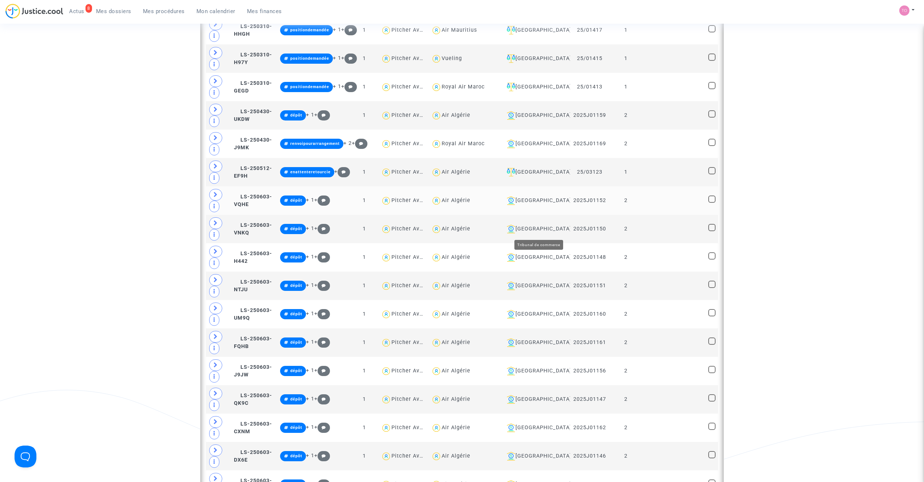
click at [536, 205] on div "Lyon" at bounding box center [535, 200] width 63 height 9
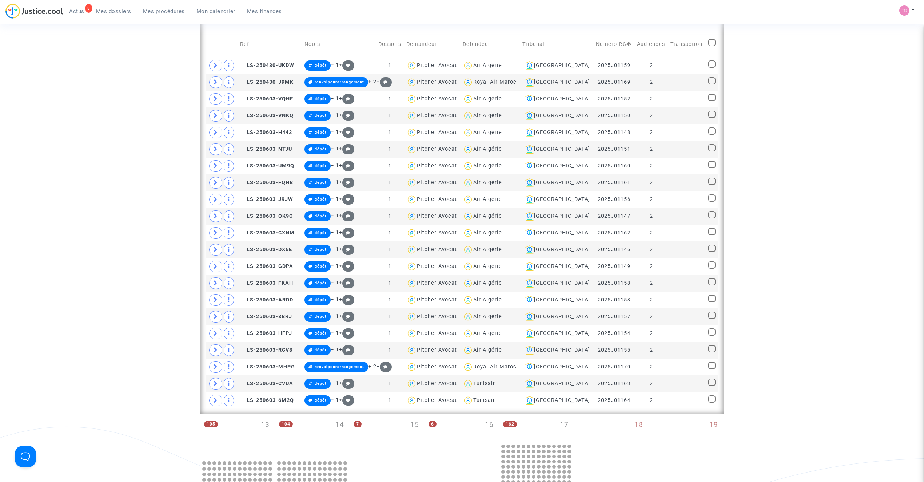
scroll to position [717, 0]
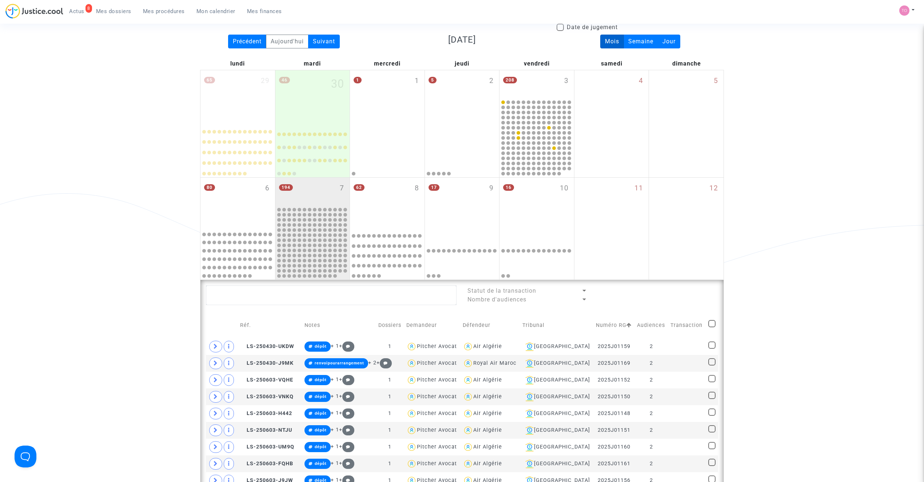
click at [712, 323] on span at bounding box center [711, 323] width 7 height 7
click at [712, 327] on input "checkbox" at bounding box center [712, 327] width 0 height 0
checkbox input "true"
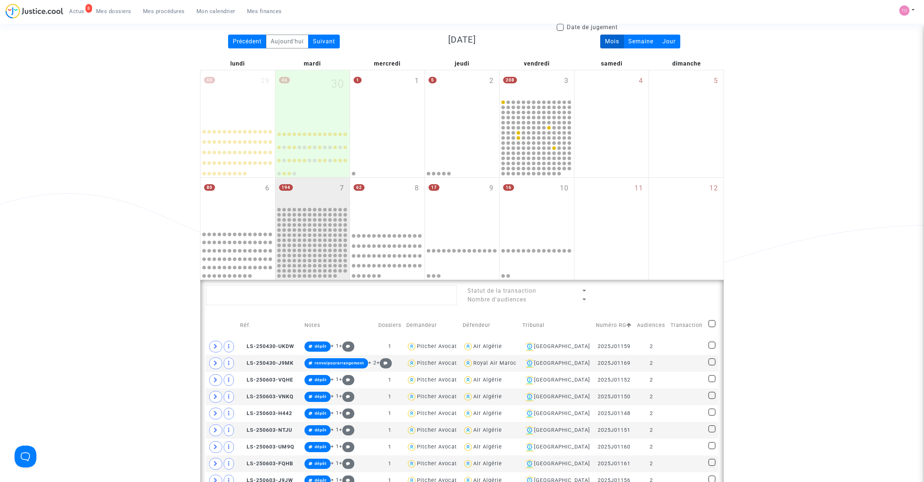
checkbox input "true"
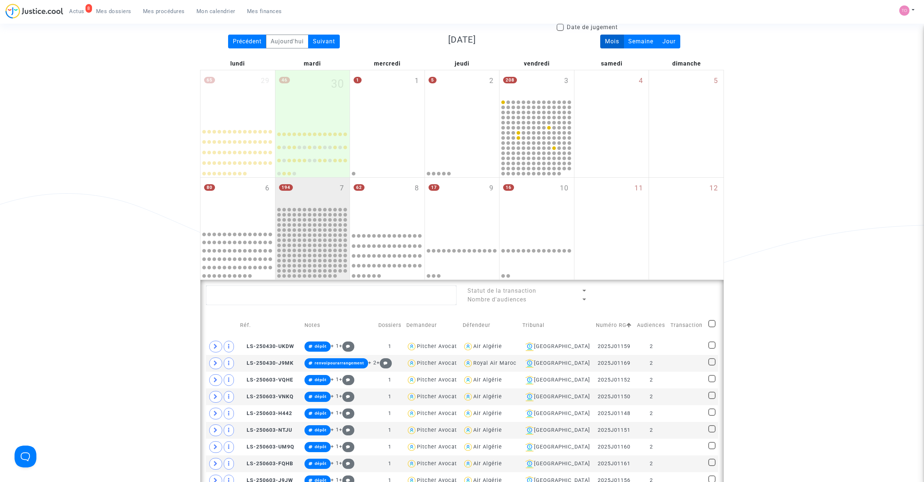
checkbox input "true"
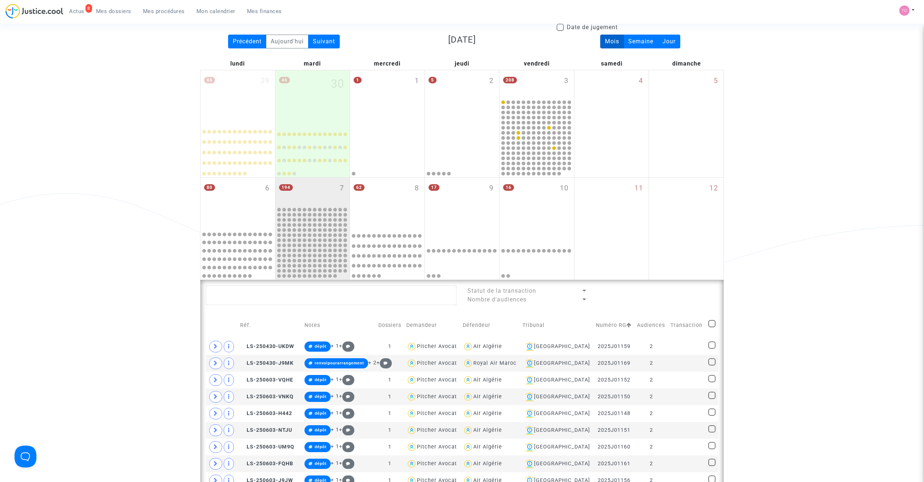
checkbox input "true"
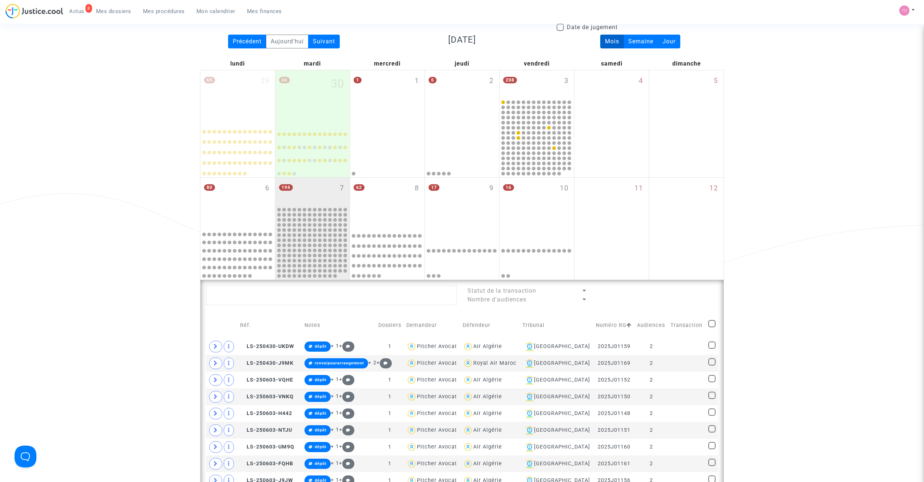
checkbox input "true"
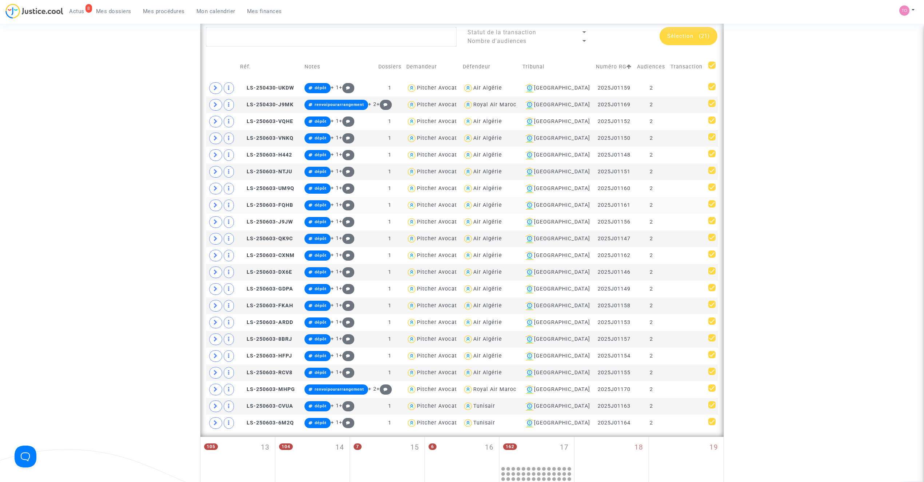
scroll to position [296, 0]
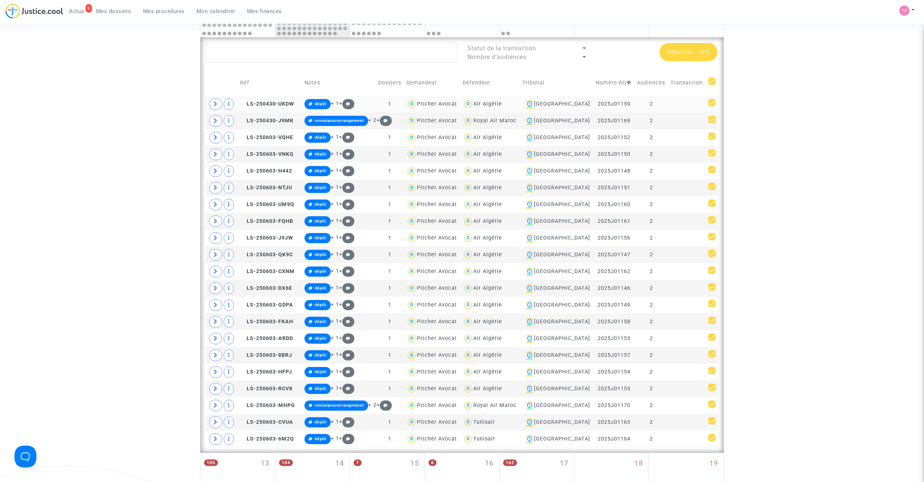
click at [501, 104] on div "Air Algérie" at bounding box center [487, 104] width 29 height 6
type textarea "@"Air Algérie""
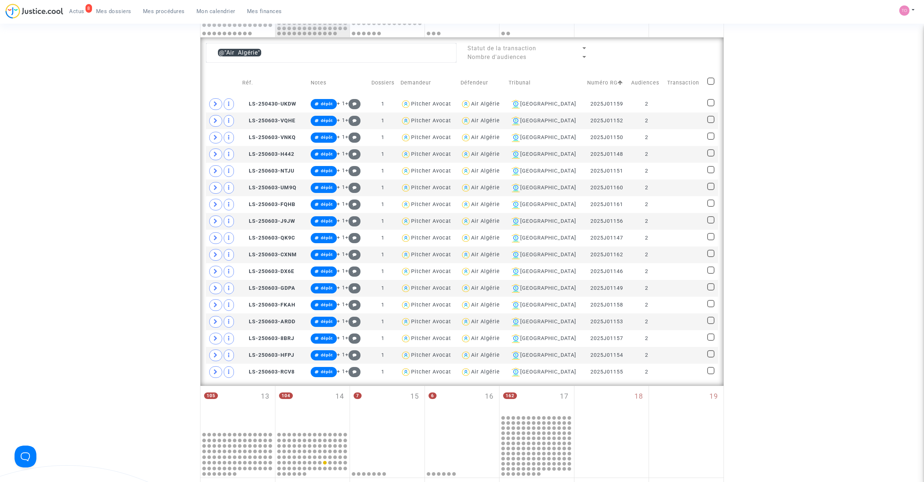
click at [709, 81] on span at bounding box center [710, 80] width 7 height 7
click at [711, 85] on input "checkbox" at bounding box center [711, 85] width 0 height 0
checkbox input "true"
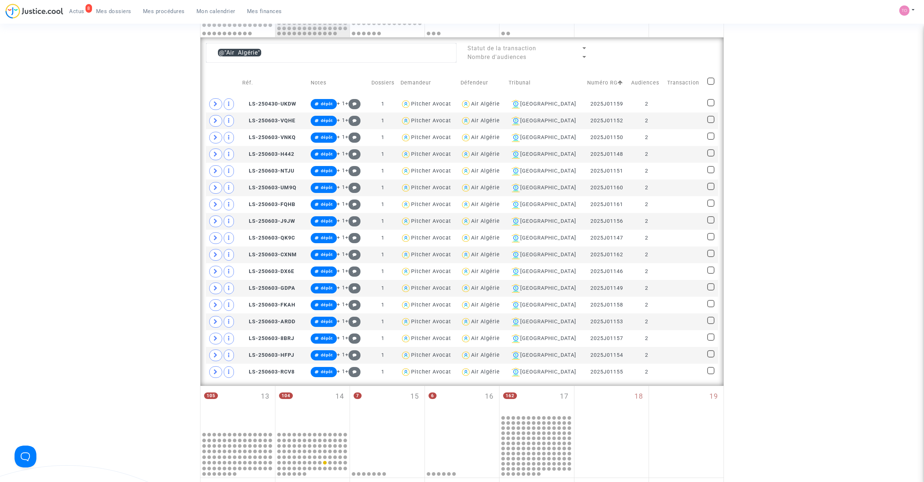
checkbox input "true"
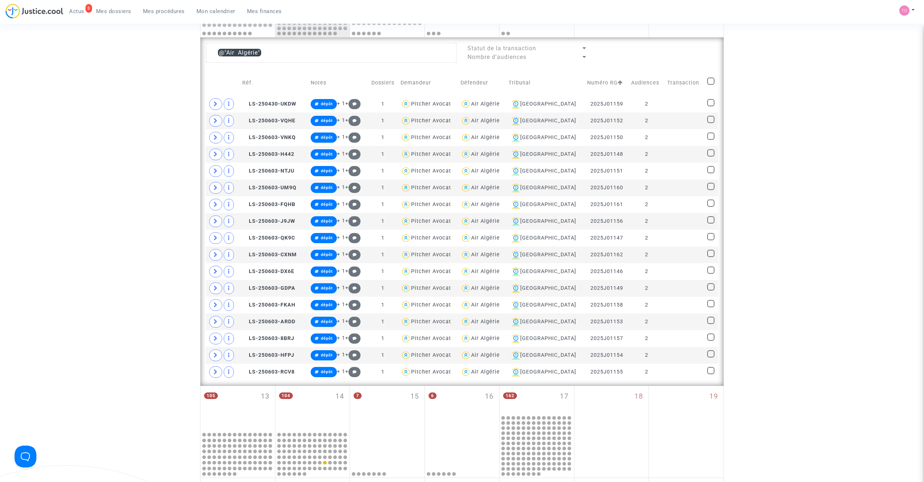
checkbox input "true"
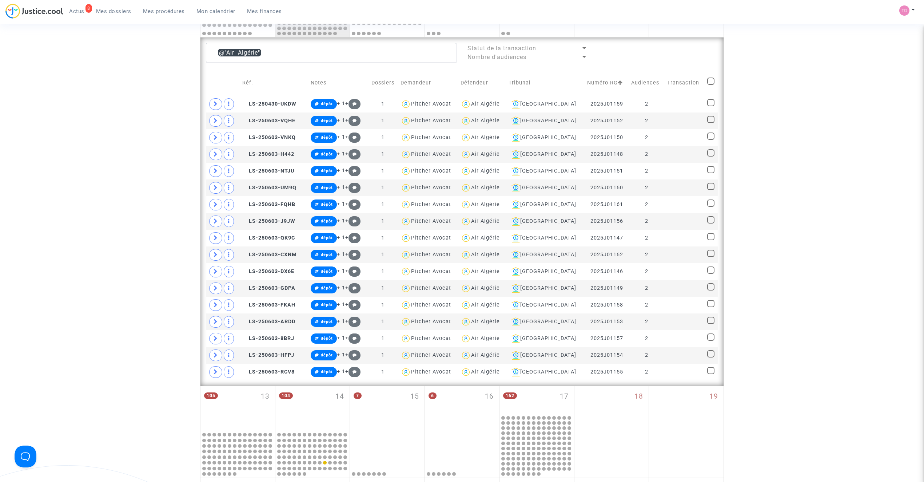
checkbox input "true"
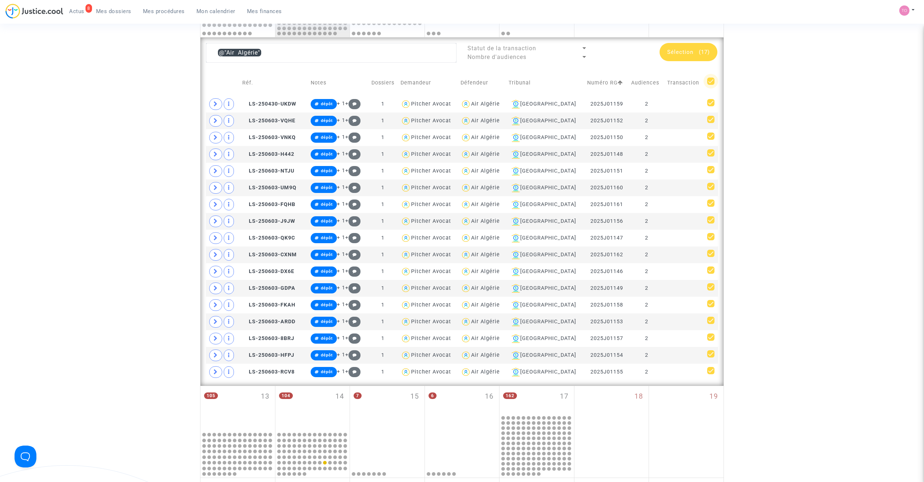
click at [709, 82] on span at bounding box center [710, 80] width 7 height 7
click at [711, 85] on input "checkbox" at bounding box center [711, 85] width 0 height 0
checkbox input "false"
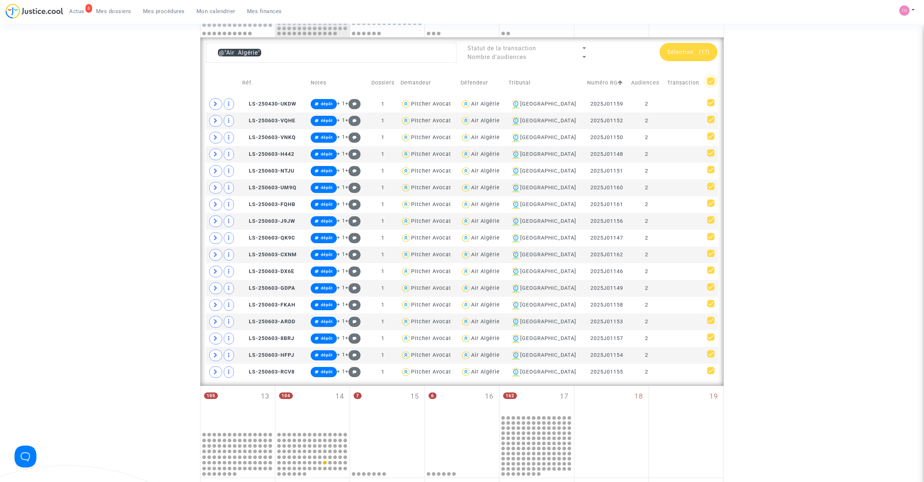
checkbox input "false"
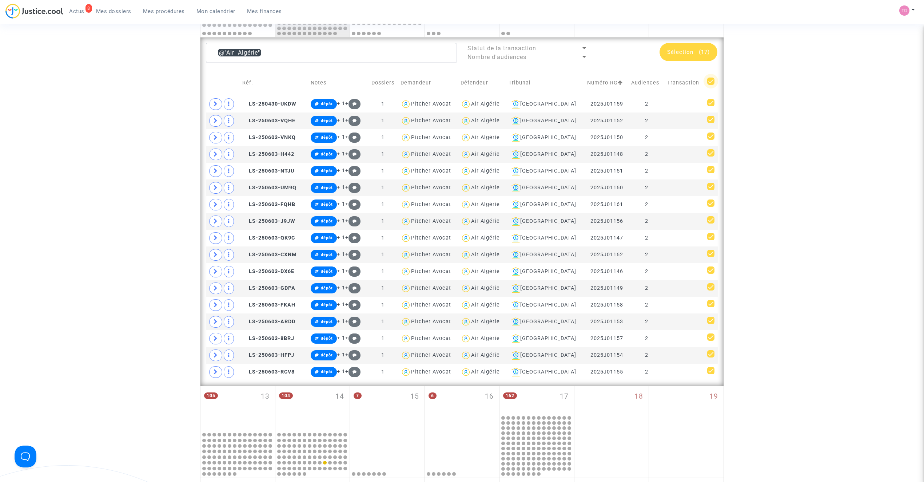
checkbox input "false"
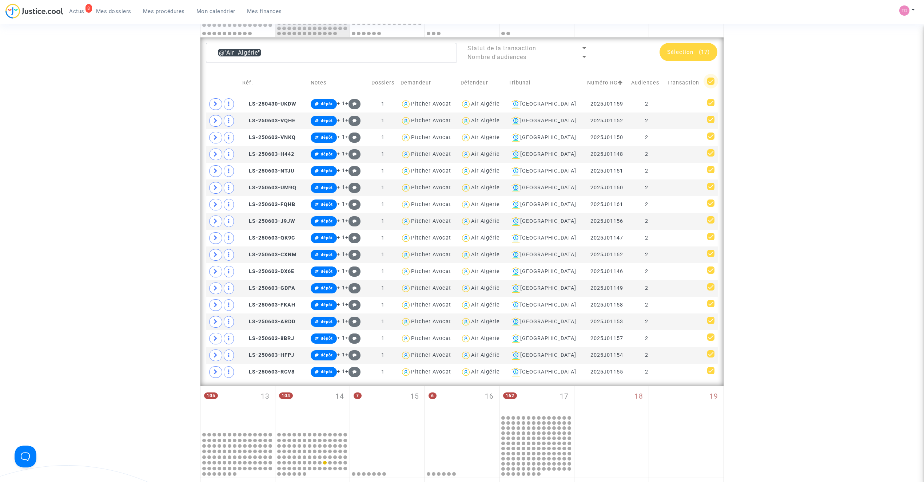
checkbox input "false"
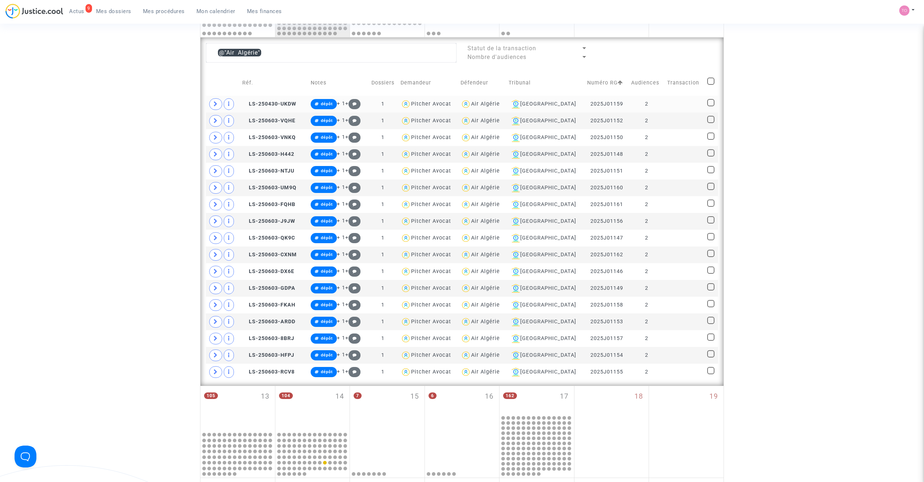
click at [500, 104] on div "Air Algérie" at bounding box center [485, 104] width 29 height 6
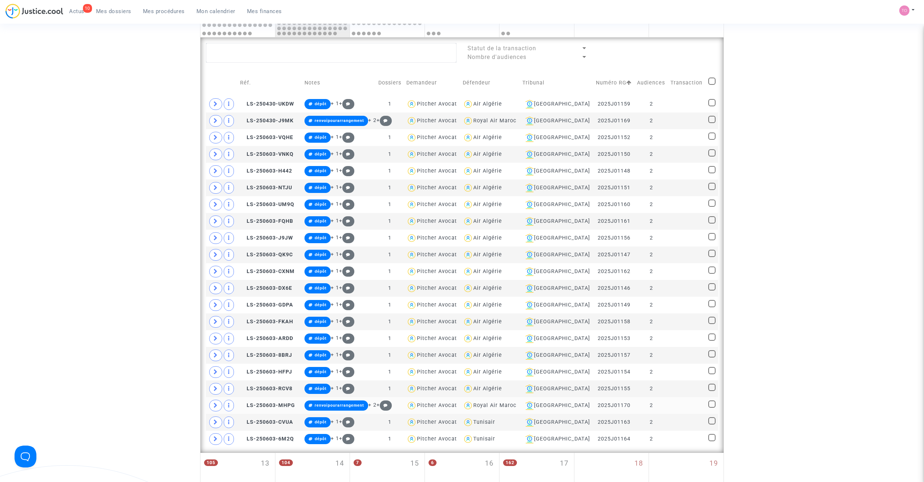
click at [517, 407] on div "Royal Air Maroc" at bounding box center [490, 405] width 55 height 11
type textarea "@"Royal Air Maroc""
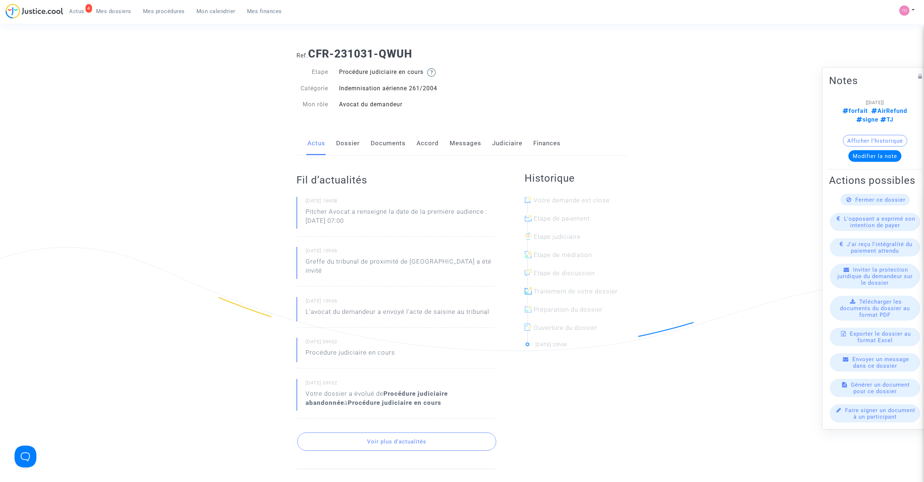
click at [349, 141] on link "Dossier" at bounding box center [348, 143] width 24 height 24
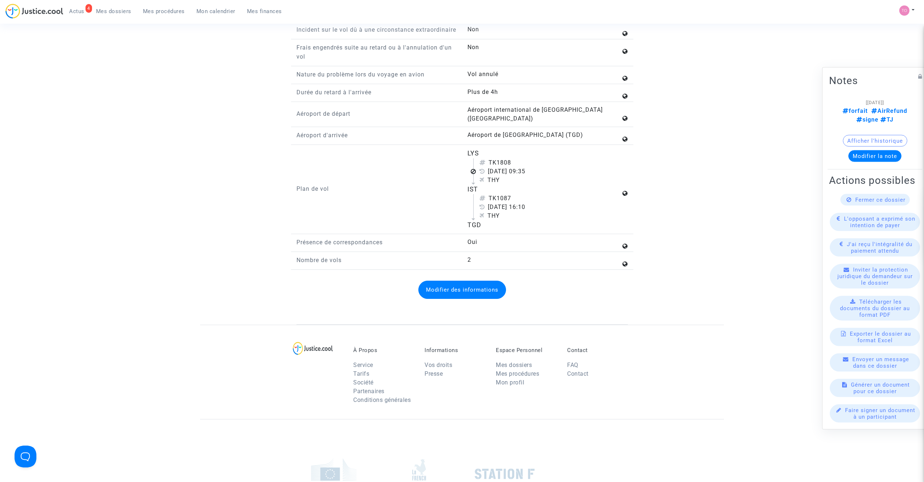
scroll to position [906, 0]
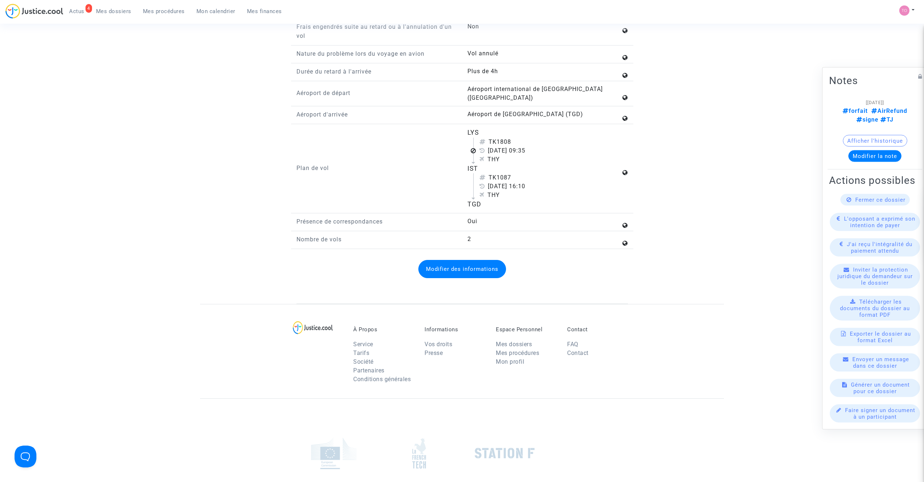
drag, startPoint x: 414, startPoint y: 145, endPoint x: 458, endPoint y: 147, distance: 44.8
click at [458, 147] on div "Plan de vol" at bounding box center [376, 168] width 171 height 81
drag, startPoint x: 466, startPoint y: 138, endPoint x: 514, endPoint y: 209, distance: 86.4
click at [514, 209] on div "LYS TK1808 [DATE] 09:35 THY IST TK1087 [DATE] 16:10 THY TGD" at bounding box center [547, 168] width 171 height 81
copy flight-plan "LYS TK1808 [DATE] 09:35 THY IST TK1087 [DATE] 16:10 THY TGD"
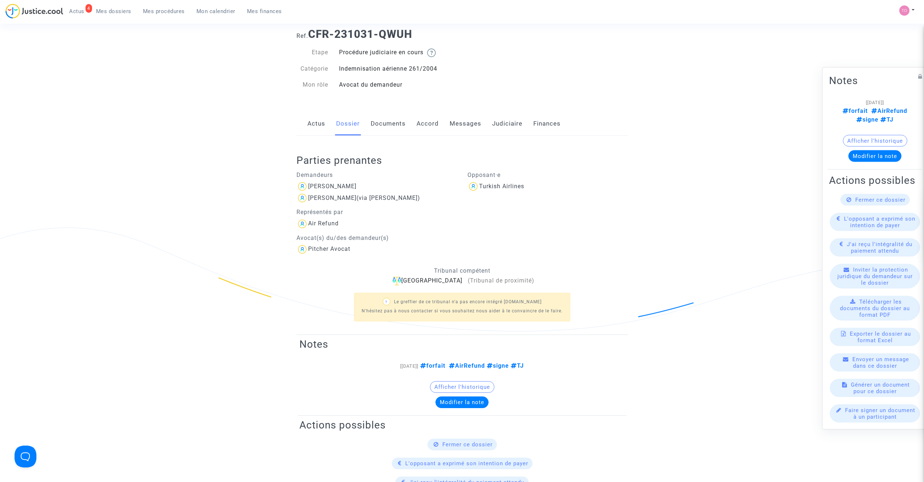
scroll to position [0, 0]
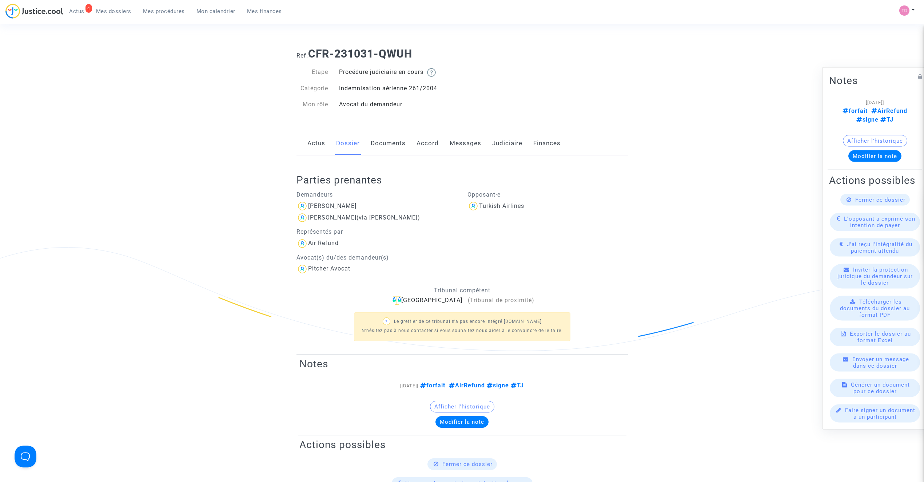
click at [388, 144] on link "Documents" at bounding box center [388, 143] width 35 height 24
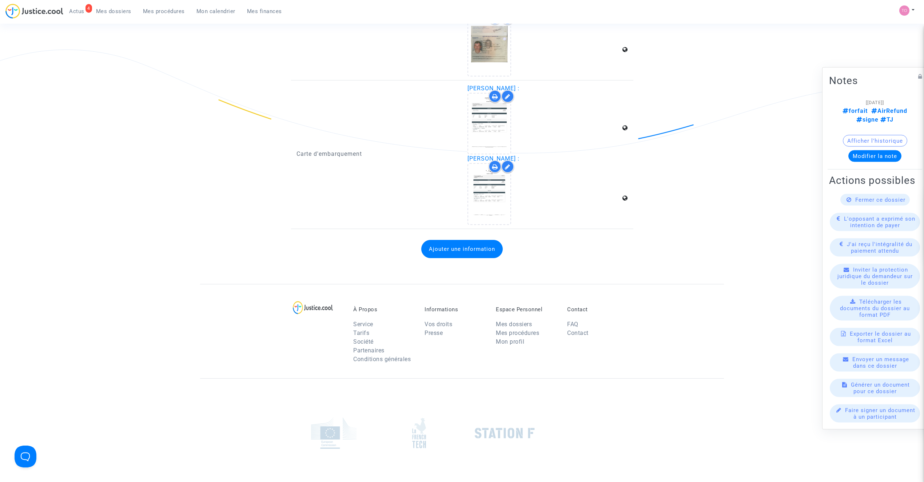
scroll to position [1224, 0]
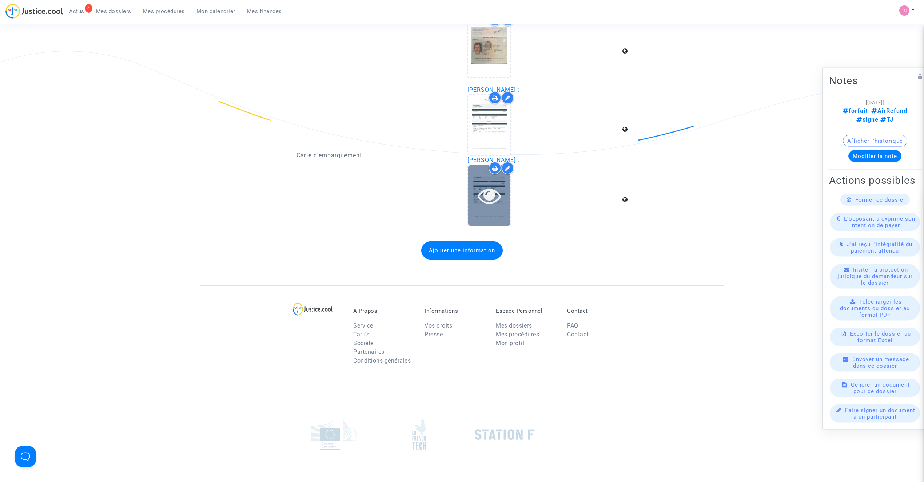
click at [484, 184] on icon at bounding box center [490, 195] width 24 height 23
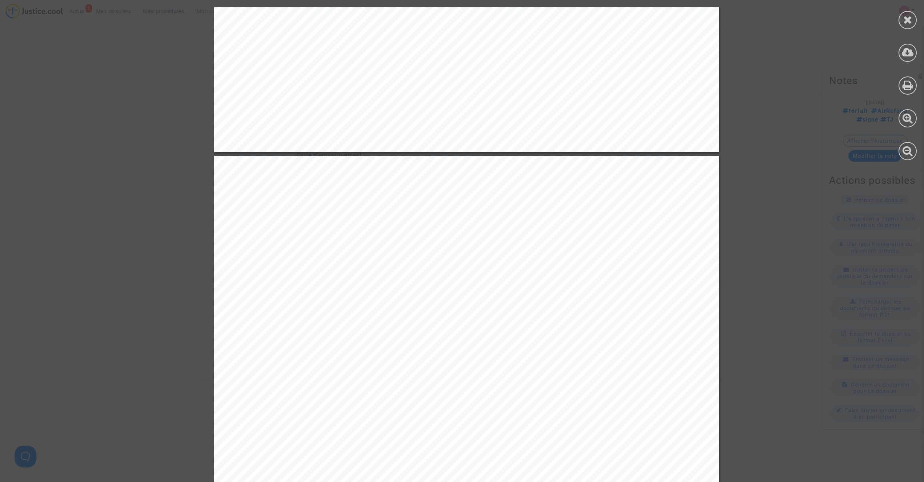
scroll to position [517, 0]
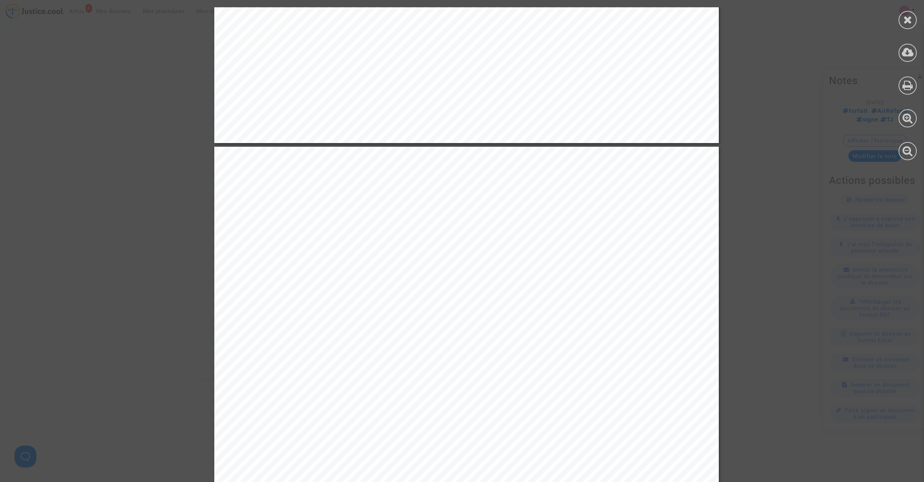
drag, startPoint x: 410, startPoint y: 229, endPoint x: 427, endPoint y: 229, distance: 16.4
click at [408, 229] on span "[DATE] 09:10 [DATE] 11:55 TK1086" at bounding box center [334, 231] width 148 height 7
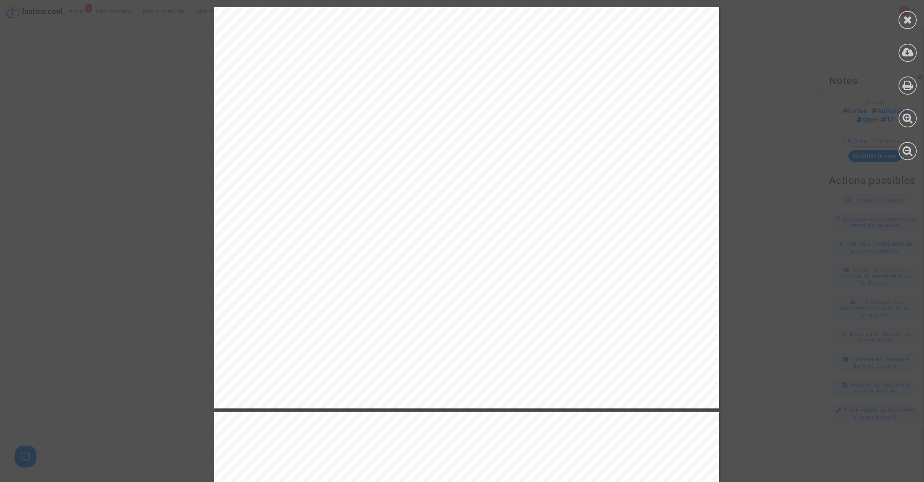
scroll to position [226, 0]
